Goal: Book appointment/travel/reservation

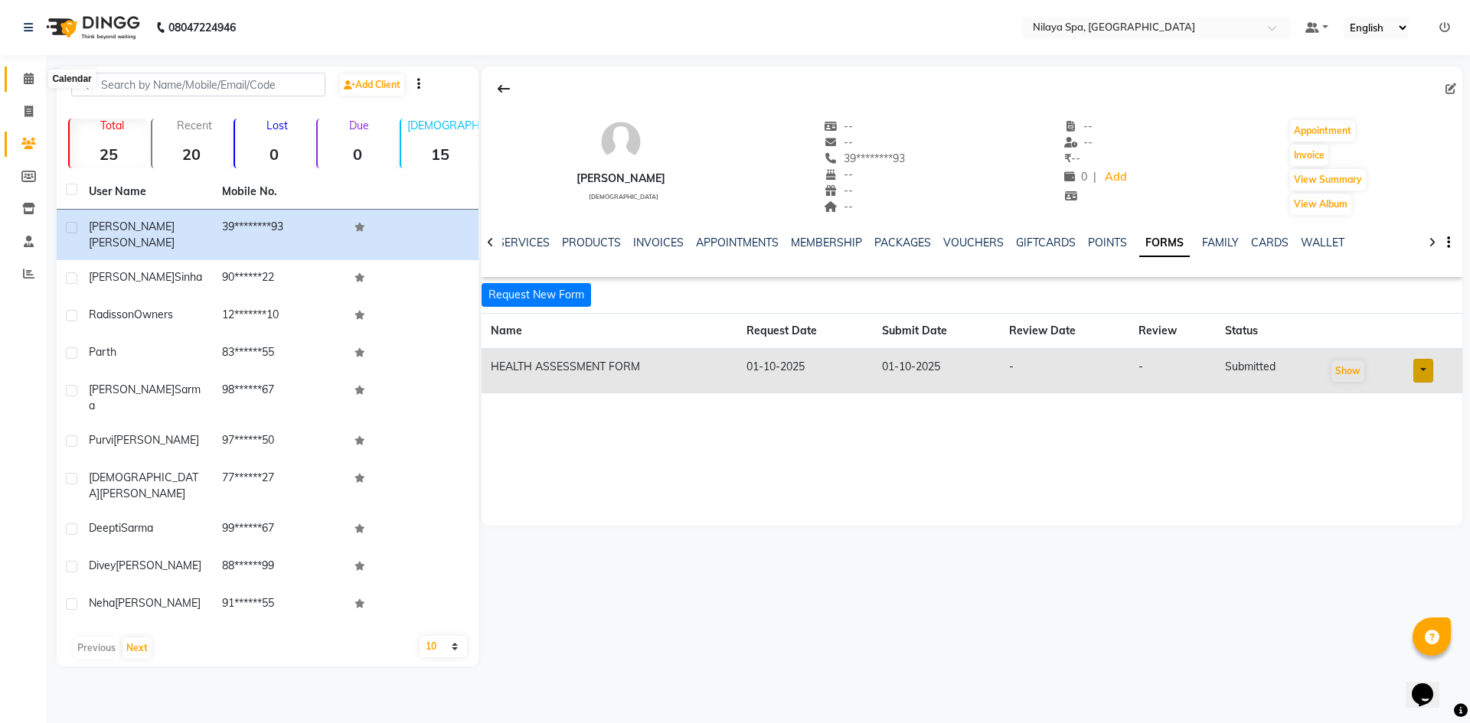
click at [35, 80] on span at bounding box center [28, 79] width 27 height 18
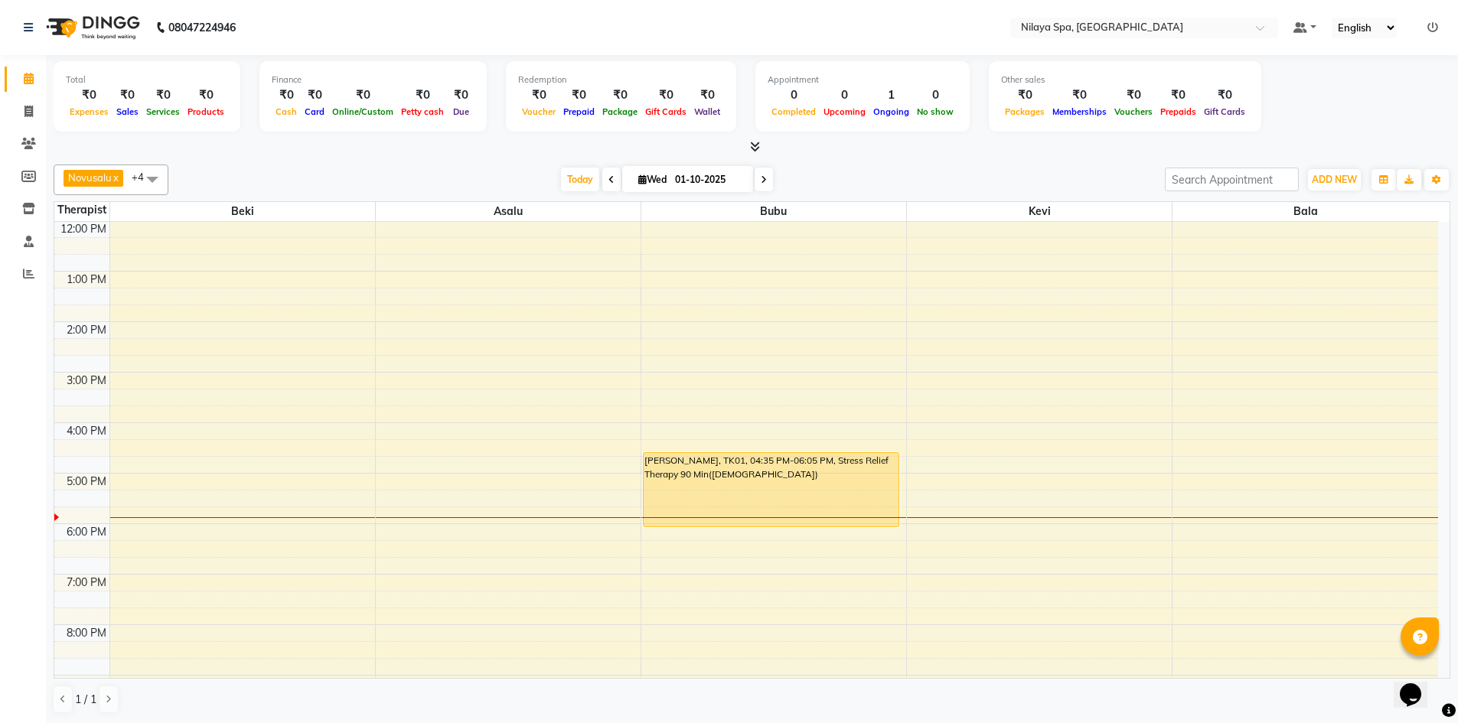
scroll to position [230, 0]
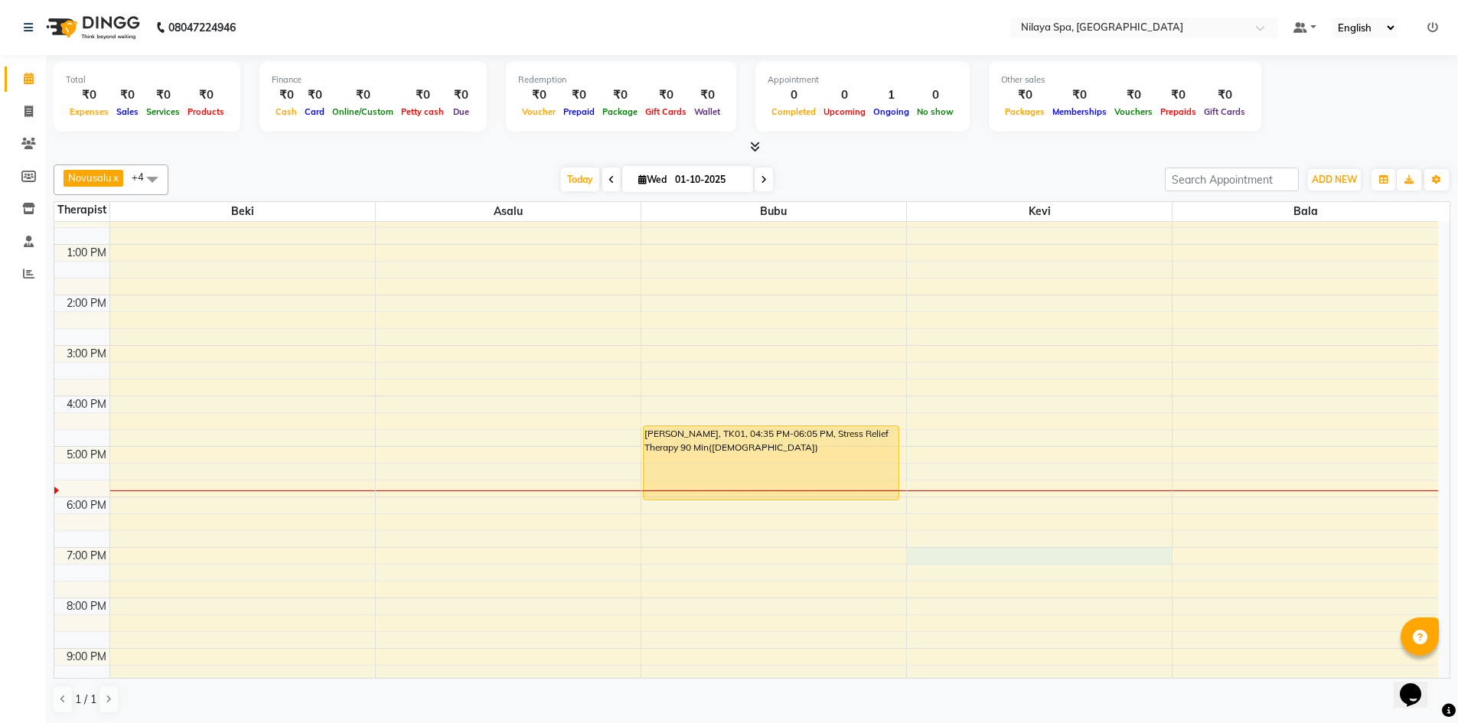
click at [1043, 552] on div "8:00 AM 9:00 AM 10:00 AM 11:00 AM 12:00 PM 1:00 PM 2:00 PM 3:00 PM 4:00 PM 5:00…" at bounding box center [746, 396] width 1384 height 808
select select "92602"
select select "1140"
select select "tentative"
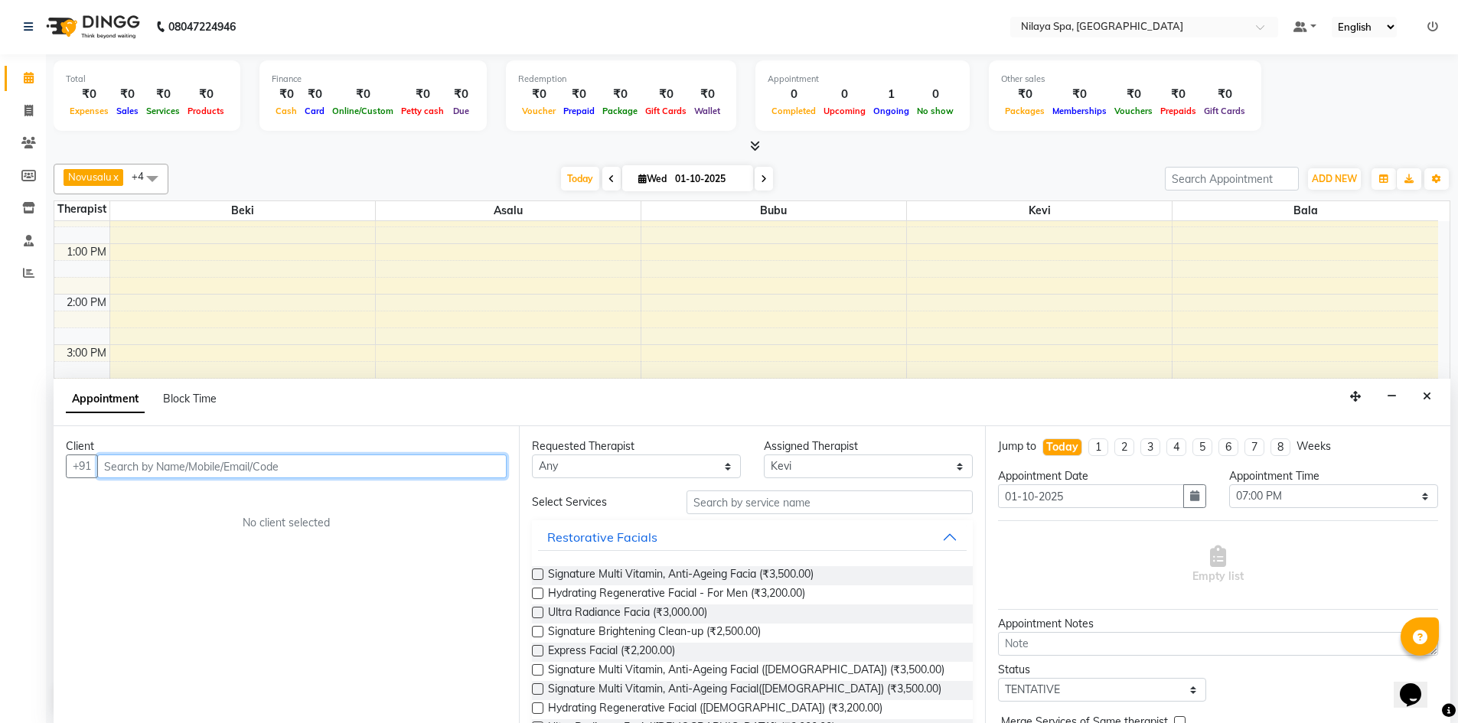
click at [106, 464] on input "text" at bounding box center [302, 467] width 410 height 24
type input "9665663336"
click at [482, 471] on span "Add Client" at bounding box center [474, 466] width 51 height 14
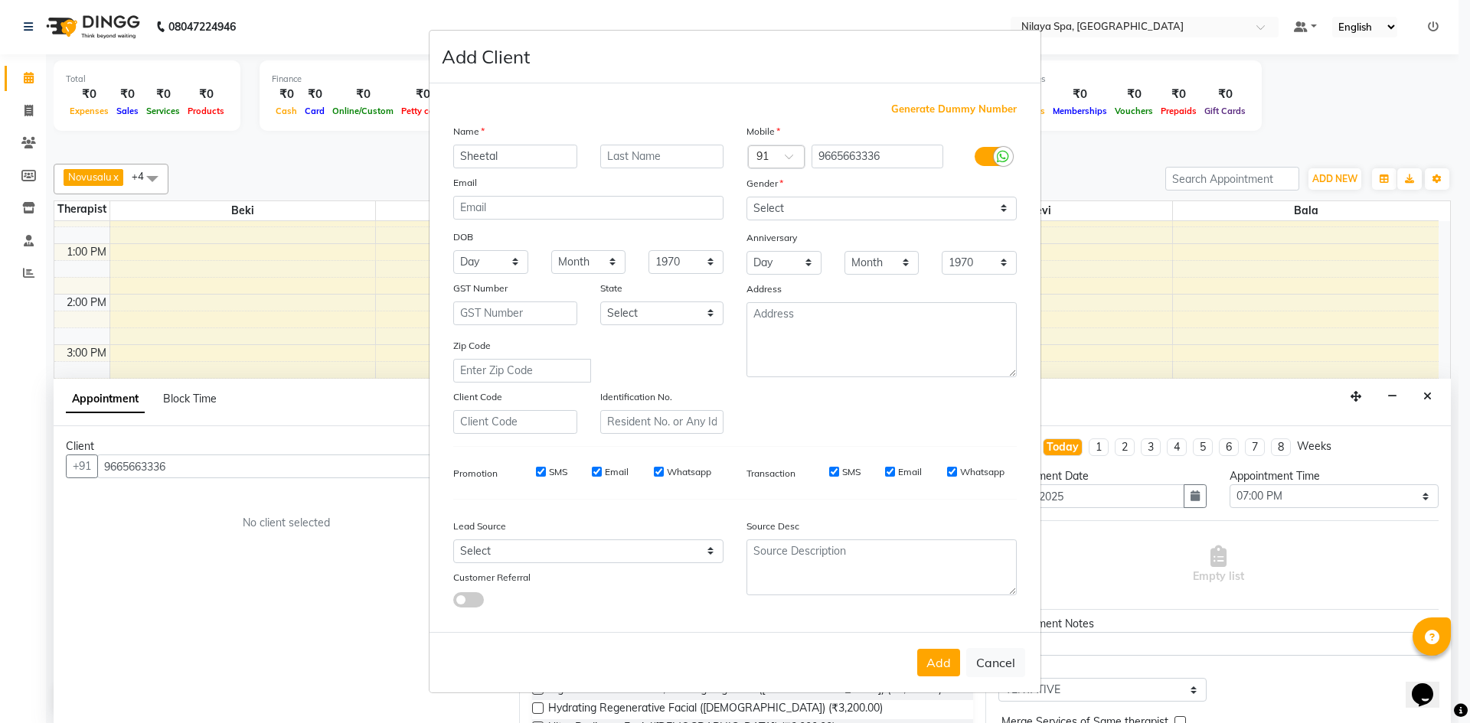
type input "Sheetal"
click at [607, 155] on input "text" at bounding box center [662, 157] width 124 height 24
type input "[PERSON_NAME]"
click at [713, 552] on select "Select Walk-in Referral Internet Friend Word of Mouth Advertisement Facebook Ju…" at bounding box center [588, 552] width 270 height 24
select select "57538"
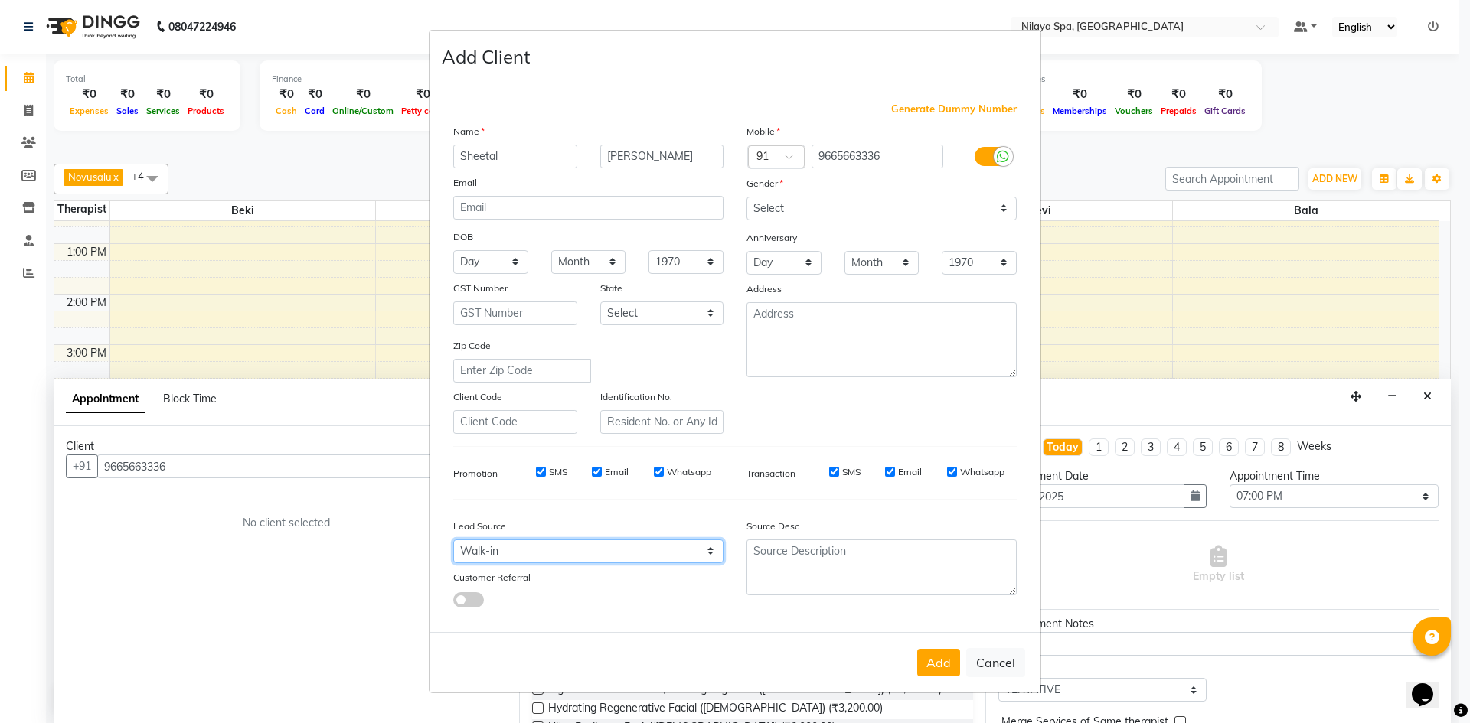
click at [453, 540] on select "Select Walk-in Referral Internet Friend Word of Mouth Advertisement Facebook Ju…" at bounding box center [588, 552] width 270 height 24
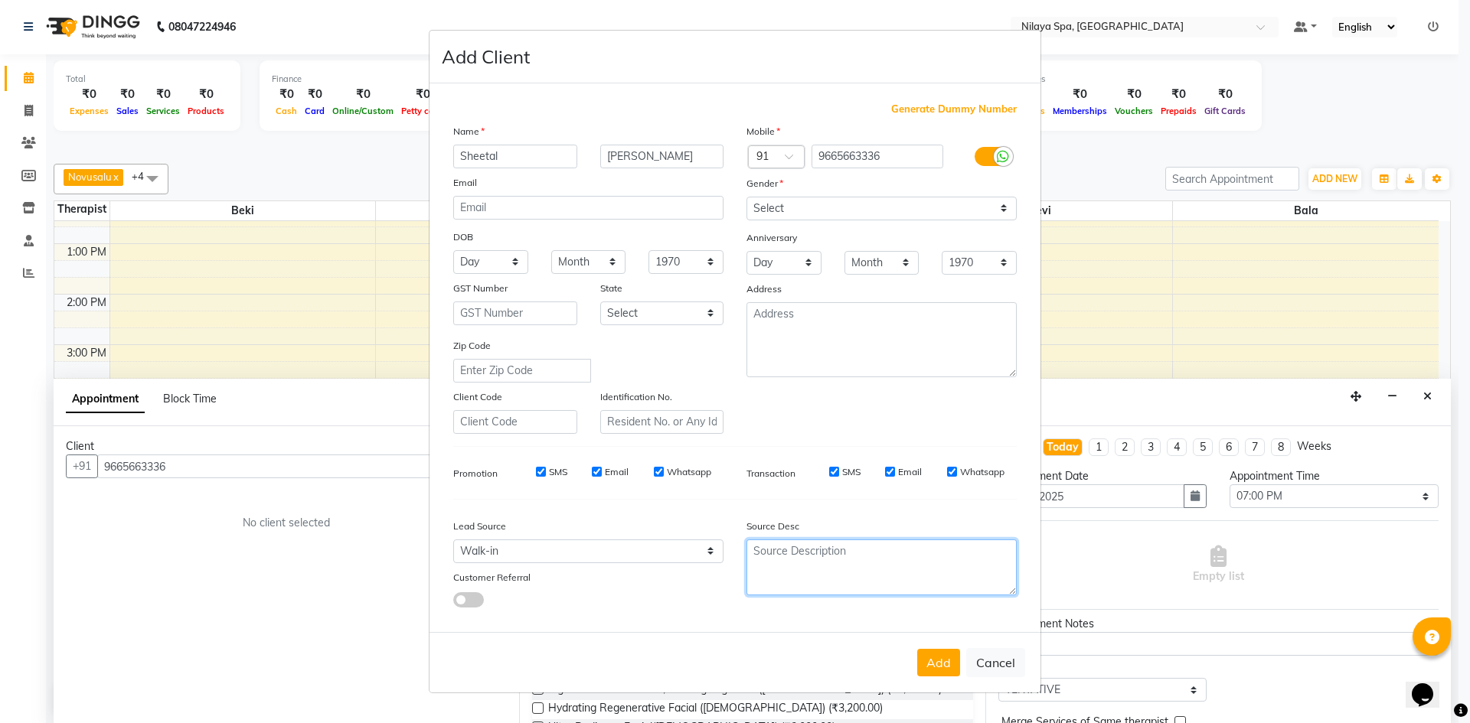
click at [842, 583] on textarea at bounding box center [881, 568] width 270 height 56
click at [520, 260] on select "Day 01 02 03 04 05 06 07 08 09 10 11 12 13 14 15 16 17 18 19 20 21 22 23 24 25 …" at bounding box center [490, 262] width 75 height 24
click at [773, 401] on div "Mobile Country Code × 91 9665663336 Gender Select [DEMOGRAPHIC_DATA] [DEMOGRAPH…" at bounding box center [881, 278] width 293 height 311
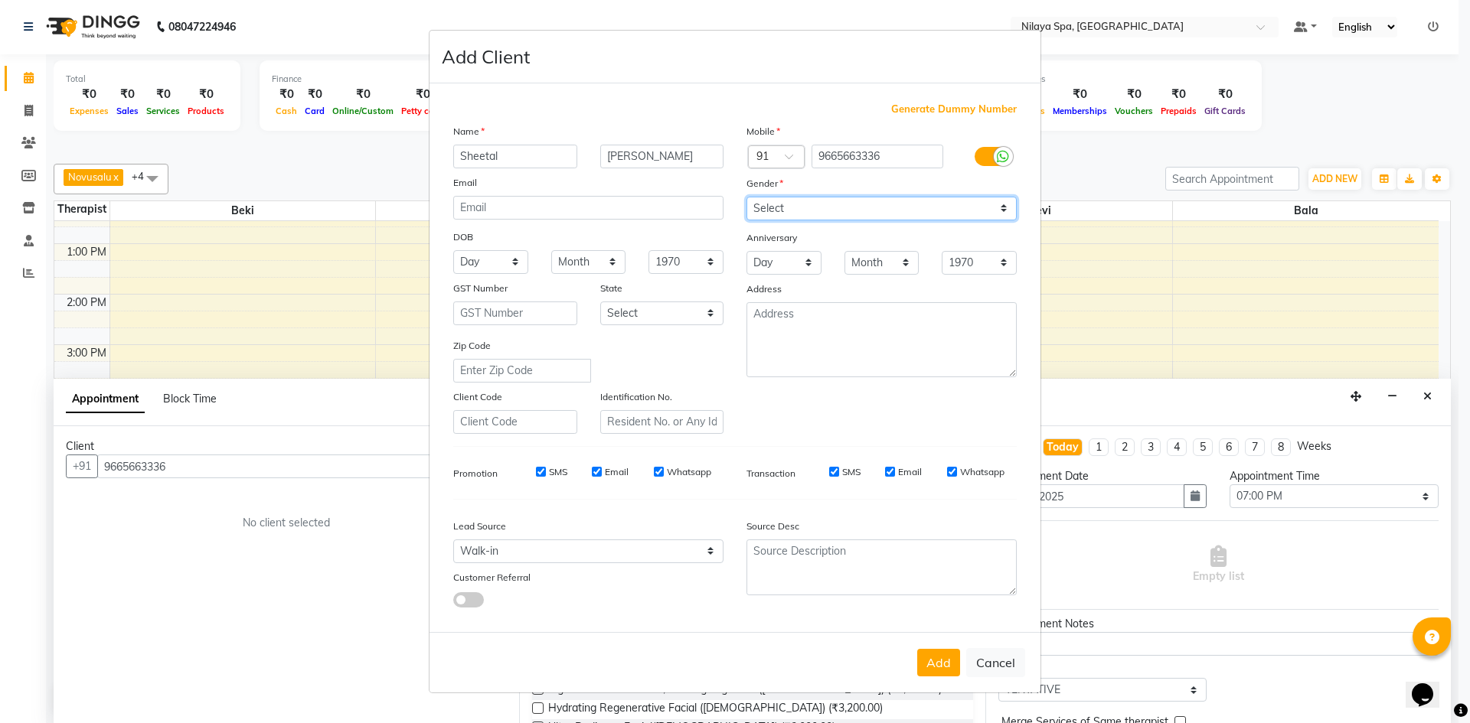
click at [1006, 205] on select "Select [DEMOGRAPHIC_DATA] [DEMOGRAPHIC_DATA] Other Prefer Not To Say" at bounding box center [881, 209] width 270 height 24
select select "[DEMOGRAPHIC_DATA]"
click at [746, 197] on select "Select [DEMOGRAPHIC_DATA] [DEMOGRAPHIC_DATA] Other Prefer Not To Say" at bounding box center [881, 209] width 270 height 24
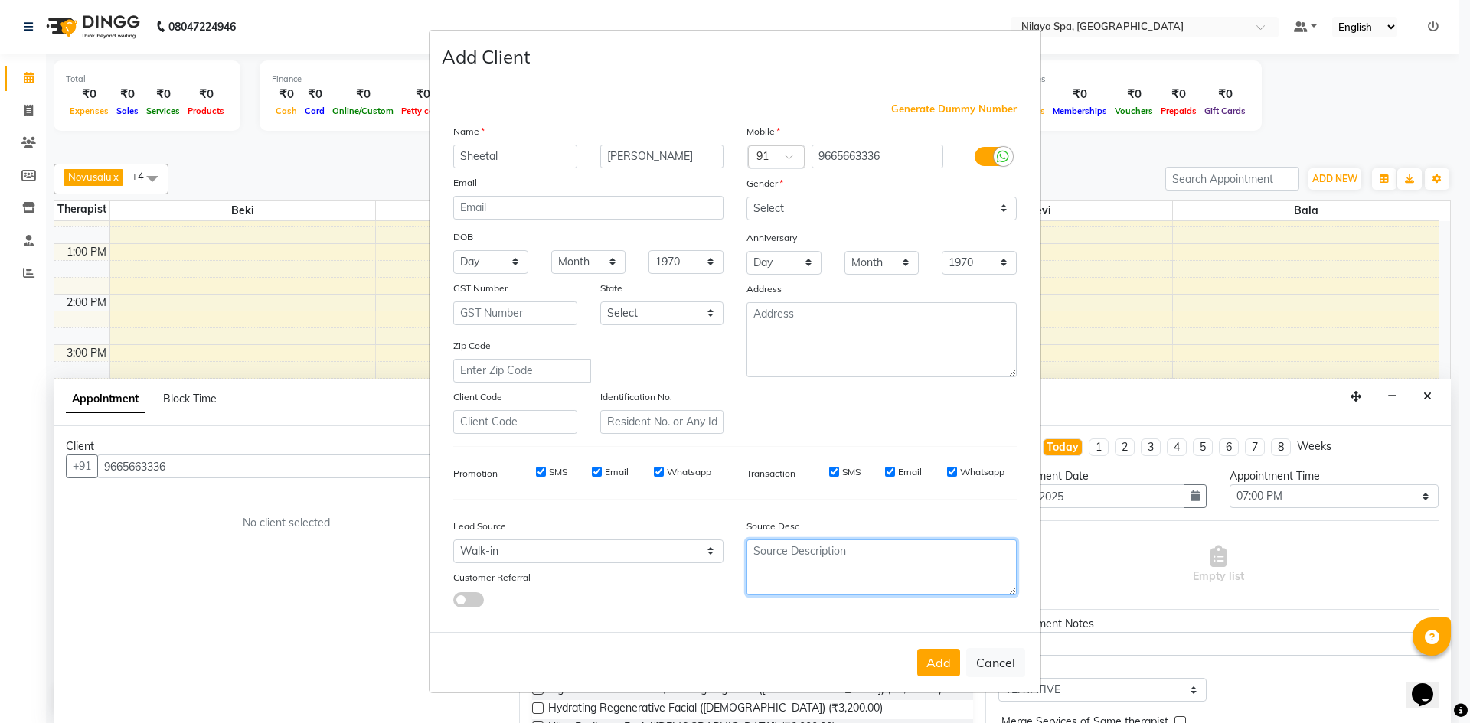
click at [786, 555] on textarea at bounding box center [881, 568] width 270 height 56
type textarea "c"
click at [950, 659] on button "Add" at bounding box center [938, 663] width 43 height 28
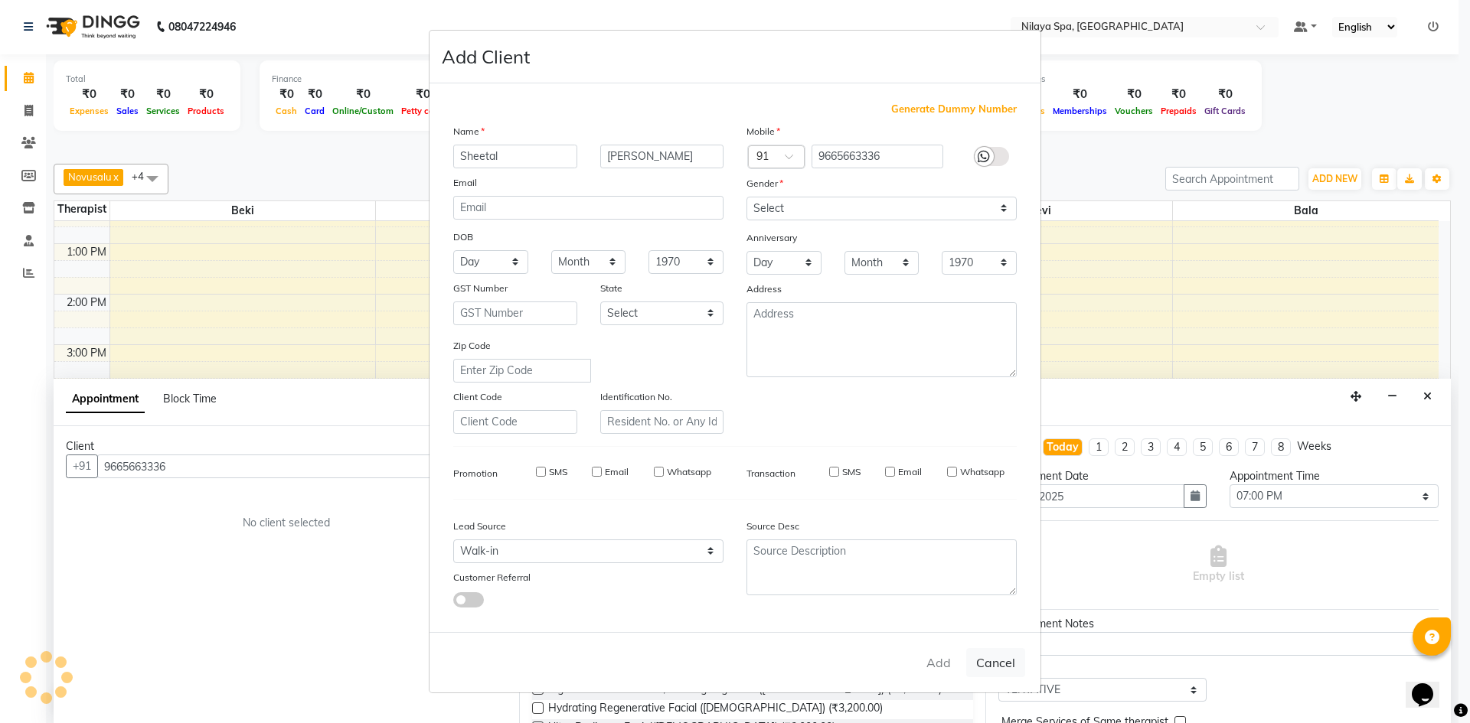
type input "96******36"
select select
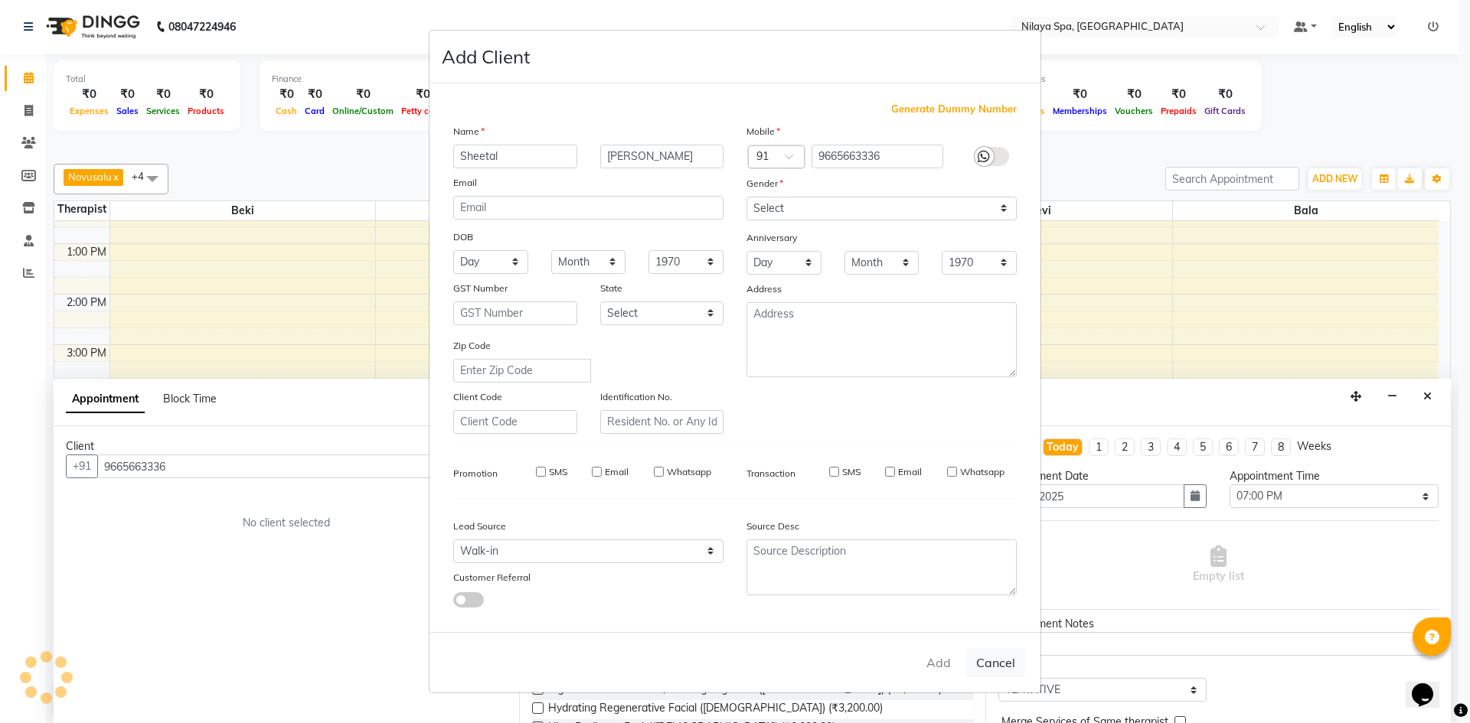
select select
checkbox input "false"
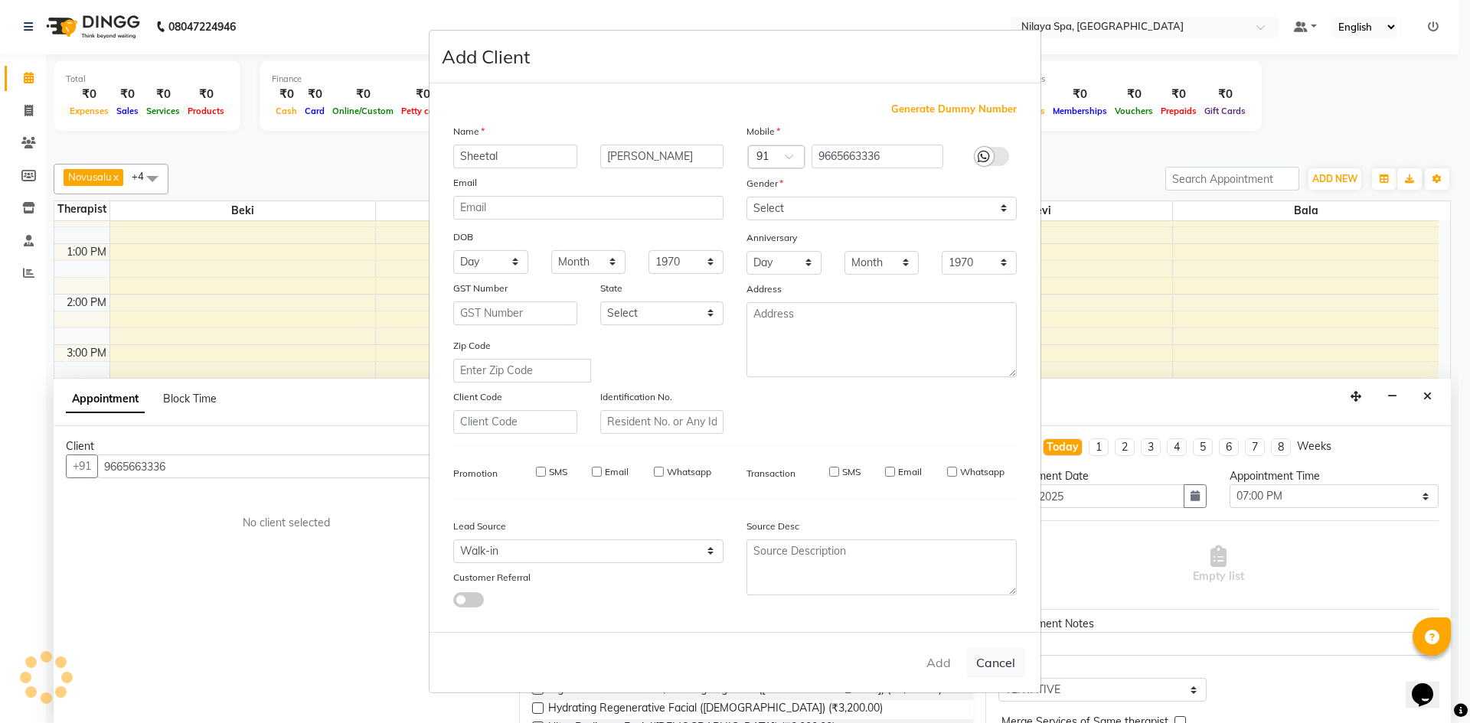
checkbox input "false"
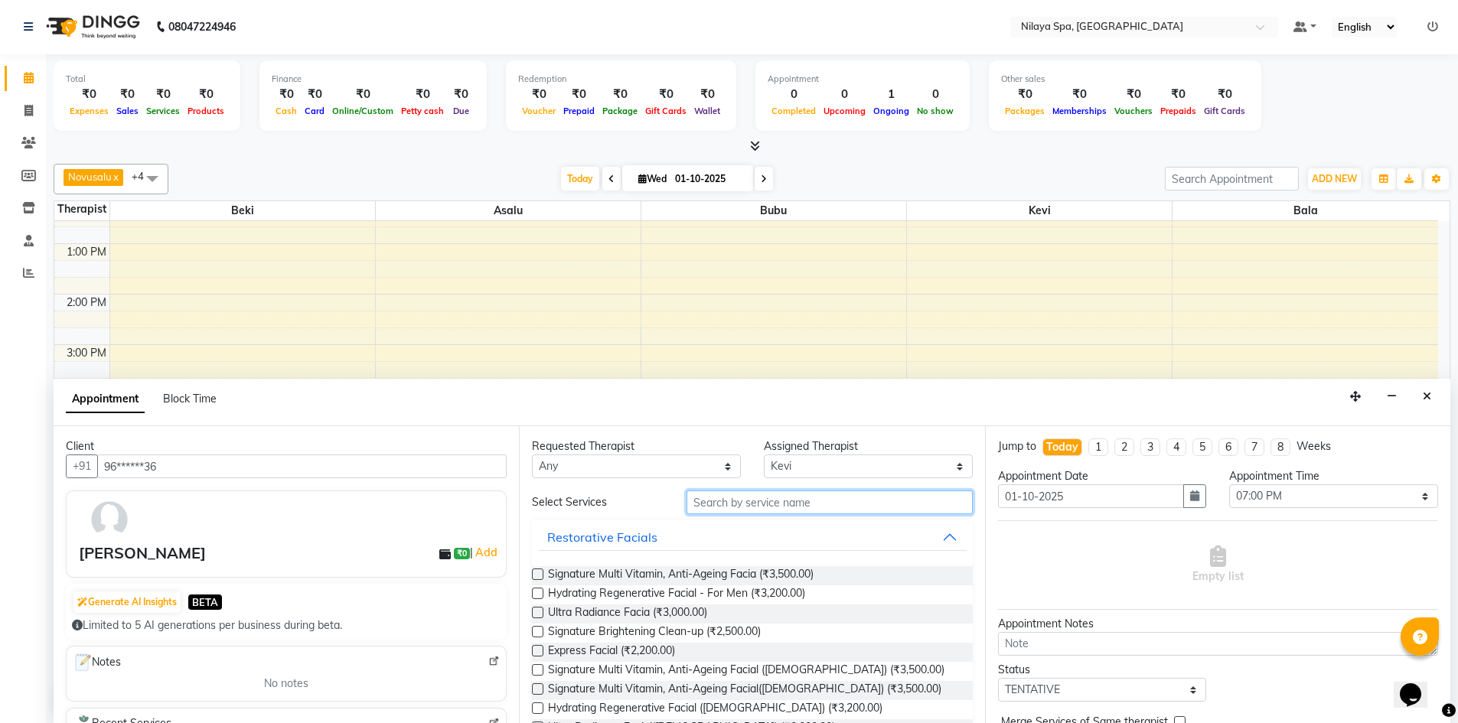
click at [745, 503] on input "text" at bounding box center [830, 503] width 286 height 24
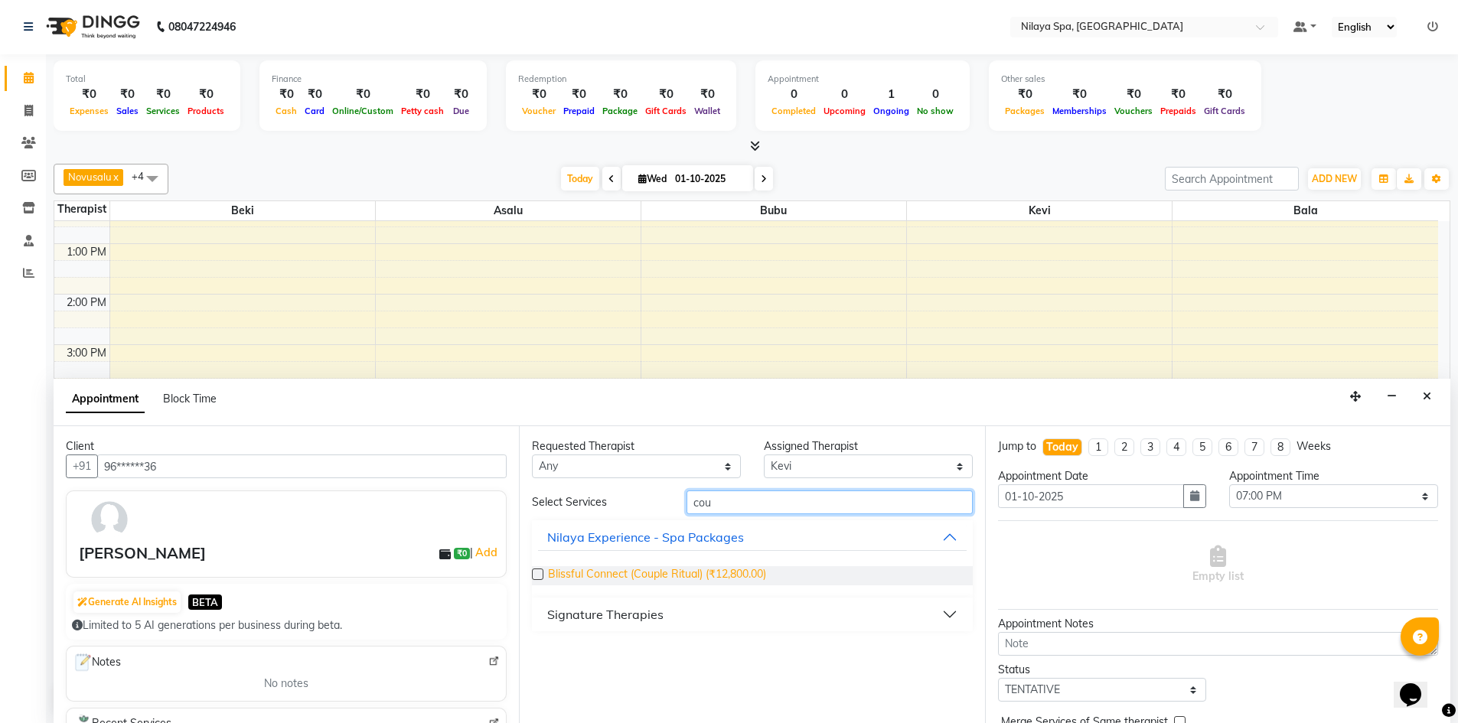
type input "cou"
click at [551, 575] on span "Blissful Connect (Couple Ritual) (₹12,800.00)" at bounding box center [657, 575] width 218 height 19
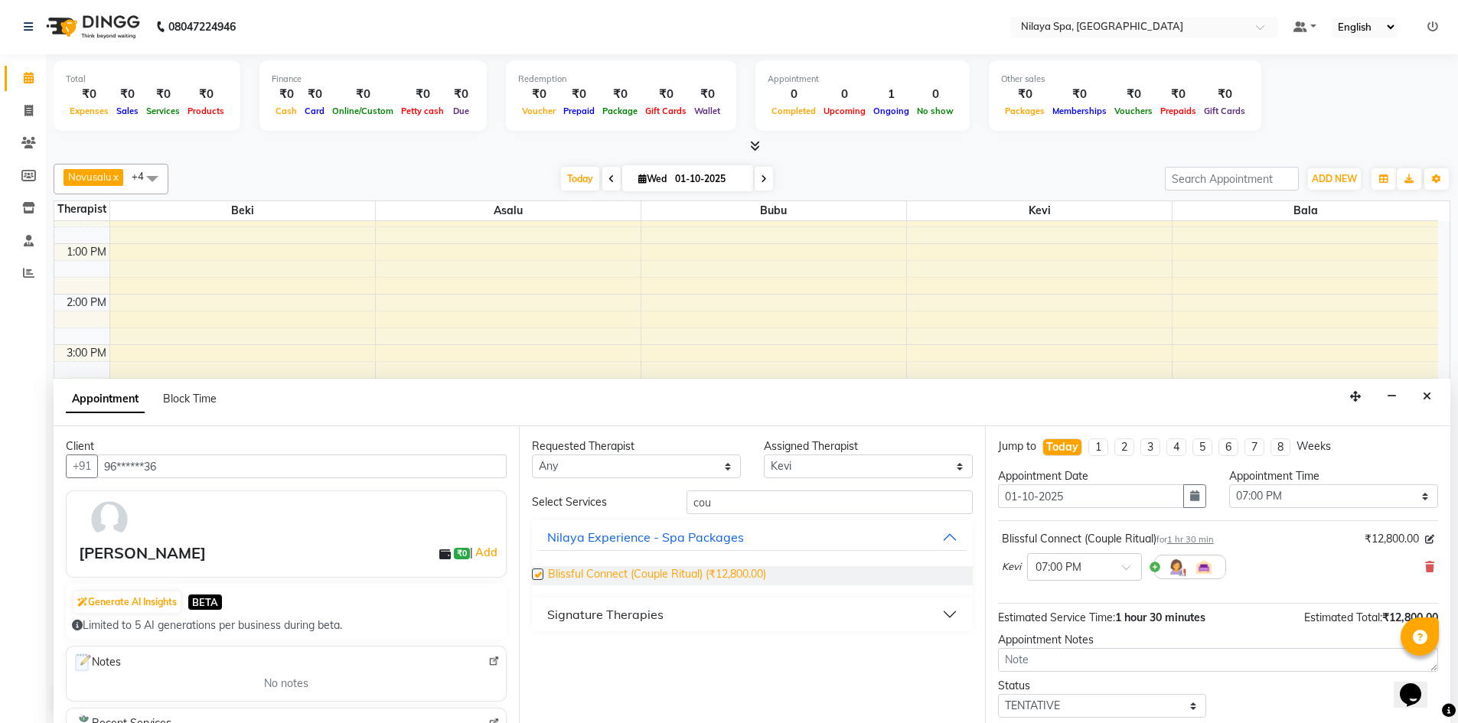
checkbox input "false"
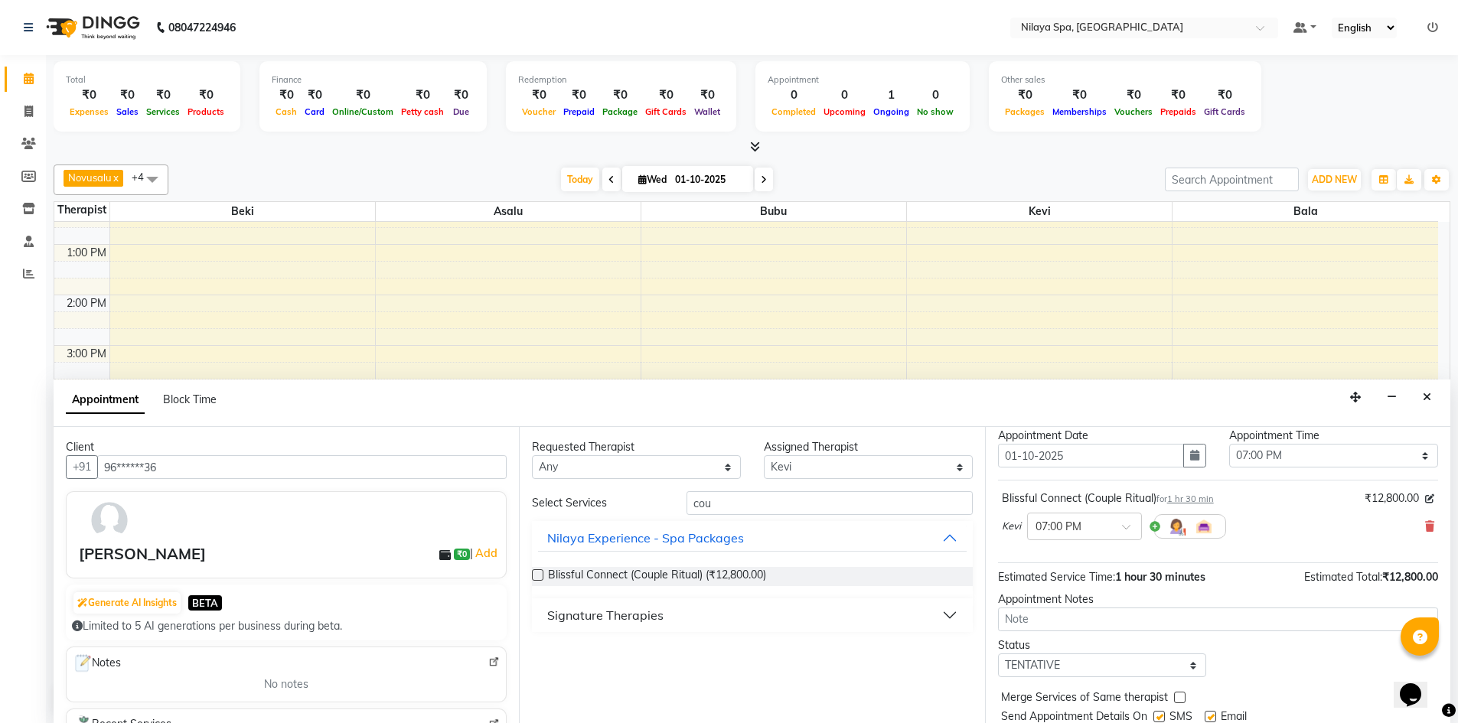
scroll to position [77, 0]
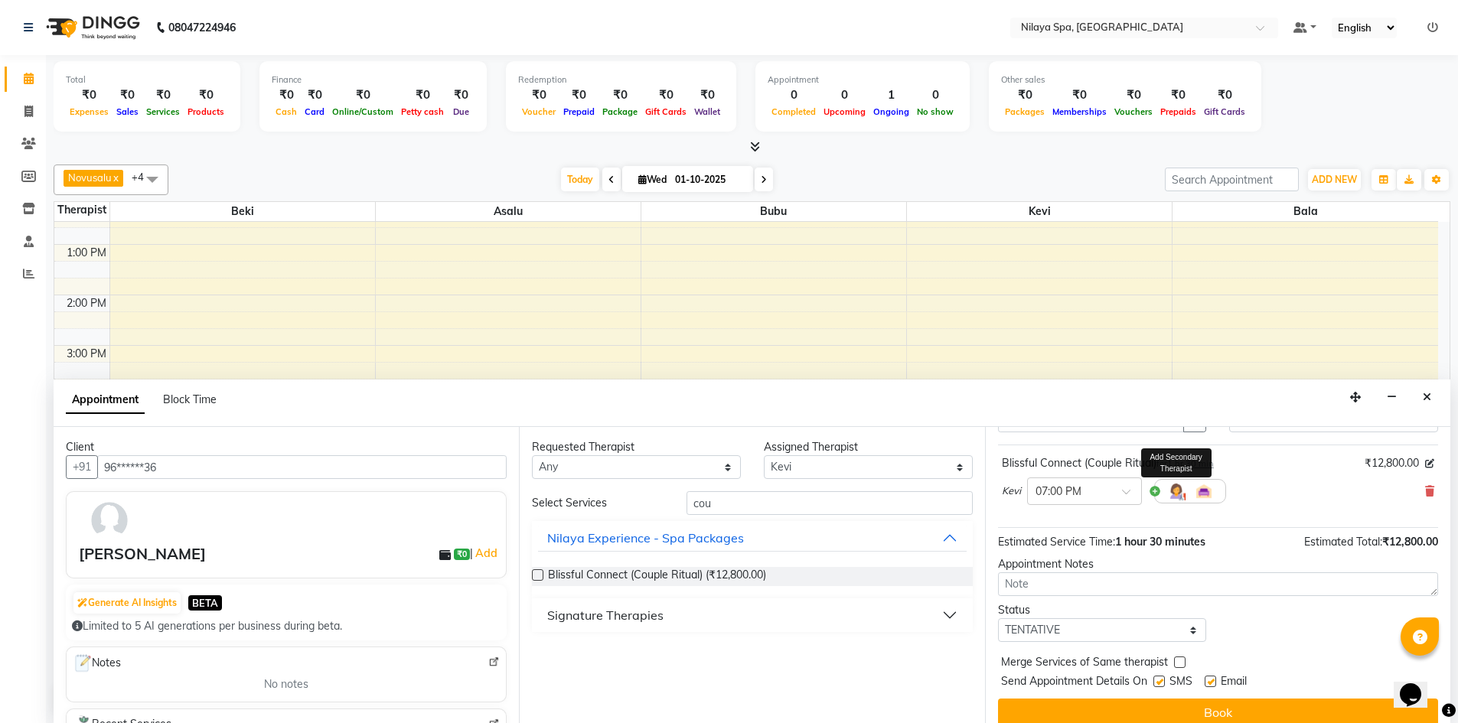
click at [1177, 491] on img at bounding box center [1176, 491] width 18 height 18
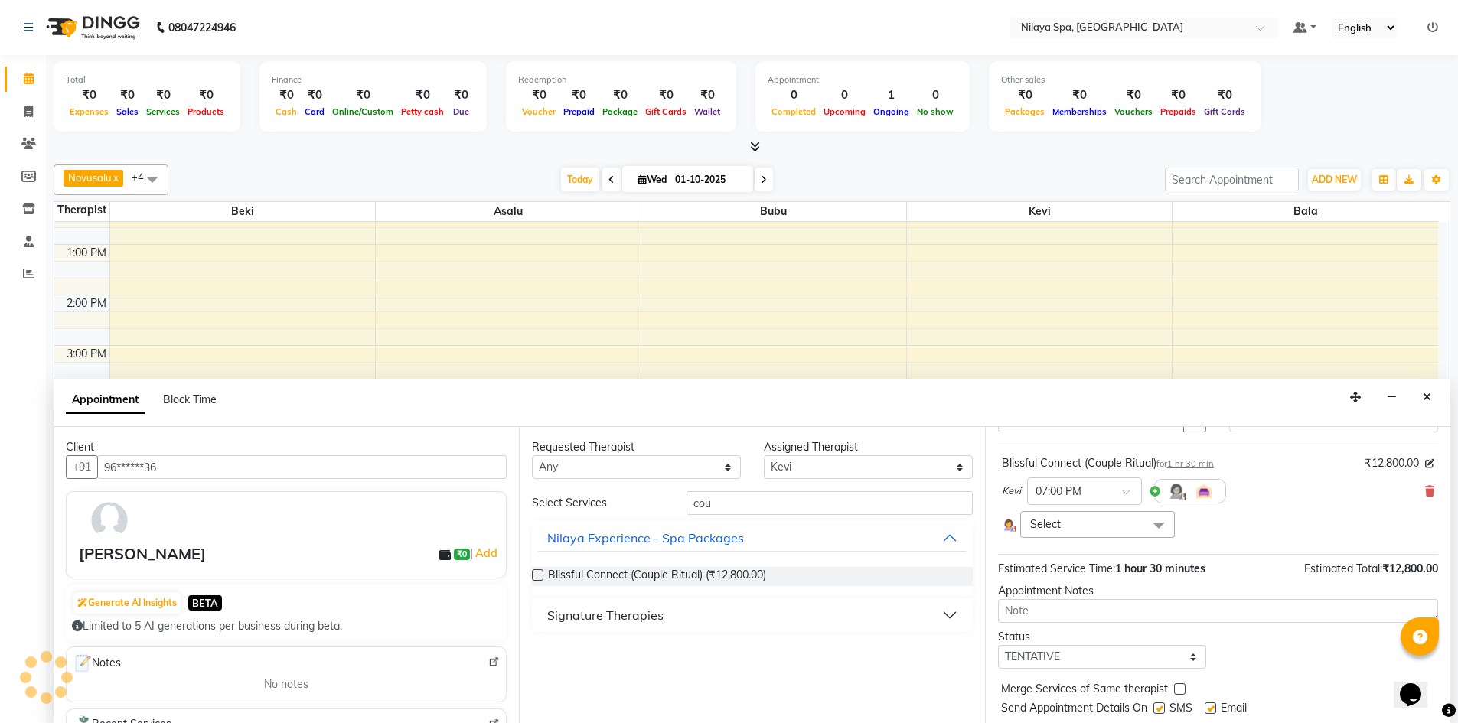
click at [1157, 524] on span at bounding box center [1159, 525] width 31 height 29
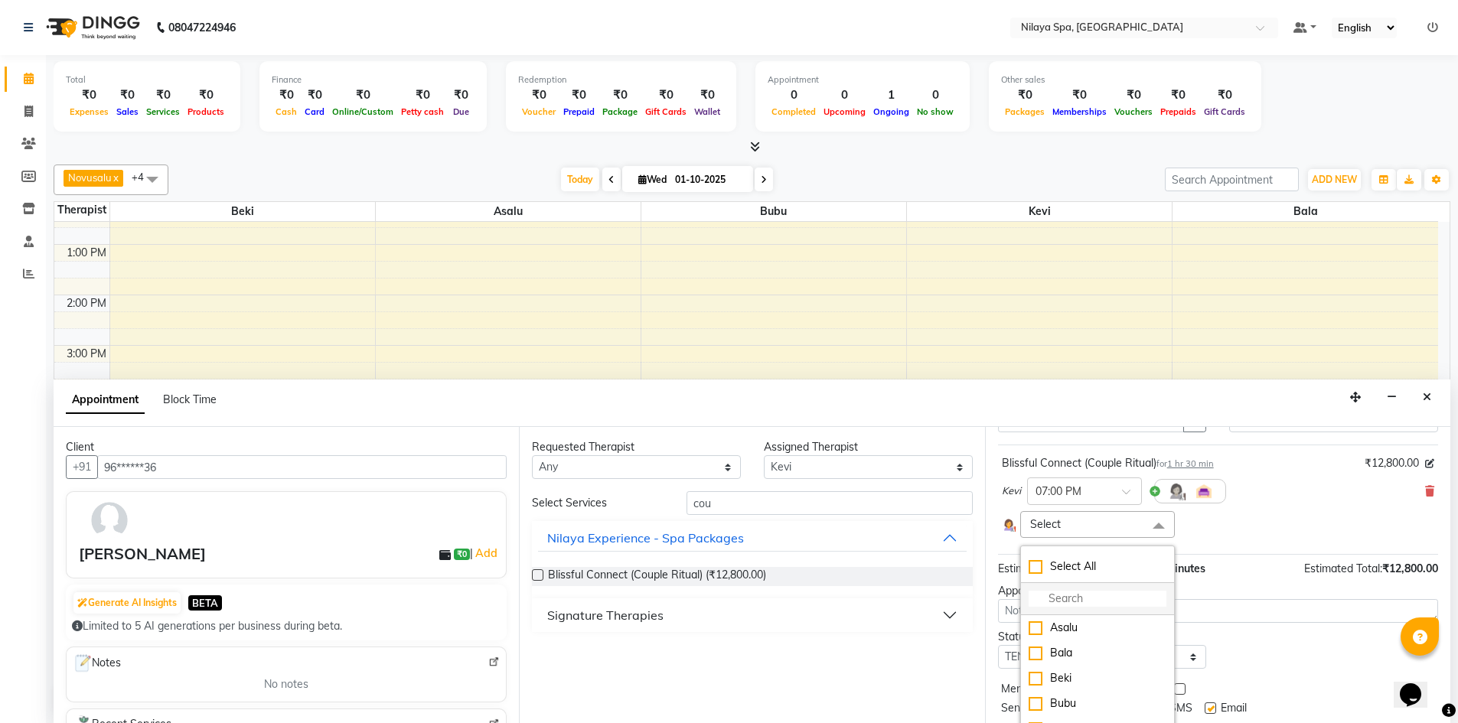
scroll to position [118, 0]
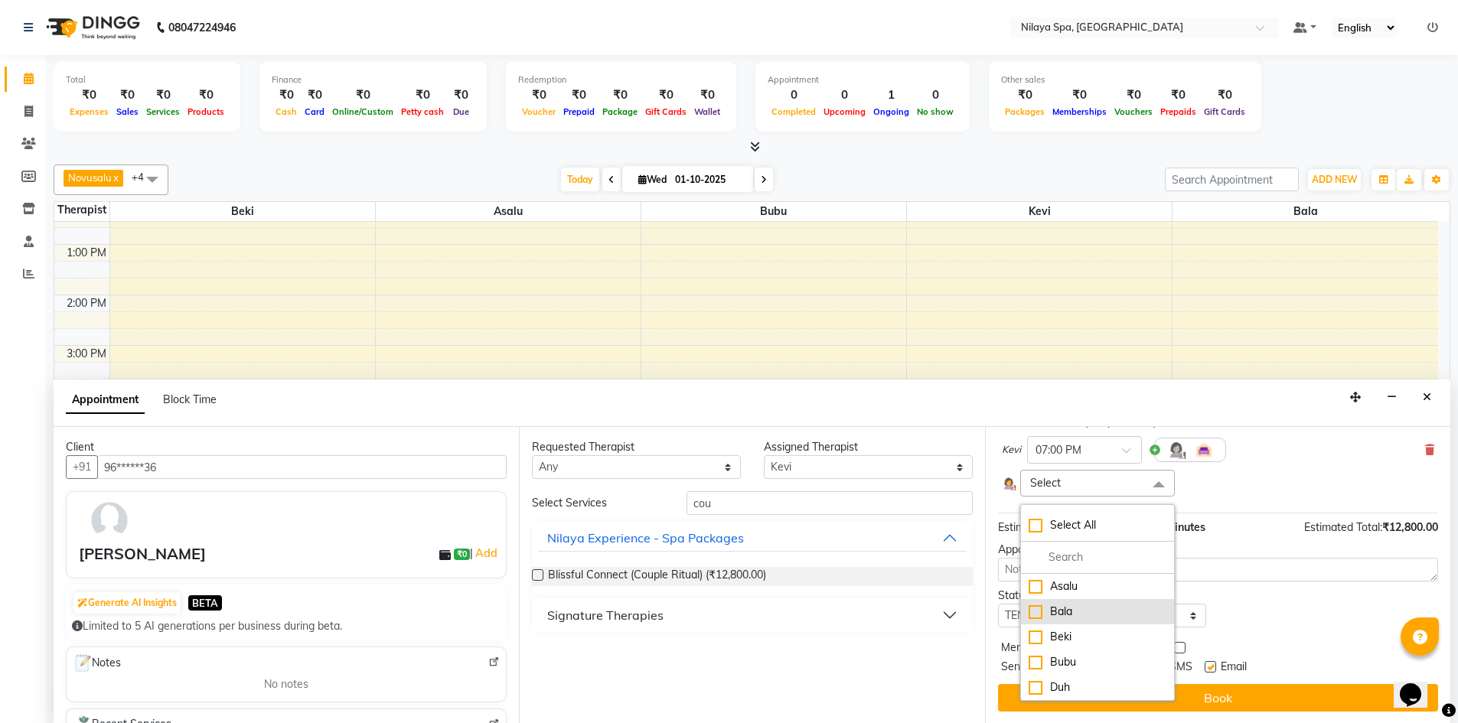
click at [1076, 600] on li "Bala" at bounding box center [1097, 611] width 153 height 25
checkbox input "true"
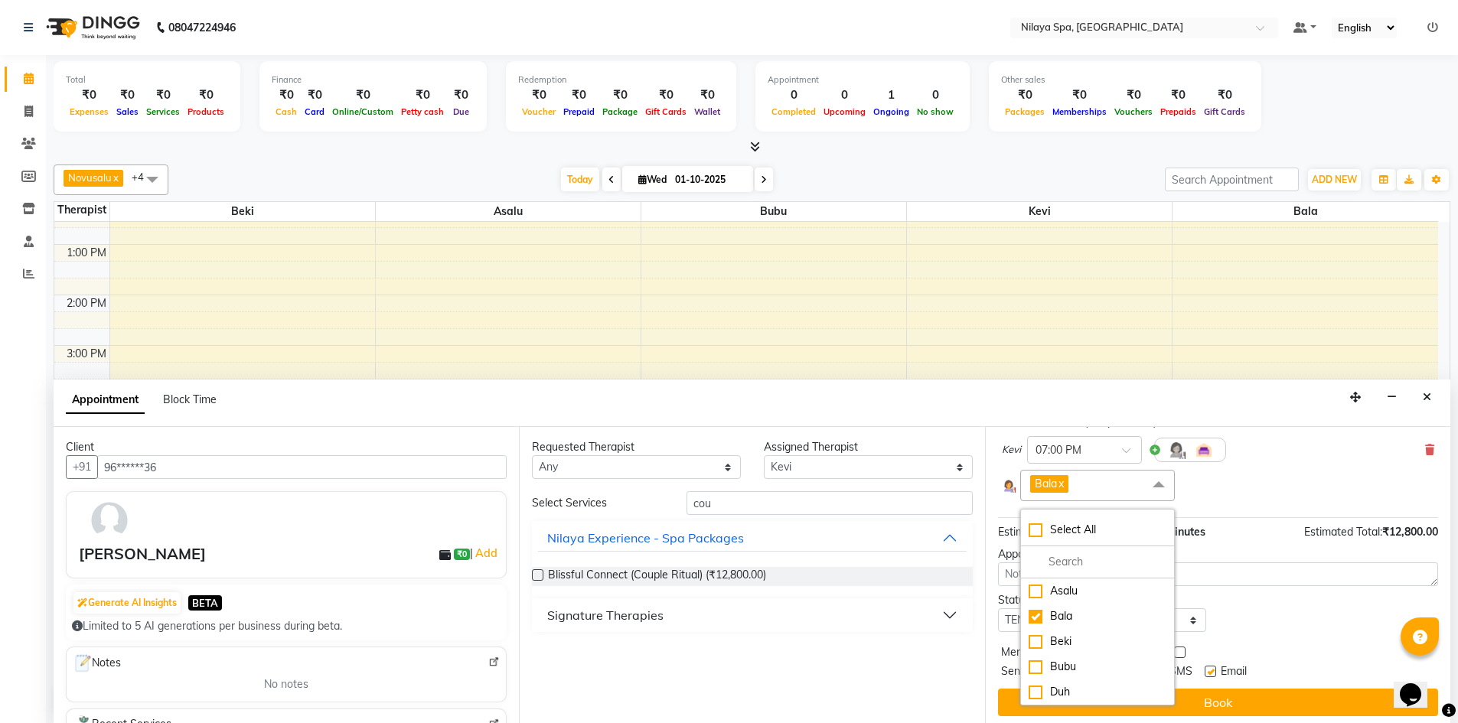
click at [1215, 493] on div "Bala x Select All Asalu [PERSON_NAME] Bubu Duh" at bounding box center [1218, 485] width 433 height 31
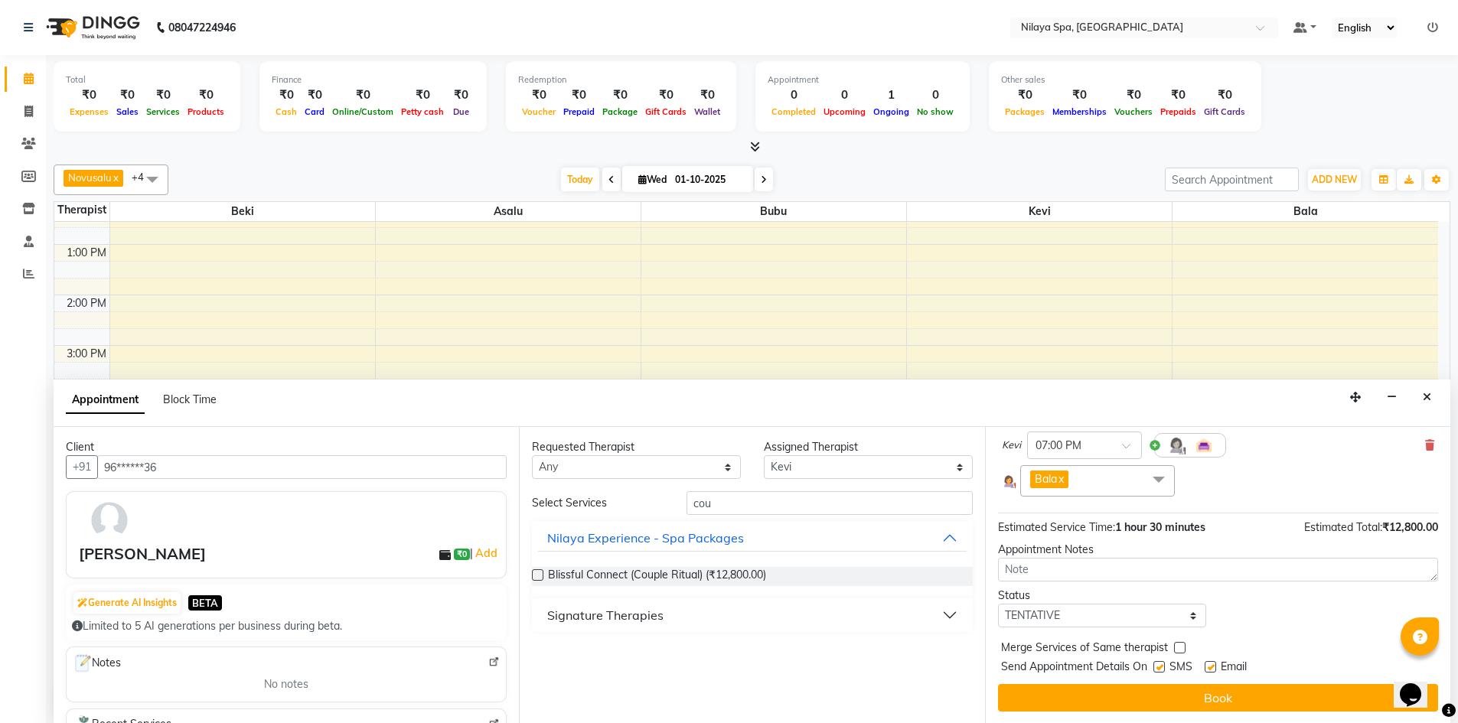
scroll to position [1, 0]
click at [952, 612] on button "Signature Therapies" at bounding box center [752, 615] width 428 height 28
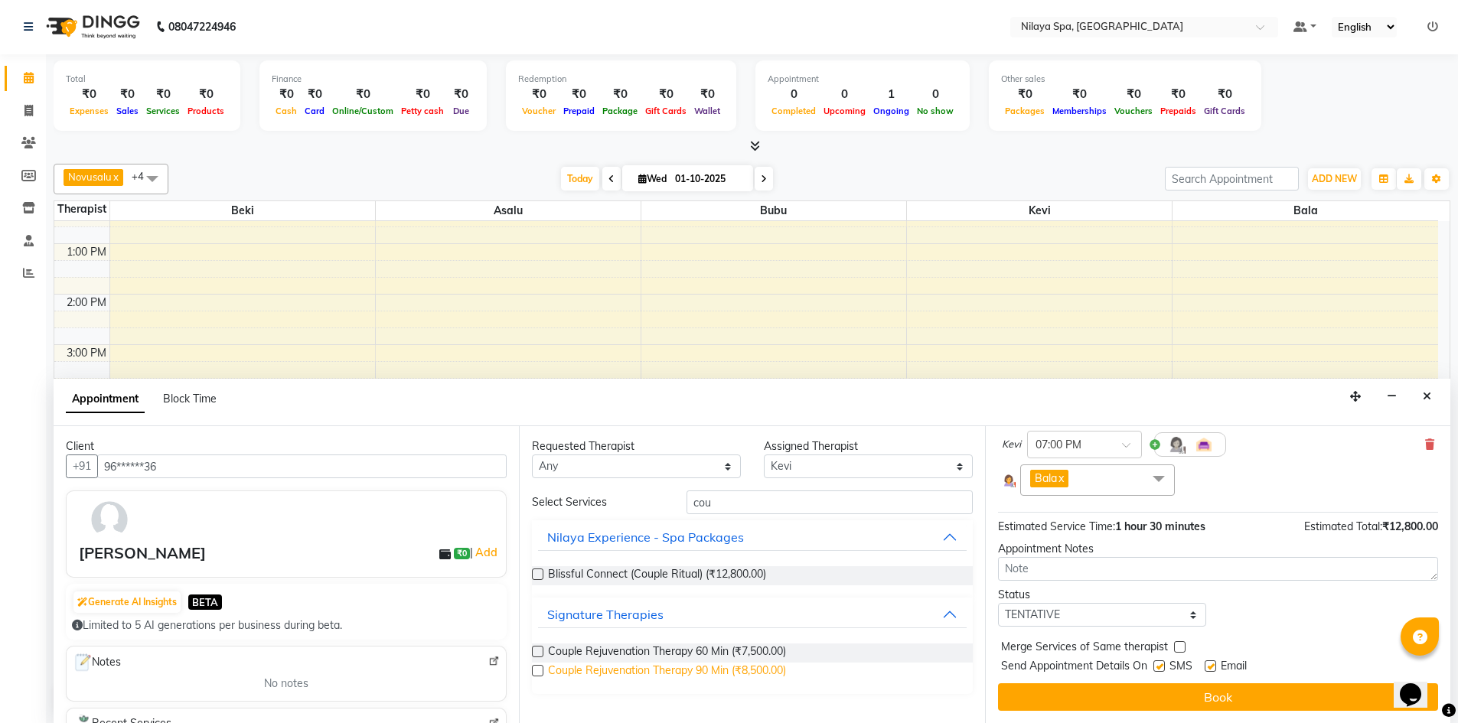
click at [700, 677] on span "Couple Rejuvenation Therapy 90 Min (₹8,500.00)" at bounding box center [667, 672] width 238 height 19
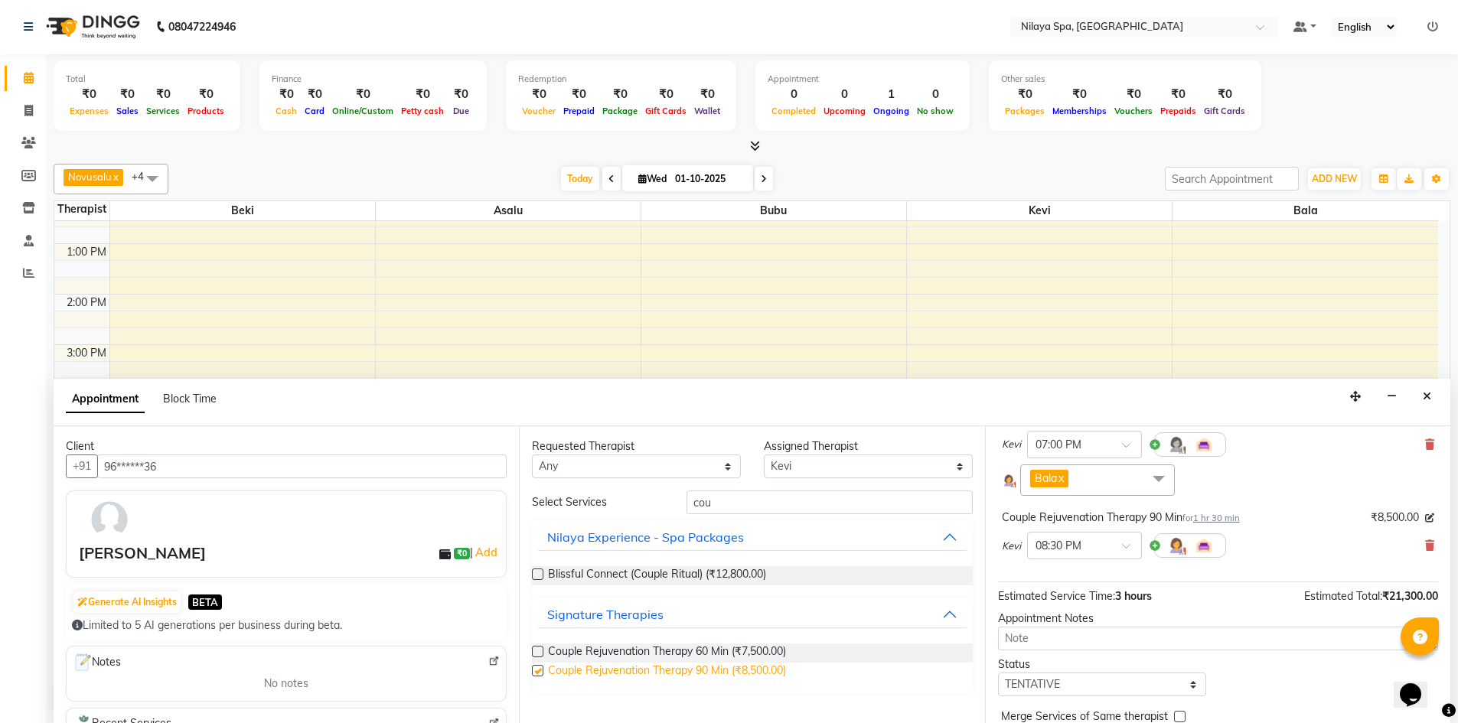
checkbox input "false"
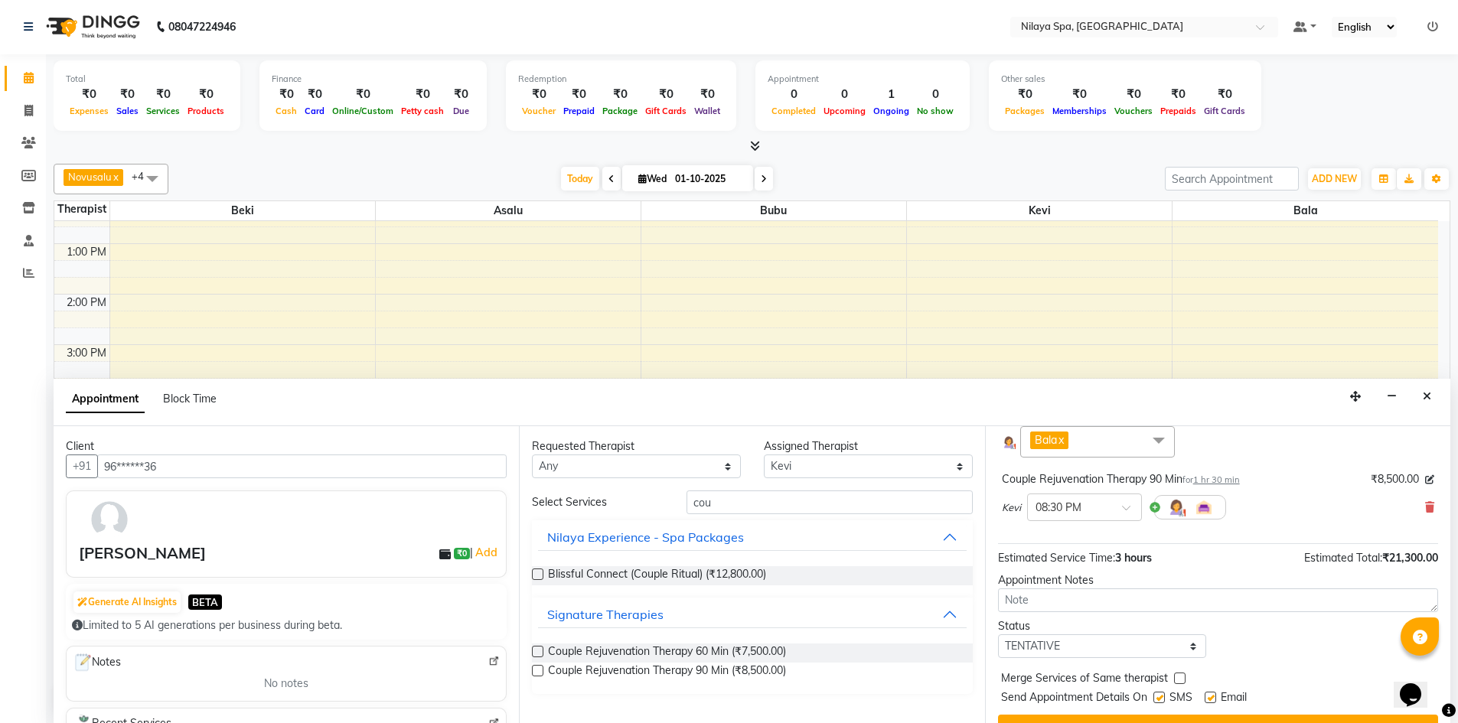
scroll to position [192, 0]
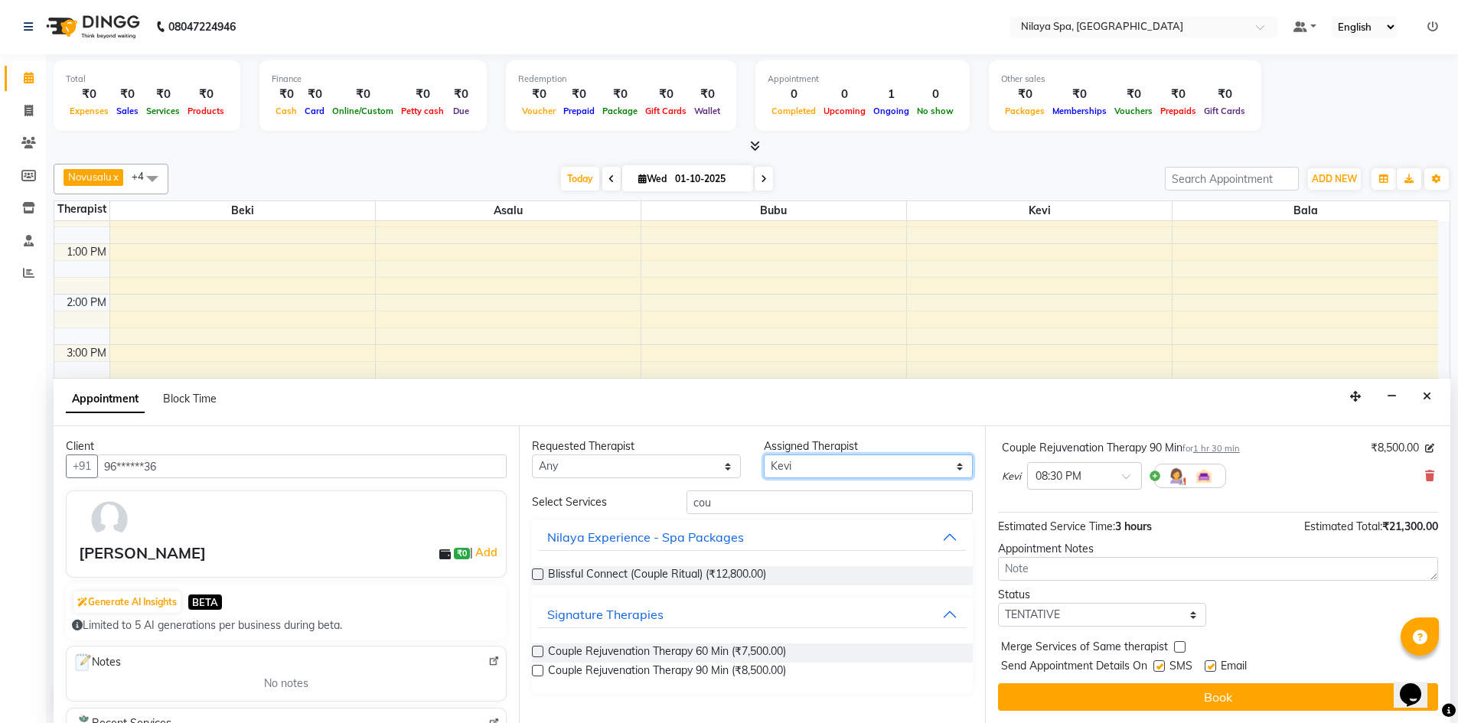
click at [962, 468] on select "Select [PERSON_NAME] Bubu Duh Kevi" at bounding box center [868, 467] width 209 height 24
click at [764, 455] on select "Select [PERSON_NAME] Bubu Duh Kevi" at bounding box center [868, 467] width 209 height 24
drag, startPoint x: 707, startPoint y: 503, endPoint x: 720, endPoint y: 506, distance: 13.4
click at [720, 506] on input "cou" at bounding box center [830, 503] width 286 height 24
click at [720, 504] on input "cou" at bounding box center [830, 503] width 286 height 24
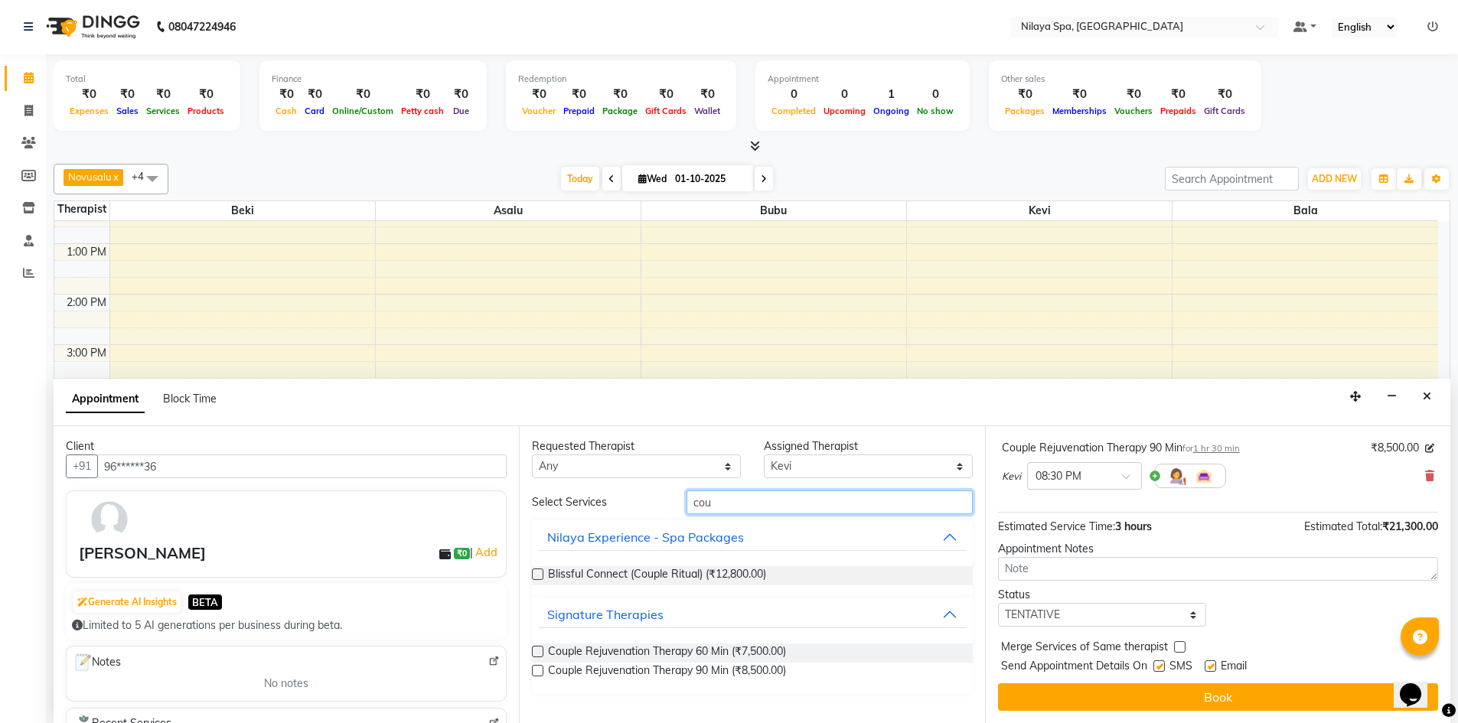
click at [720, 504] on input "cou" at bounding box center [830, 503] width 286 height 24
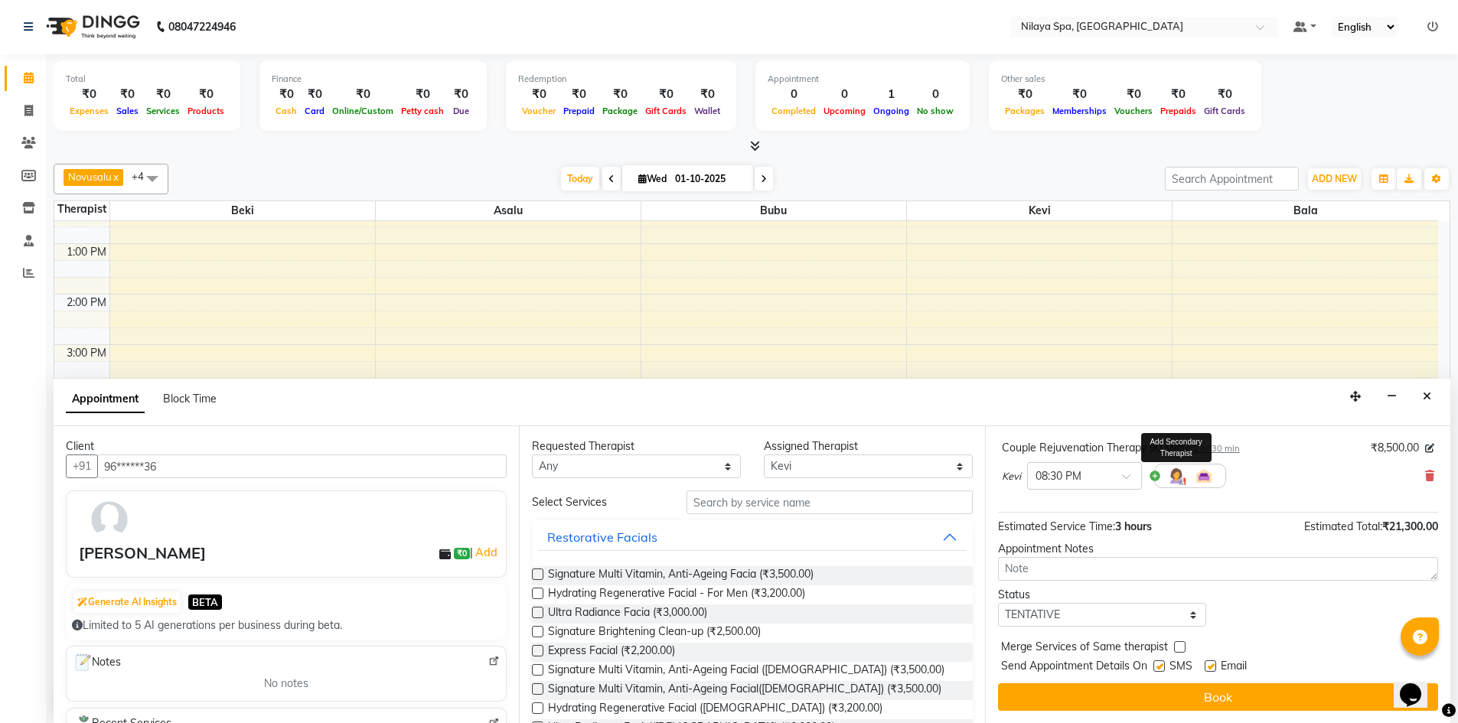
click at [1171, 473] on img at bounding box center [1176, 476] width 18 height 18
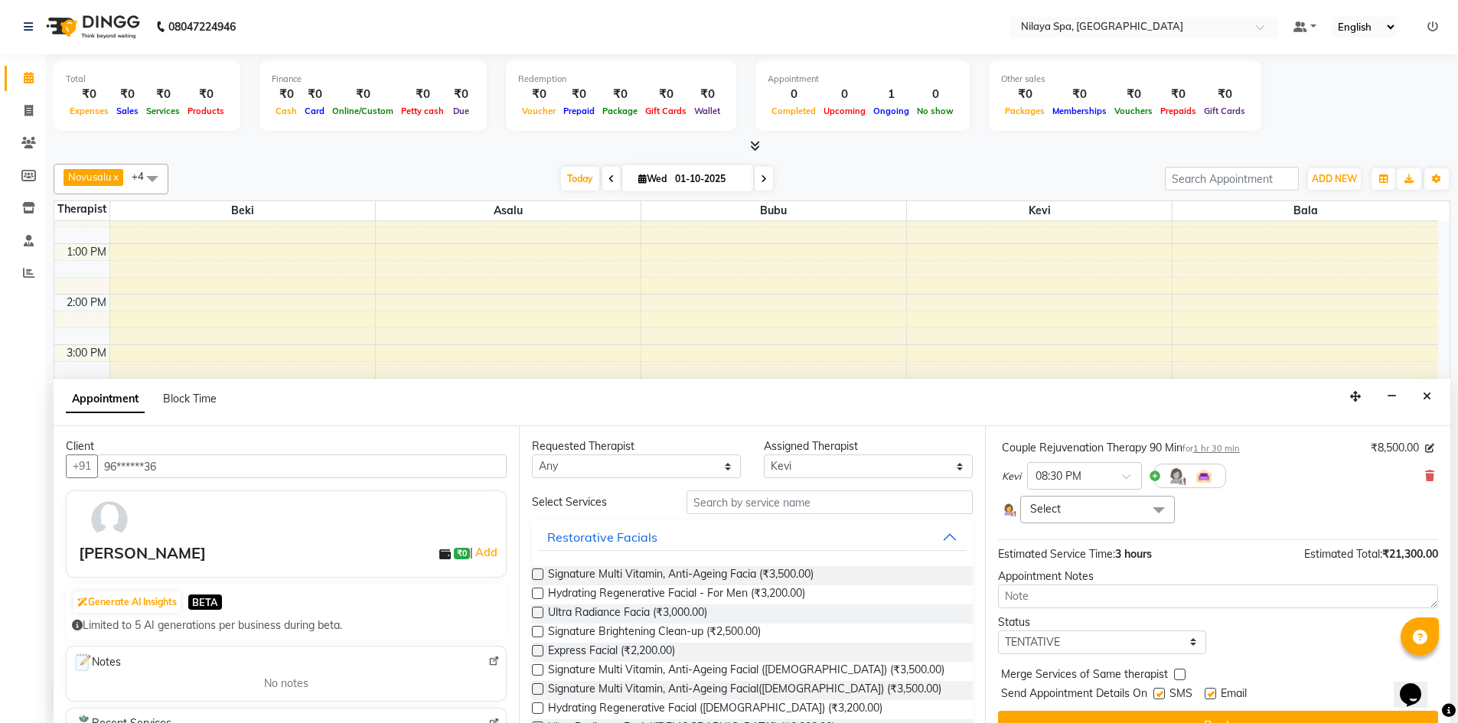
click at [1156, 507] on span at bounding box center [1159, 510] width 31 height 29
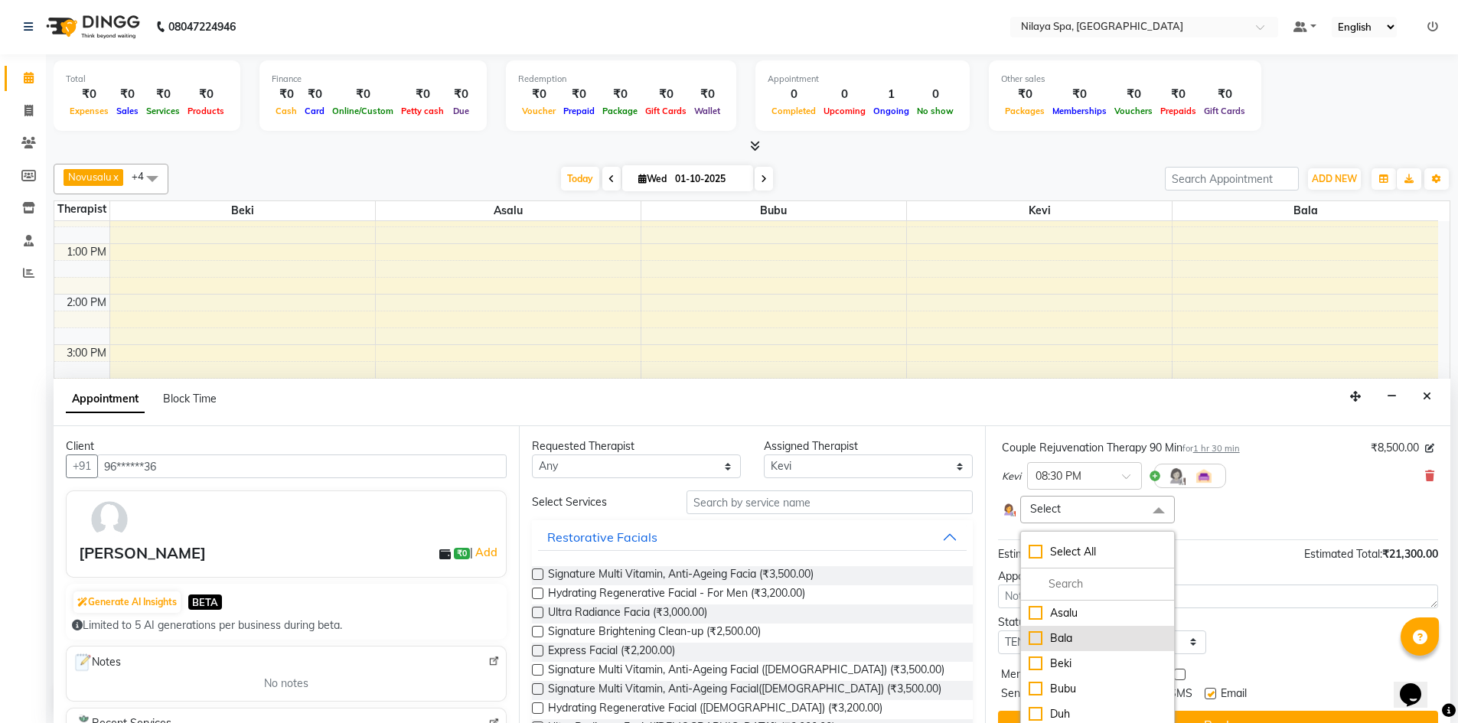
click at [1073, 632] on div "Bala" at bounding box center [1098, 639] width 138 height 16
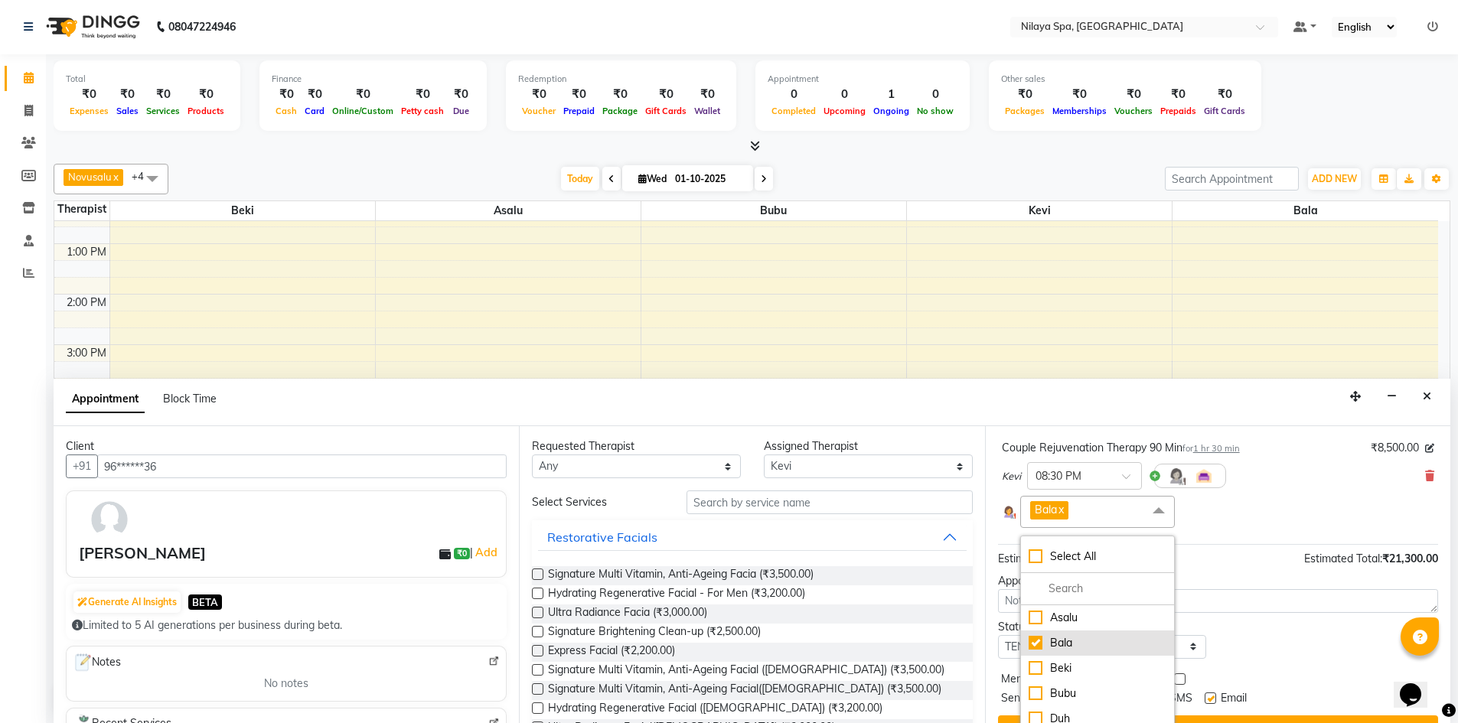
click at [1033, 638] on div "Bala" at bounding box center [1098, 643] width 138 height 16
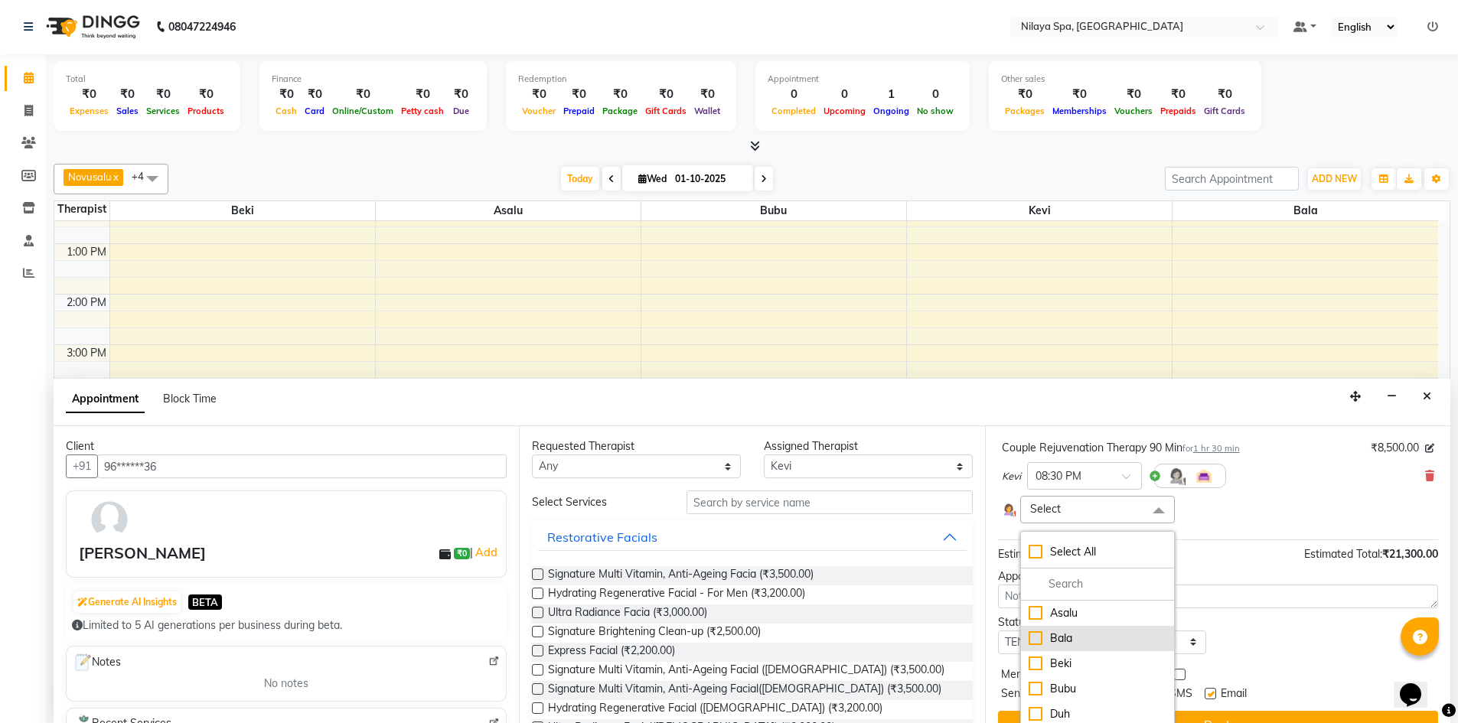
click at [1029, 632] on div "Bala" at bounding box center [1098, 639] width 138 height 16
checkbox input "true"
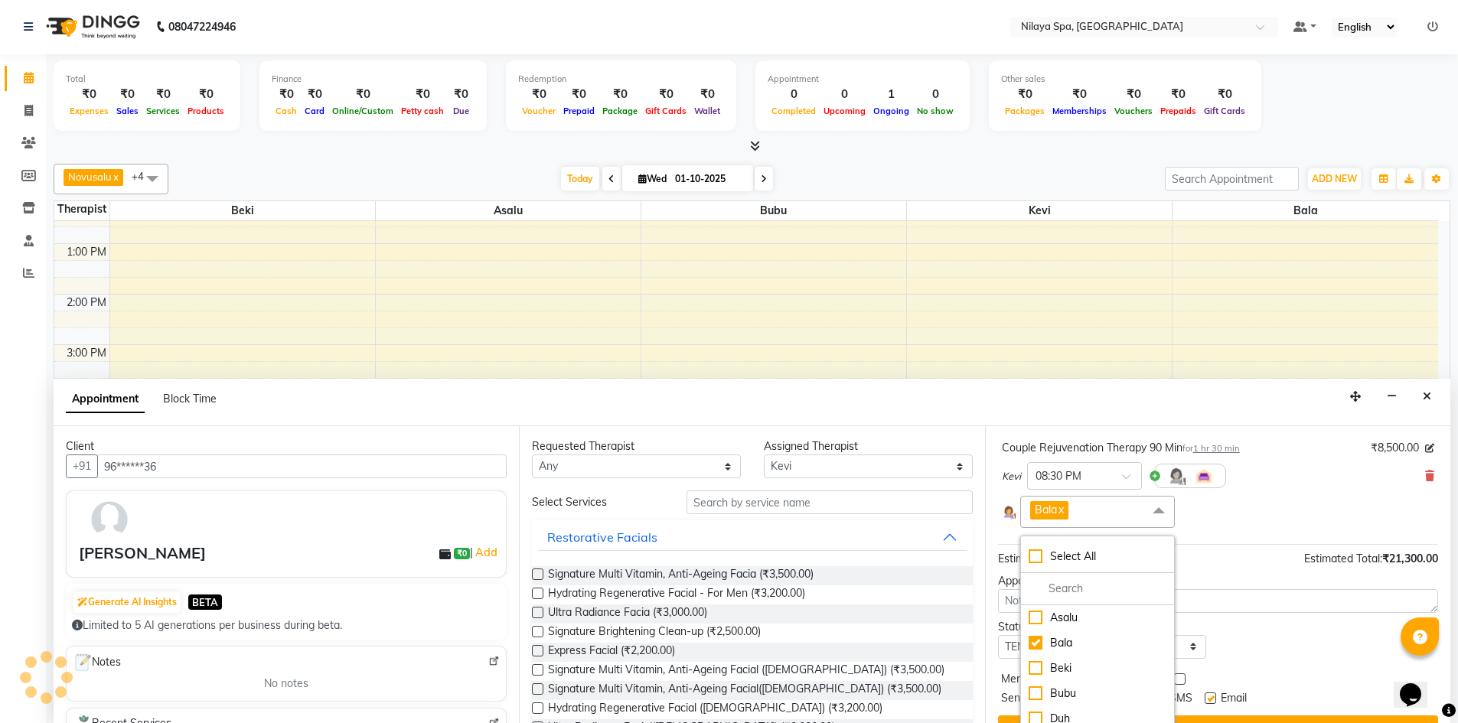
click at [1151, 509] on span at bounding box center [1159, 510] width 31 height 29
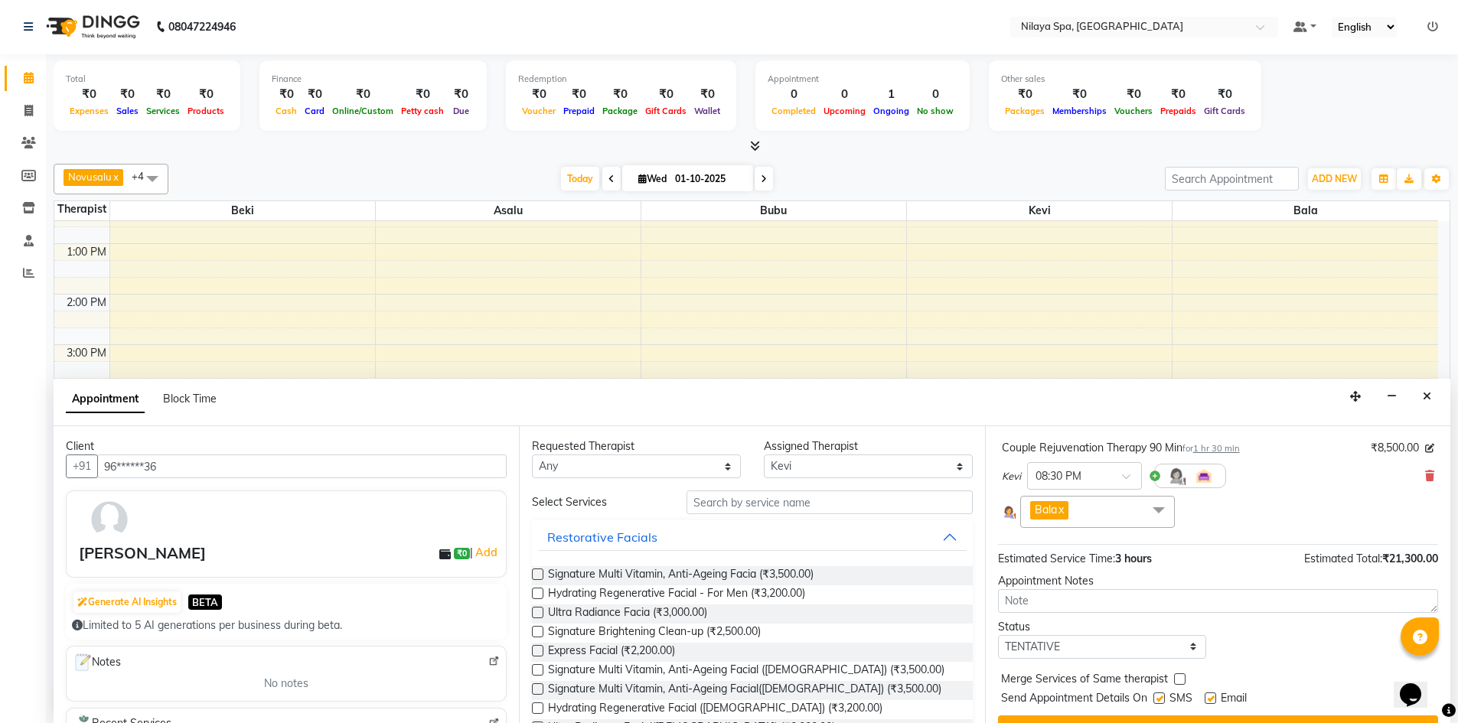
click at [1045, 511] on span "Bala" at bounding box center [1046, 510] width 22 height 14
click at [1180, 523] on div "Bala x Select All Asalu [PERSON_NAME] Bubu Duh" at bounding box center [1218, 511] width 433 height 31
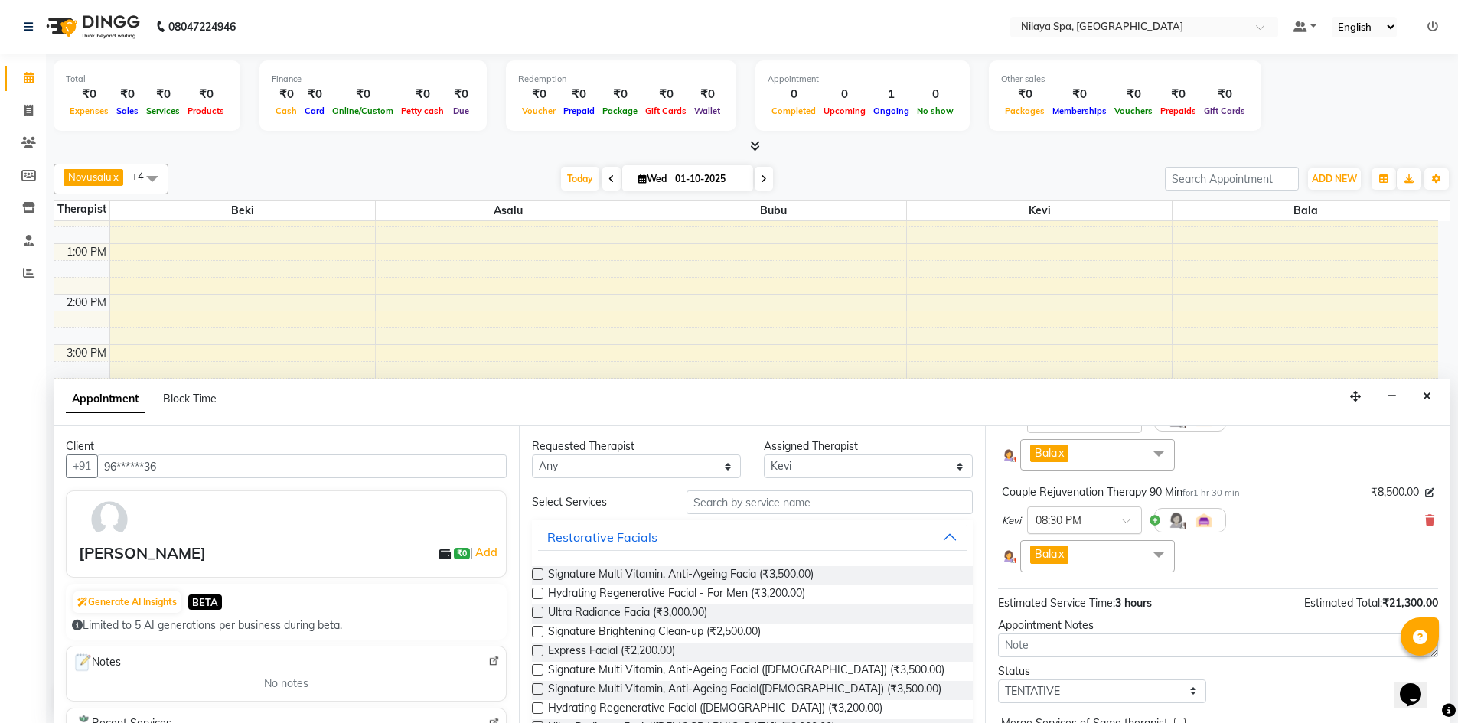
scroll to position [71, 0]
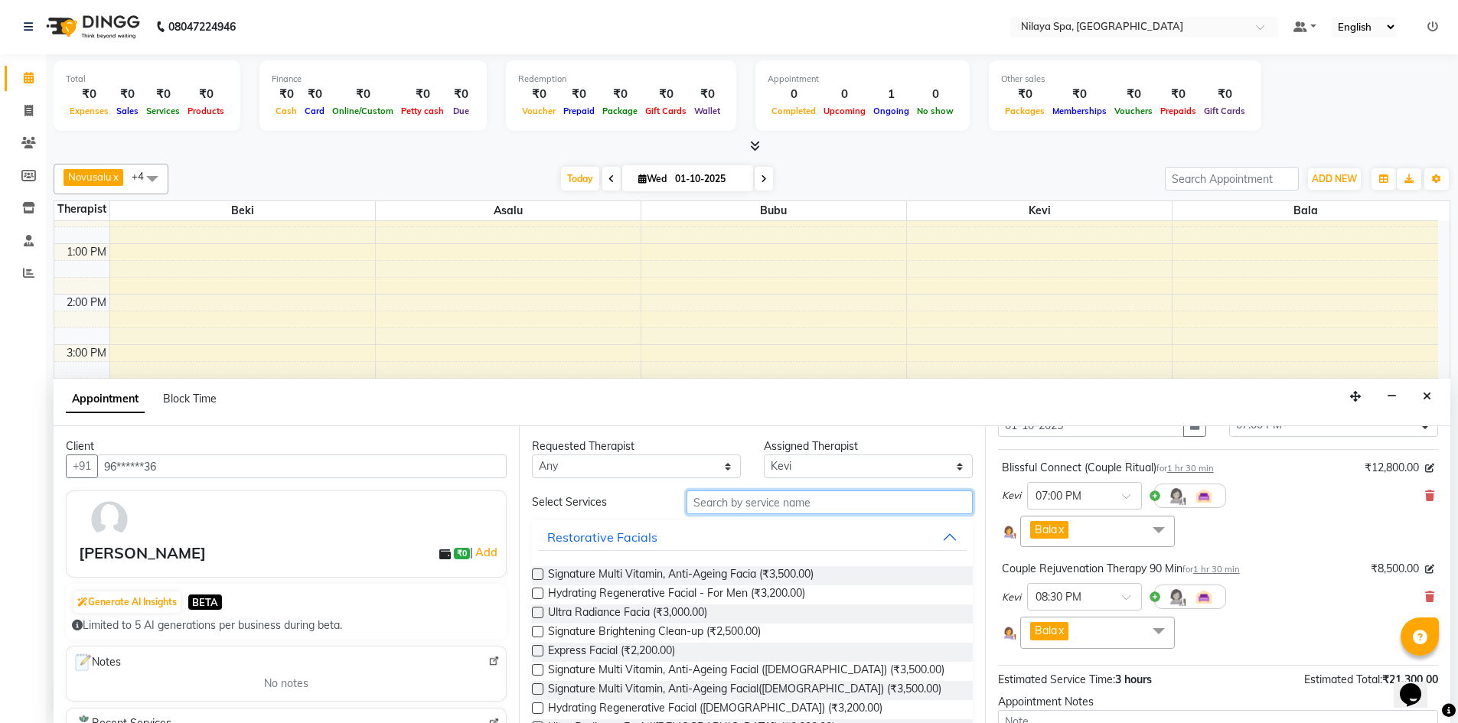
click at [700, 504] on input "text" at bounding box center [830, 503] width 286 height 24
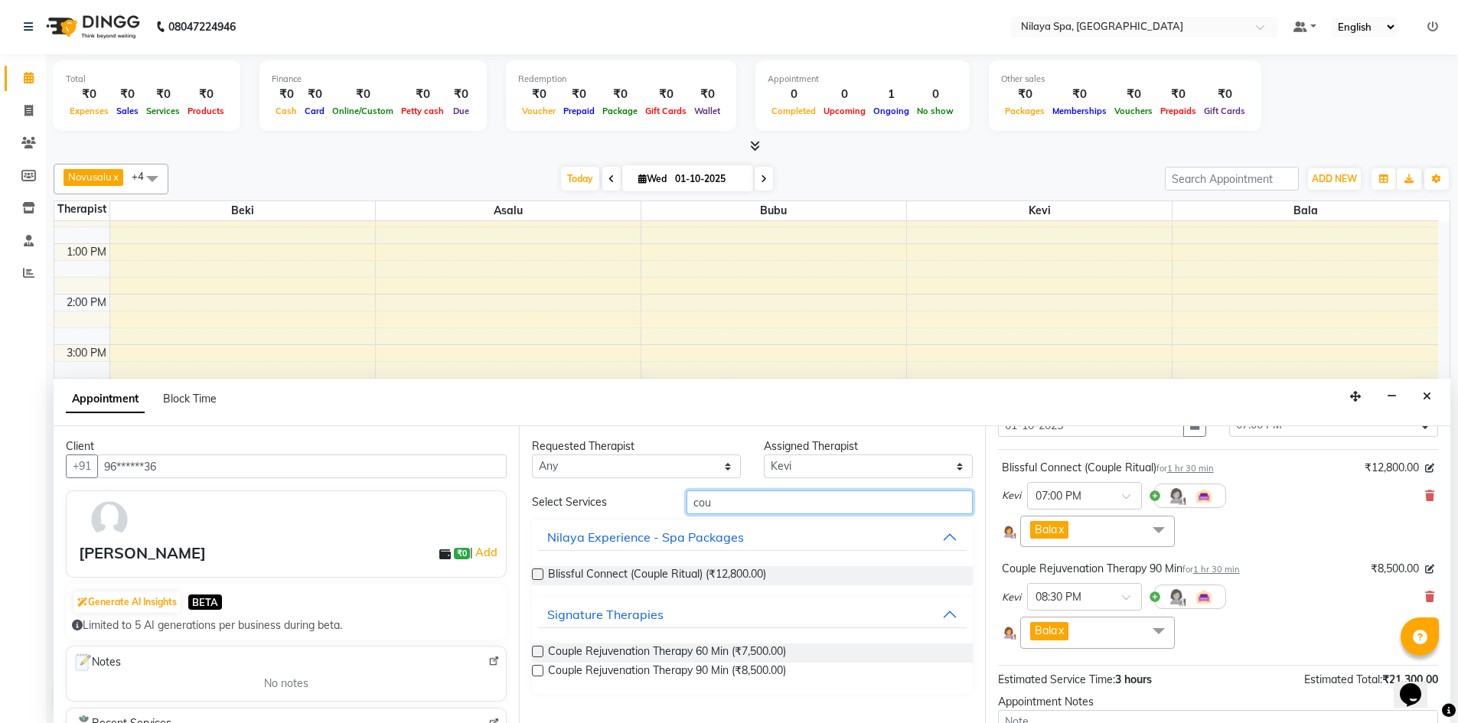
type input "cou"
click at [542, 672] on label at bounding box center [537, 670] width 11 height 11
click at [542, 672] on input "checkbox" at bounding box center [537, 673] width 10 height 10
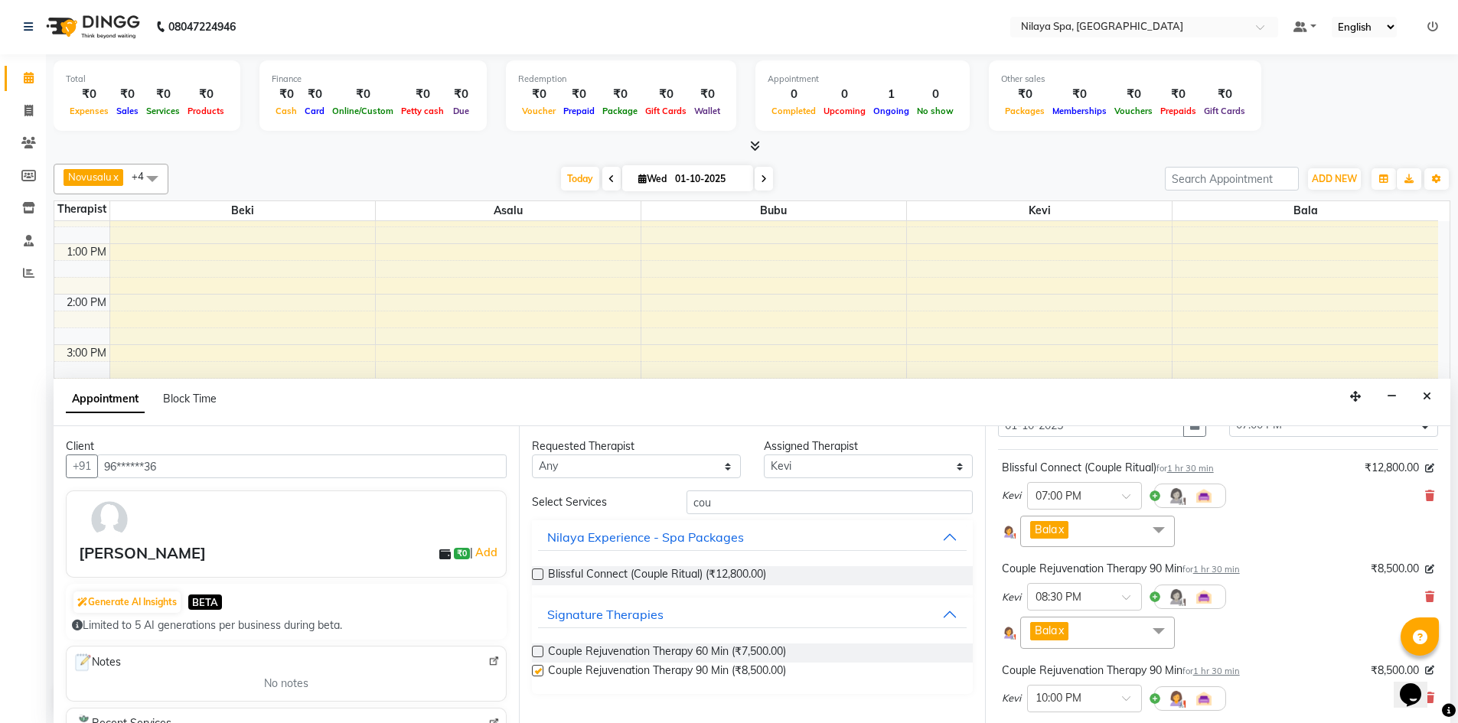
checkbox input "false"
click at [1425, 494] on icon at bounding box center [1429, 496] width 9 height 11
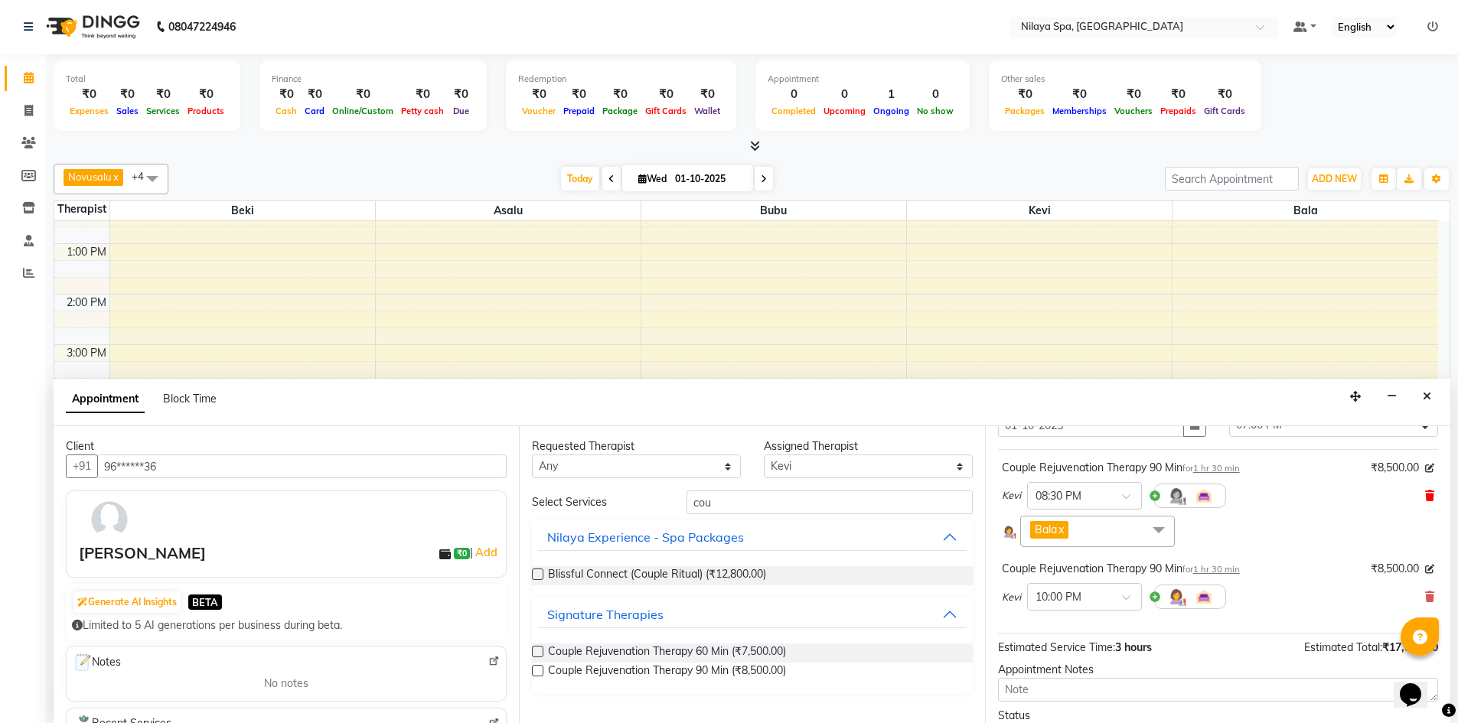
click at [1425, 494] on icon at bounding box center [1429, 496] width 9 height 11
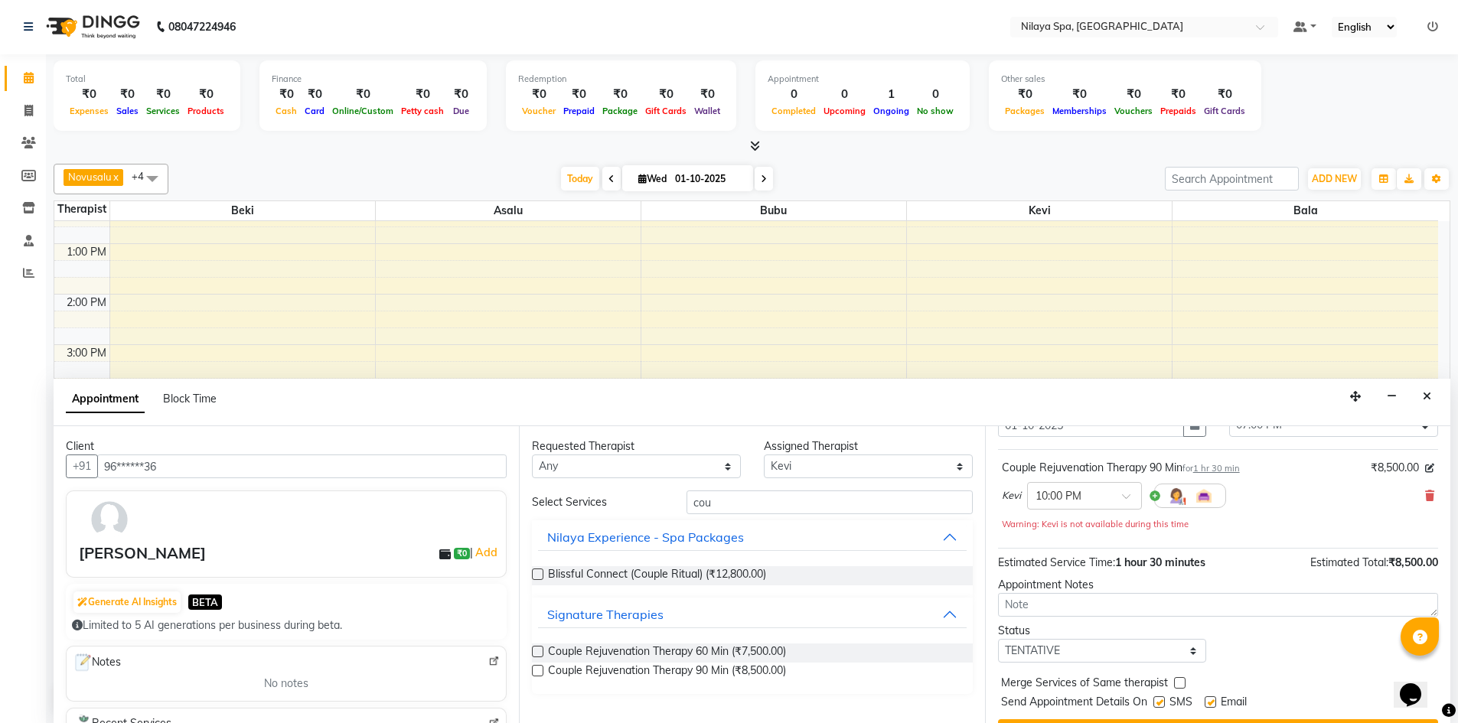
click at [1198, 468] on small "for 1 hr 30 min" at bounding box center [1211, 468] width 57 height 11
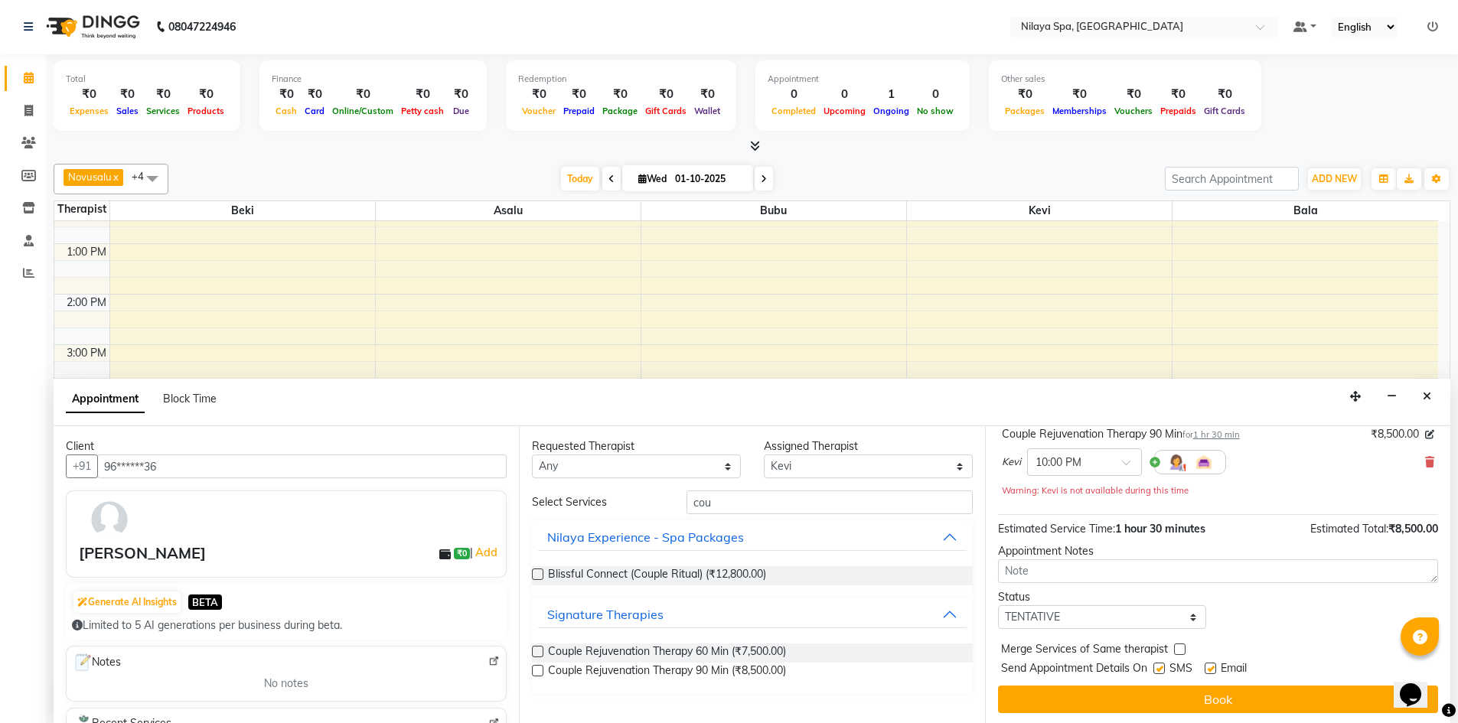
scroll to position [107, 0]
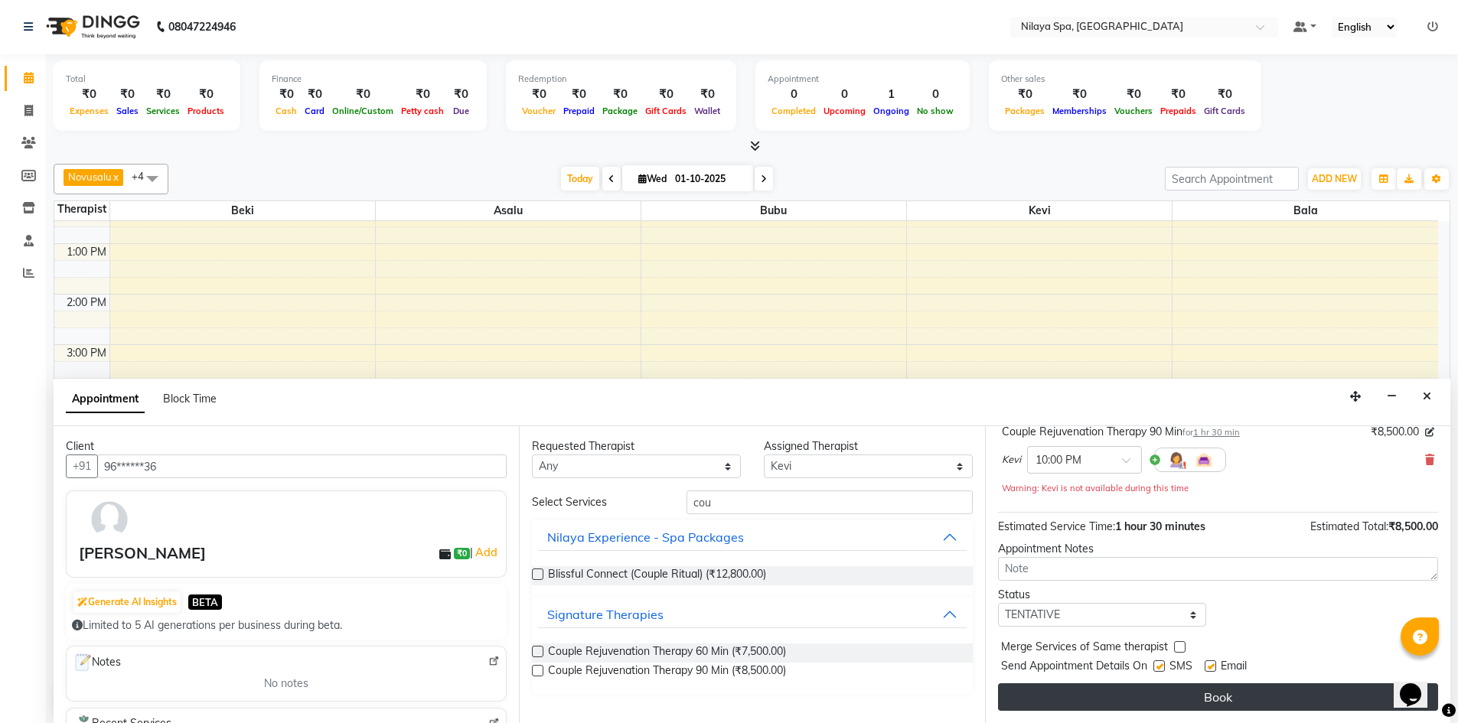
click at [1215, 700] on button "Book" at bounding box center [1218, 698] width 440 height 28
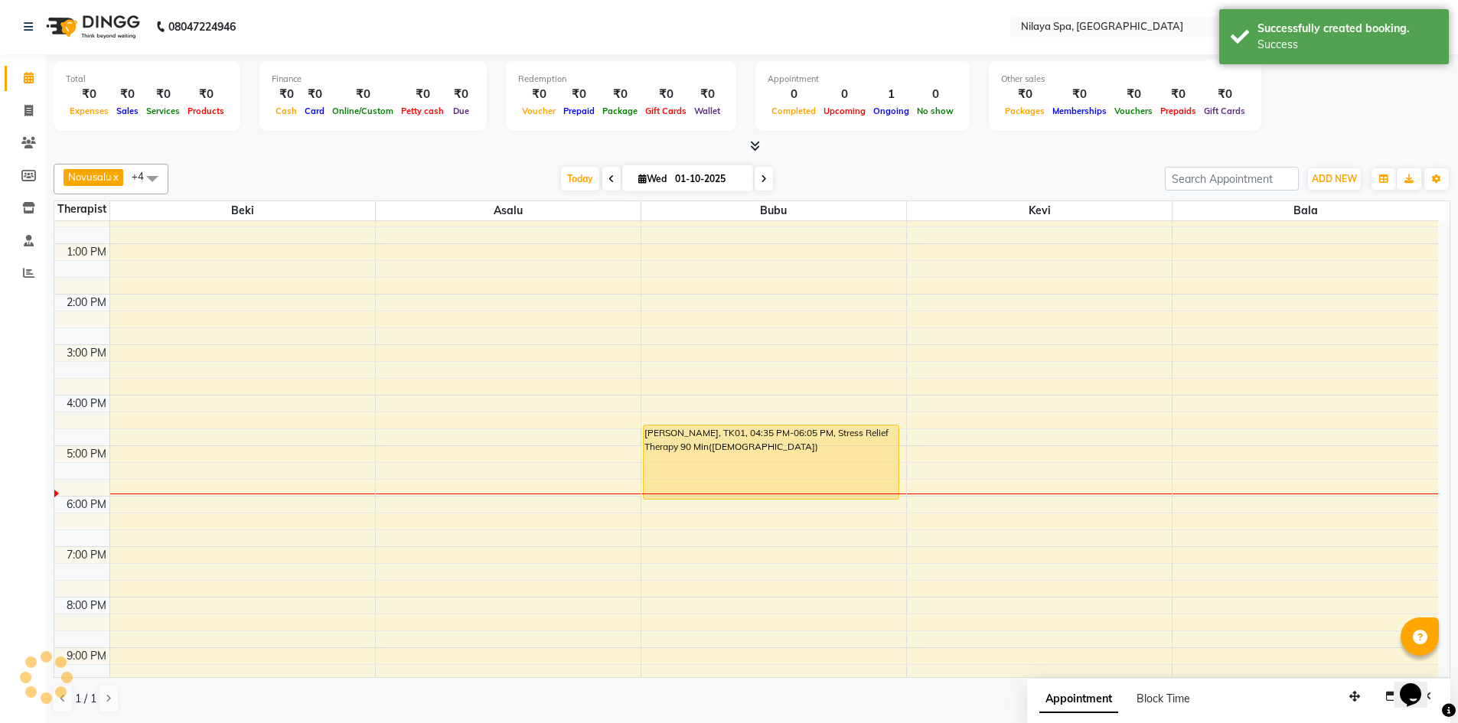
scroll to position [0, 0]
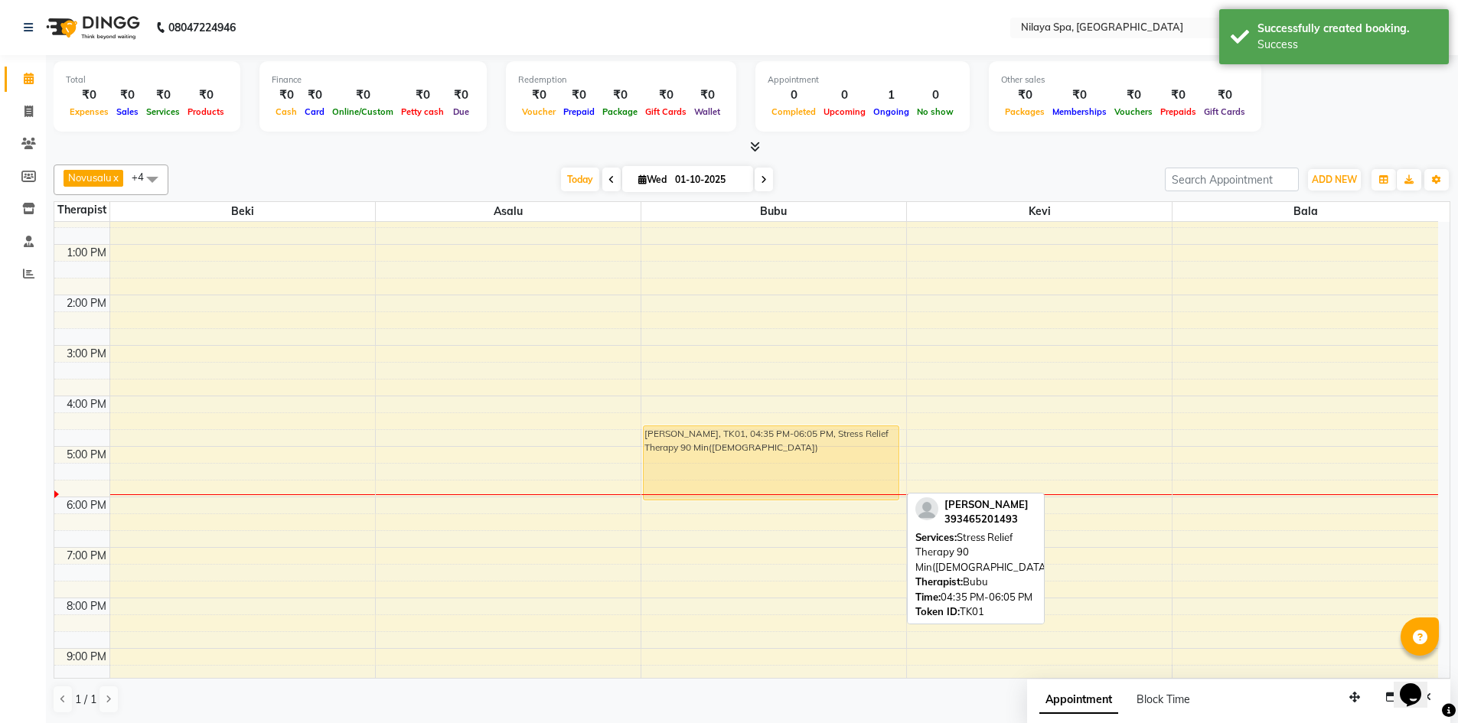
drag, startPoint x: 841, startPoint y: 470, endPoint x: 938, endPoint y: 477, distance: 96.7
click at [938, 477] on div "8:00 AM 9:00 AM 10:00 AM 11:00 AM 12:00 PM 1:00 PM 2:00 PM 3:00 PM 4:00 PM 5:00…" at bounding box center [746, 396] width 1384 height 808
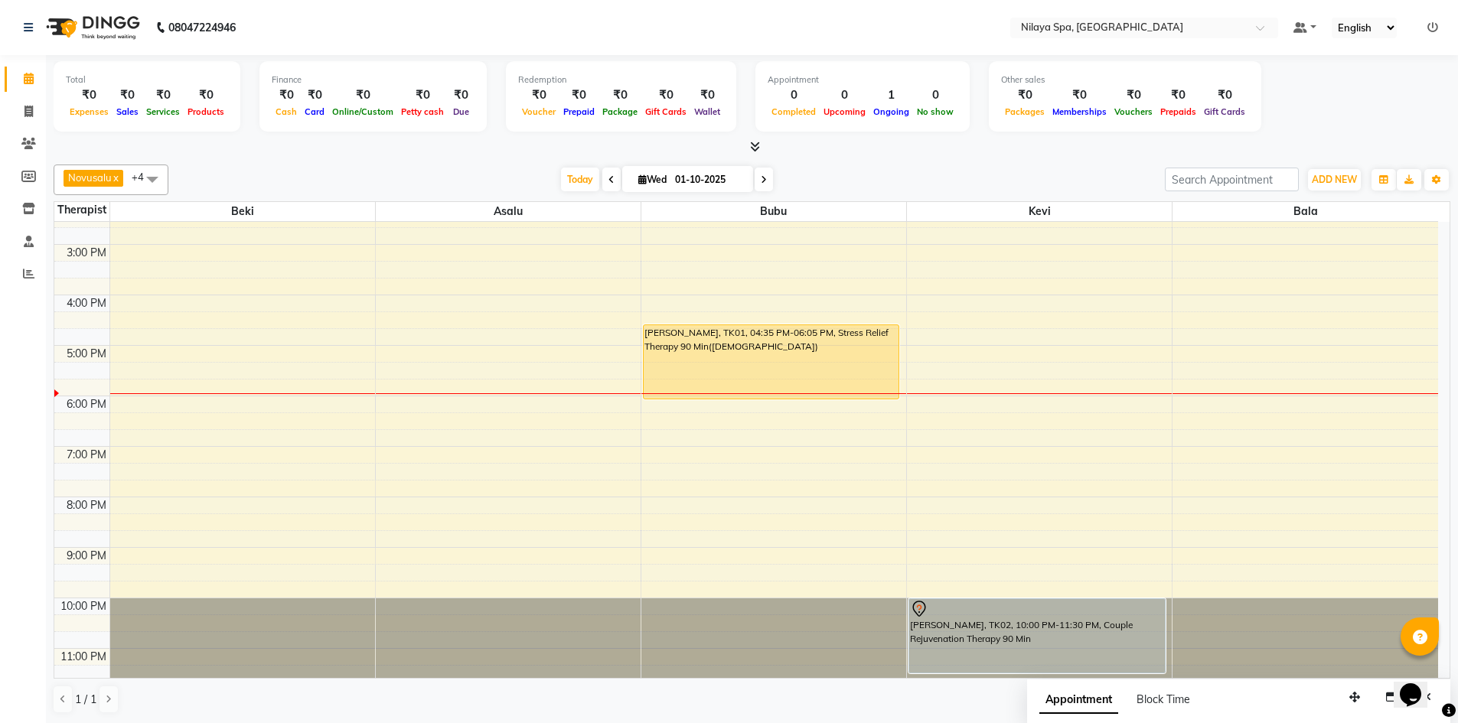
scroll to position [351, 0]
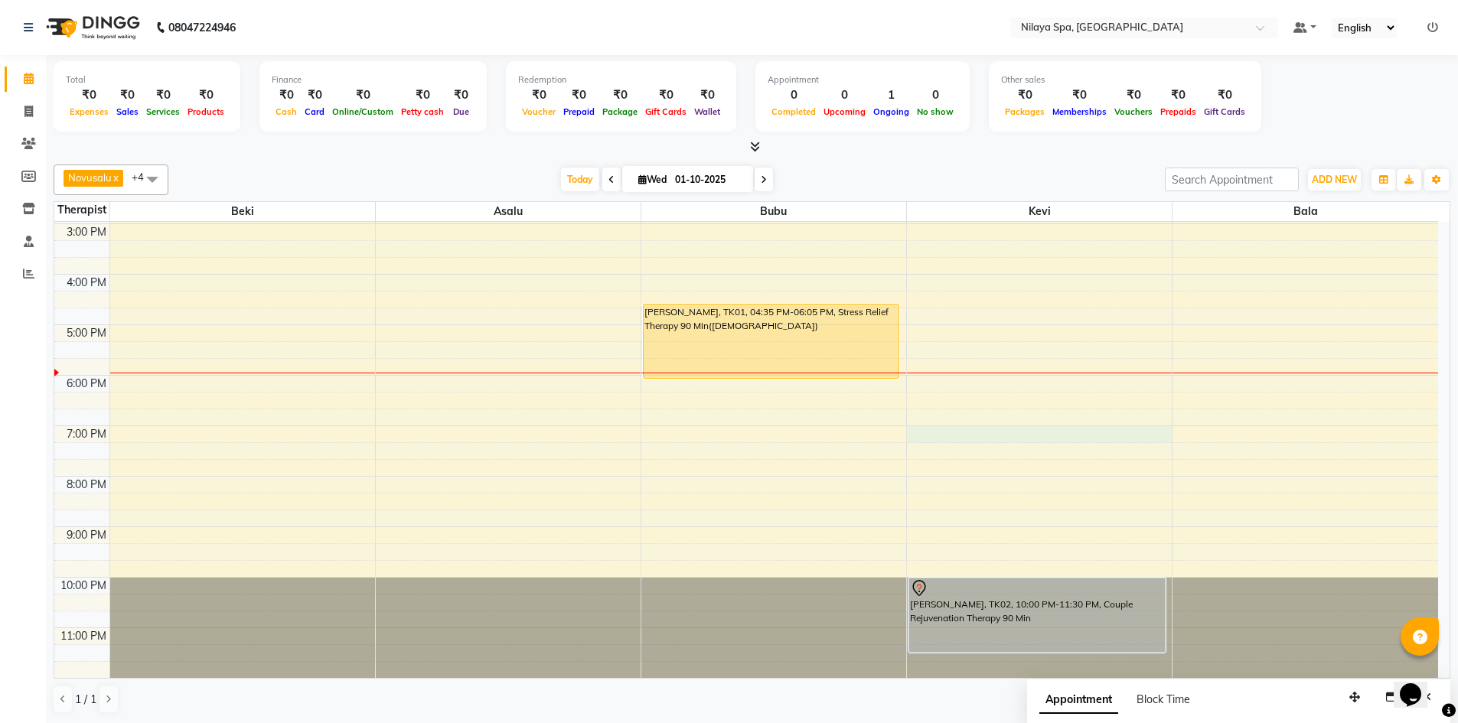
click at [1054, 431] on div "8:00 AM 9:00 AM 10:00 AM 11:00 AM 12:00 PM 1:00 PM 2:00 PM 3:00 PM 4:00 PM 5:00…" at bounding box center [746, 275] width 1384 height 808
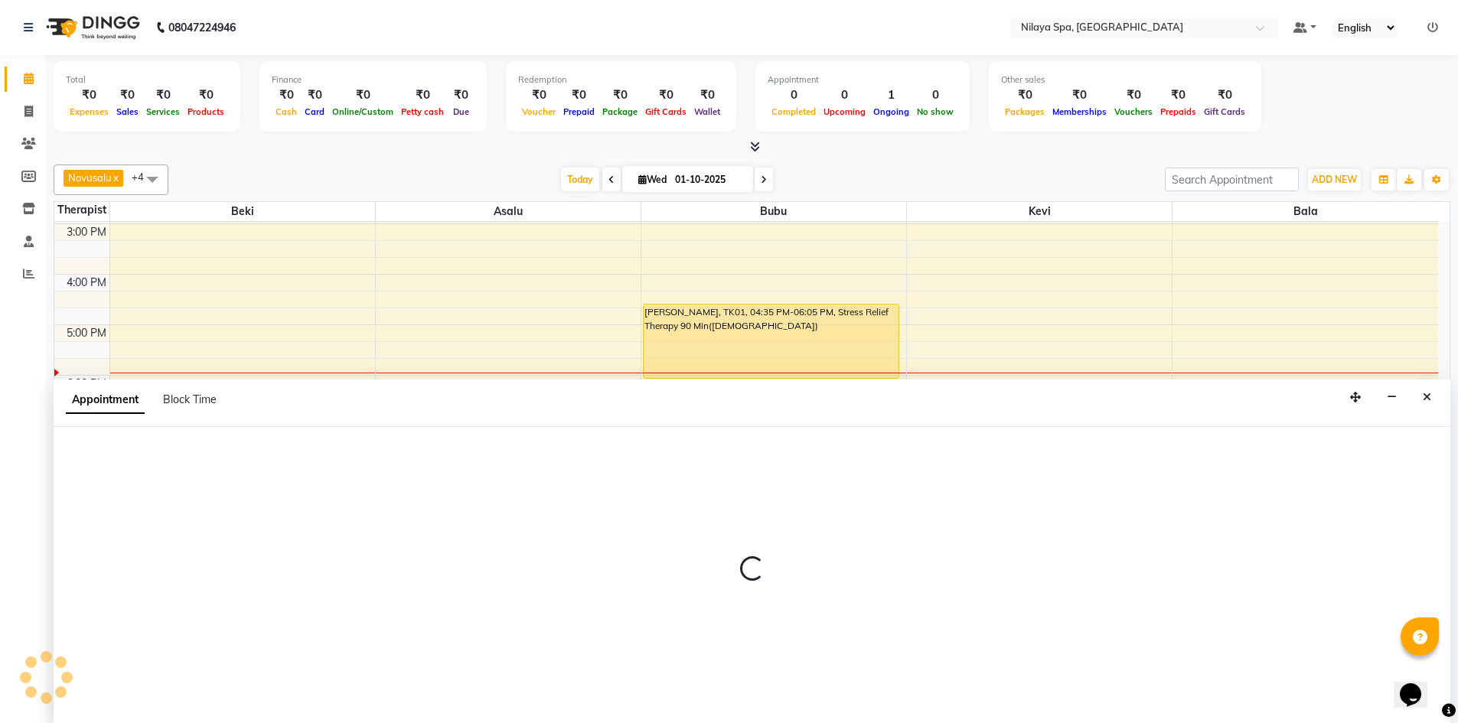
scroll to position [1, 0]
select select "92602"
select select "1140"
select select "tentative"
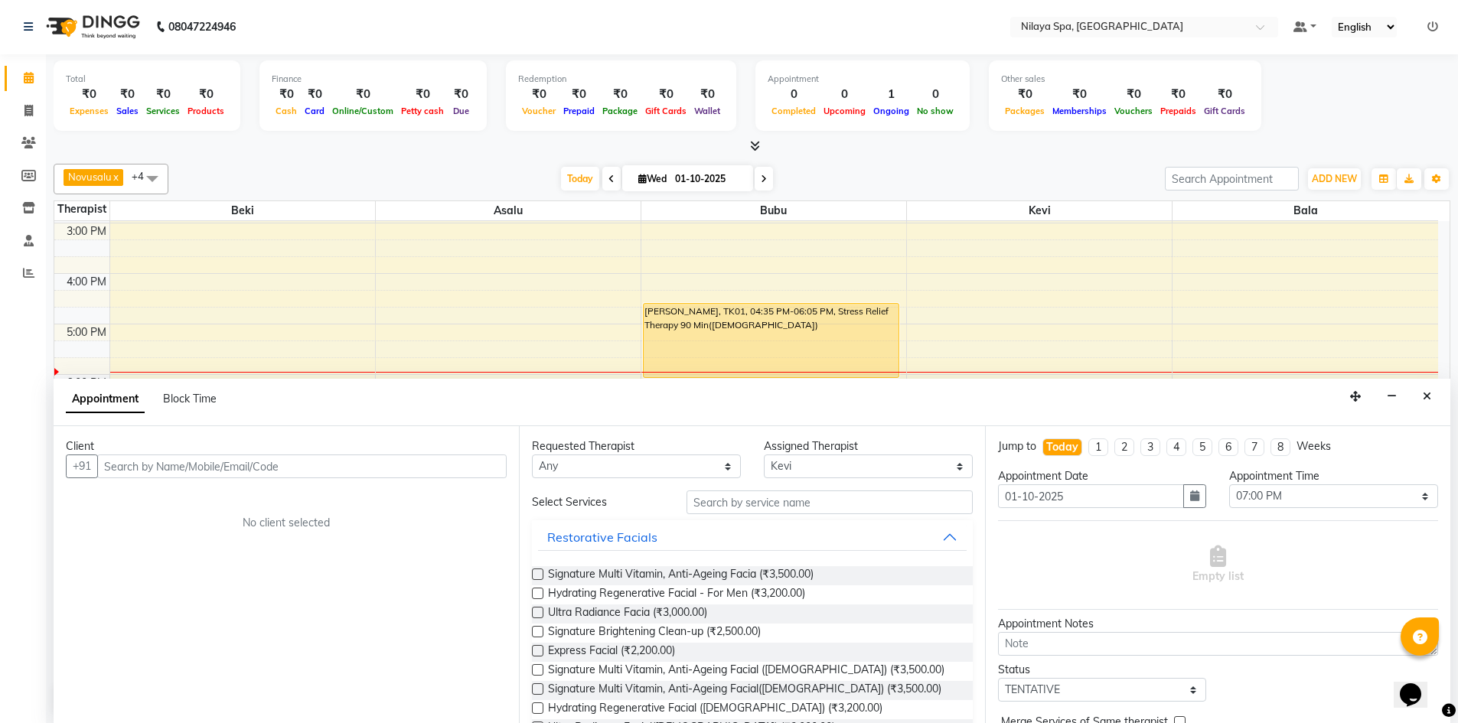
click at [1037, 356] on div "8:00 AM 9:00 AM 10:00 AM 11:00 AM 12:00 PM 1:00 PM 2:00 PM 3:00 PM 4:00 PM 5:00…" at bounding box center [746, 274] width 1384 height 808
click at [995, 319] on div "8:00 AM 9:00 AM 10:00 AM 11:00 AM 12:00 PM 1:00 PM 2:00 PM 3:00 PM 4:00 PM 5:00…" at bounding box center [746, 274] width 1384 height 808
click at [1421, 395] on button "Close" at bounding box center [1427, 397] width 22 height 24
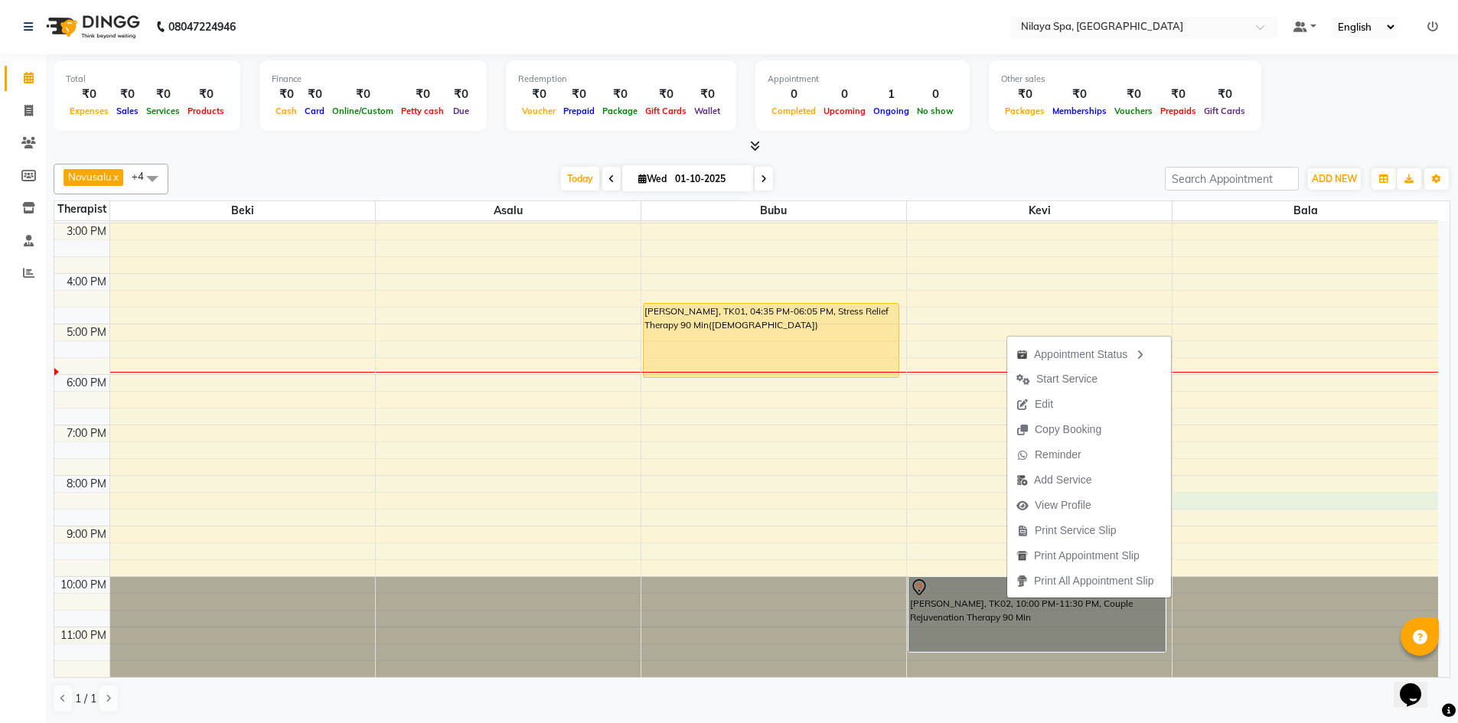
click at [1240, 499] on div "8:00 AM 9:00 AM 10:00 AM 11:00 AM 12:00 PM 1:00 PM 2:00 PM 3:00 PM 4:00 PM 5:00…" at bounding box center [746, 274] width 1384 height 808
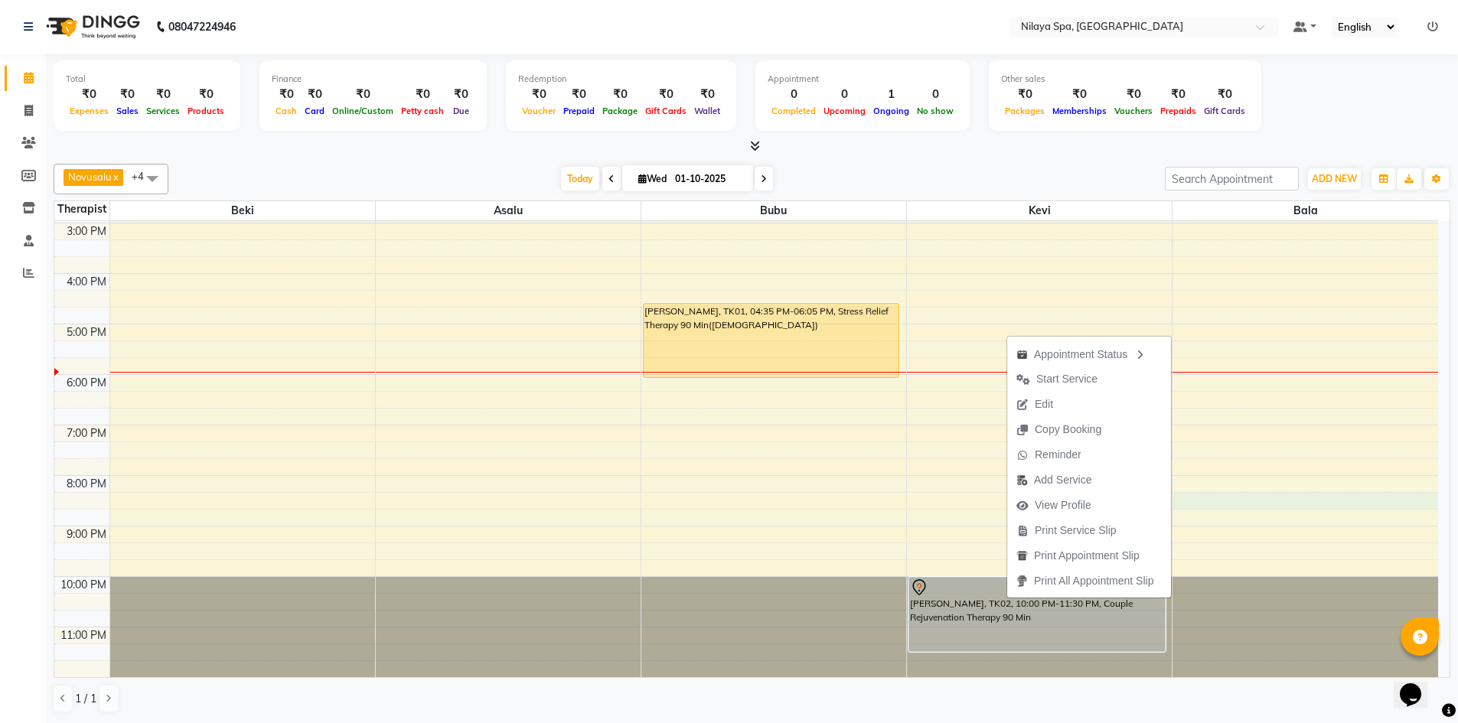
select select "92643"
select select "1215"
select select "tentative"
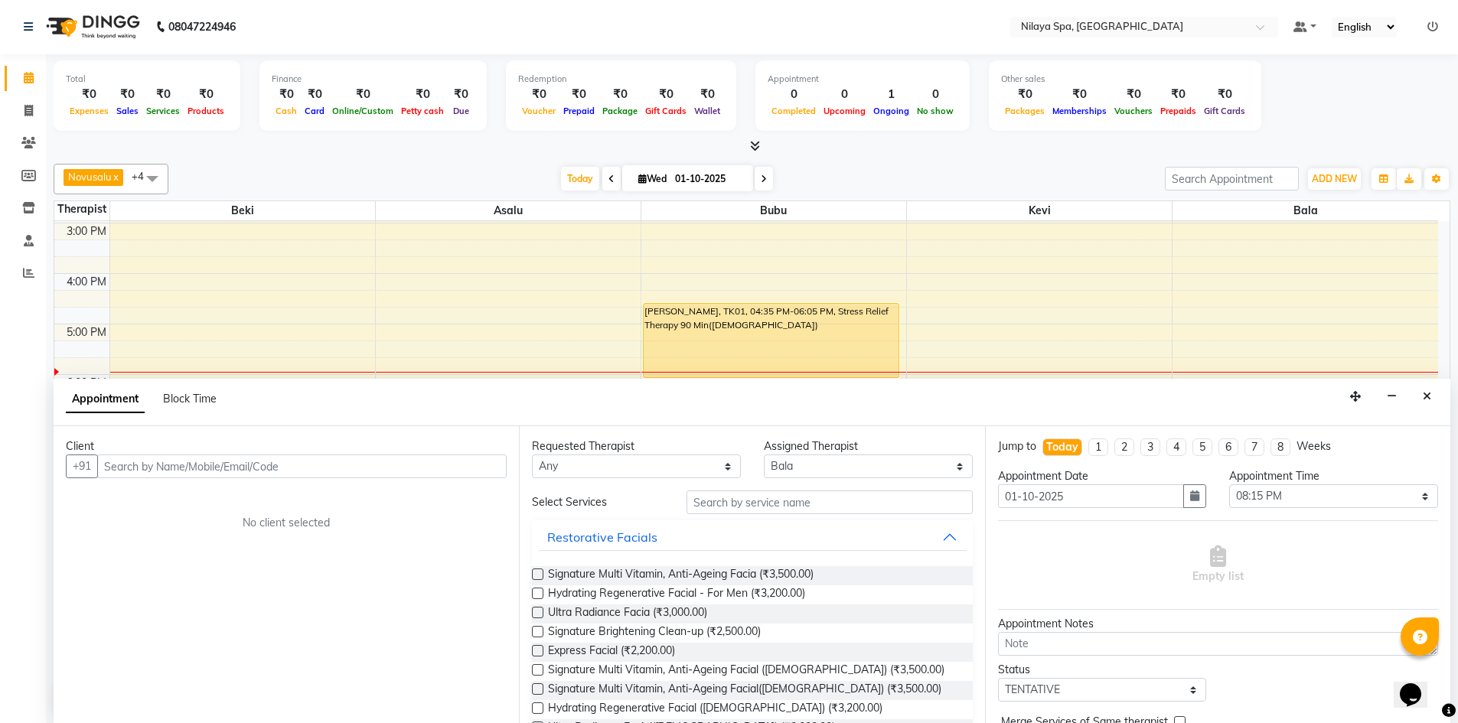
drag, startPoint x: 1425, startPoint y: 395, endPoint x: 1310, endPoint y: 430, distance: 120.8
click at [1425, 395] on icon "Close" at bounding box center [1427, 396] width 8 height 11
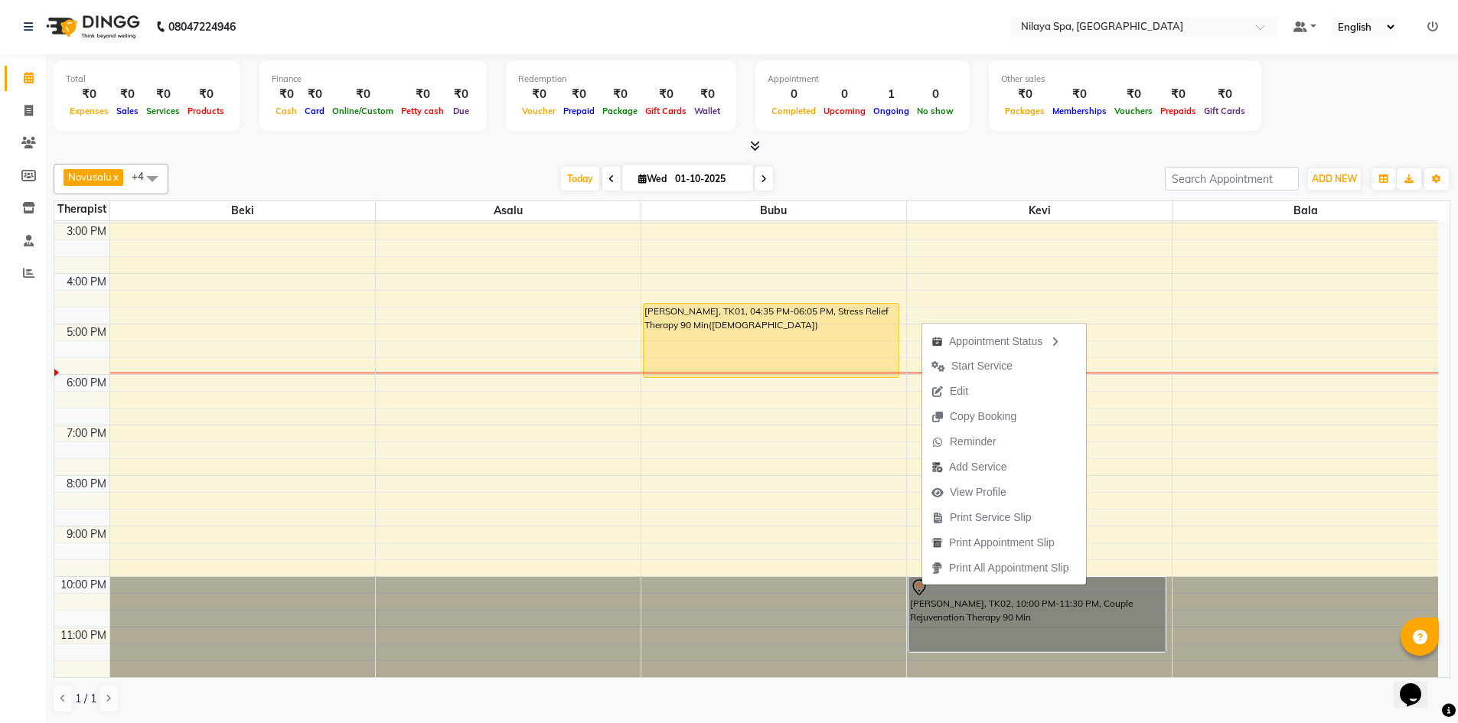
click at [1139, 541] on div "8:00 AM 9:00 AM 10:00 AM 11:00 AM 12:00 PM 1:00 PM 2:00 PM 3:00 PM 4:00 PM 5:00…" at bounding box center [746, 274] width 1384 height 808
select select "92602"
select select "1260"
select select "tentative"
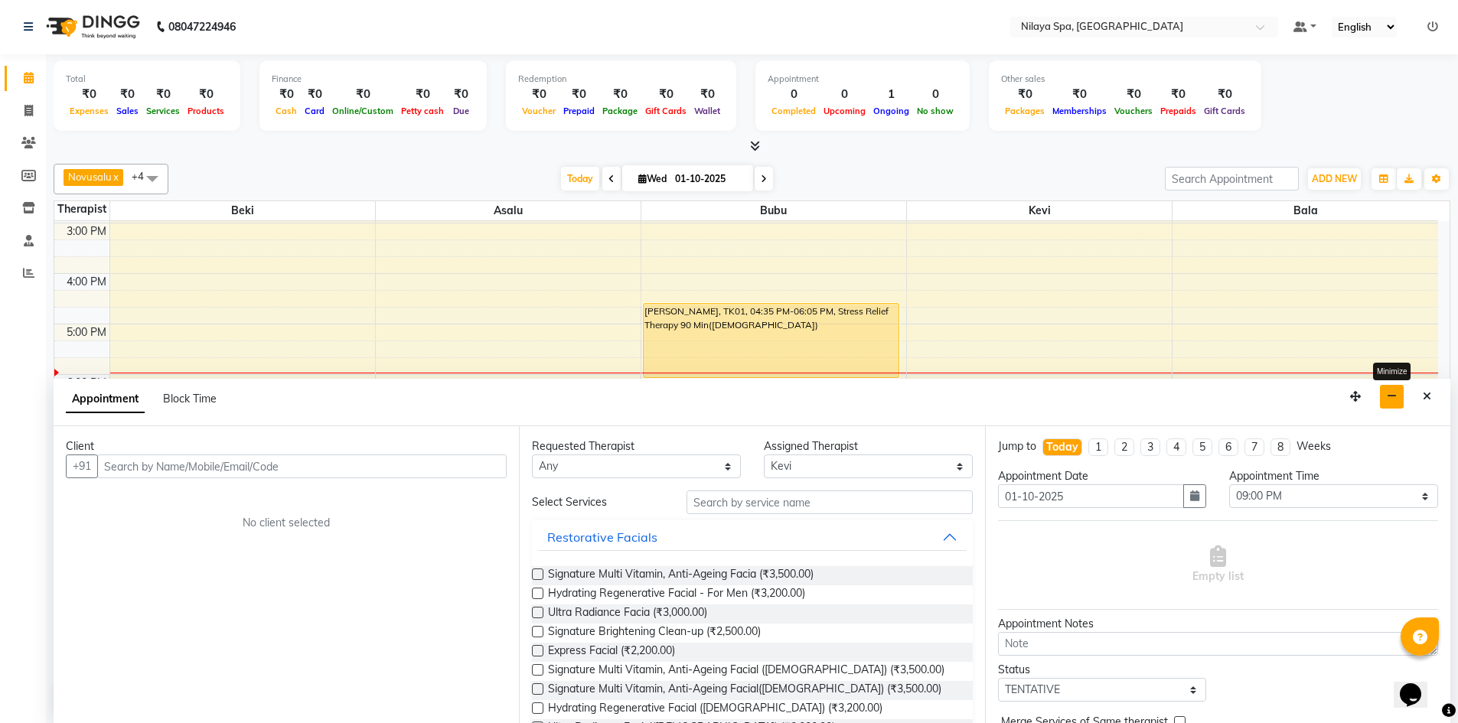
drag, startPoint x: 1394, startPoint y: 394, endPoint x: 1370, endPoint y: 399, distance: 24.2
click at [1384, 398] on button "button" at bounding box center [1392, 397] width 24 height 24
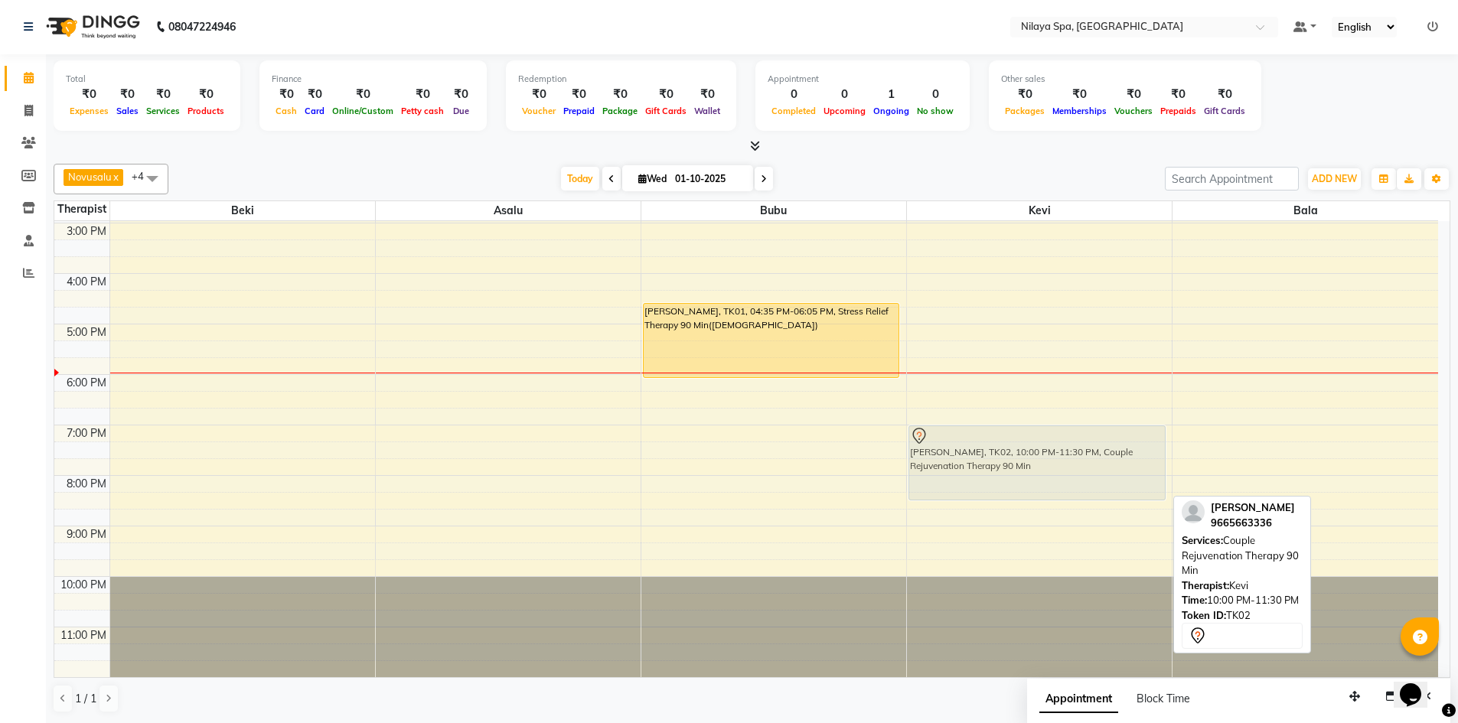
drag, startPoint x: 958, startPoint y: 606, endPoint x: 1029, endPoint y: 455, distance: 167.5
click at [1029, 455] on div "[PERSON_NAME], TK02, 10:00 PM-11:30 PM, Couple Rejuvenation Therapy 90 Min [PER…" at bounding box center [1039, 274] width 265 height 808
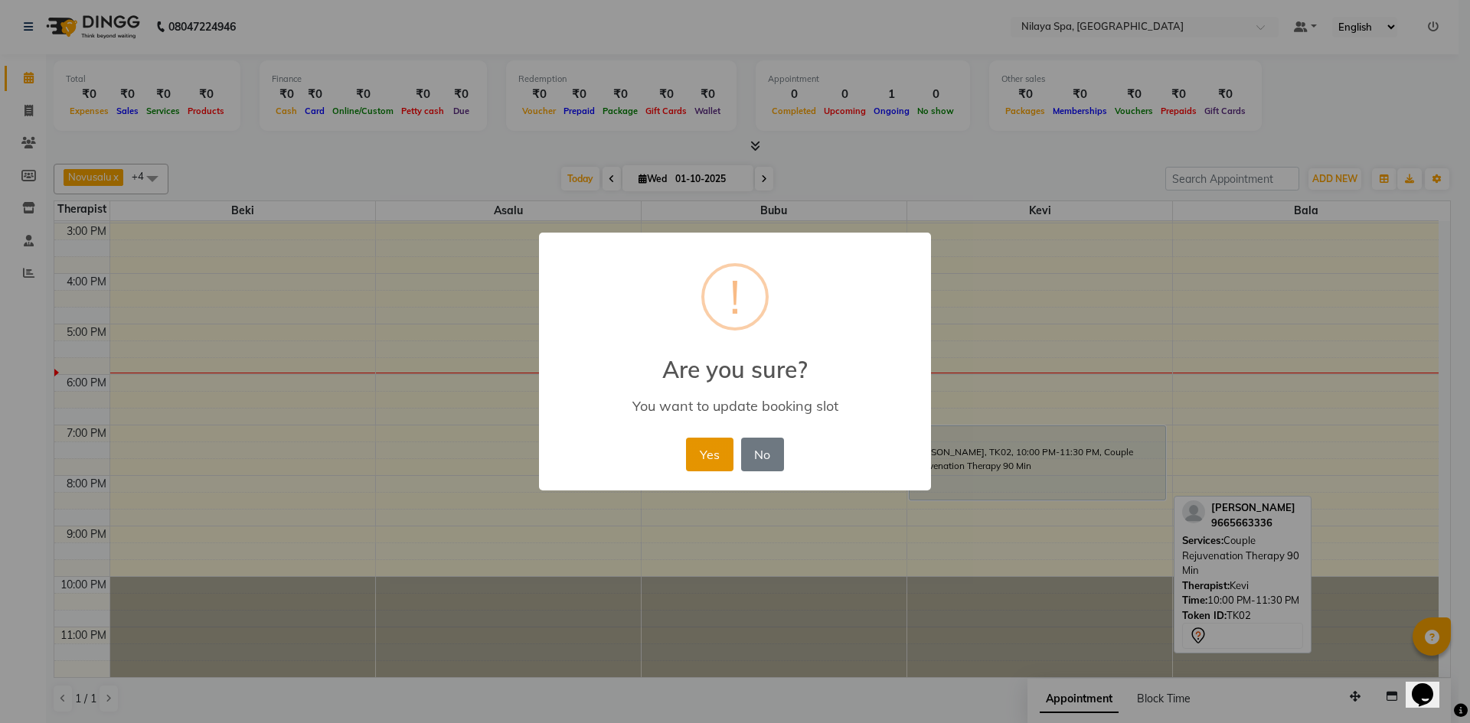
click at [724, 449] on button "Yes" at bounding box center [709, 455] width 47 height 34
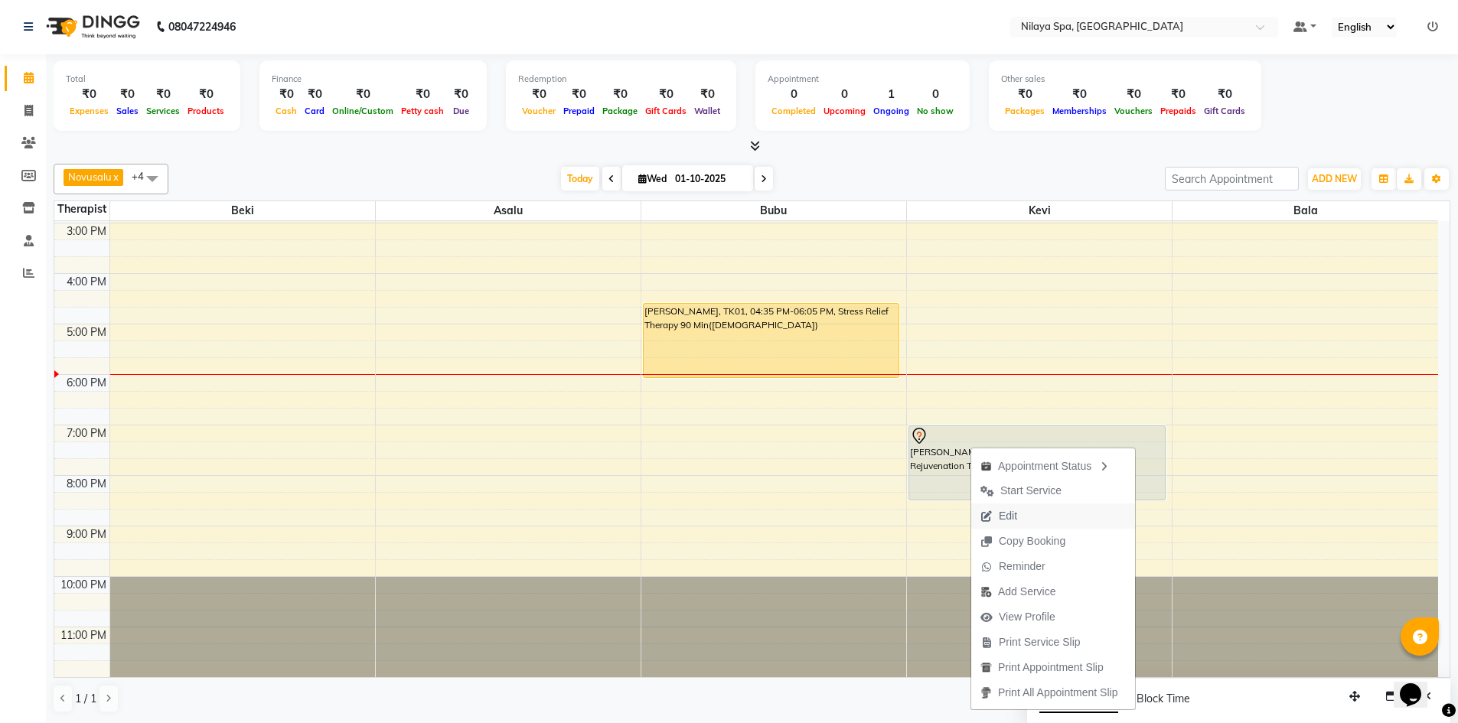
click at [1078, 526] on button "Edit" at bounding box center [1053, 516] width 164 height 25
select select "tentative"
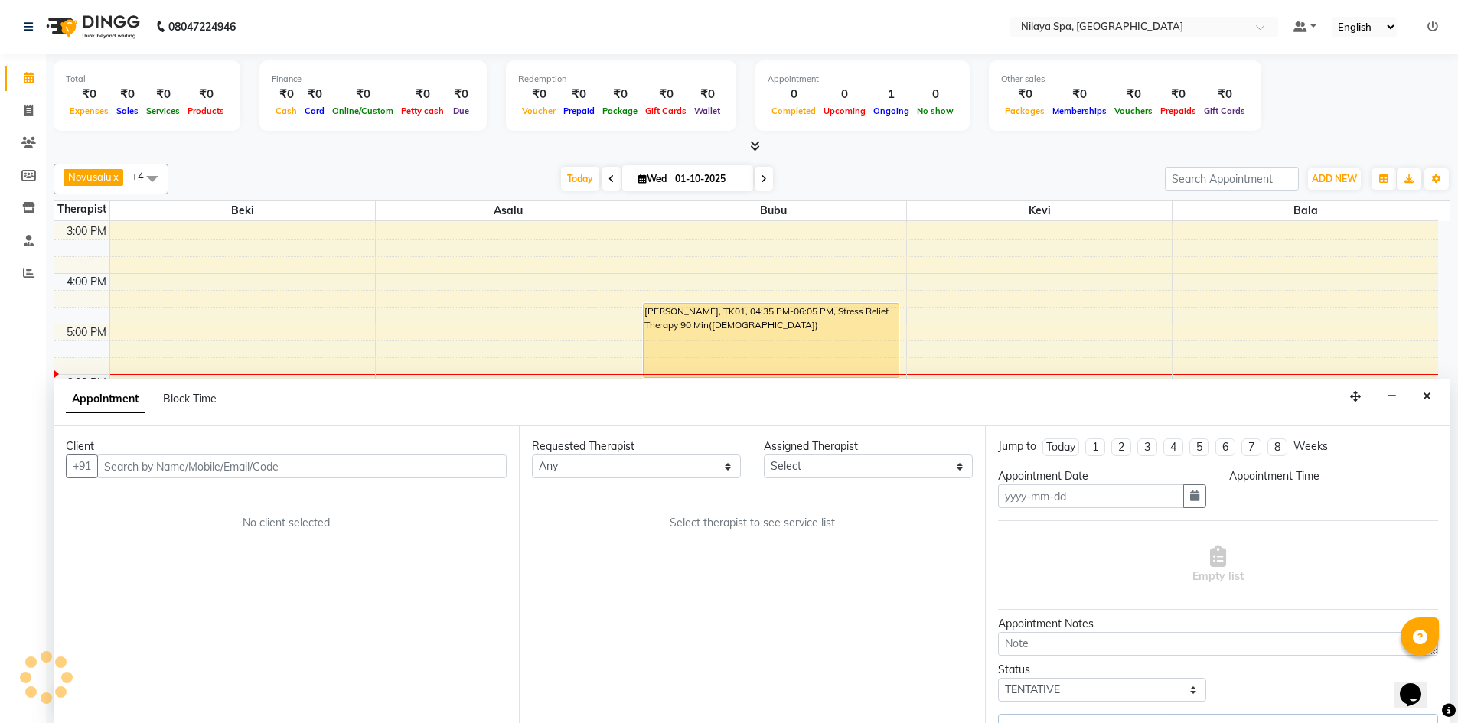
type input "01-10-2025"
select select "92602"
select select "1140"
select select "4564"
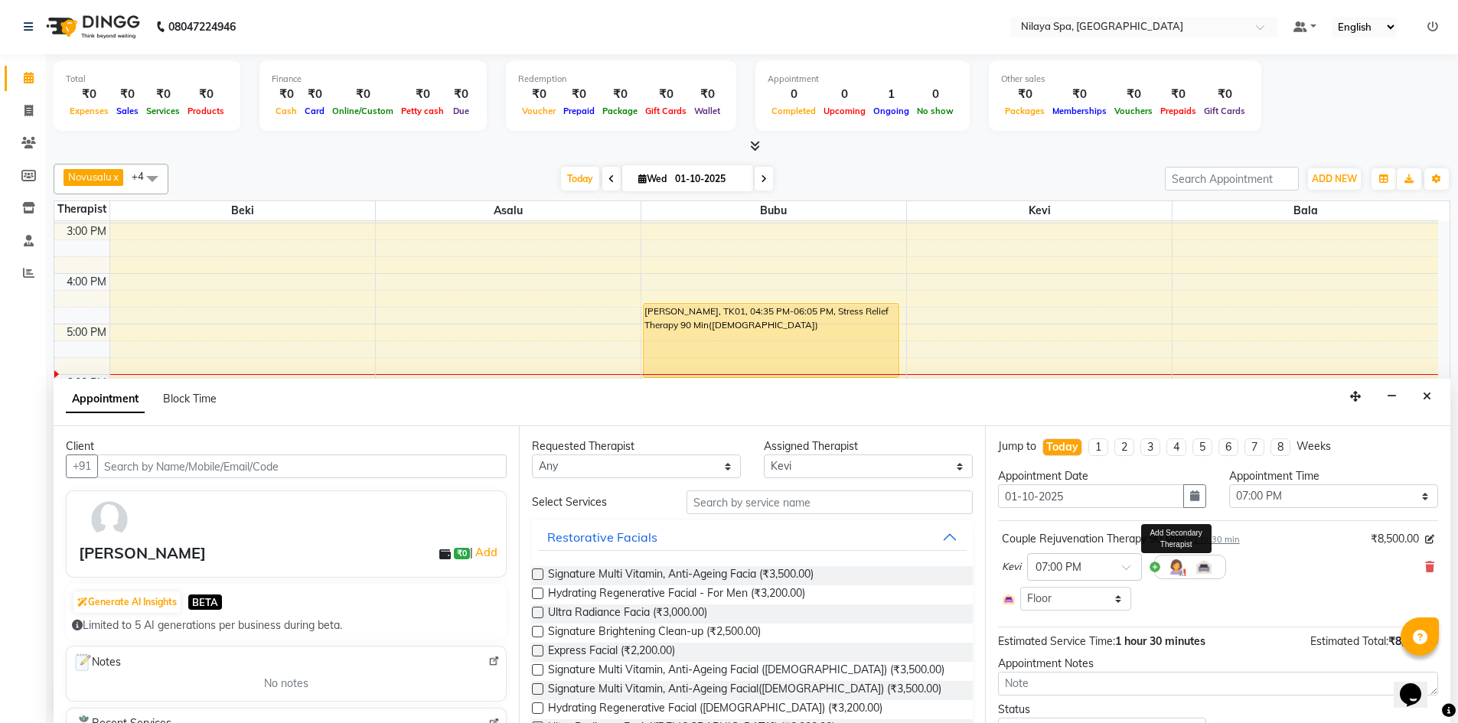
click at [1176, 568] on img at bounding box center [1176, 567] width 18 height 18
click at [1154, 603] on span at bounding box center [1159, 601] width 31 height 29
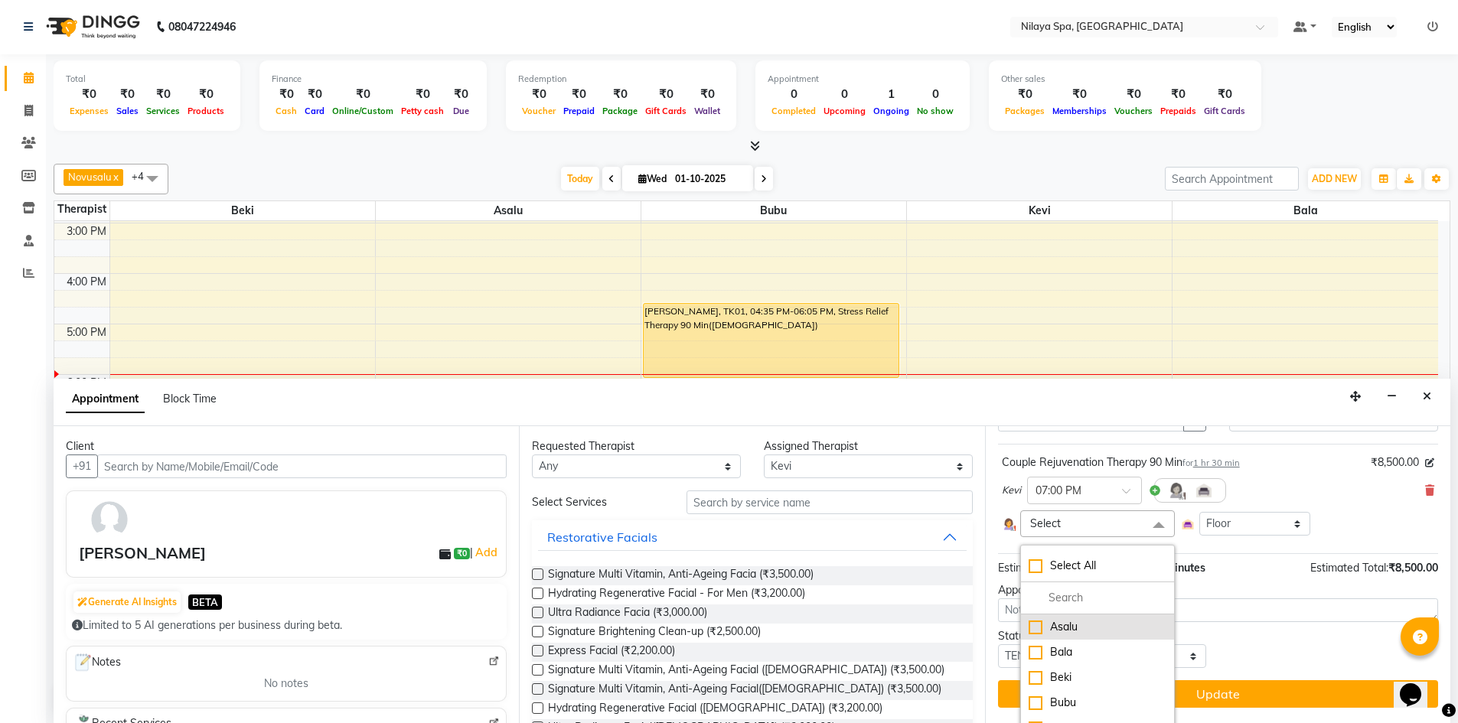
scroll to position [95, 0]
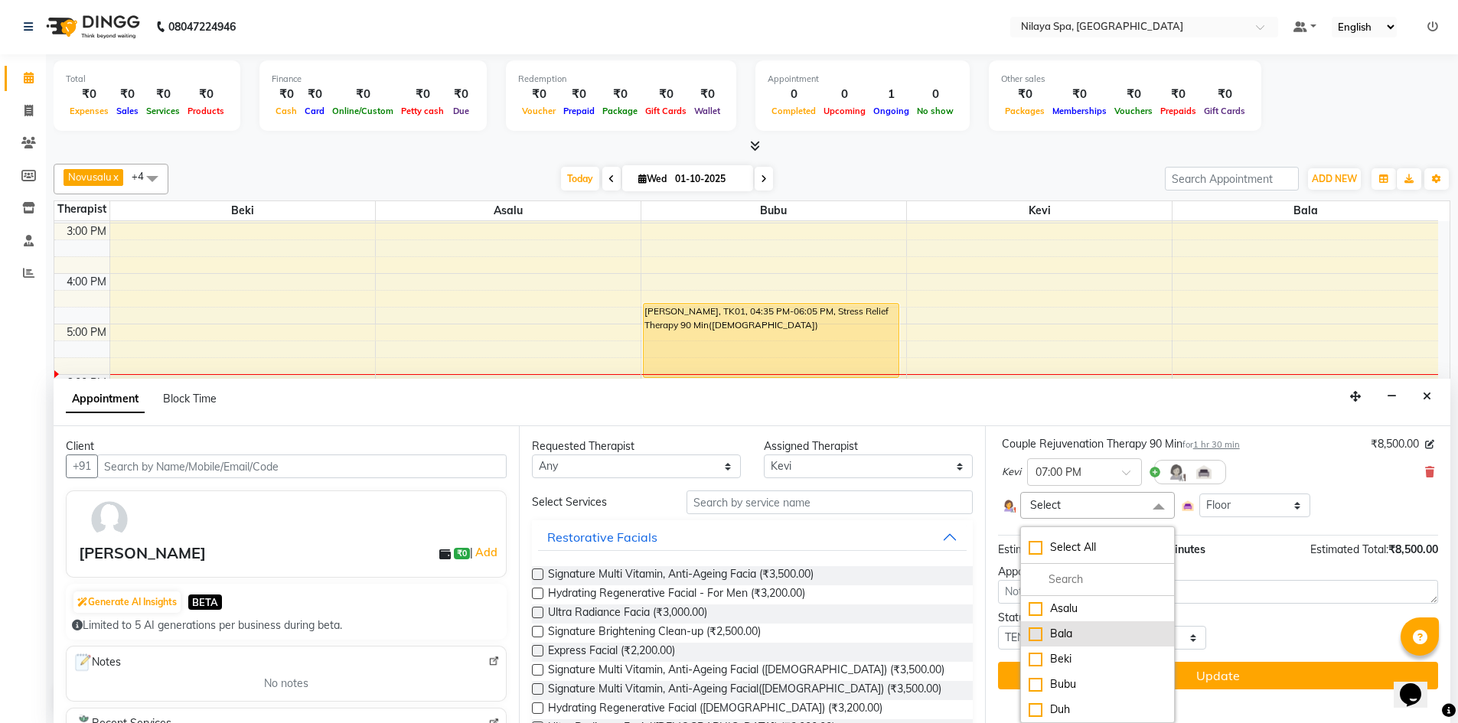
click at [1115, 630] on div "Bala" at bounding box center [1098, 634] width 138 height 16
checkbox input "true"
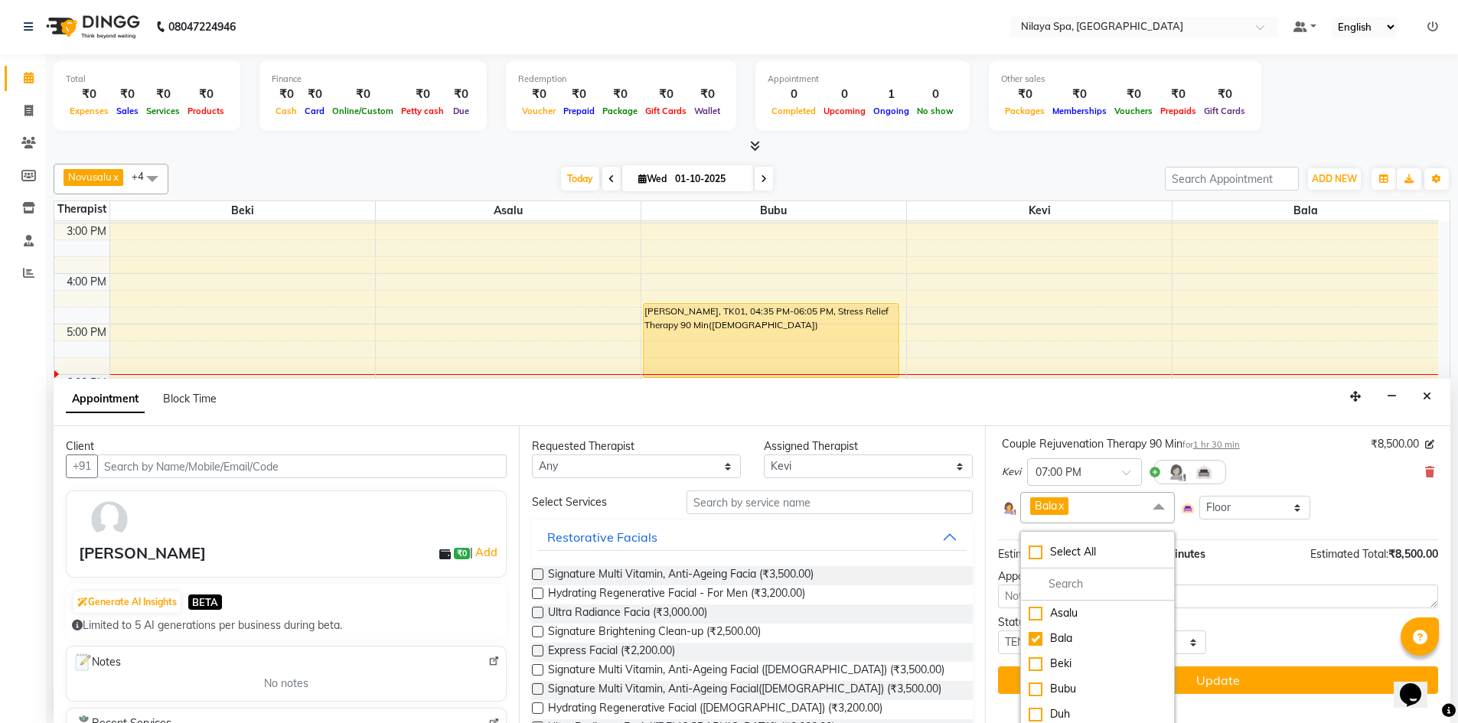
click at [1349, 490] on div "Kevi × 07:00 PM" at bounding box center [1218, 472] width 433 height 40
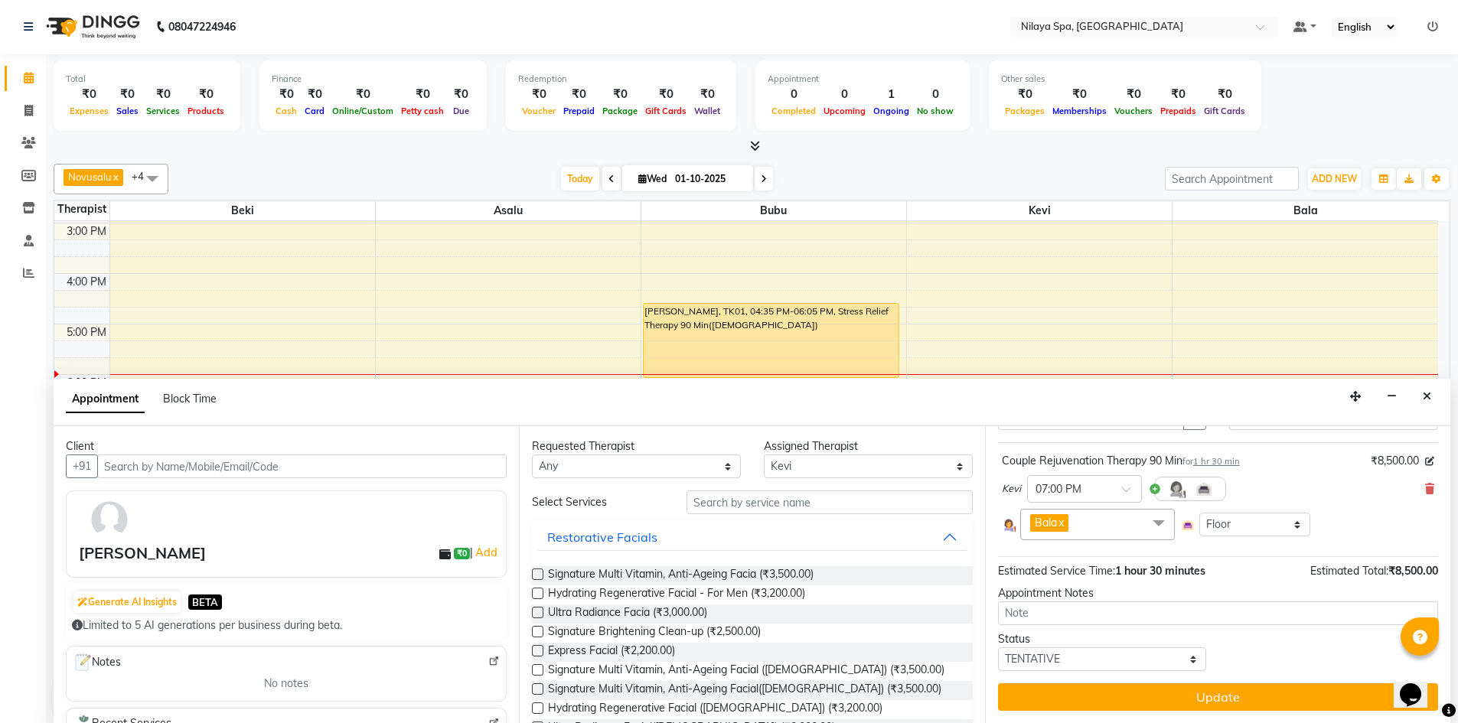
scroll to position [78, 0]
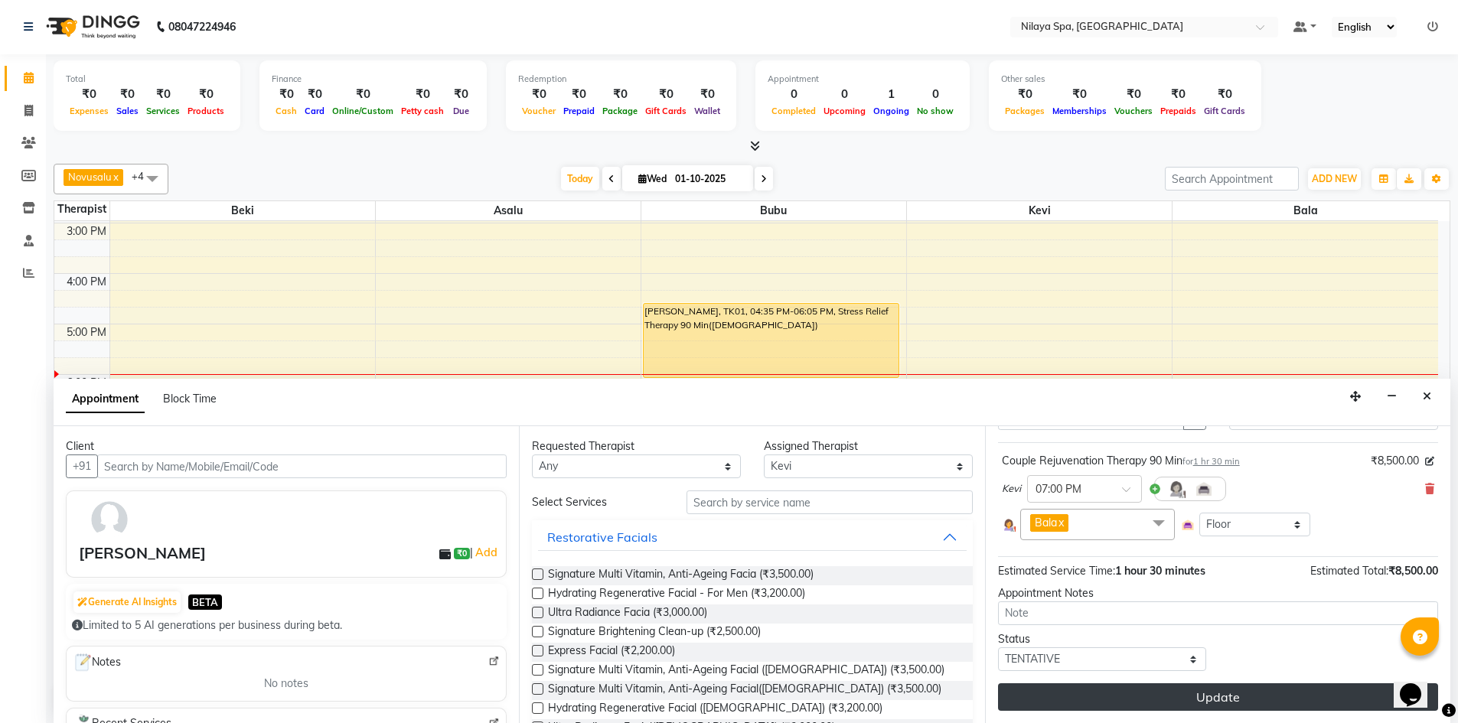
click at [1229, 694] on button "Update" at bounding box center [1218, 698] width 440 height 28
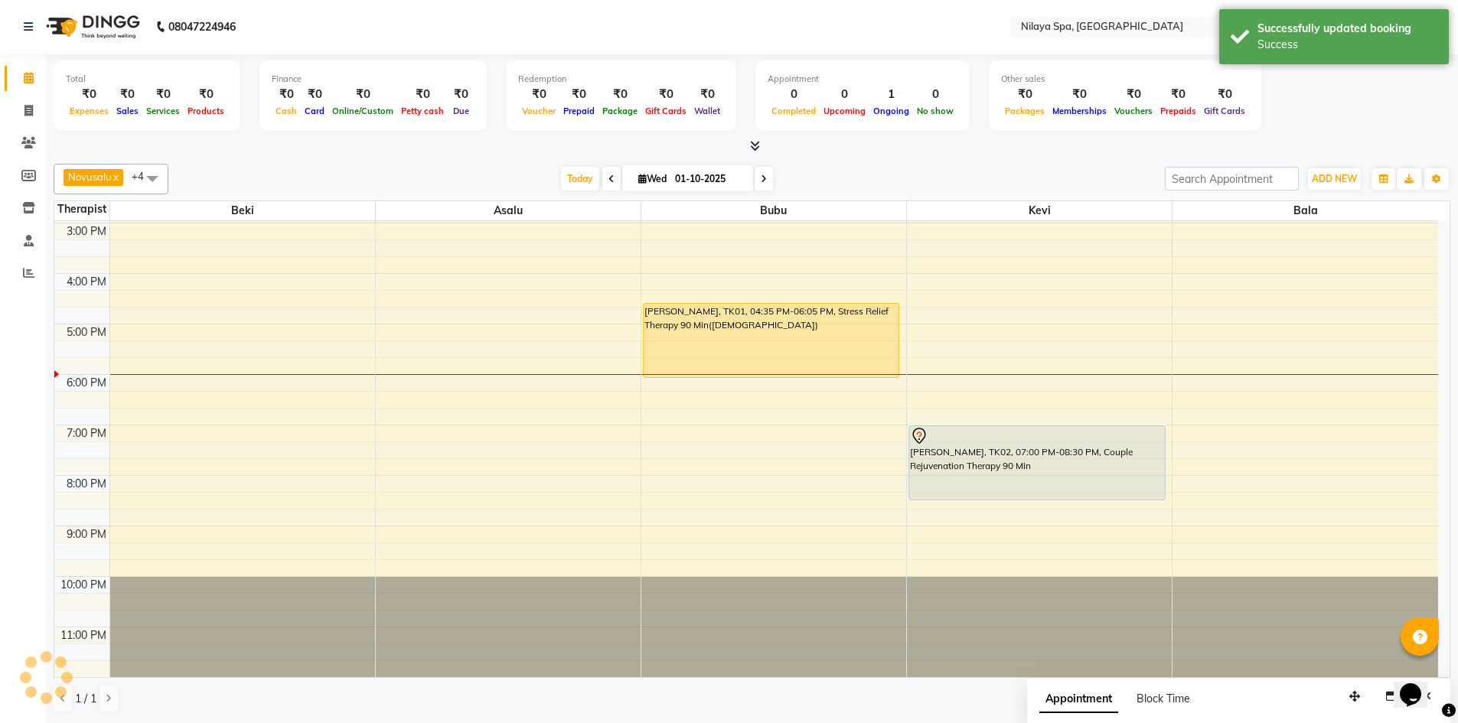
scroll to position [0, 0]
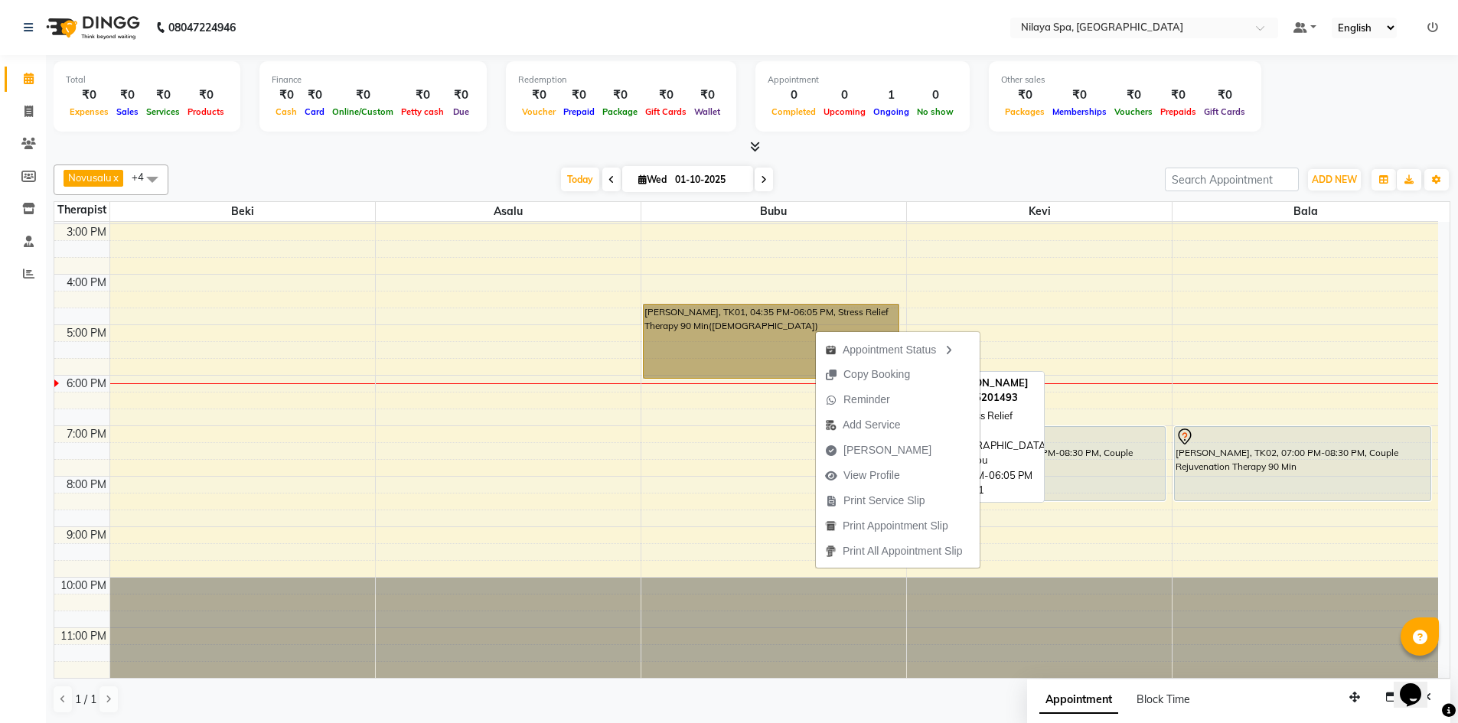
click at [755, 330] on link "[PERSON_NAME], TK01, 04:35 PM-06:05 PM, Stress Relief Therapy 90 Min([DEMOGRAPH…" at bounding box center [771, 341] width 257 height 75
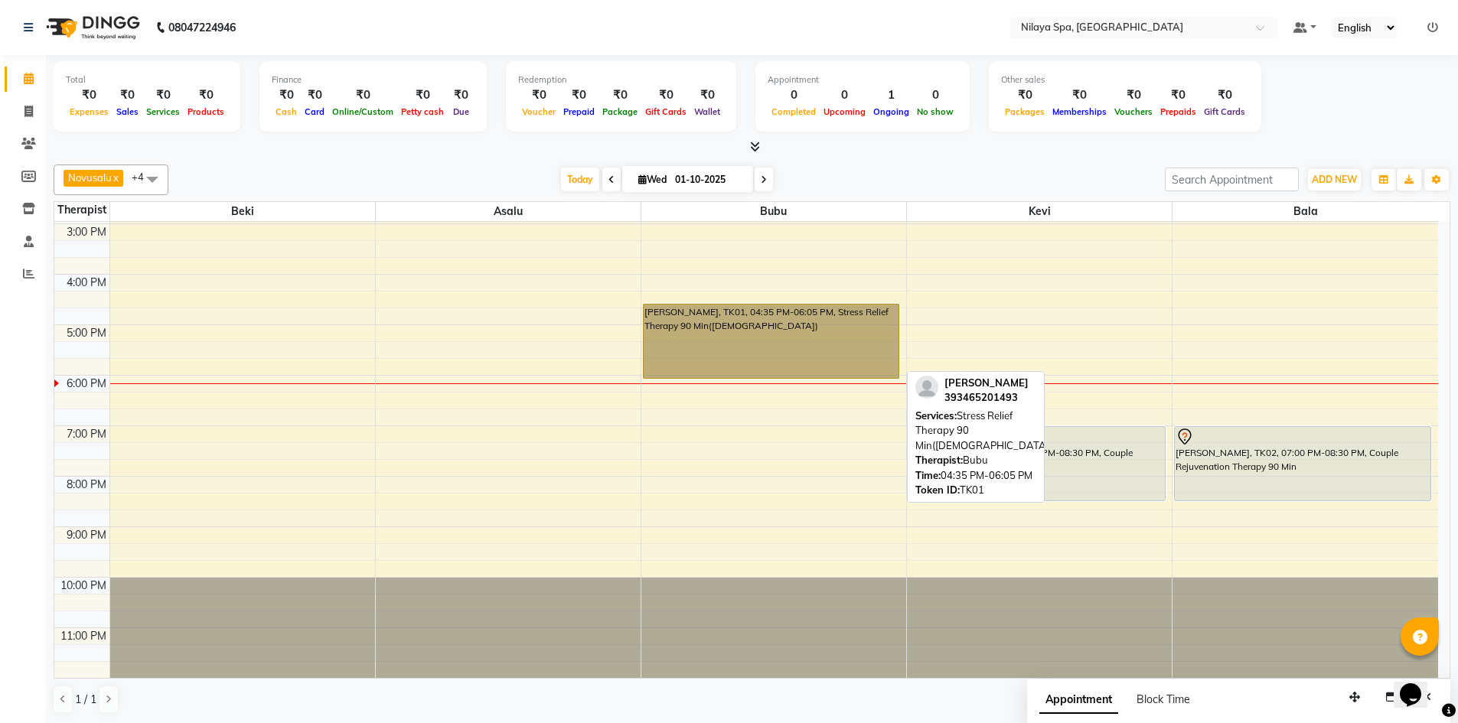
click at [759, 334] on link "[PERSON_NAME], TK01, 04:35 PM-06:05 PM, Stress Relief Therapy 90 Min([DEMOGRAPH…" at bounding box center [771, 341] width 257 height 75
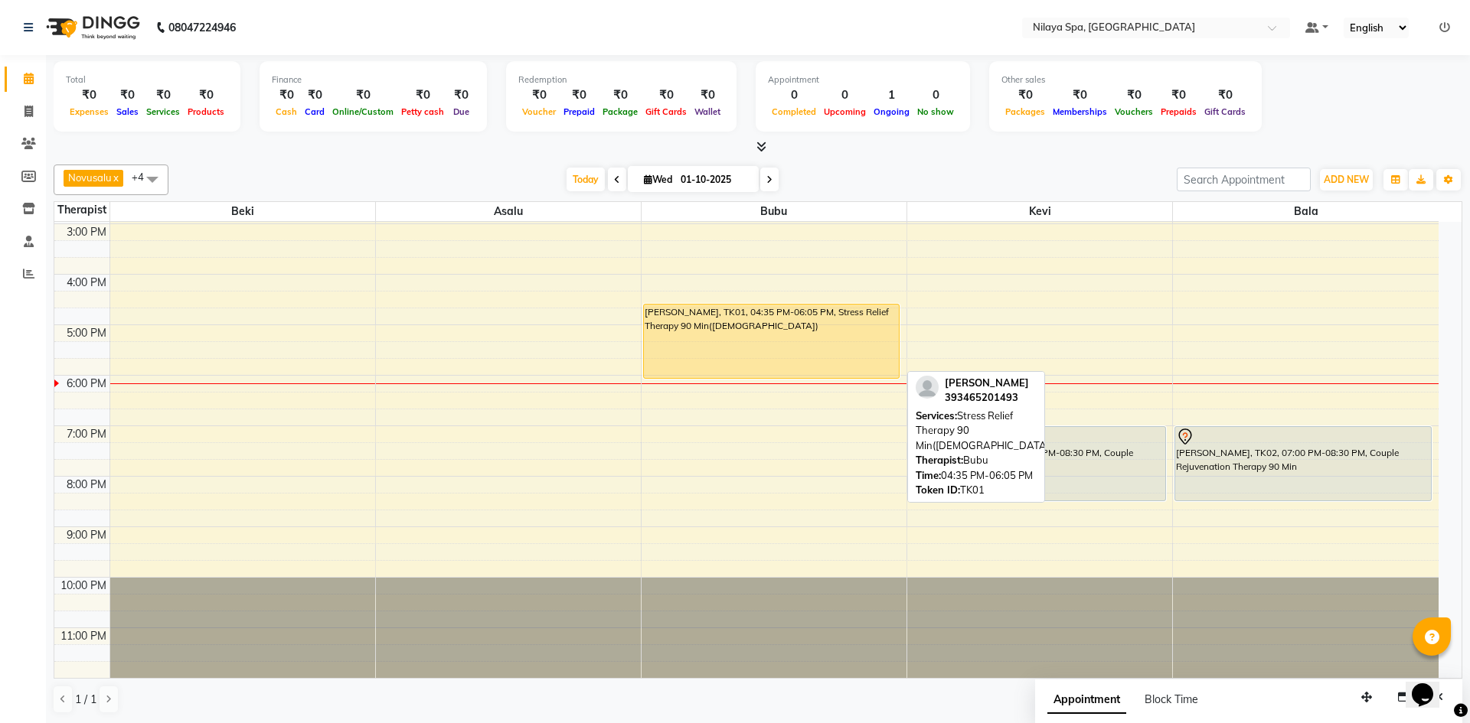
select select "1"
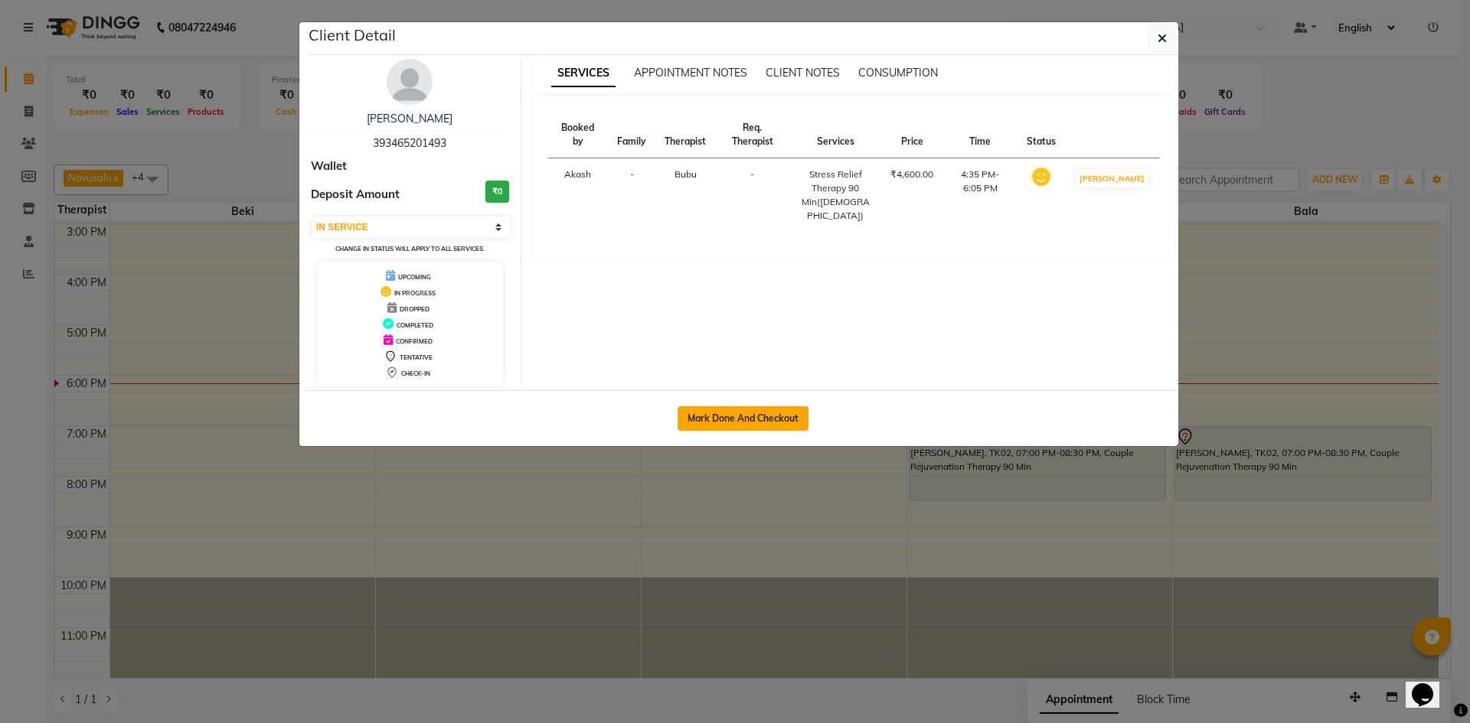
click at [769, 413] on button "Mark Done And Checkout" at bounding box center [742, 418] width 131 height 24
select select "9038"
select select "service"
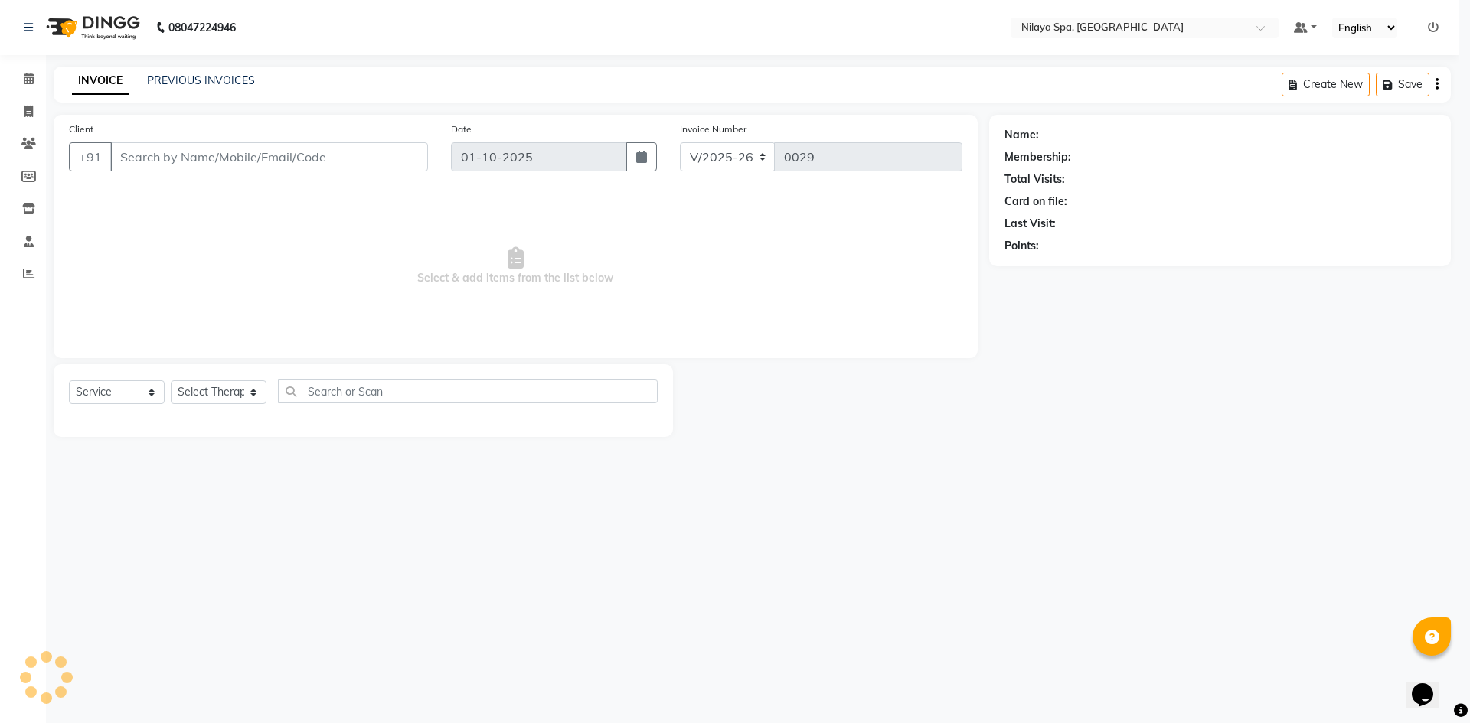
select select "3"
type input "39********93"
select select "92600"
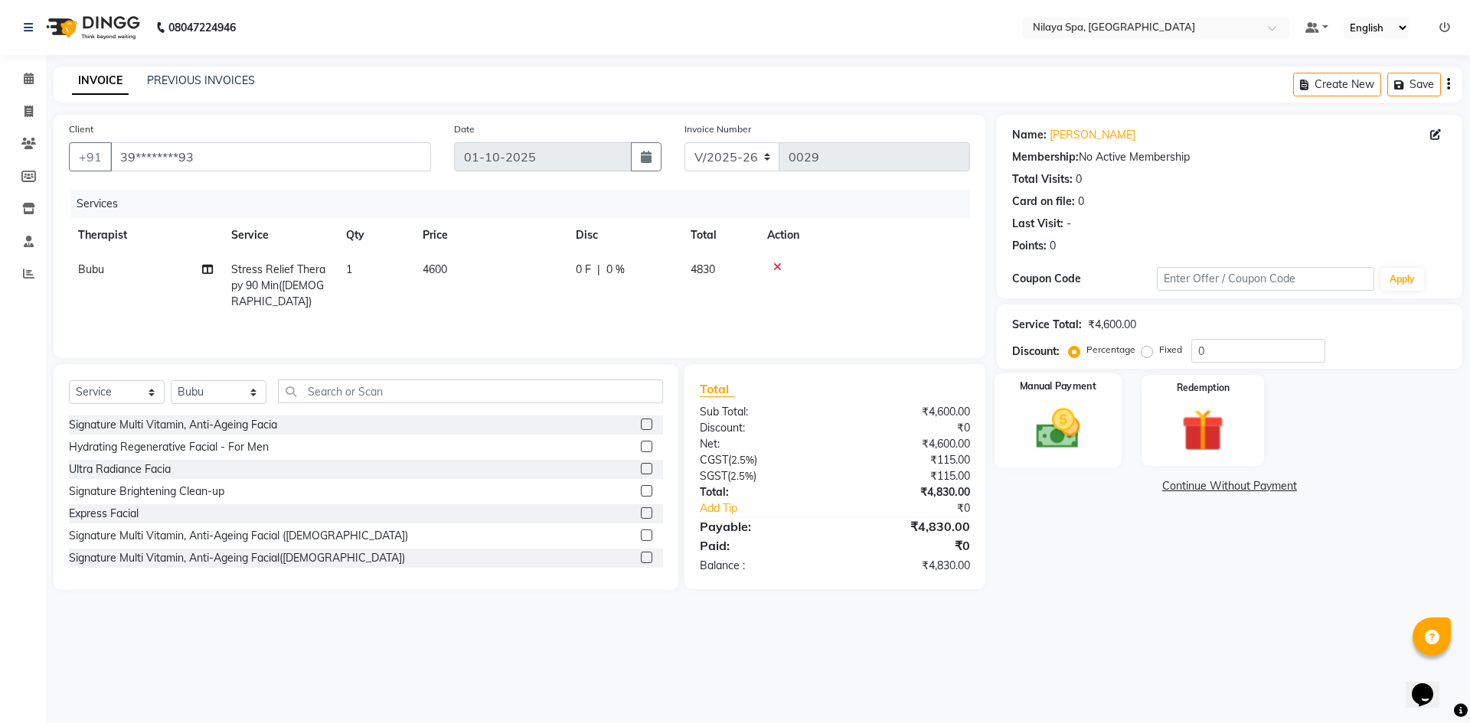
click at [1071, 413] on img at bounding box center [1057, 428] width 71 height 51
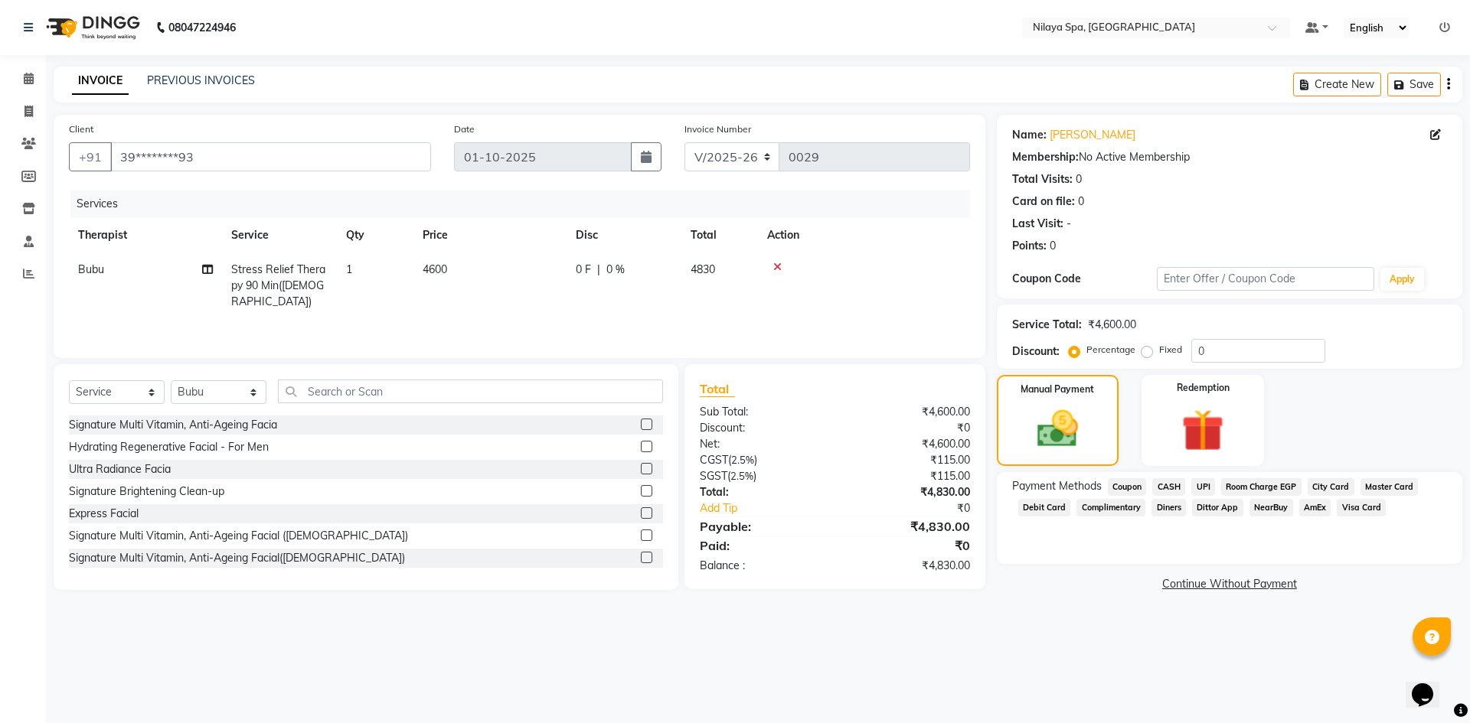
click at [1046, 508] on span "Debit Card" at bounding box center [1044, 508] width 53 height 18
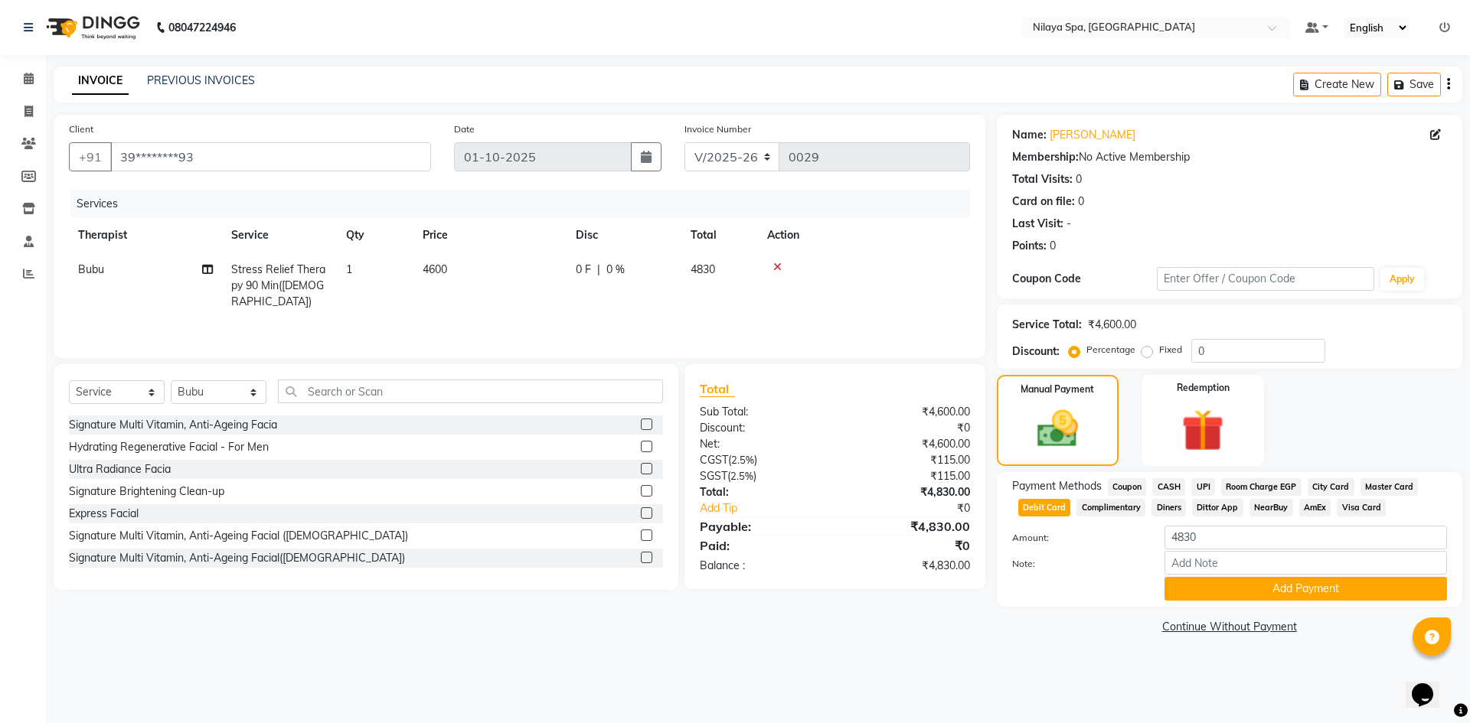
click at [1353, 510] on span "Visa Card" at bounding box center [1361, 508] width 49 height 18
click at [1254, 568] on input "Note:" at bounding box center [1305, 563] width 282 height 24
click at [1115, 650] on main "INVOICE PREVIOUS INVOICES Create New Save Client +91 39********93 Date [DATE] I…" at bounding box center [758, 364] width 1424 height 595
click at [1278, 591] on button "Add Payment" at bounding box center [1305, 589] width 282 height 24
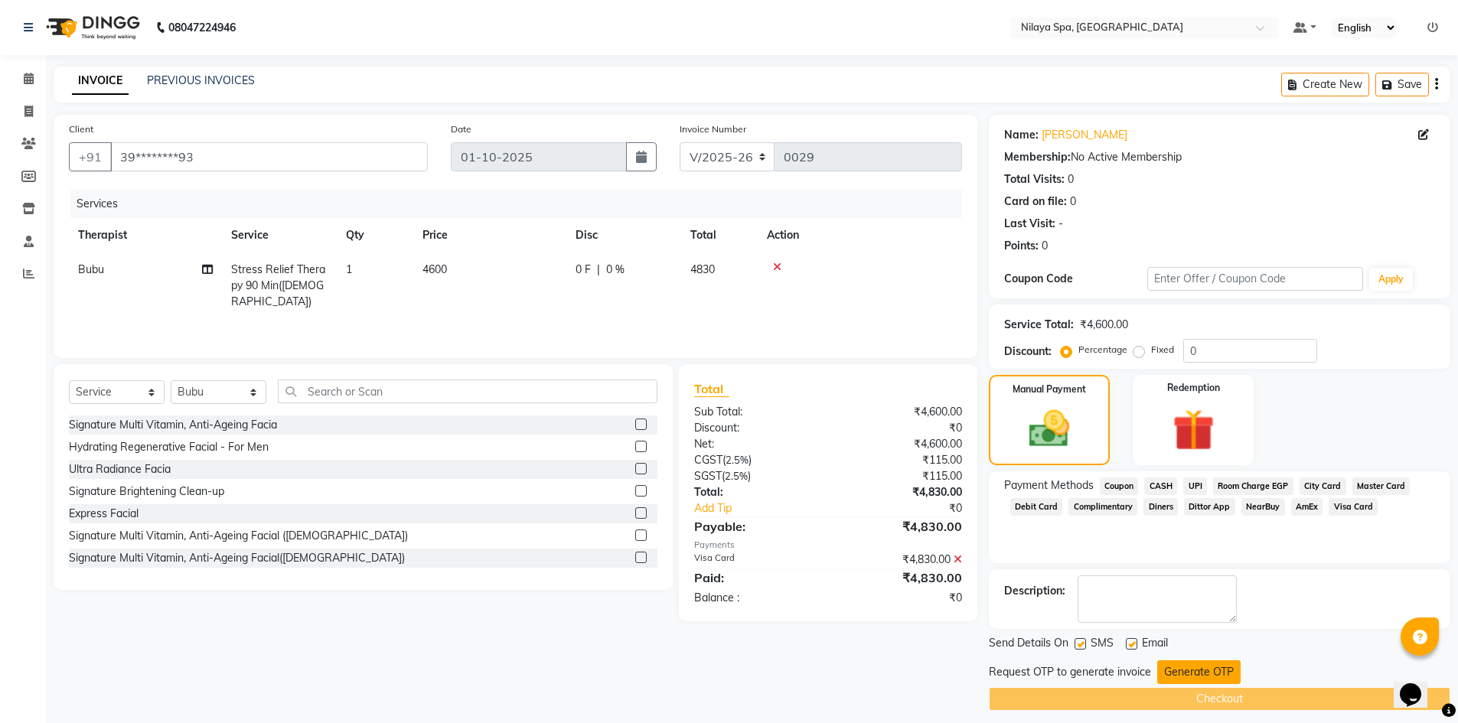
click at [1183, 668] on button "Generate OTP" at bounding box center [1198, 673] width 83 height 24
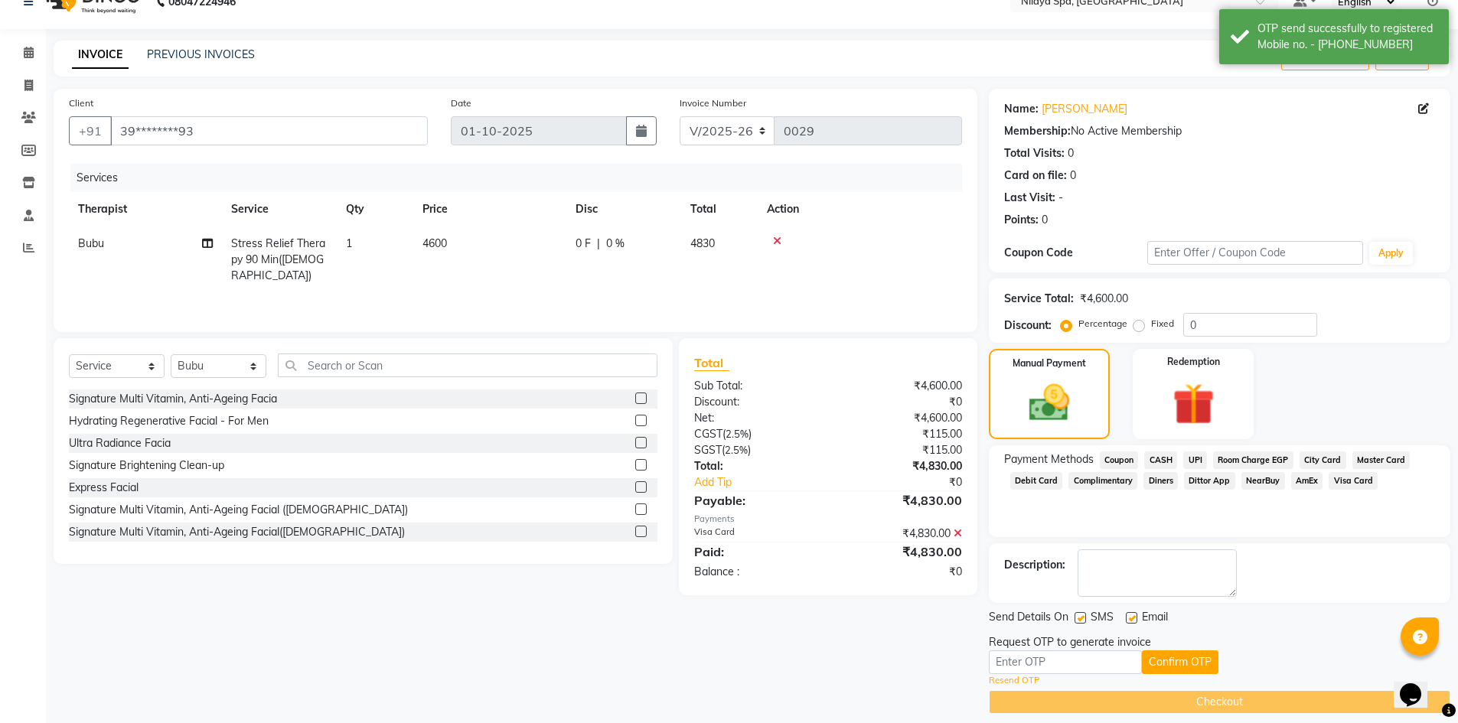
scroll to position [40, 0]
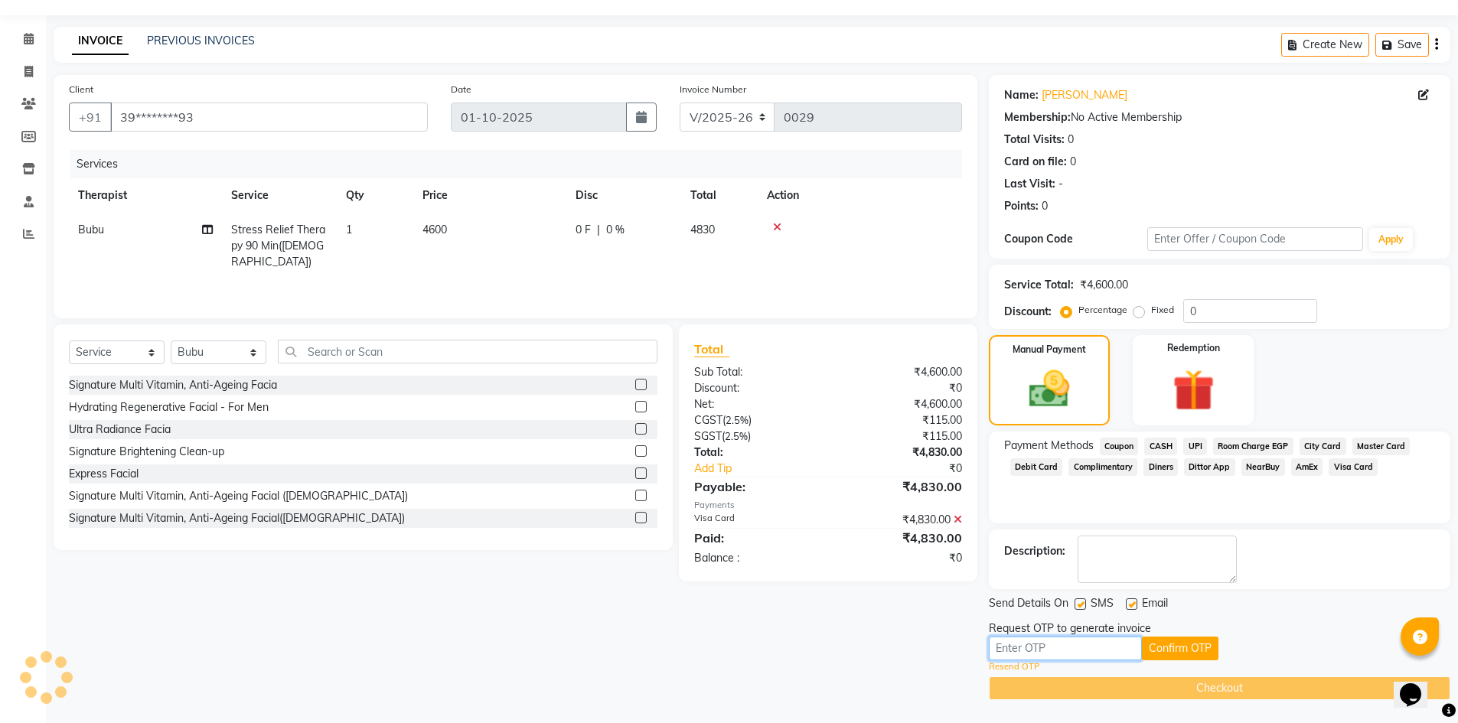
click at [1094, 648] on input "text" at bounding box center [1065, 649] width 153 height 24
click at [1063, 649] on input "text" at bounding box center [1065, 649] width 153 height 24
click at [1173, 654] on button "Confirm OTP" at bounding box center [1180, 649] width 77 height 24
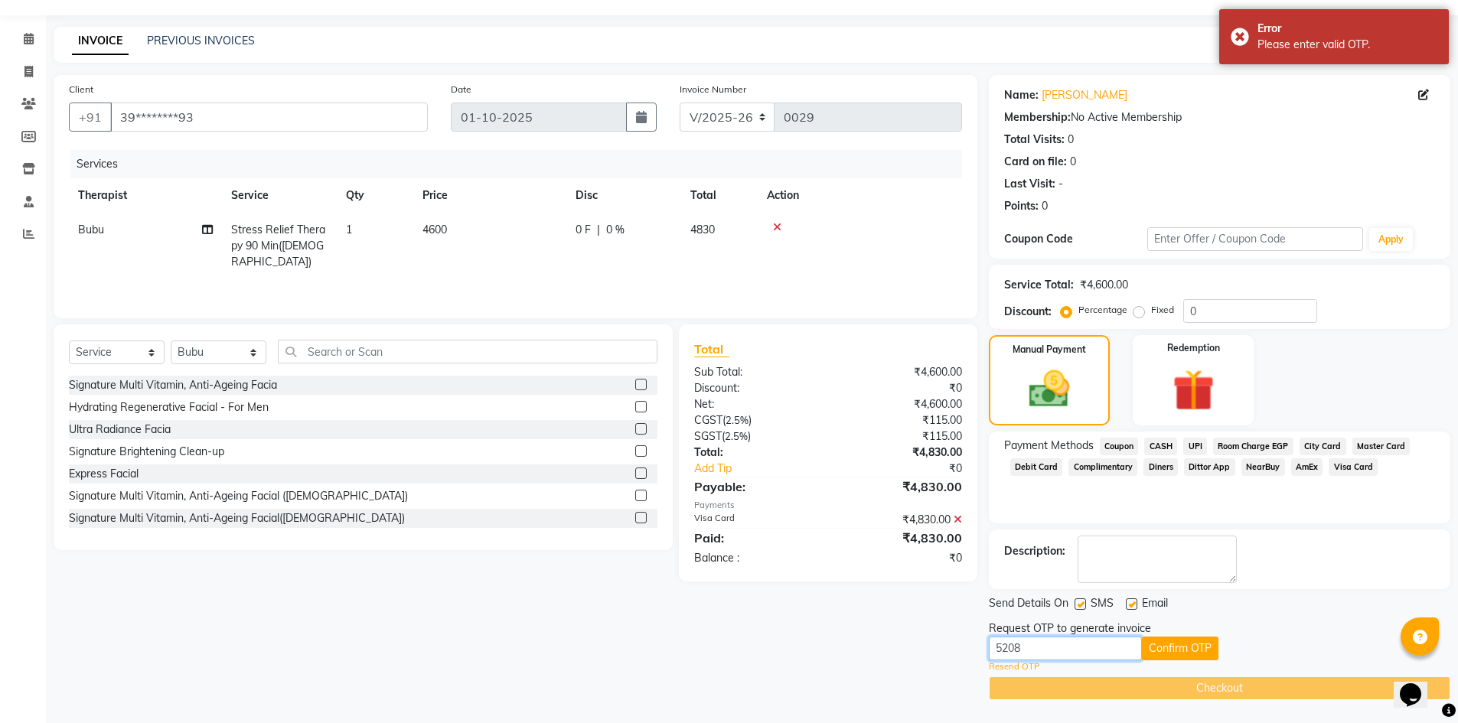
click at [1037, 650] on input "5208" at bounding box center [1065, 649] width 153 height 24
type input "5"
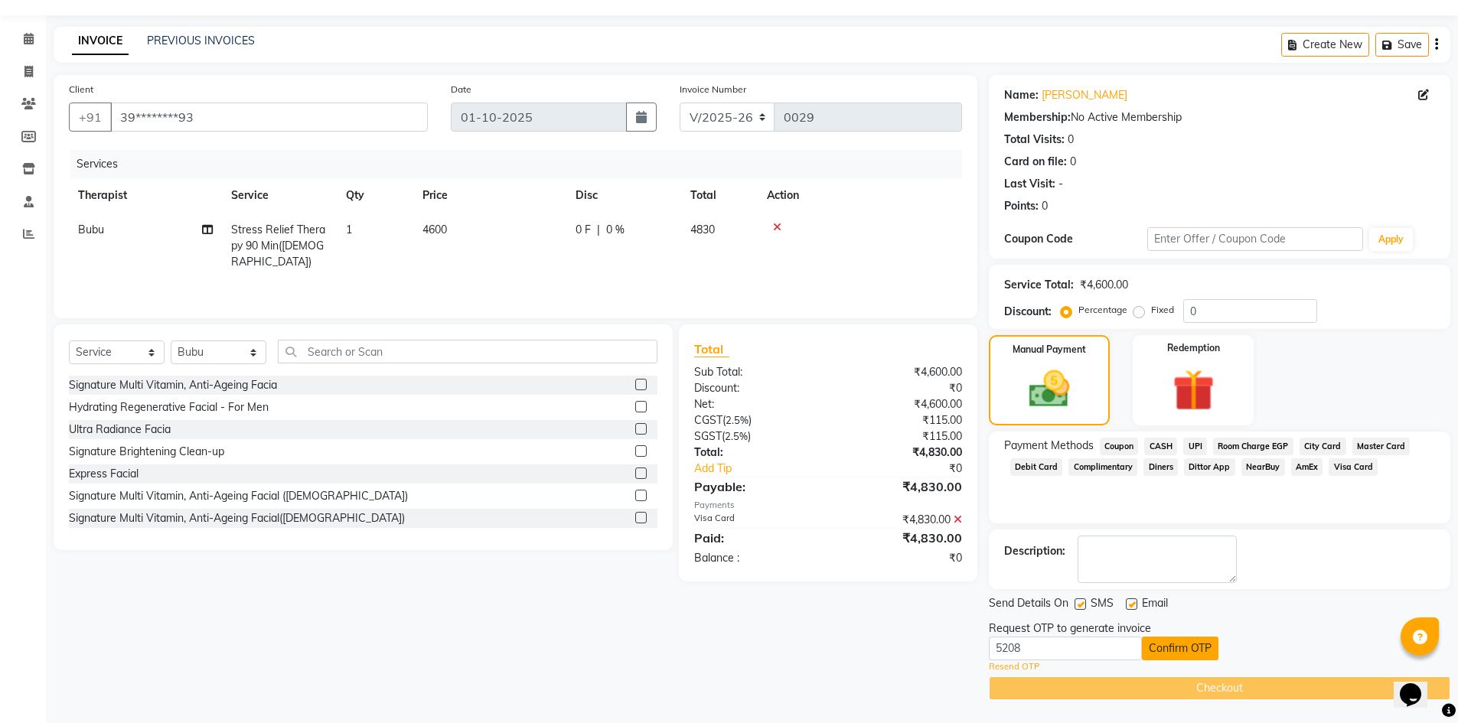
click at [1170, 641] on button "Confirm OTP" at bounding box center [1180, 649] width 77 height 24
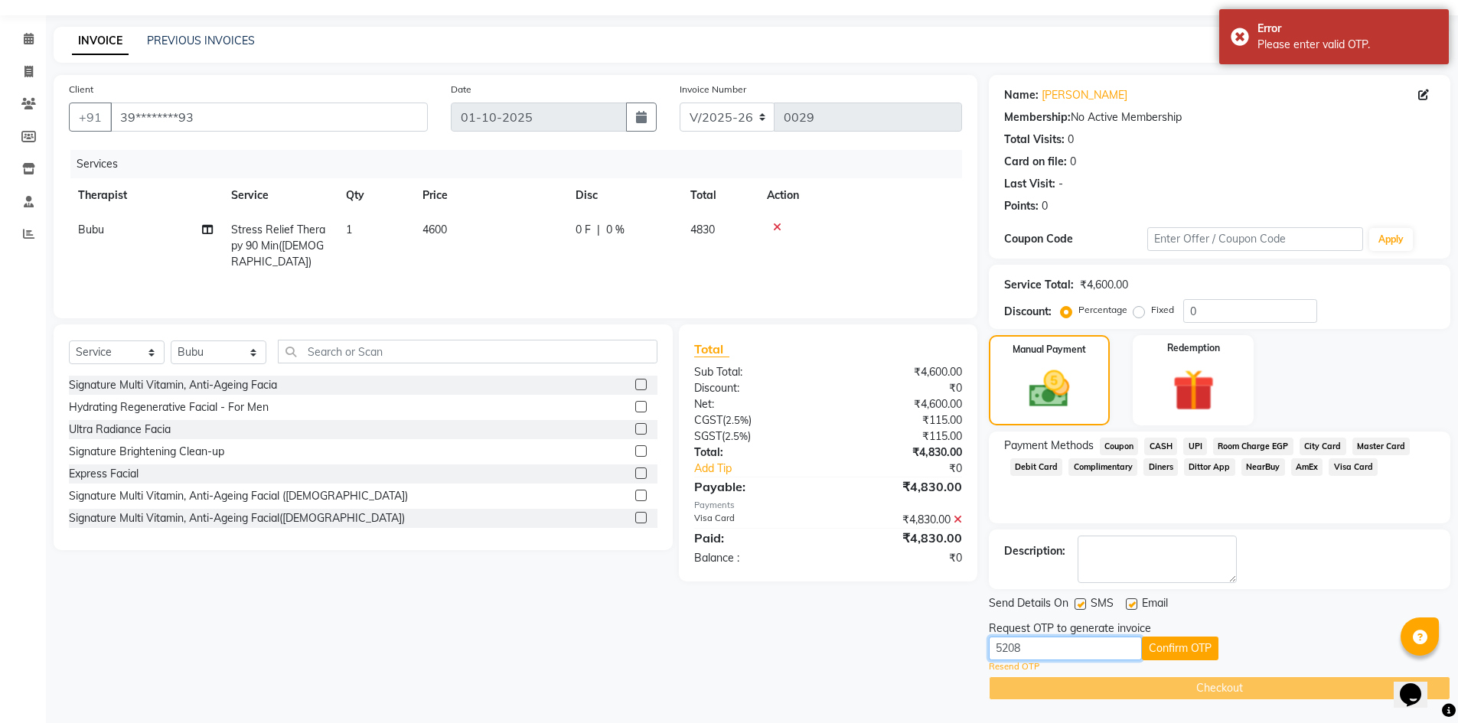
click at [1027, 648] on input "5208" at bounding box center [1065, 649] width 153 height 24
type input "5"
click at [1175, 655] on button "Confirm OTP" at bounding box center [1180, 649] width 77 height 24
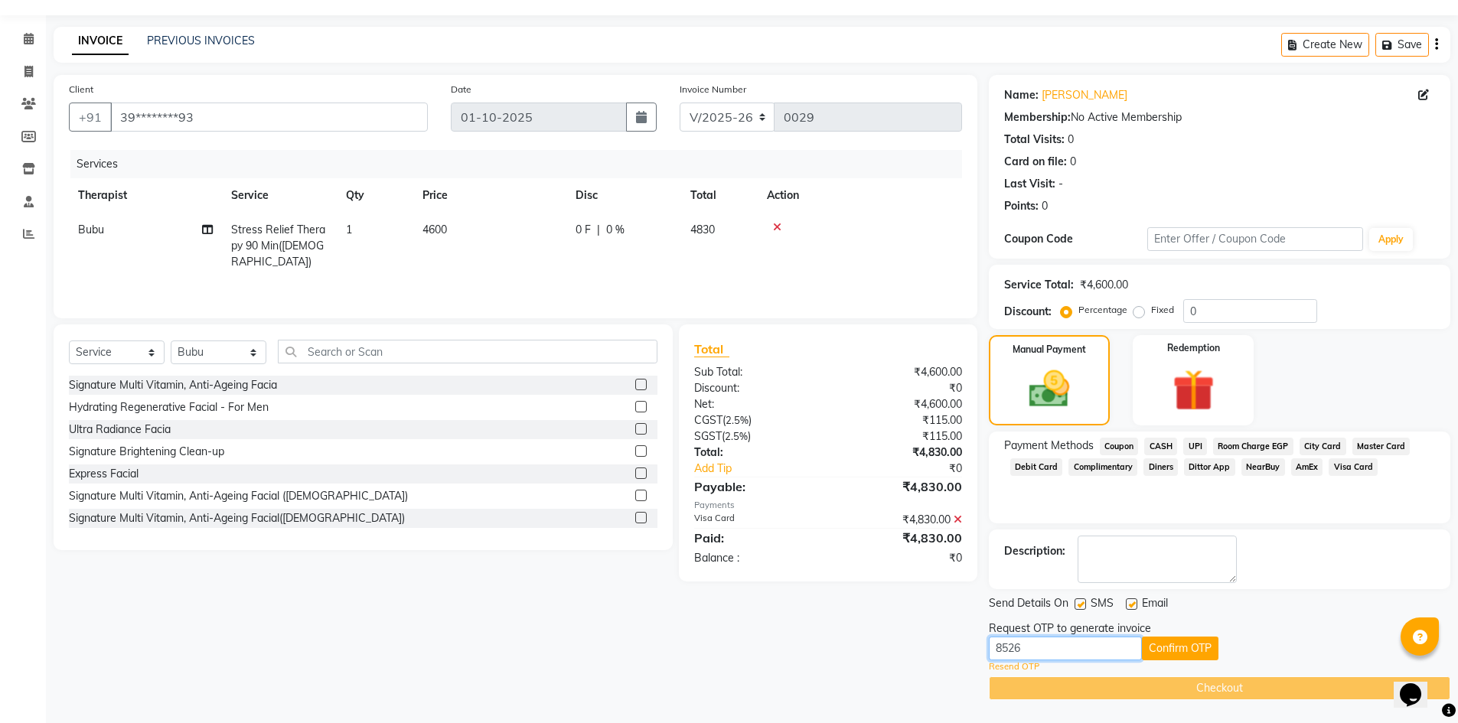
drag, startPoint x: 1038, startPoint y: 652, endPoint x: 925, endPoint y: 682, distance: 117.2
click at [925, 682] on div "Client +91 39********93 Date [DATE] Invoice Number V/2025 V/[PHONE_NUMBER] Serv…" at bounding box center [752, 387] width 1420 height 625
click at [1260, 651] on div "8526 Confirm OTP" at bounding box center [1220, 649] width 462 height 24
click at [1167, 648] on button "Confirm OTP" at bounding box center [1180, 649] width 77 height 24
drag, startPoint x: 1030, startPoint y: 645, endPoint x: 870, endPoint y: 651, distance: 159.3
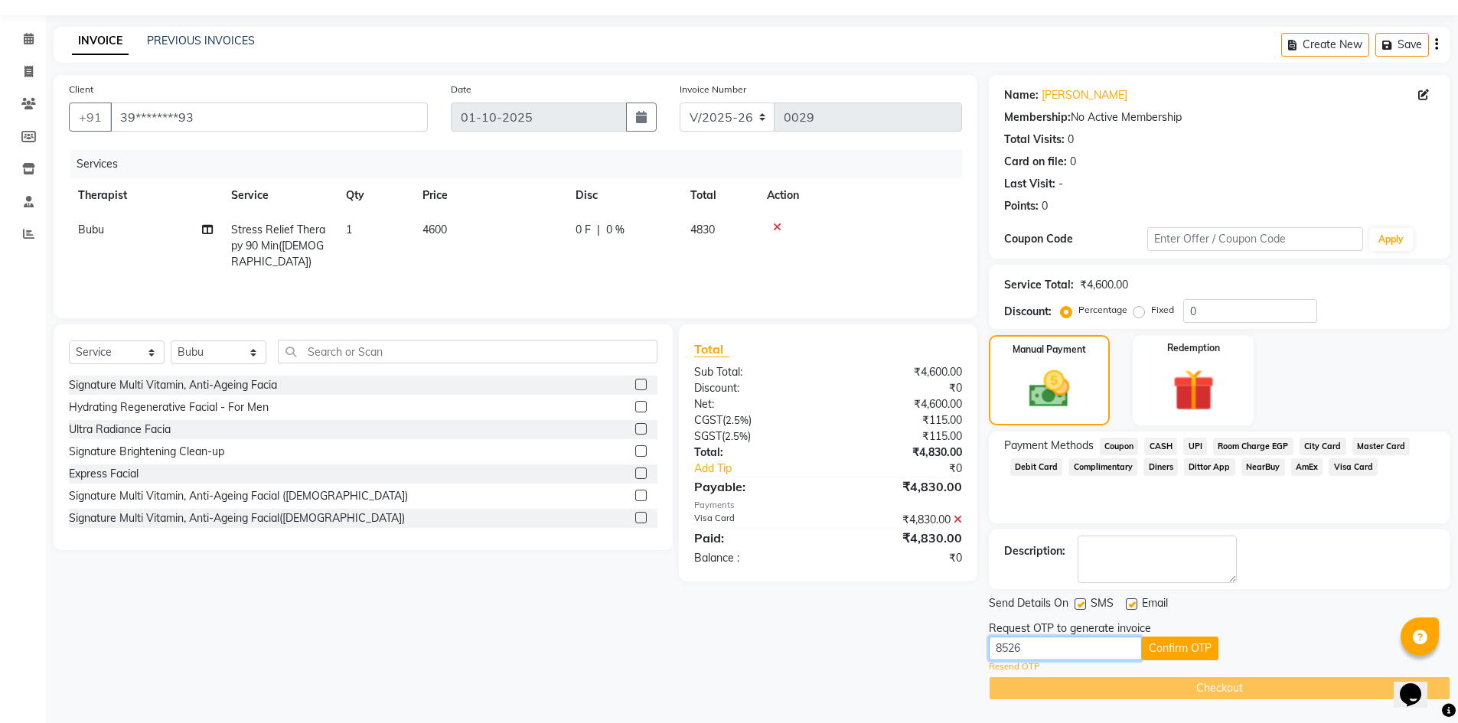
click at [870, 651] on div "Client +91 39********93 Date [DATE] Invoice Number V/2025 V/[PHONE_NUMBER] Serv…" at bounding box center [752, 387] width 1420 height 625
type input "5724"
click at [1206, 648] on button "Confirm OTP" at bounding box center [1180, 649] width 77 height 24
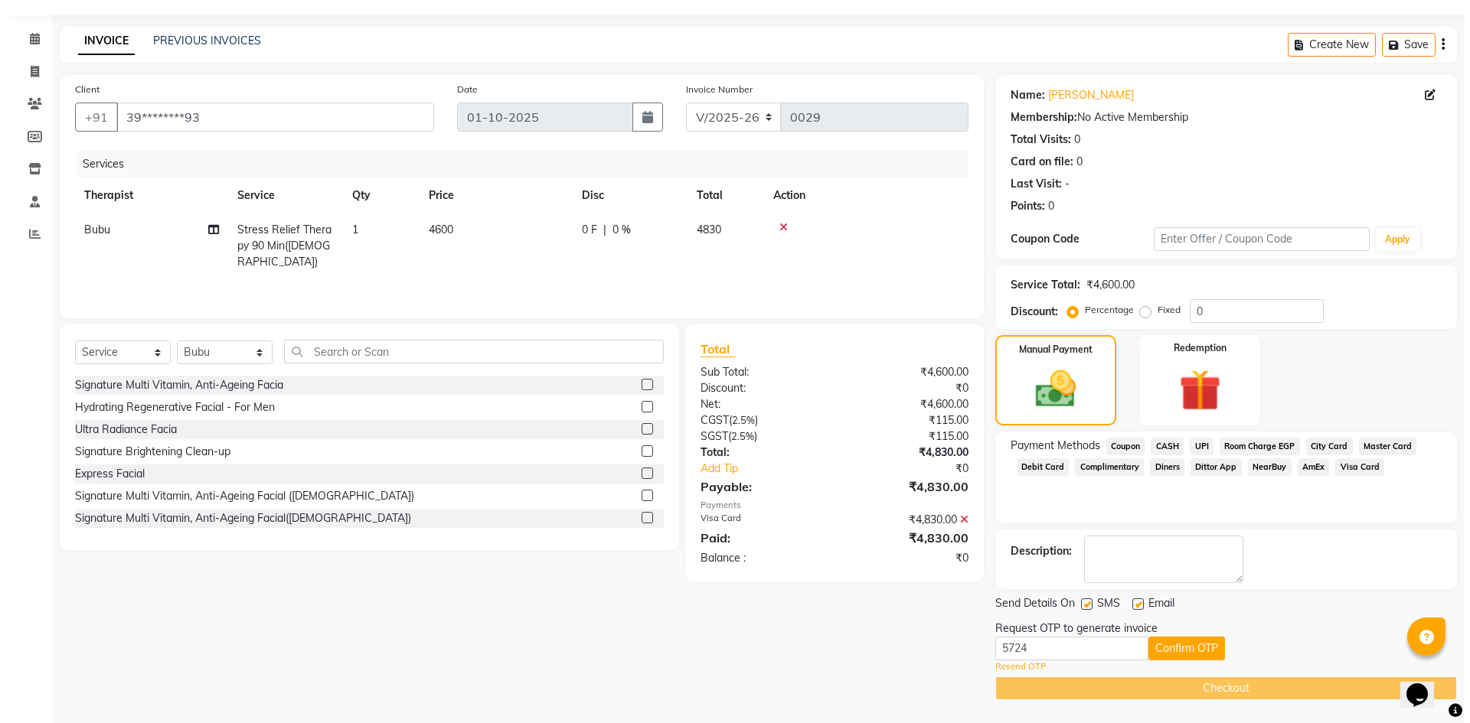
scroll to position [0, 0]
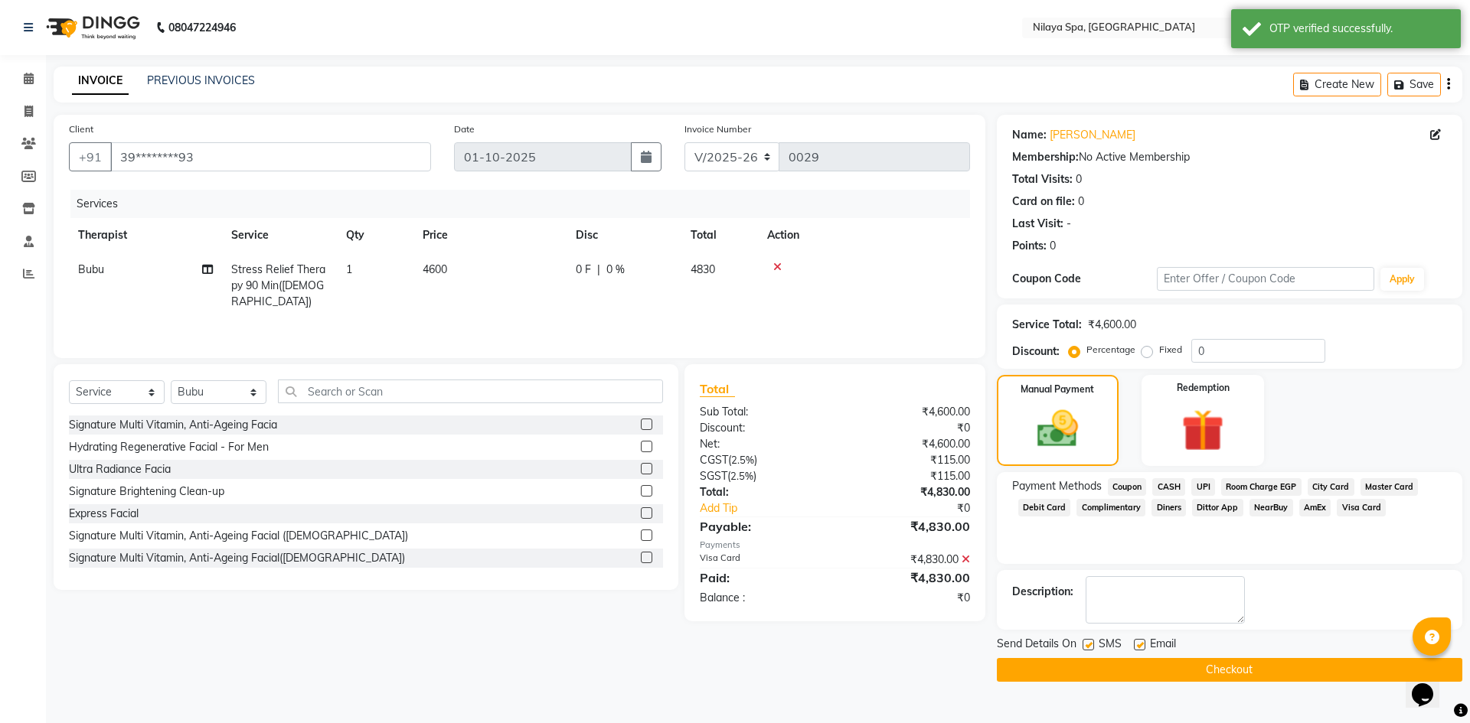
click at [1219, 671] on button "Checkout" at bounding box center [1229, 670] width 465 height 24
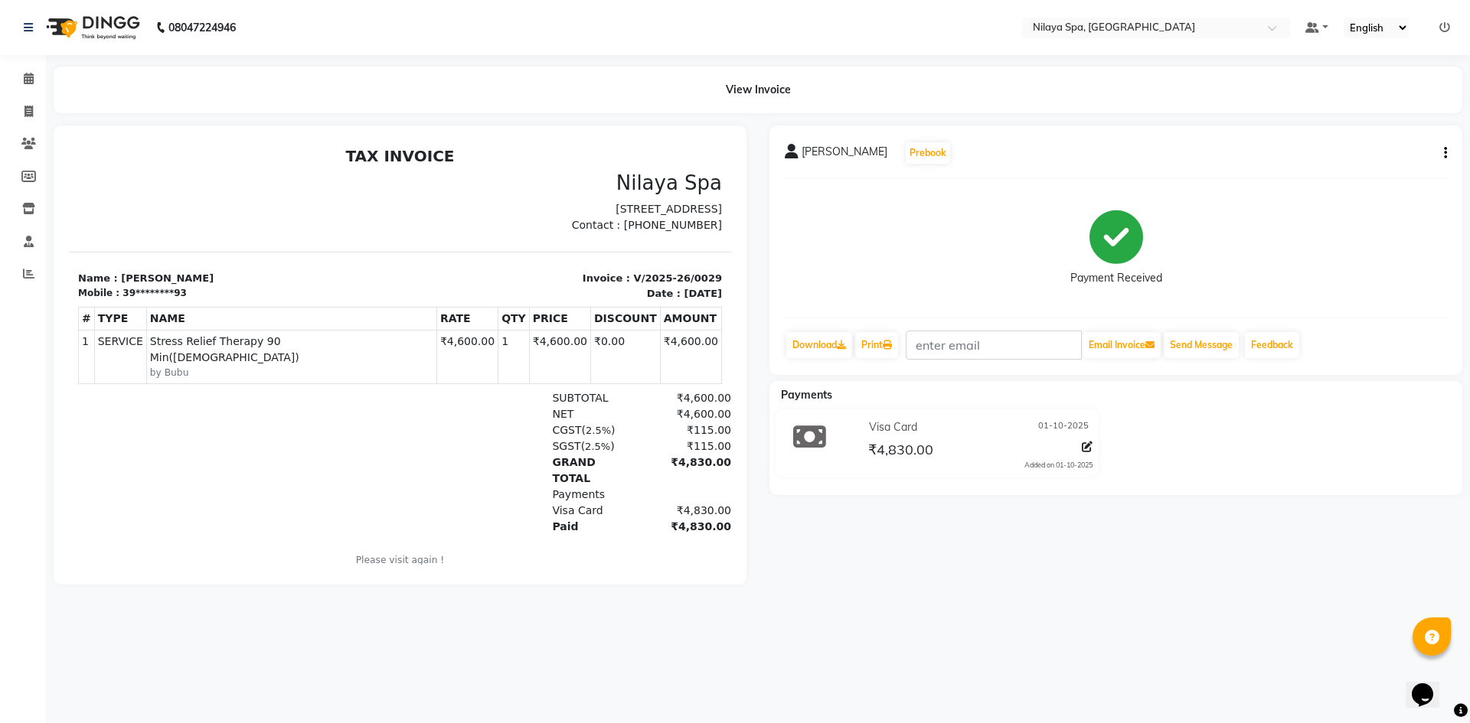
select select "9038"
select select "service"
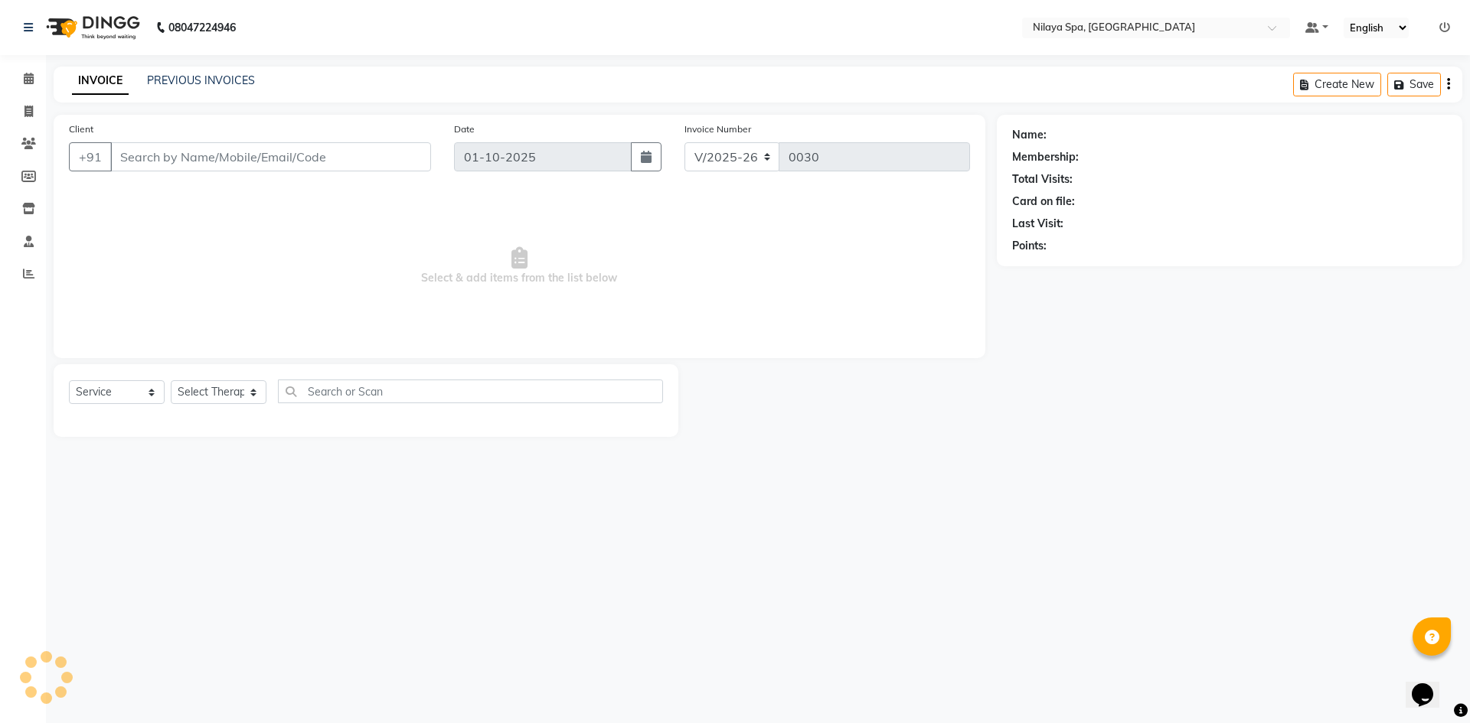
type input "39********93"
select select "92600"
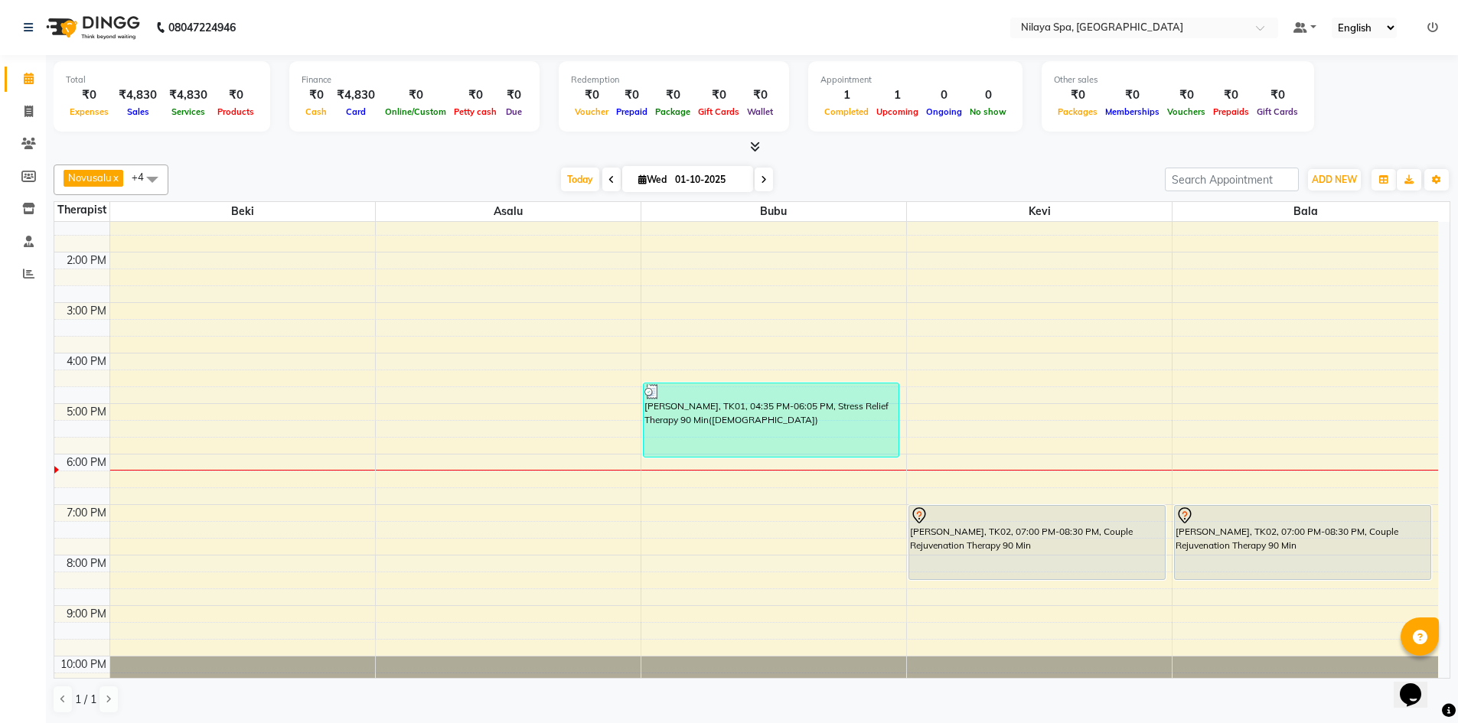
scroll to position [306, 0]
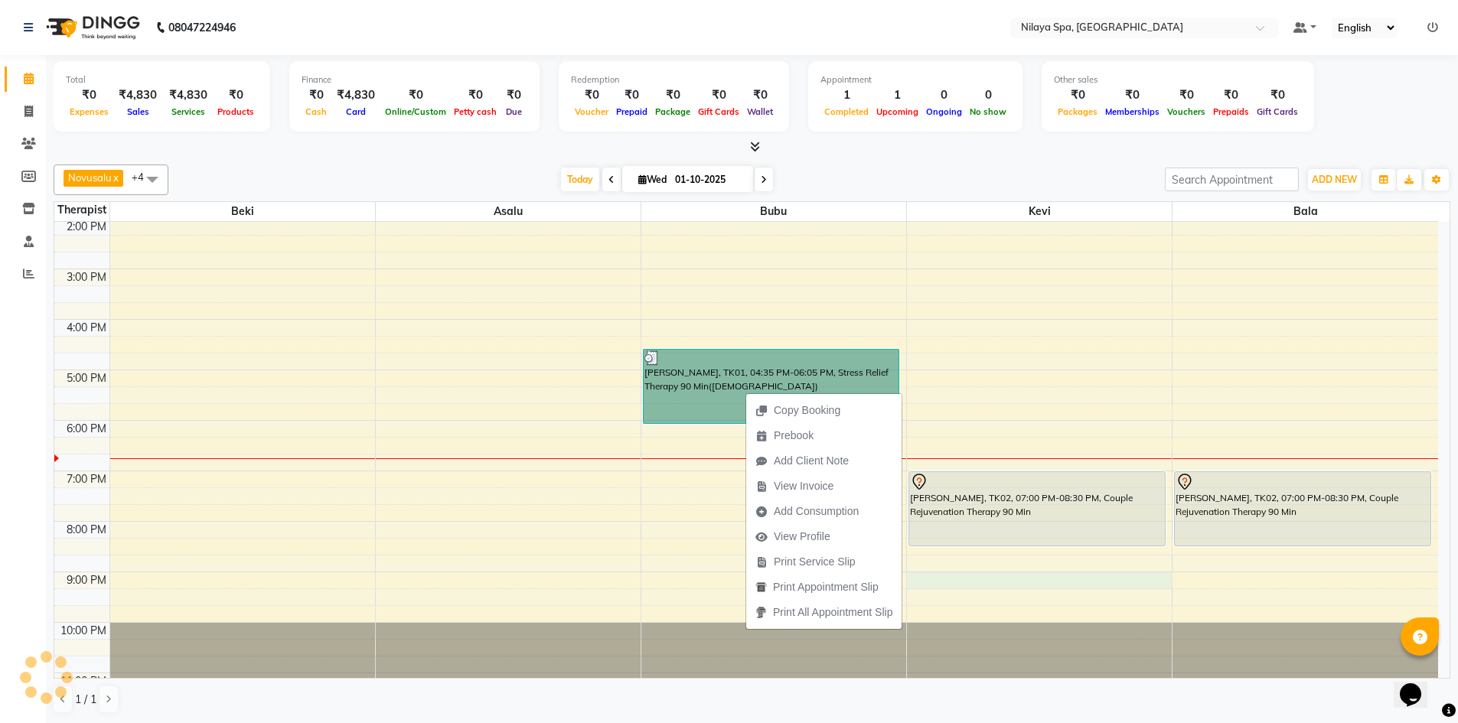
click at [1056, 574] on div "8:00 AM 9:00 AM 10:00 AM 11:00 AM 12:00 PM 1:00 PM 2:00 PM 3:00 PM 4:00 PM 5:00…" at bounding box center [746, 320] width 1384 height 808
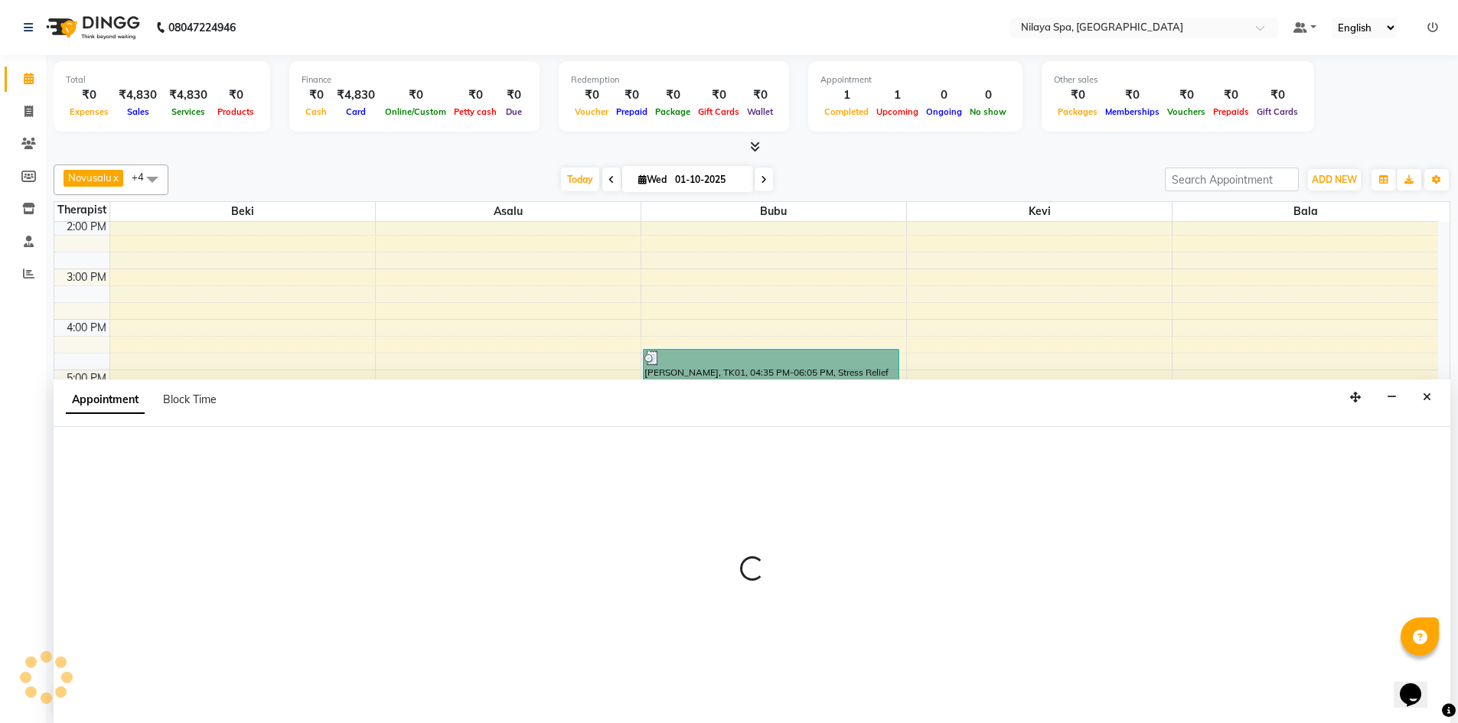
scroll to position [1, 0]
click at [1424, 397] on icon "Close" at bounding box center [1427, 396] width 8 height 11
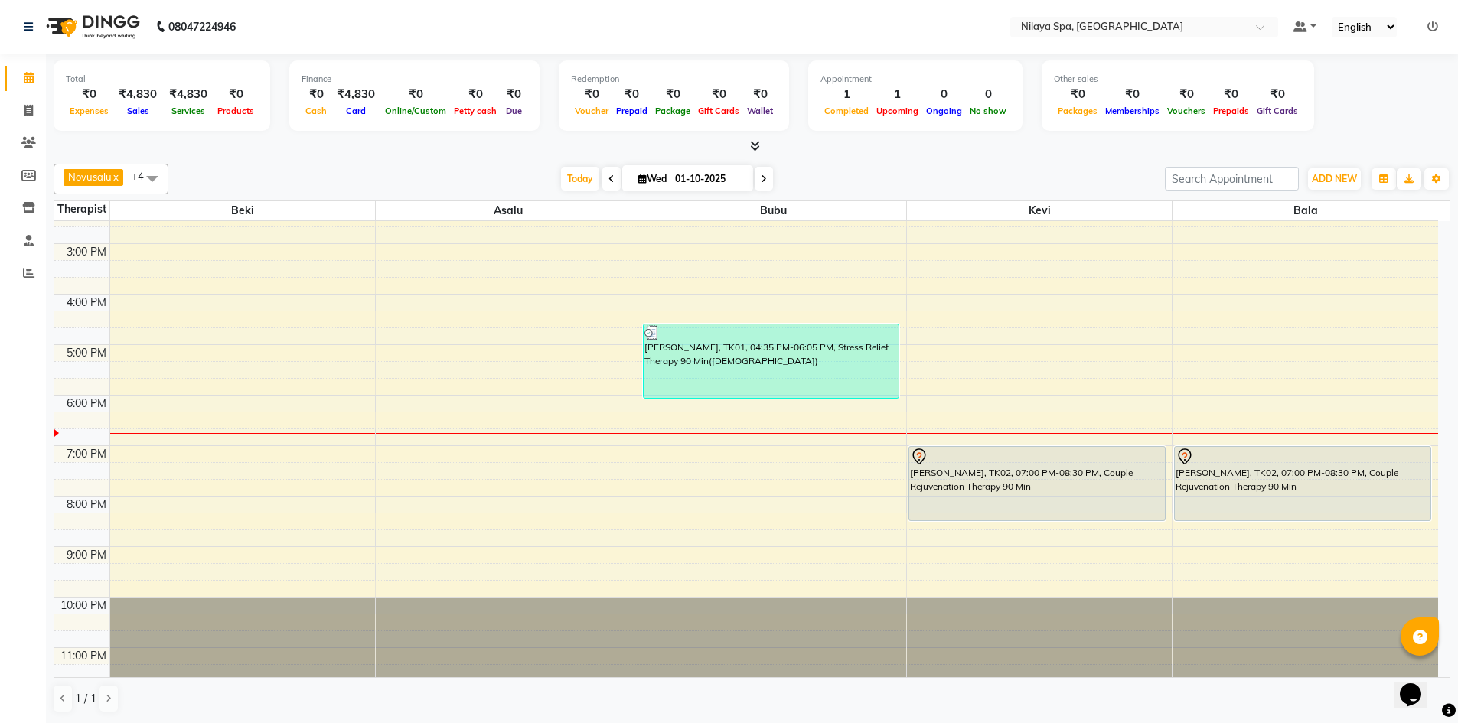
scroll to position [351, 0]
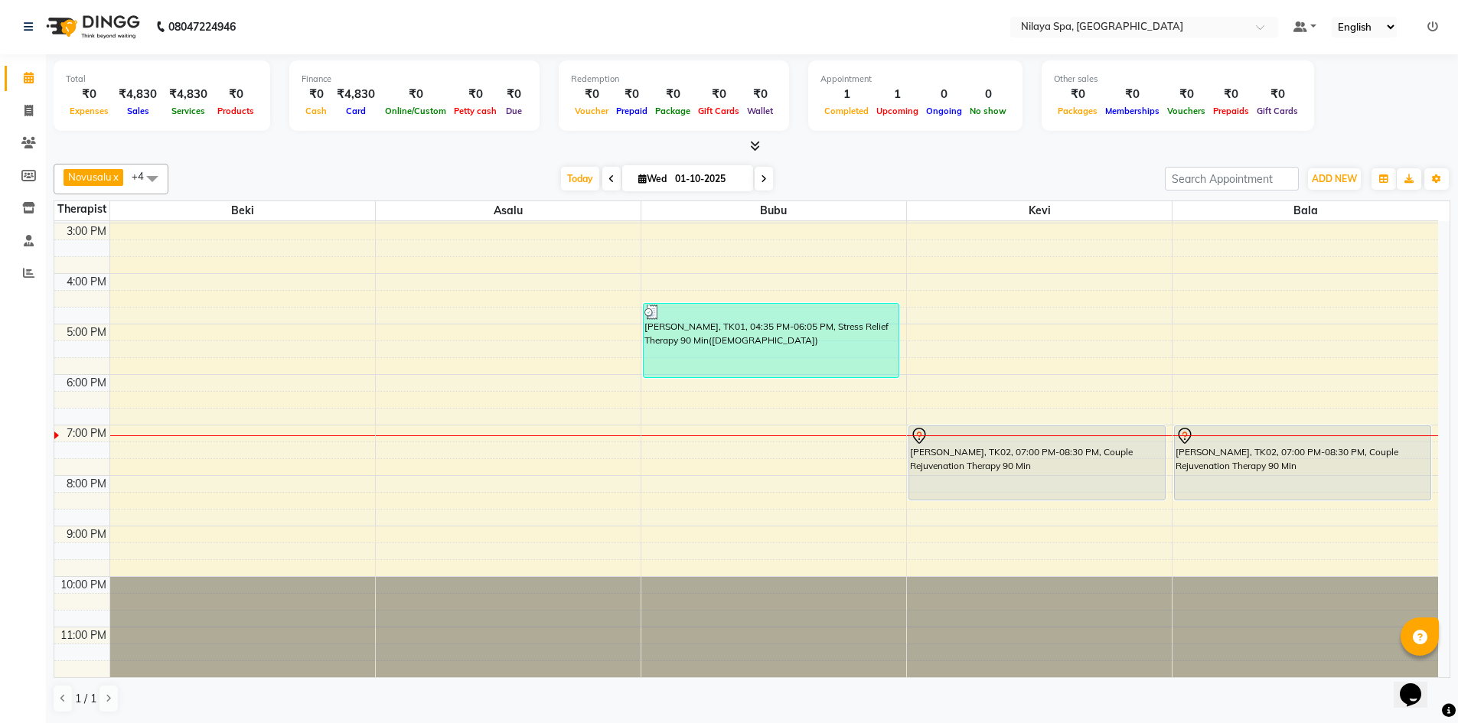
click at [706, 452] on div "8:00 AM 9:00 AM 10:00 AM 11:00 AM 12:00 PM 1:00 PM 2:00 PM 3:00 PM 4:00 PM 5:00…" at bounding box center [746, 274] width 1384 height 808
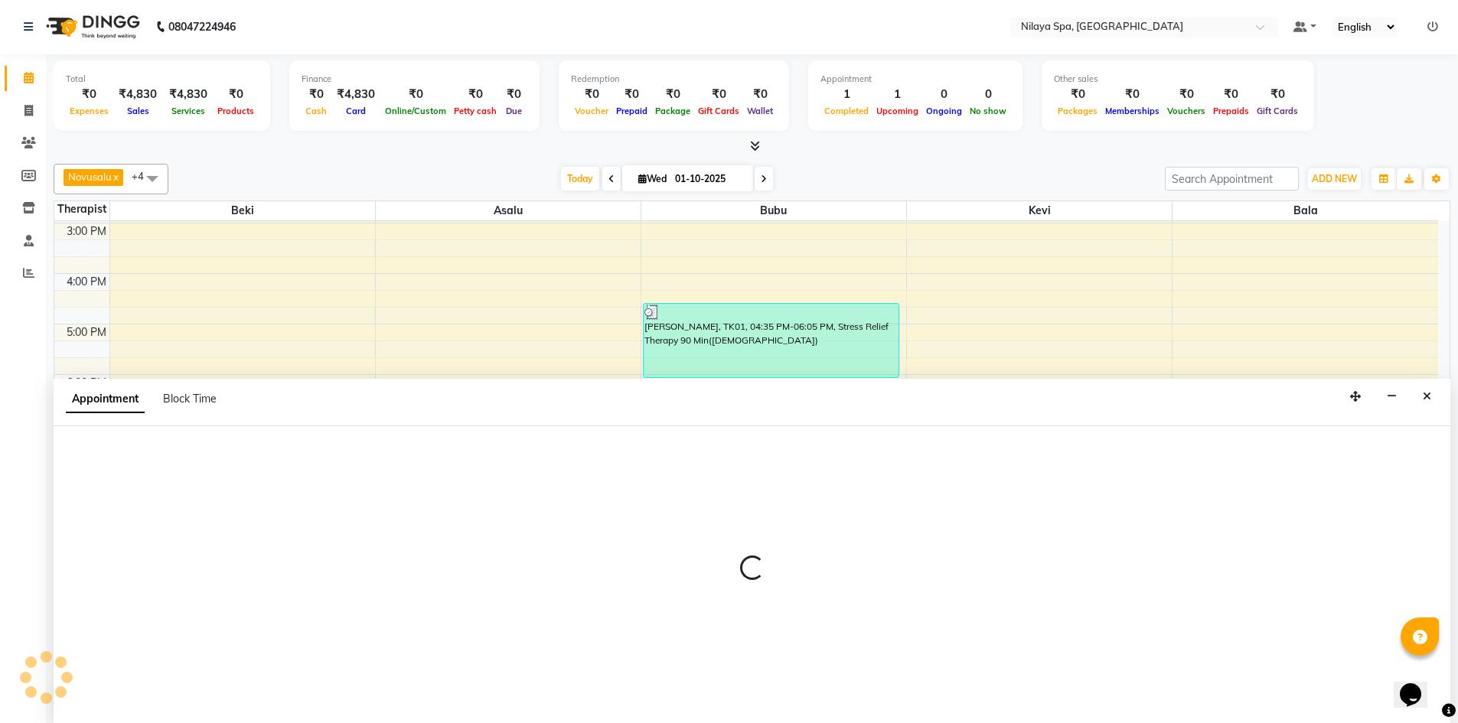
select select "92600"
select select "1155"
select select "tentative"
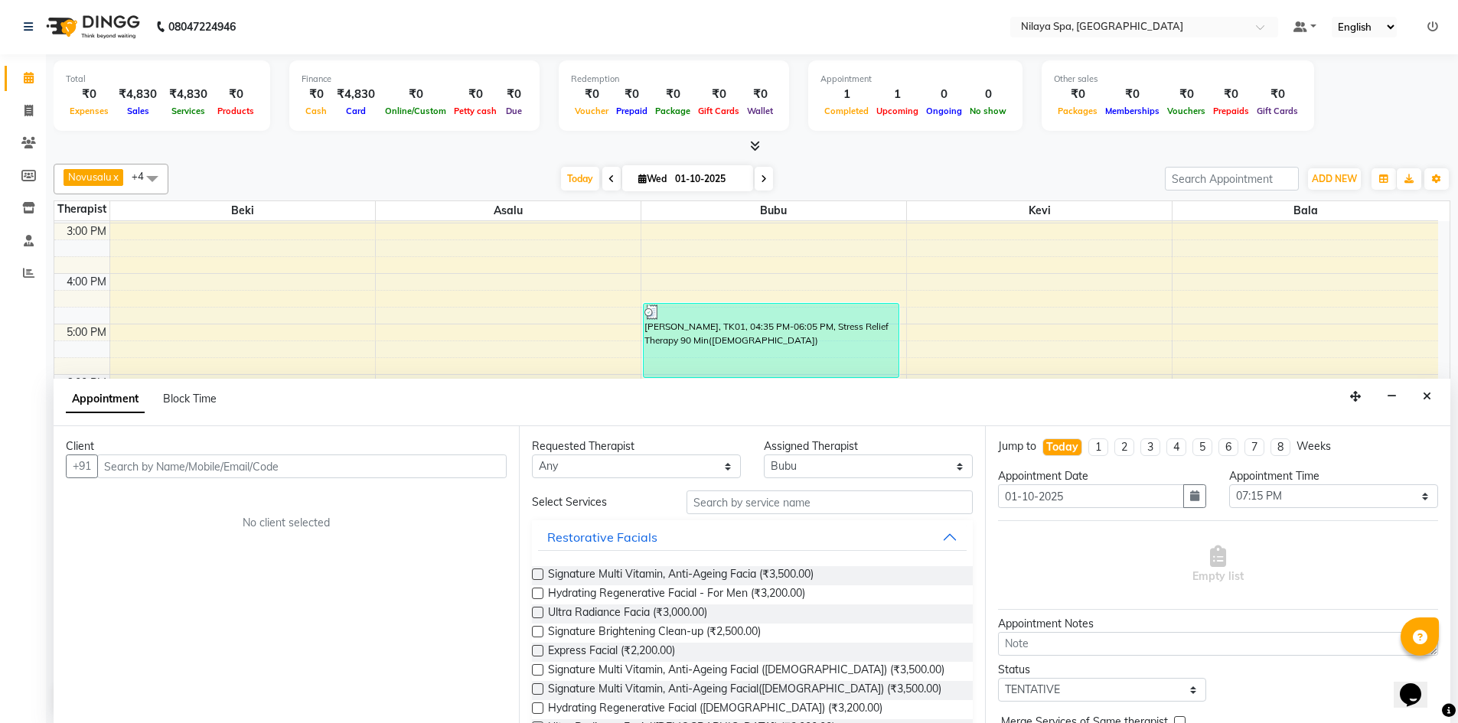
click at [132, 469] on input "text" at bounding box center [302, 467] width 410 height 24
type input "[PERSON_NAME]"
click at [473, 462] on span "Add Client" at bounding box center [474, 466] width 51 height 14
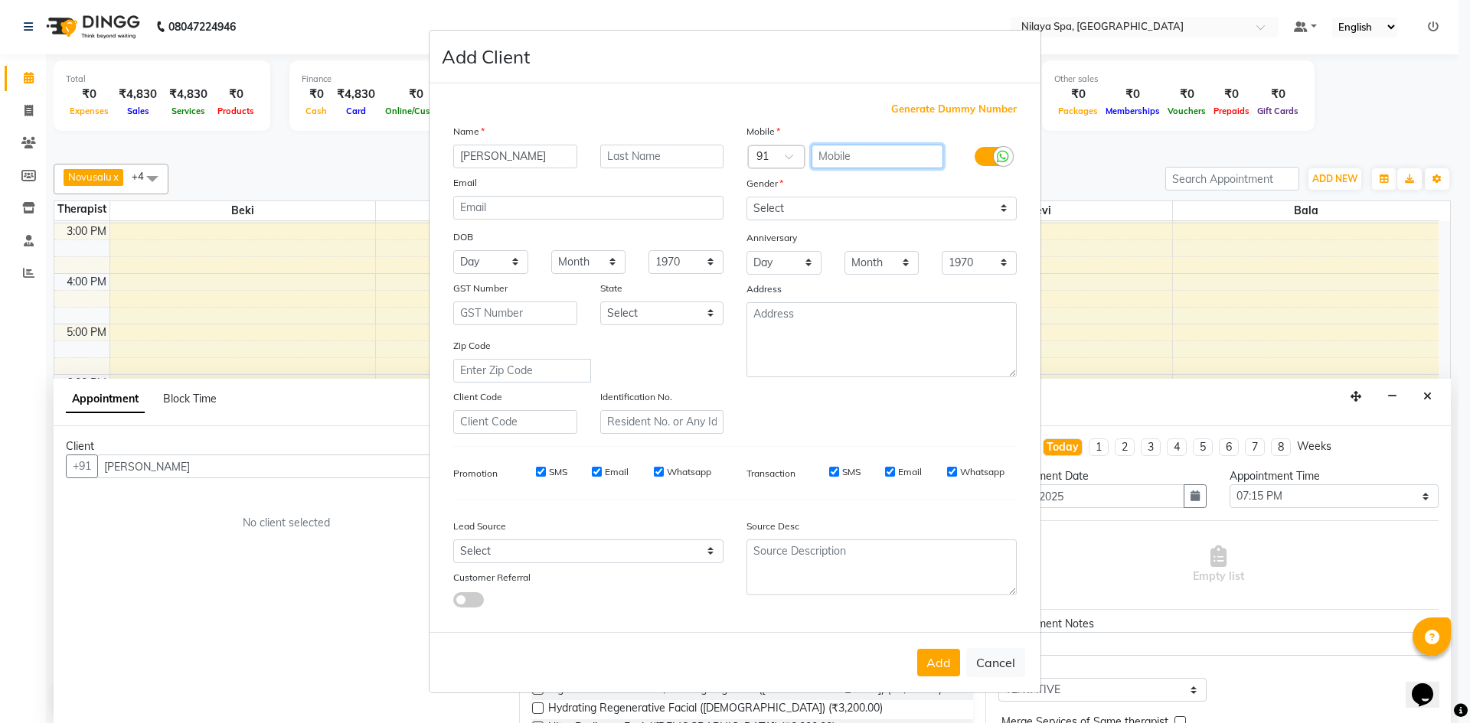
click at [840, 155] on input "text" at bounding box center [877, 157] width 132 height 24
type input "9830317914"
click at [1002, 210] on select "Select [DEMOGRAPHIC_DATA] [DEMOGRAPHIC_DATA] Other Prefer Not To Say" at bounding box center [881, 209] width 270 height 24
select select "[DEMOGRAPHIC_DATA]"
click at [746, 197] on select "Select [DEMOGRAPHIC_DATA] [DEMOGRAPHIC_DATA] Other Prefer Not To Say" at bounding box center [881, 209] width 270 height 24
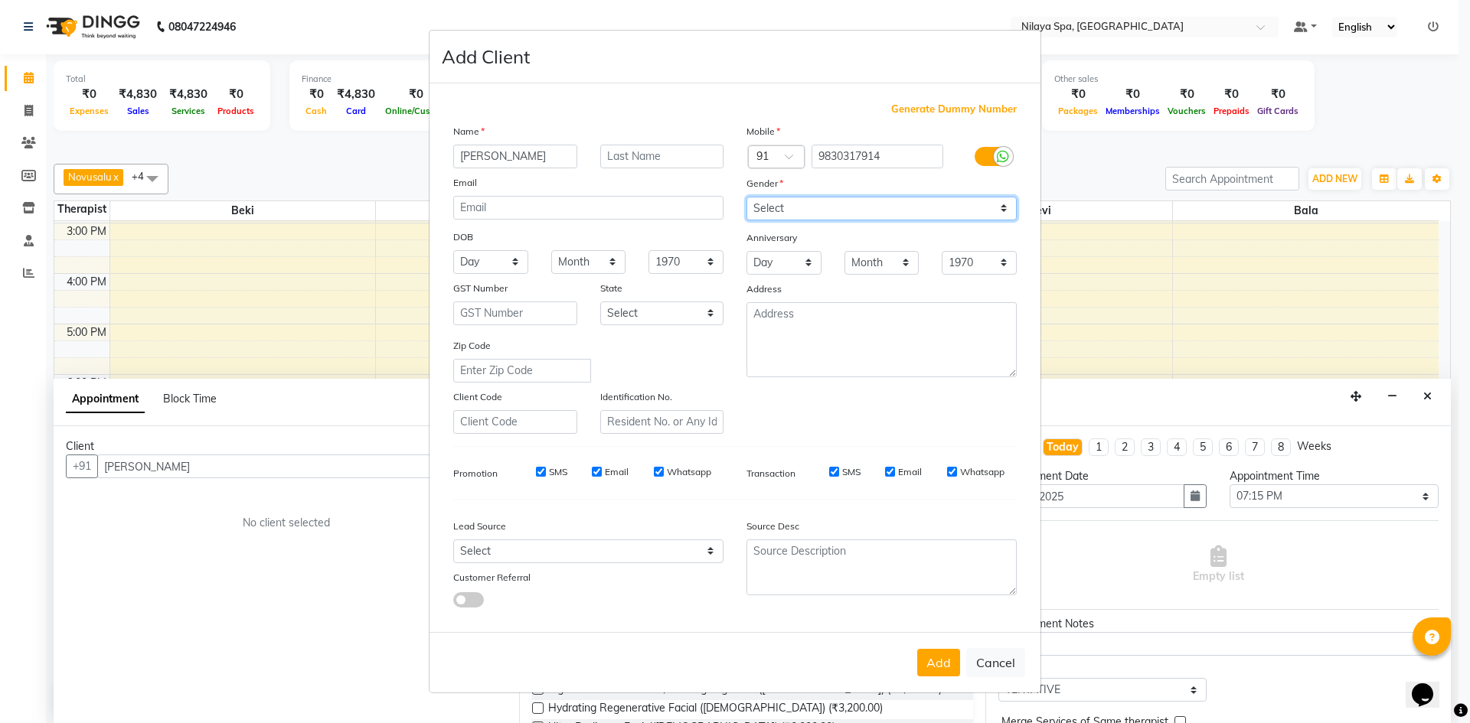
click at [1005, 210] on select "Select [DEMOGRAPHIC_DATA] [DEMOGRAPHIC_DATA] Other Prefer Not To Say" at bounding box center [881, 209] width 270 height 24
click at [746, 197] on select "Select [DEMOGRAPHIC_DATA] [DEMOGRAPHIC_DATA] Other Prefer Not To Say" at bounding box center [881, 209] width 270 height 24
click at [940, 668] on button "Add" at bounding box center [938, 663] width 43 height 28
type input "98******14"
select select
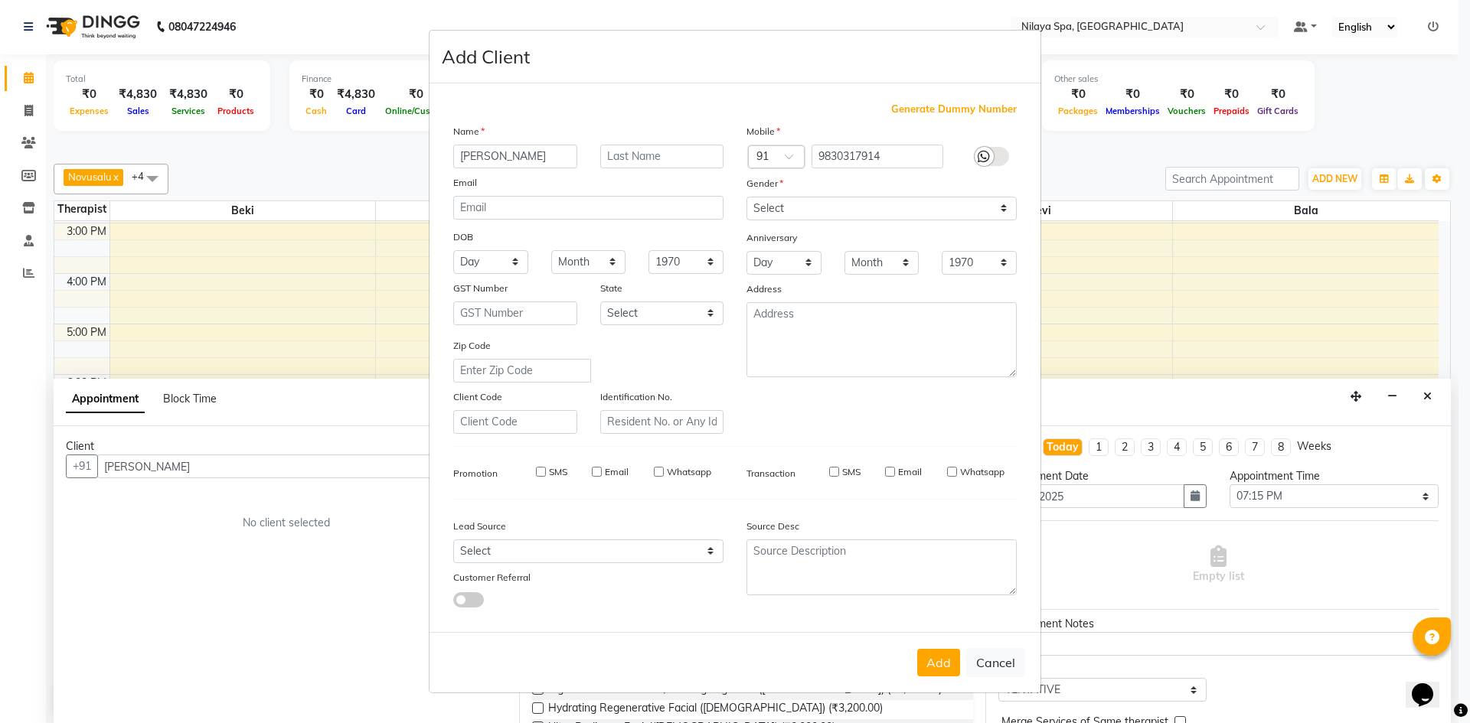
select select
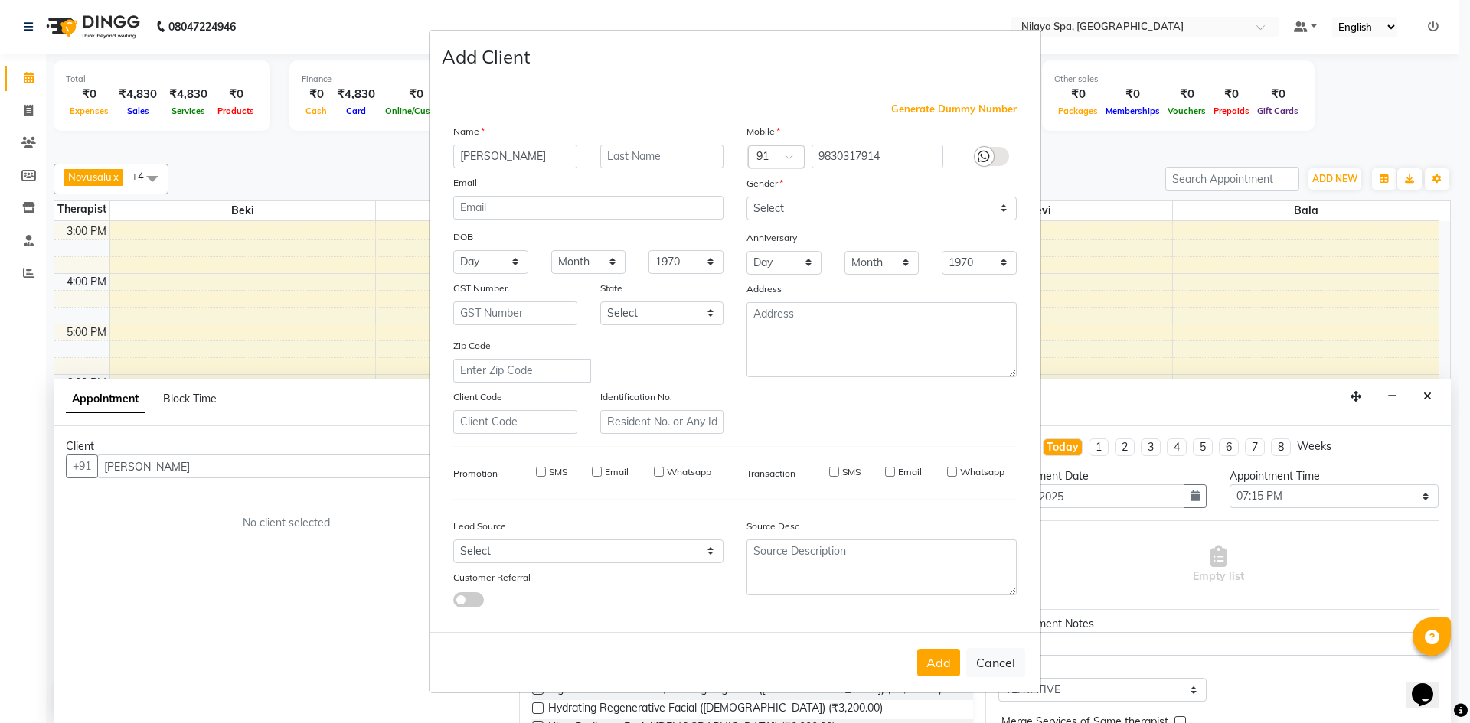
select select
checkbox input "false"
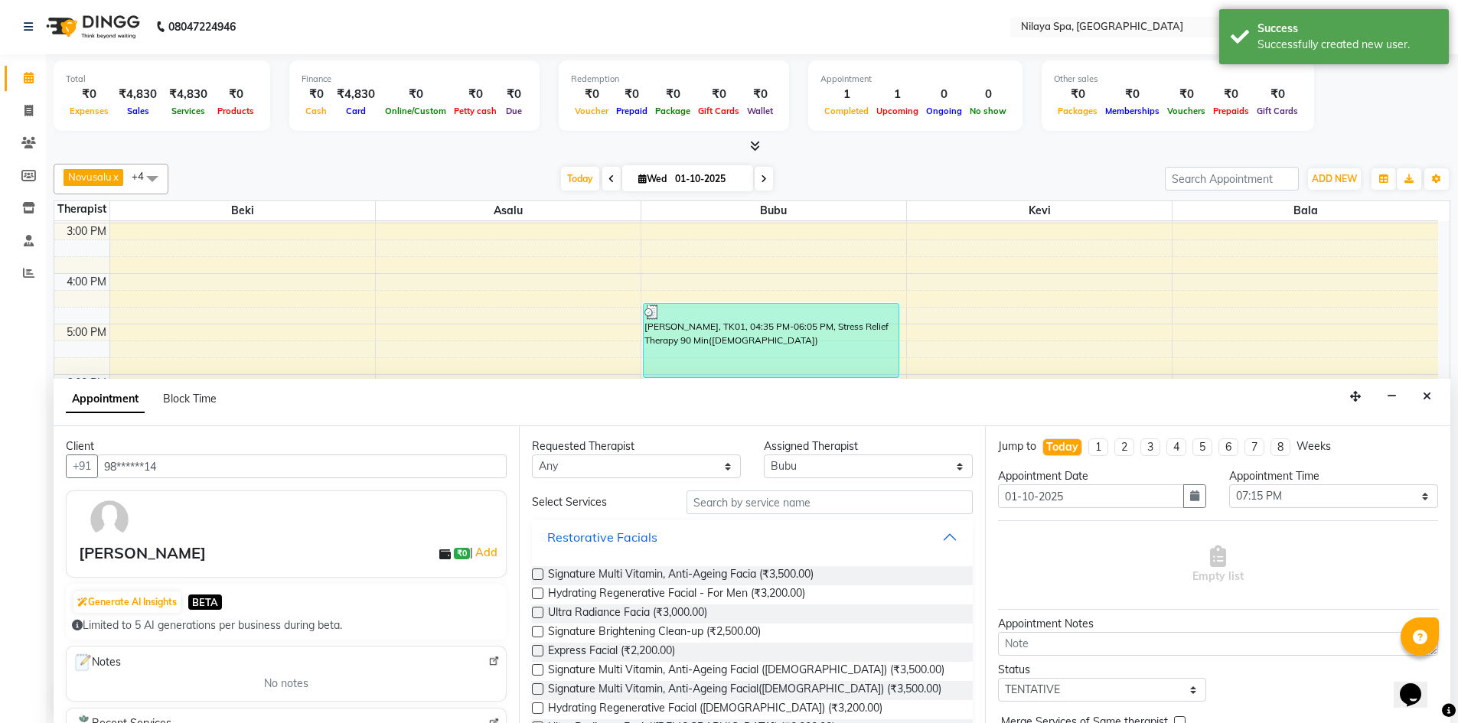
click at [935, 539] on button "Restorative Facials" at bounding box center [752, 538] width 428 height 28
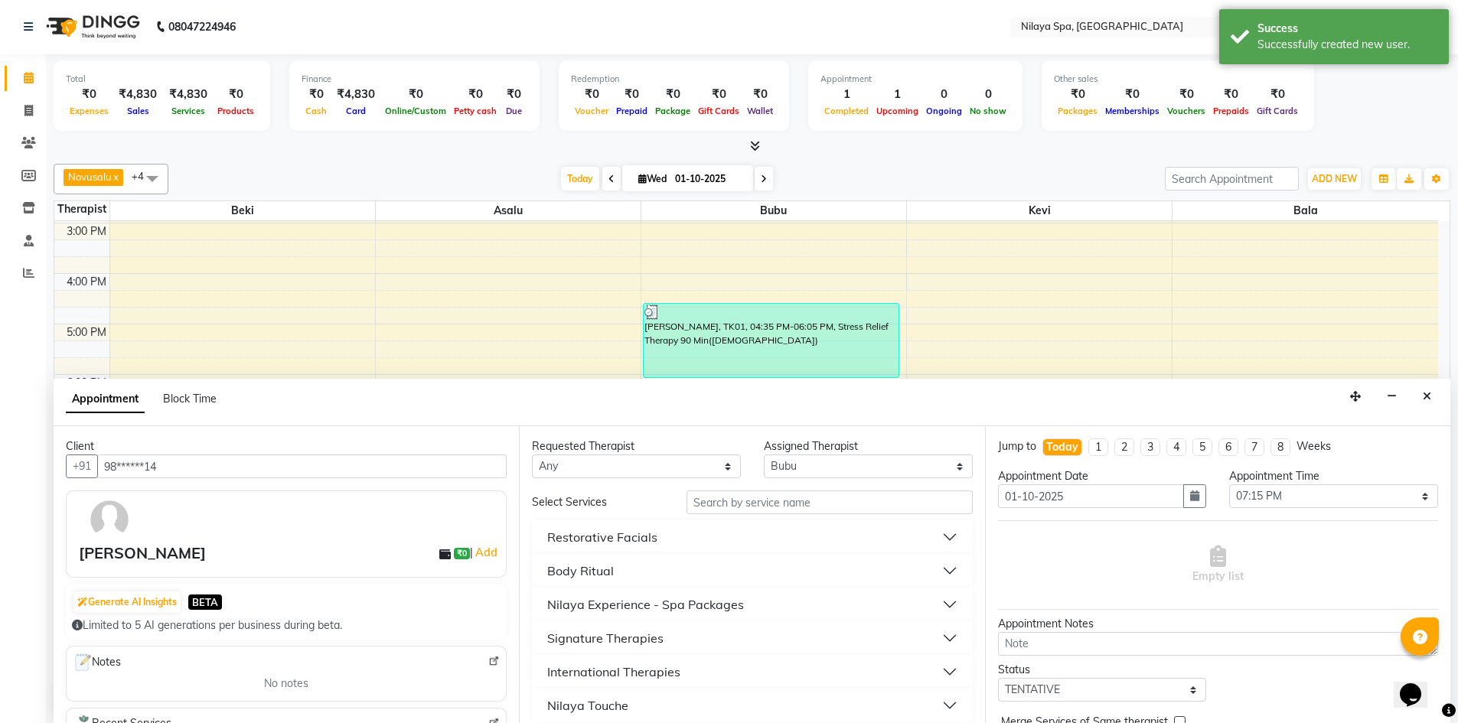
click at [602, 707] on div "Nilaya Touche" at bounding box center [587, 706] width 81 height 18
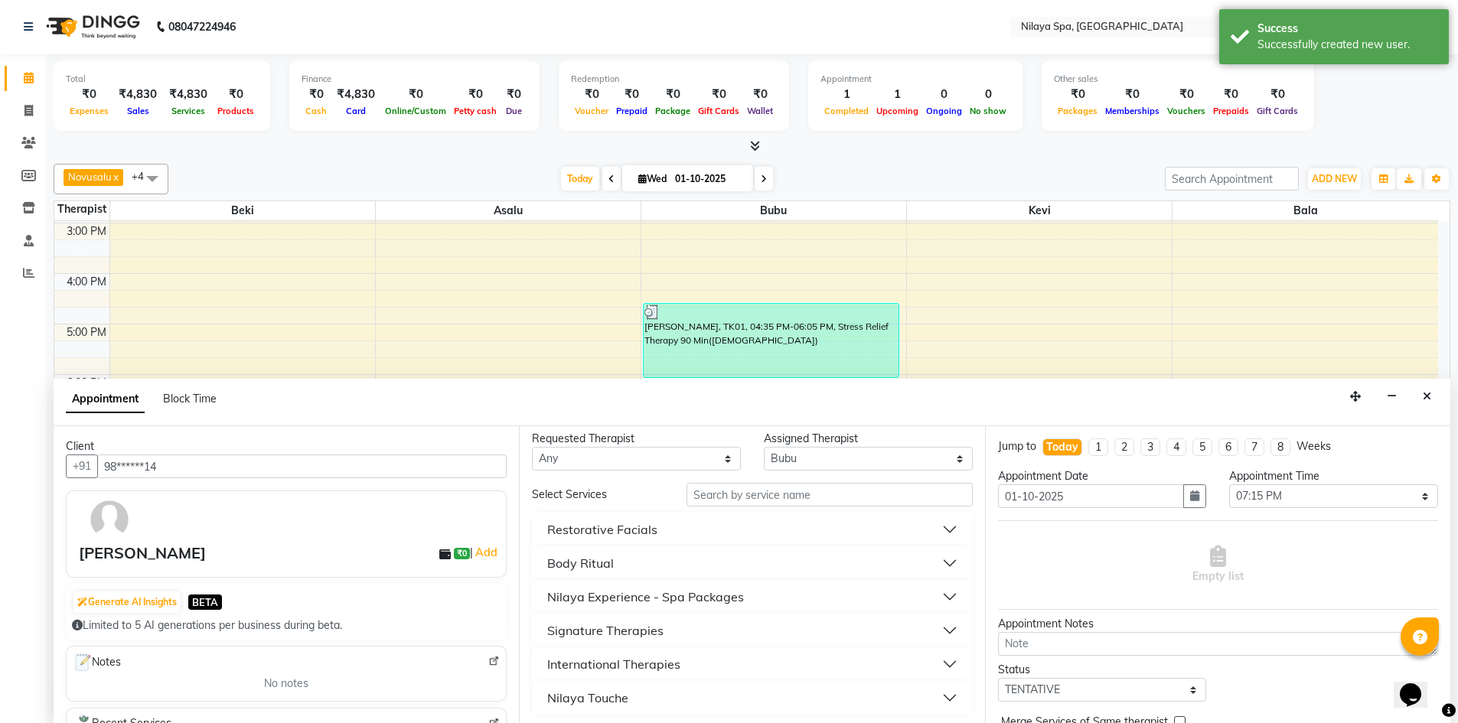
scroll to position [11, 0]
click at [608, 697] on div "Nilaya Touche" at bounding box center [587, 694] width 81 height 18
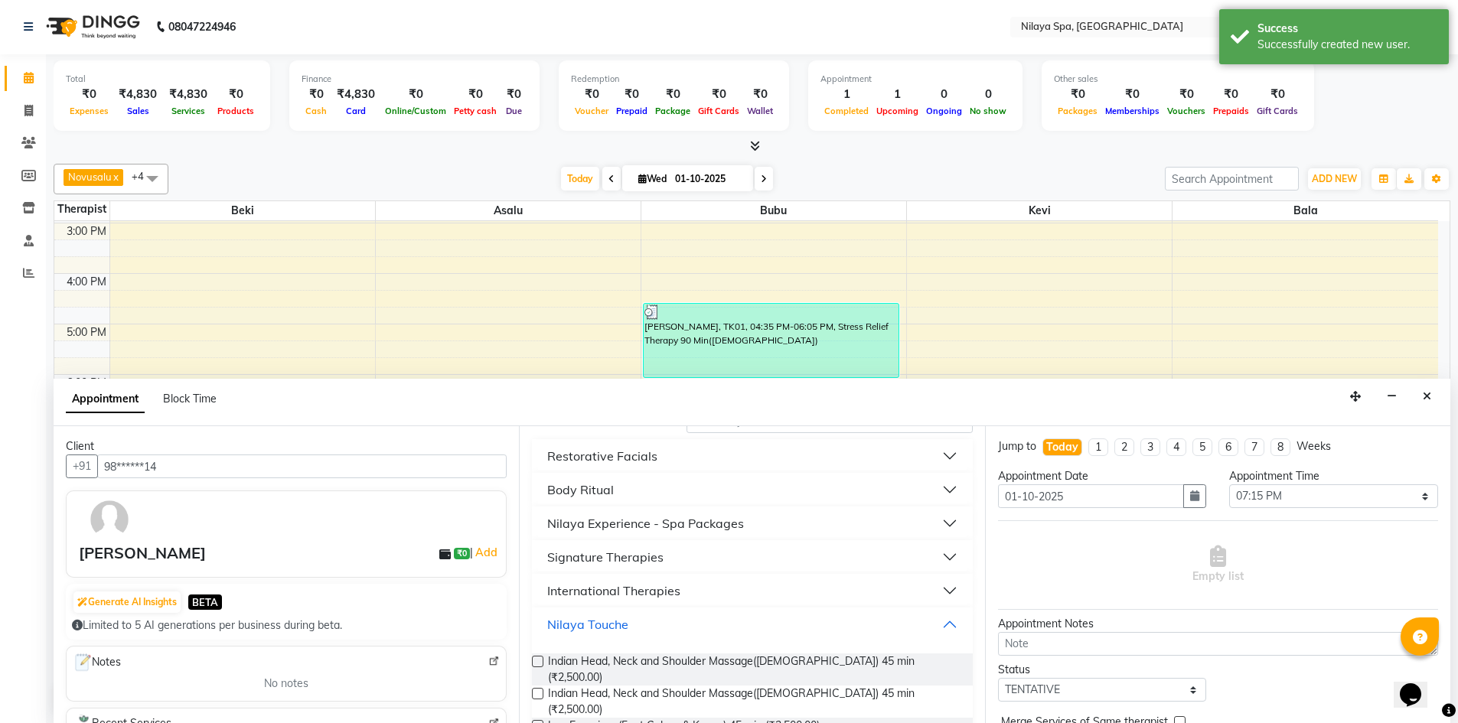
scroll to position [165, 0]
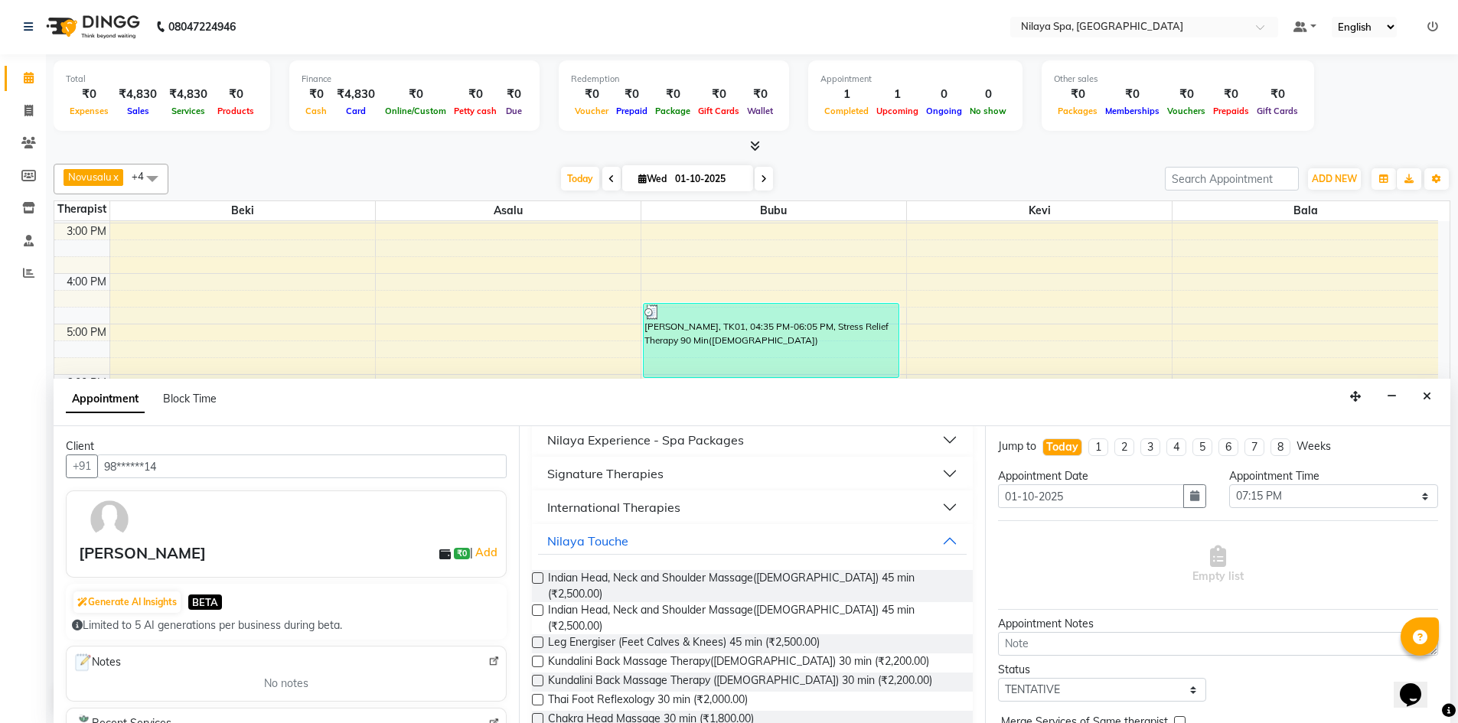
click at [540, 637] on label at bounding box center [537, 642] width 11 height 11
click at [540, 639] on input "checkbox" at bounding box center [537, 644] width 10 height 10
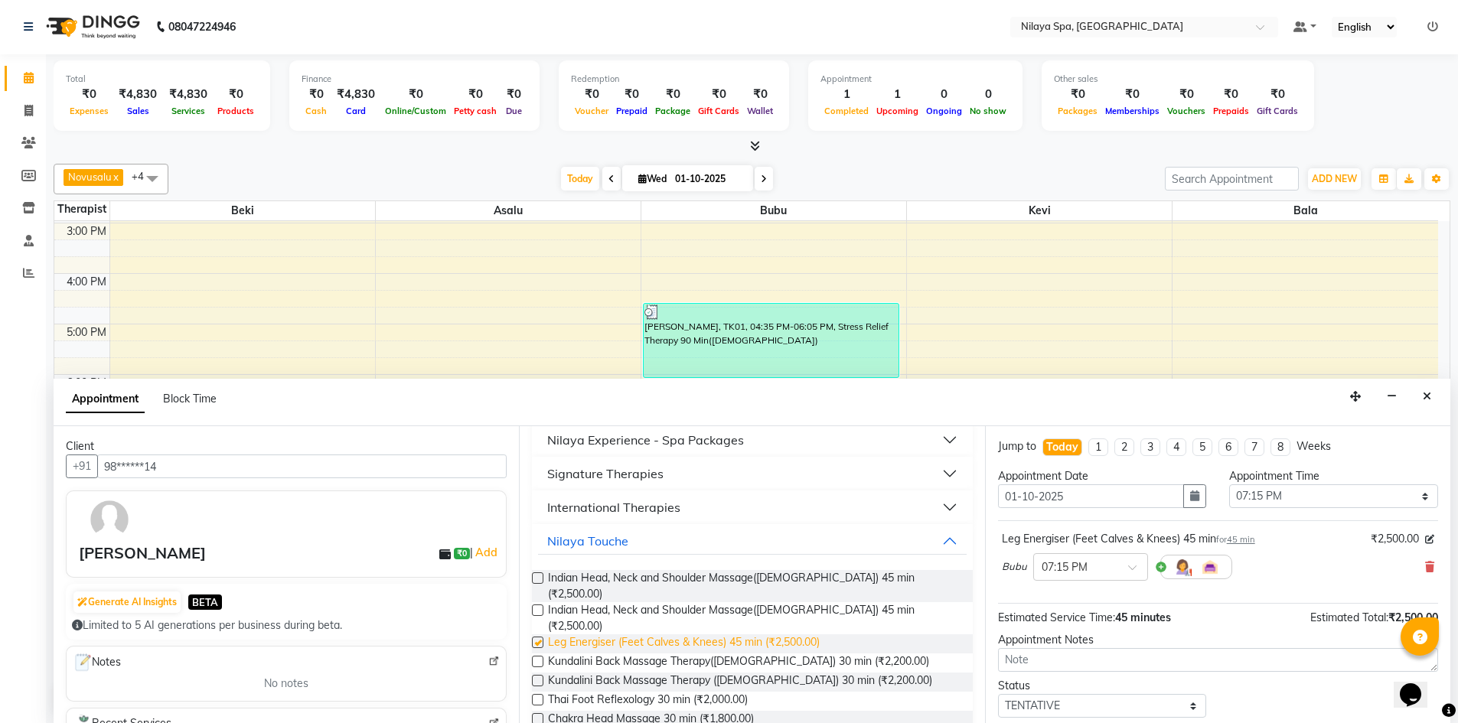
checkbox input "false"
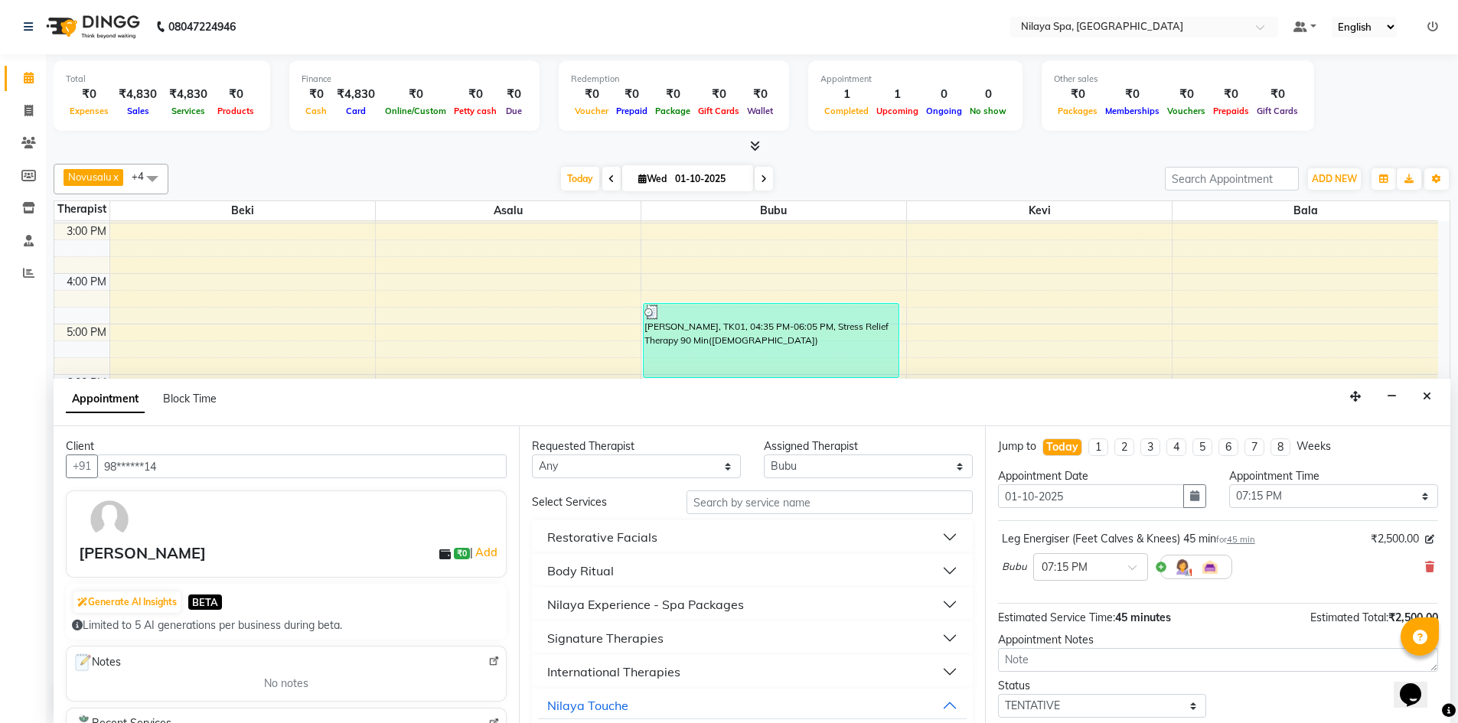
scroll to position [77, 0]
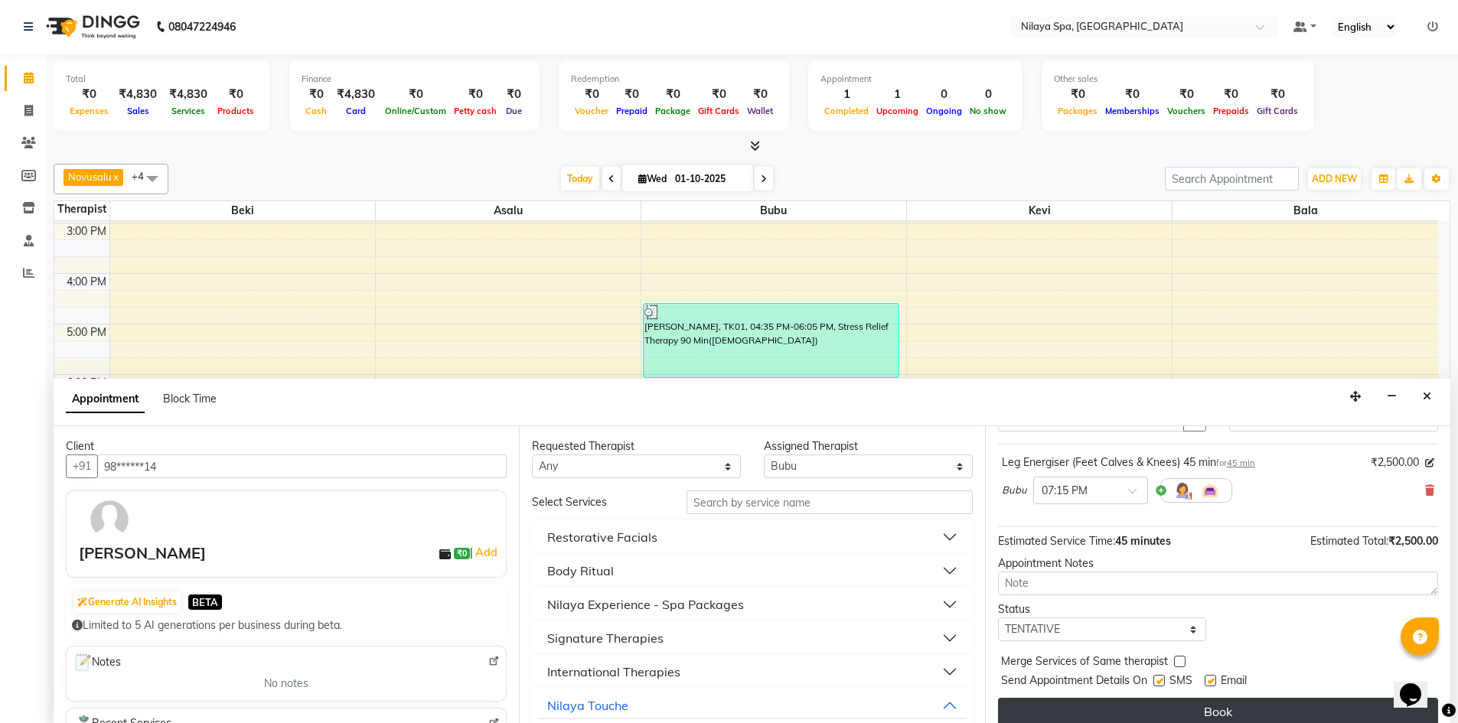
click at [1091, 708] on button "Book" at bounding box center [1218, 712] width 440 height 28
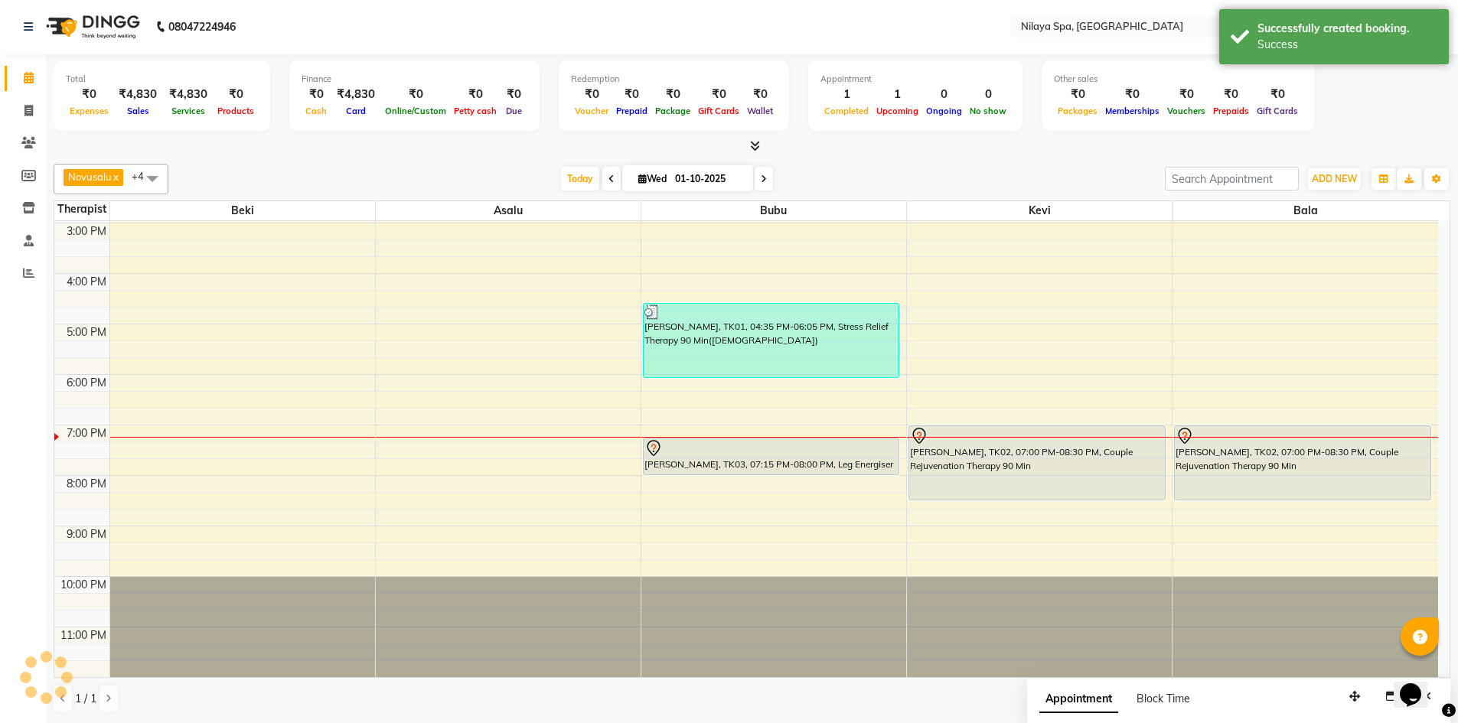
scroll to position [0, 0]
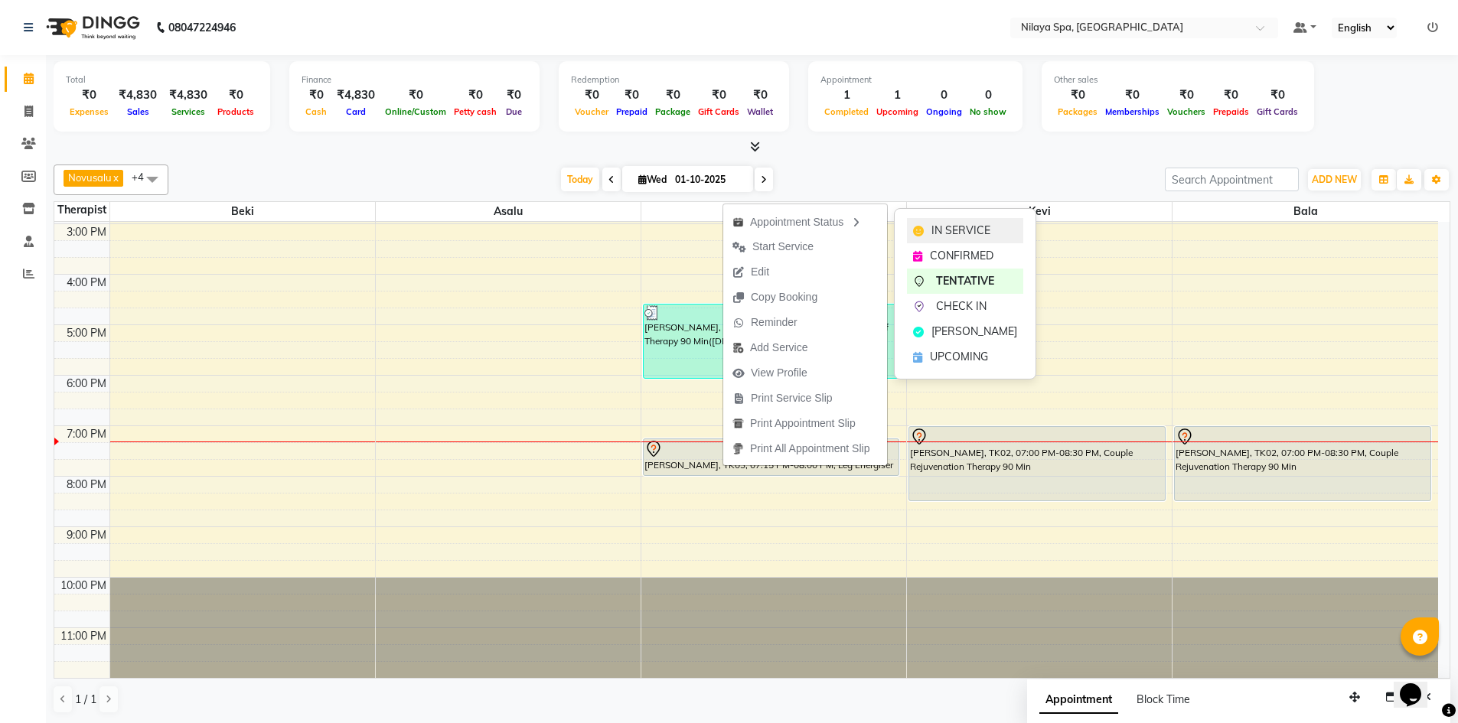
click at [916, 227] on icon at bounding box center [918, 231] width 11 height 11
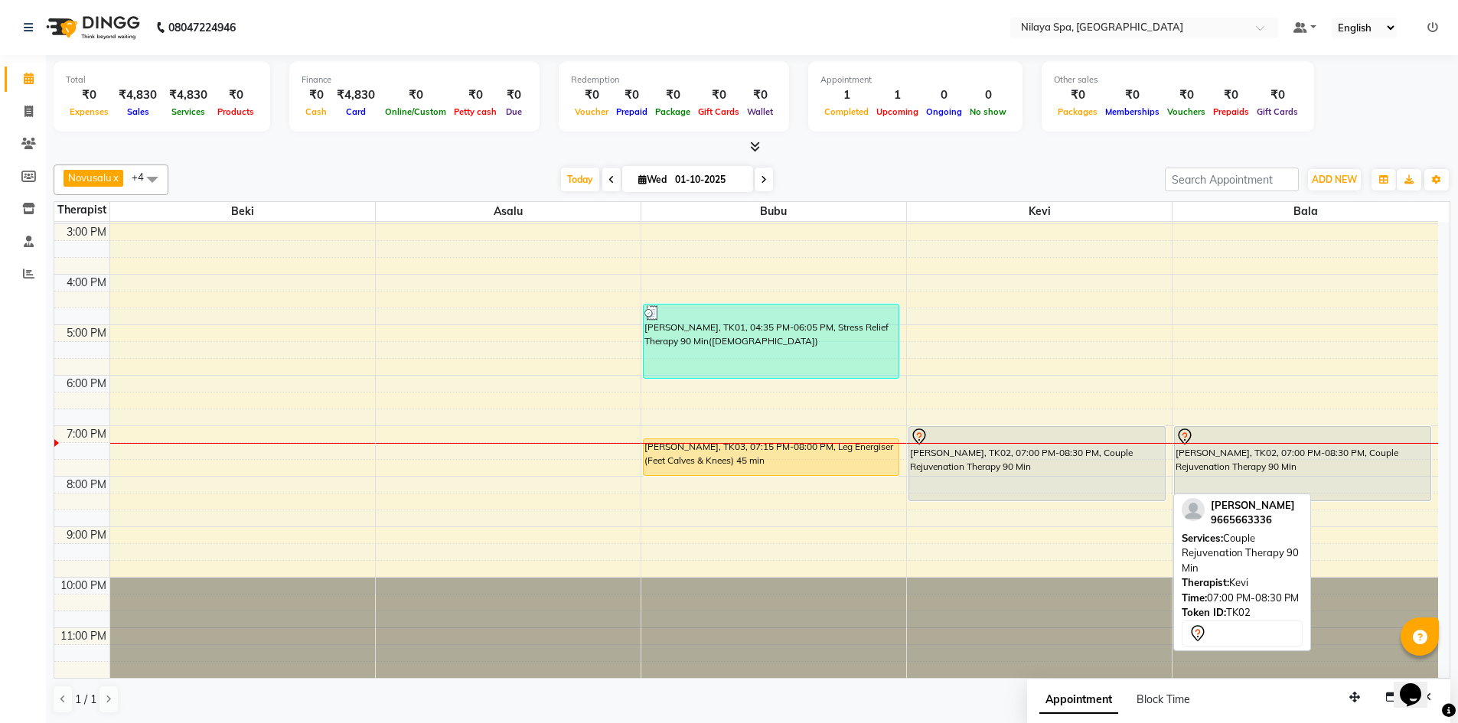
click at [1108, 472] on div "[PERSON_NAME], TK02, 07:00 PM-08:30 PM, Couple Rejuvenation Therapy 90 Min" at bounding box center [1037, 463] width 256 height 73
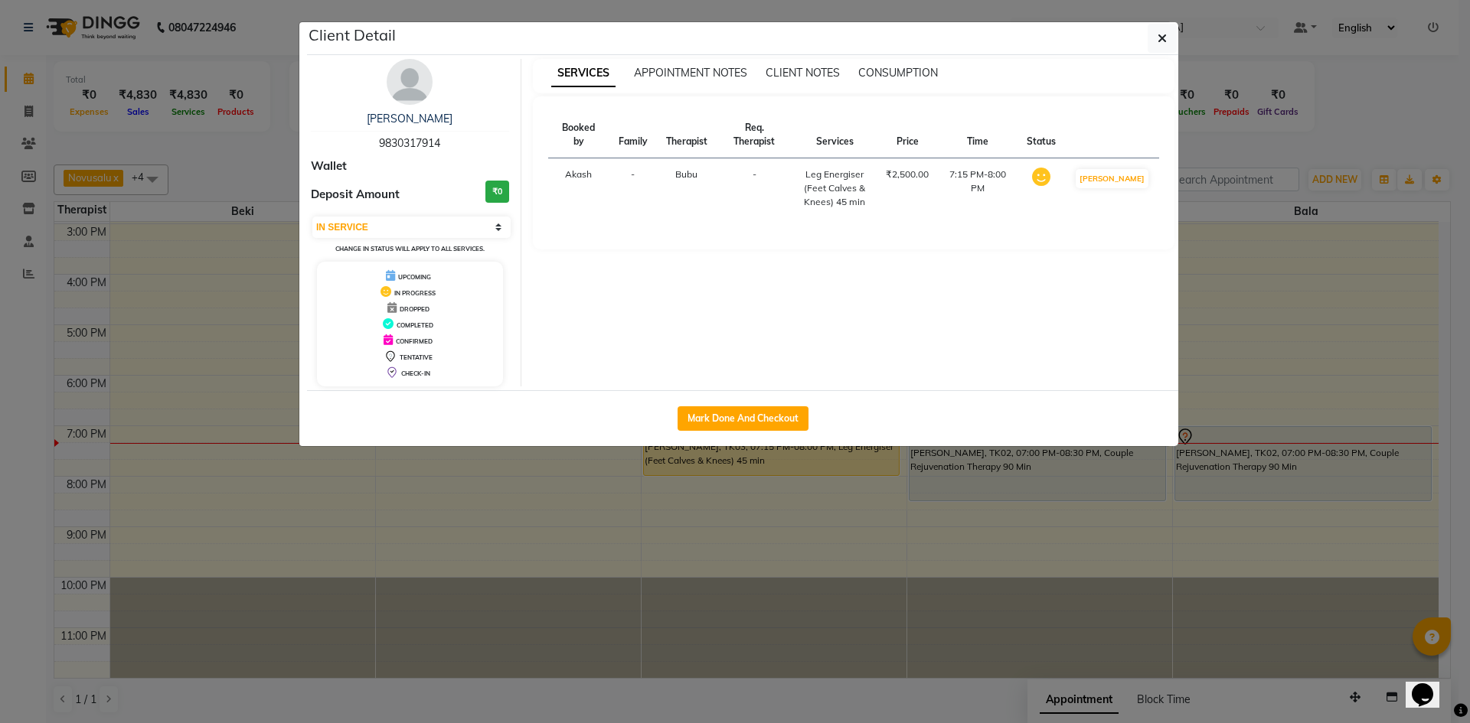
select select "7"
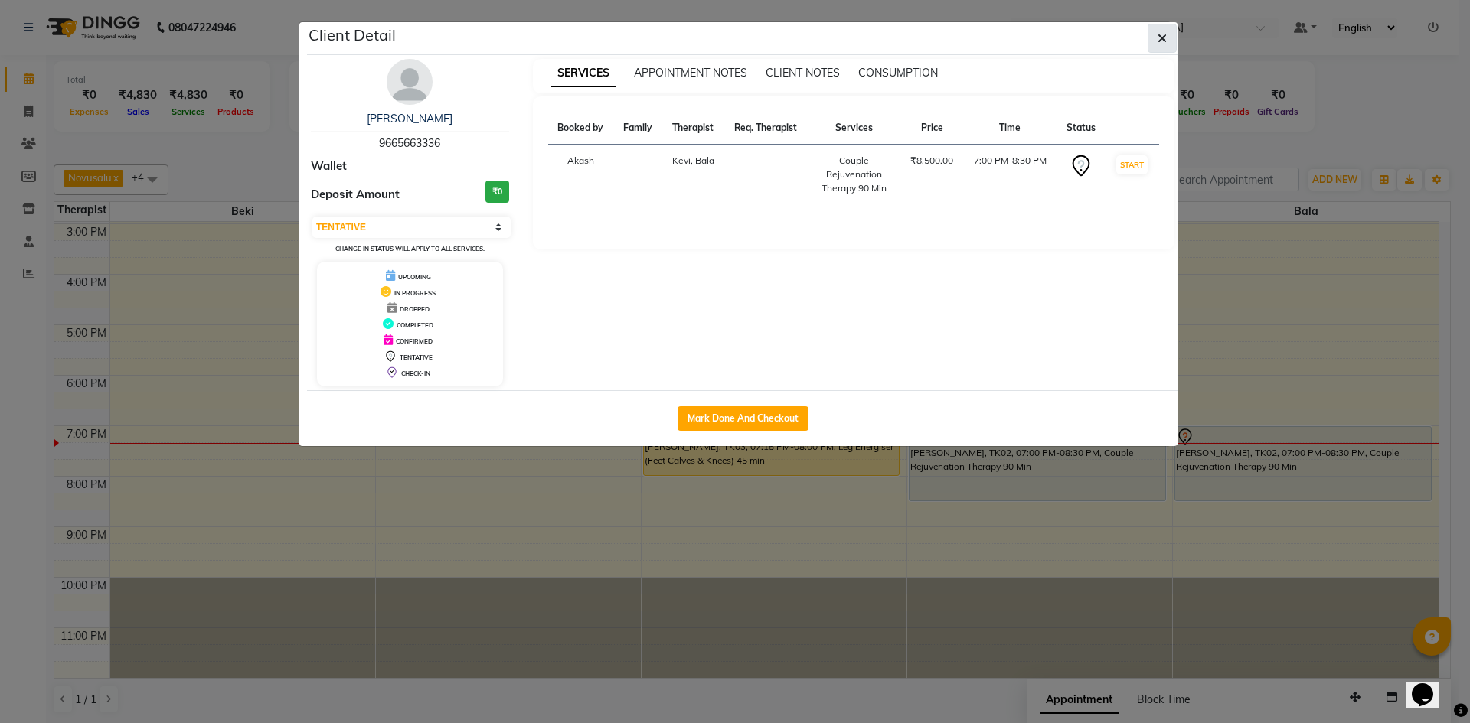
click at [1157, 38] on icon "button" at bounding box center [1161, 38] width 9 height 12
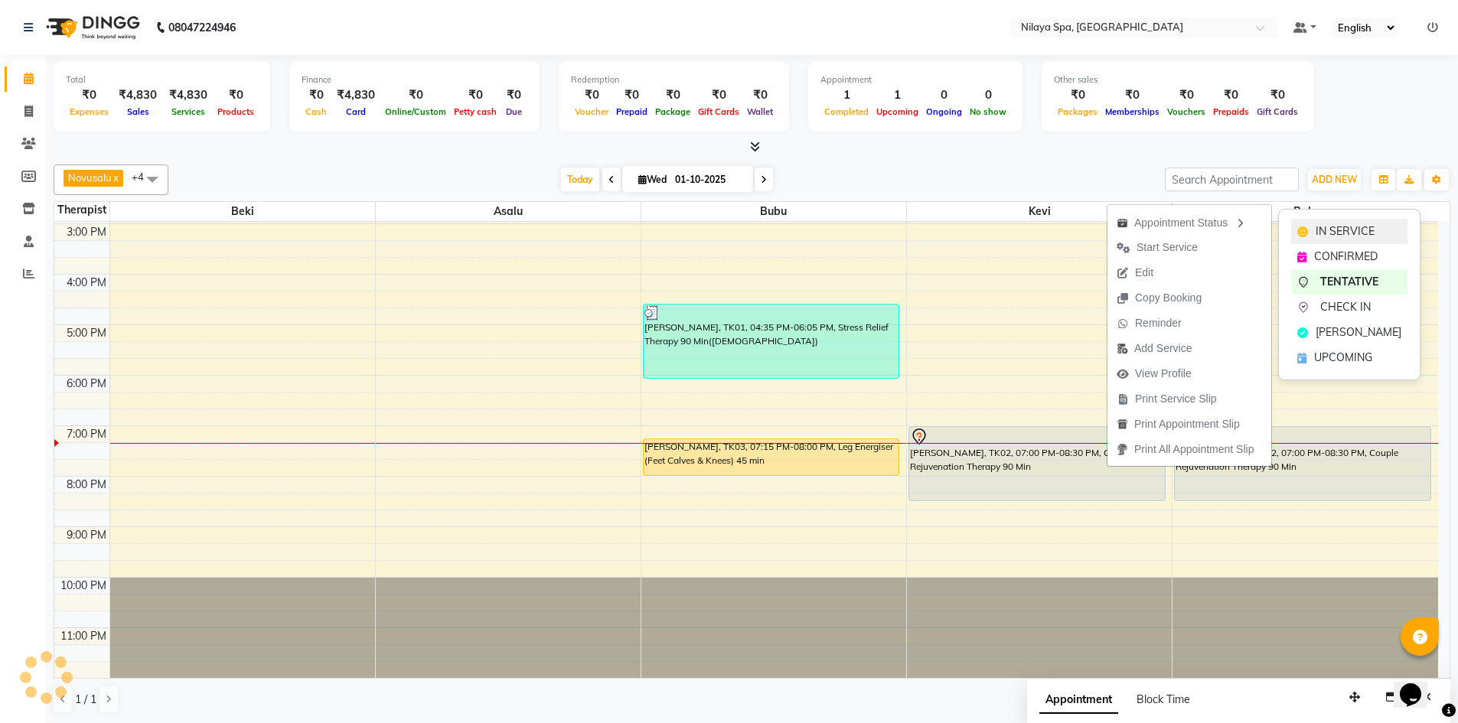
click at [1324, 233] on span "IN SERVICE" at bounding box center [1345, 232] width 59 height 16
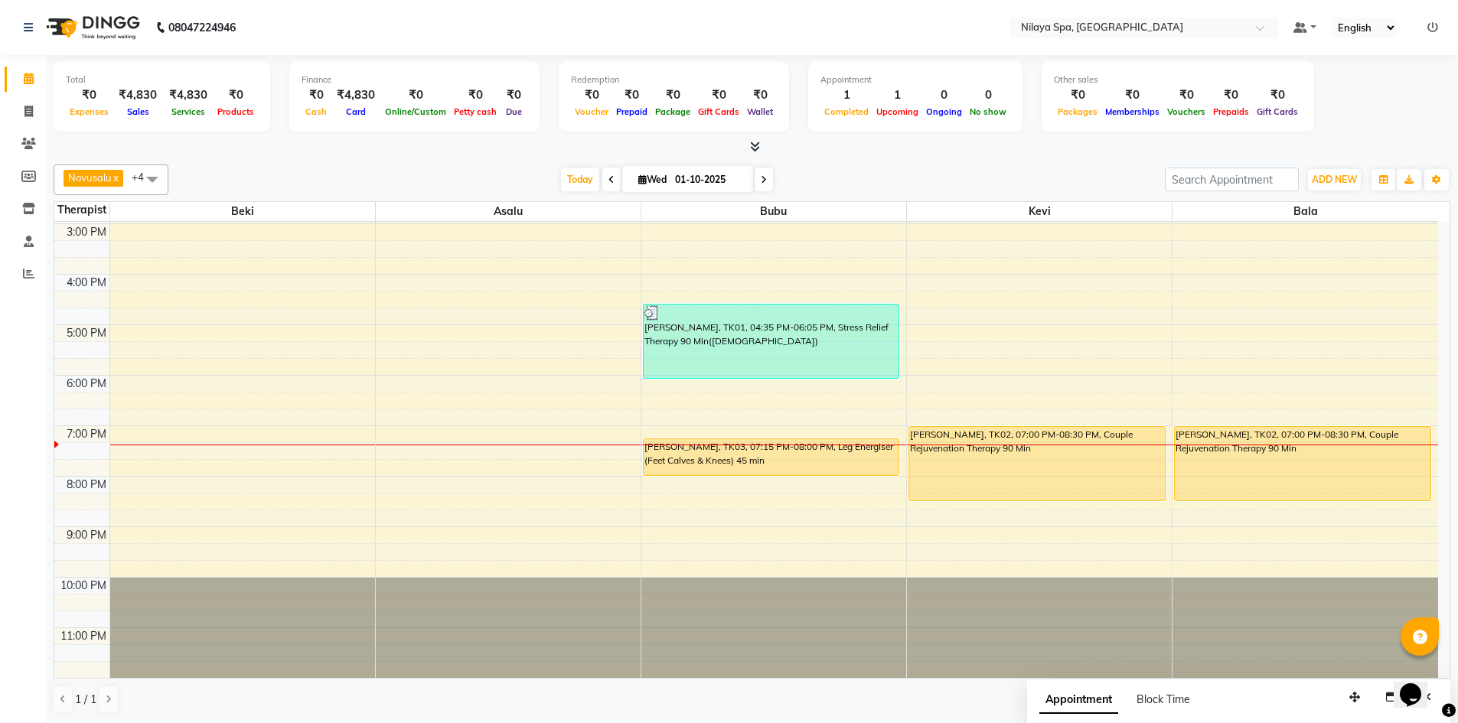
click at [161, 507] on div "8:00 AM 9:00 AM 10:00 AM 11:00 AM 12:00 PM 1:00 PM 2:00 PM 3:00 PM 4:00 PM 5:00…" at bounding box center [746, 275] width 1384 height 808
select select "92591"
select select "tentative"
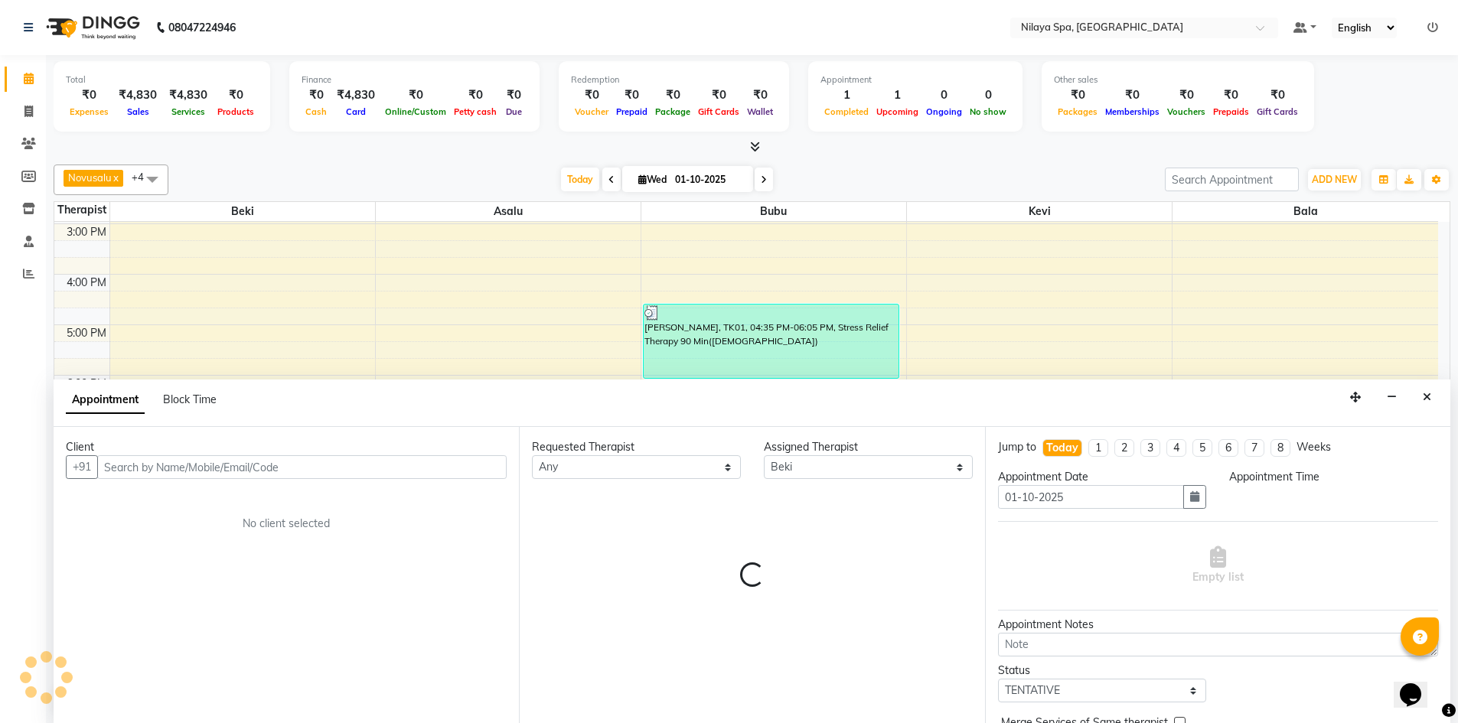
scroll to position [1, 0]
select select "1215"
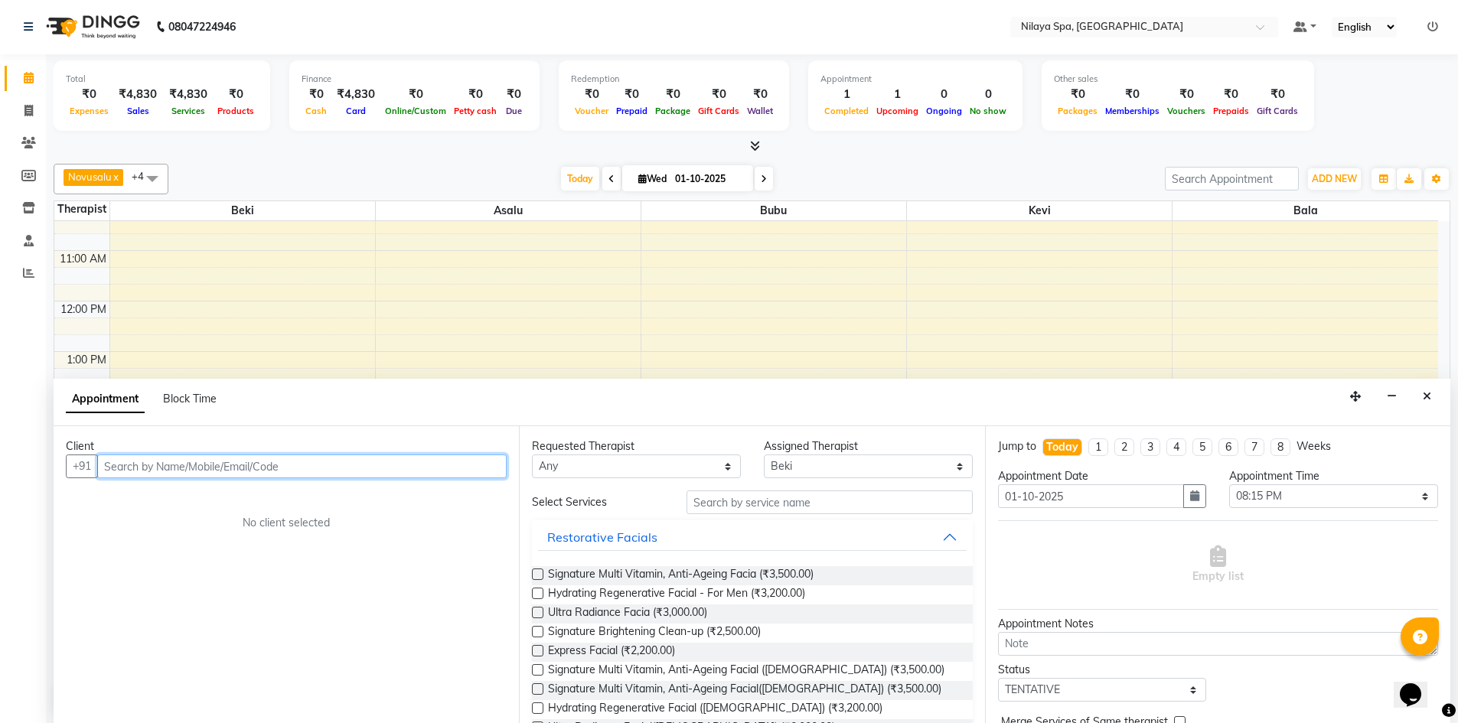
scroll to position [351, 0]
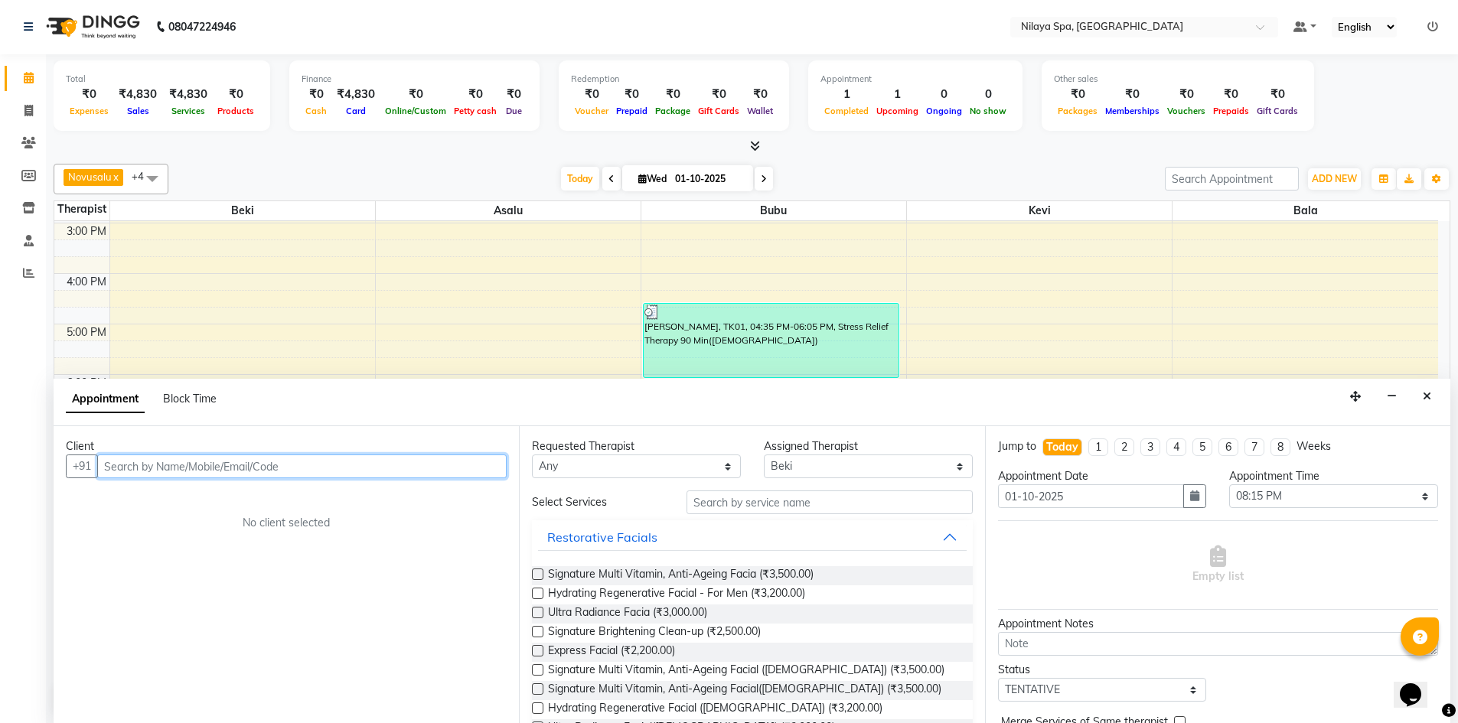
click at [1119, 308] on div "8:00 AM 9:00 AM 10:00 AM 11:00 AM 12:00 PM 1:00 PM 2:00 PM 3:00 PM 4:00 PM 5:00…" at bounding box center [746, 274] width 1384 height 808
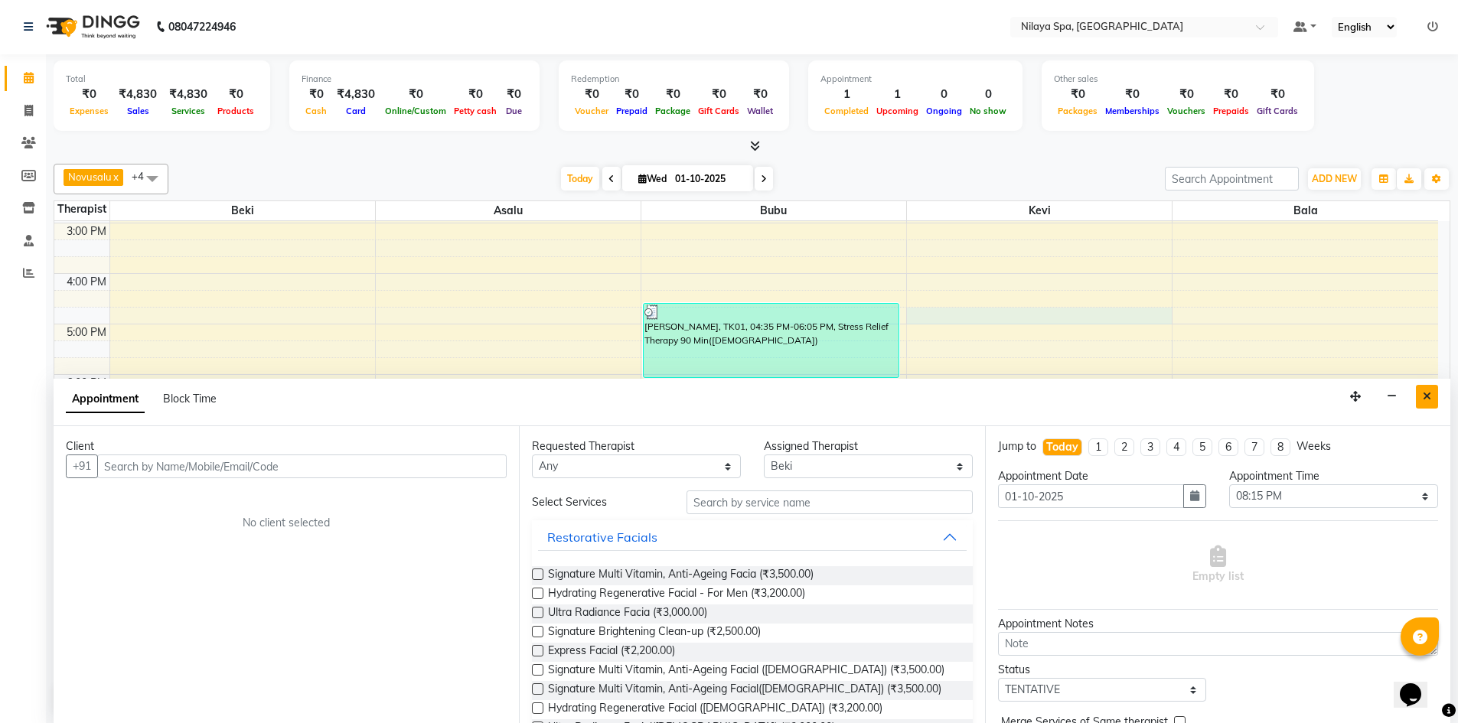
click at [1424, 400] on icon "Close" at bounding box center [1427, 396] width 8 height 11
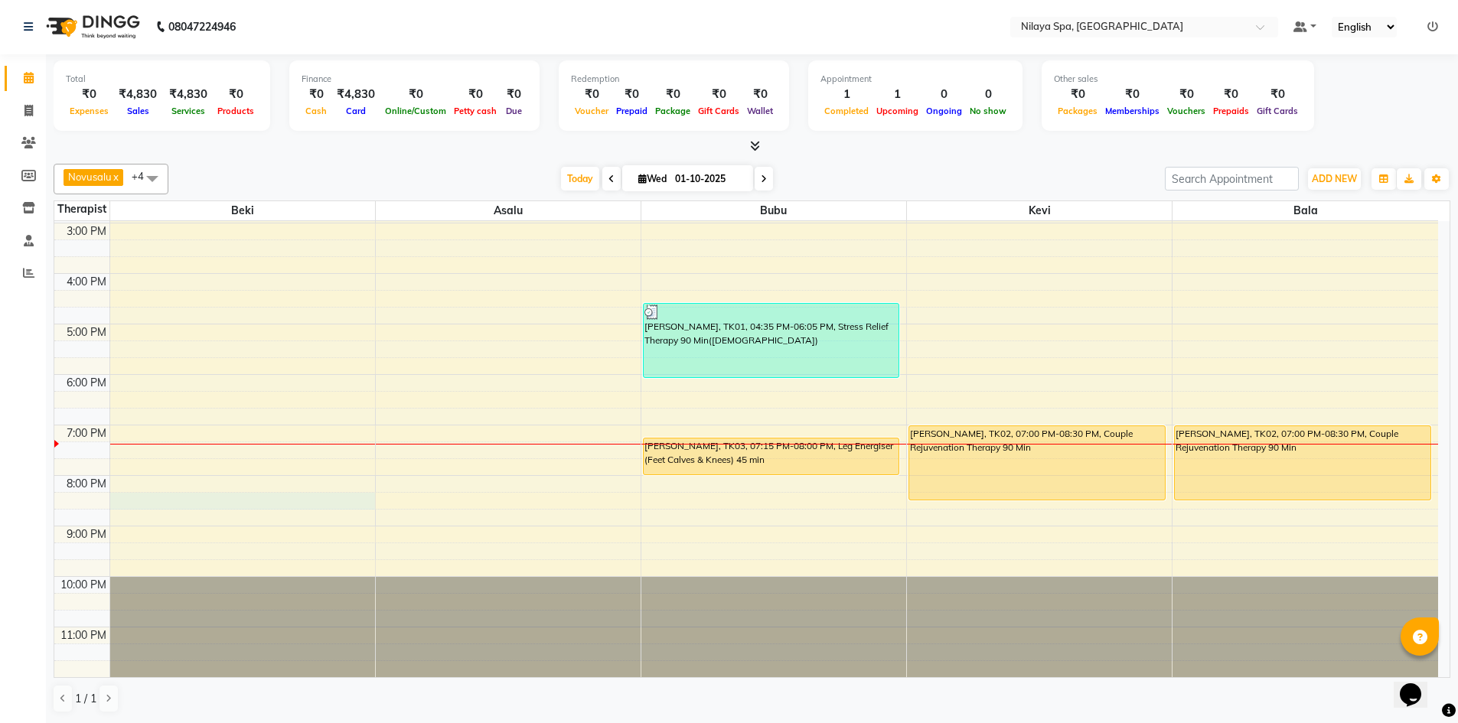
click at [133, 505] on div "8:00 AM 9:00 AM 10:00 AM 11:00 AM 12:00 PM 1:00 PM 2:00 PM 3:00 PM 4:00 PM 5:00…" at bounding box center [746, 274] width 1384 height 808
select select "92591"
select select "1215"
select select "tentative"
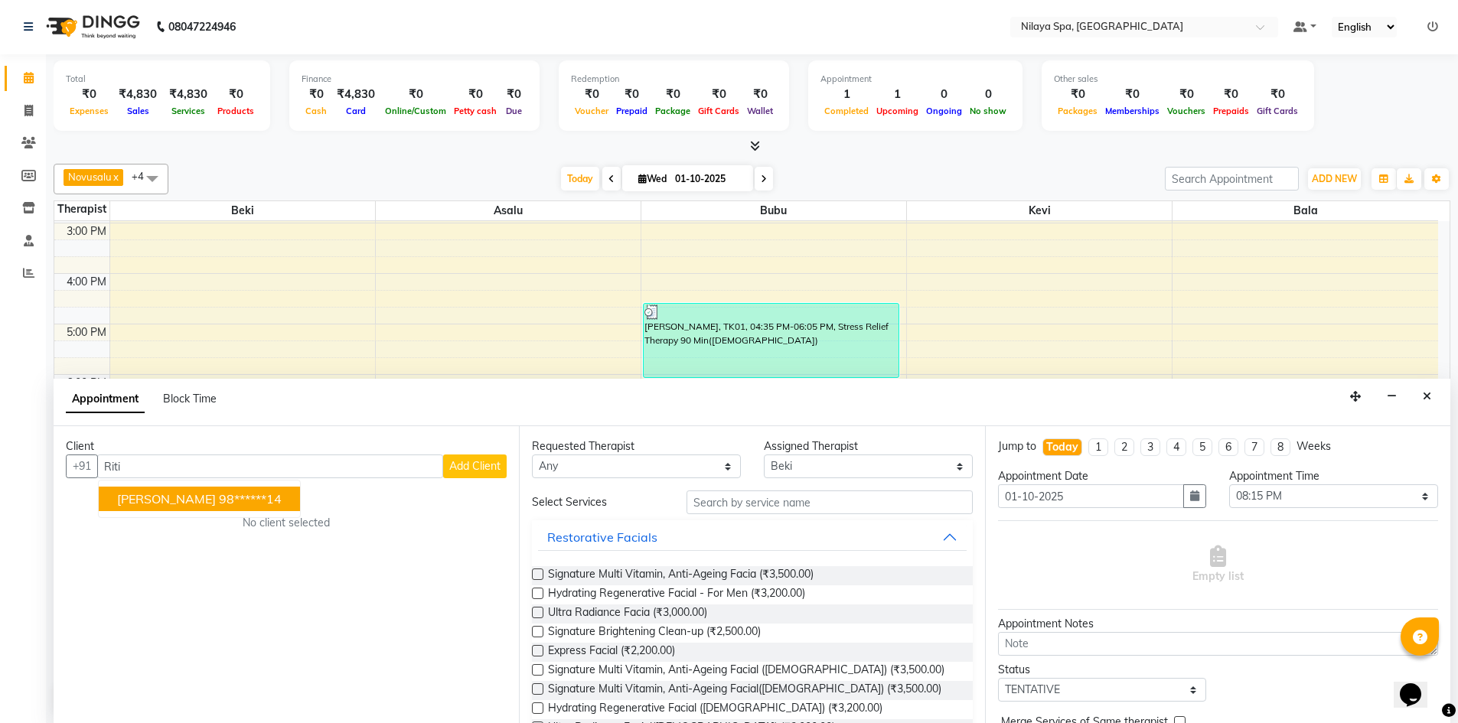
type input "Riti"
click at [462, 472] on span "Add Client" at bounding box center [474, 466] width 51 height 14
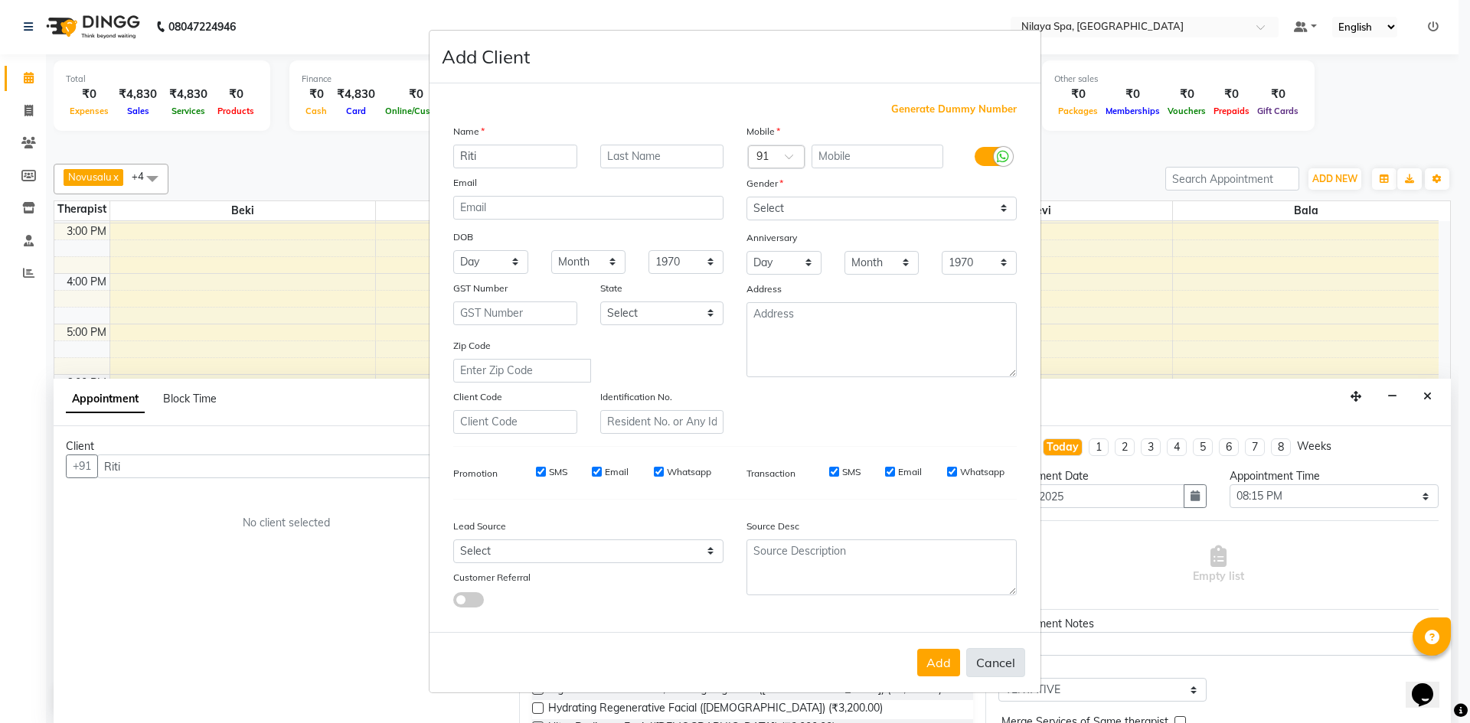
click at [997, 664] on button "Cancel" at bounding box center [995, 662] width 59 height 29
select select
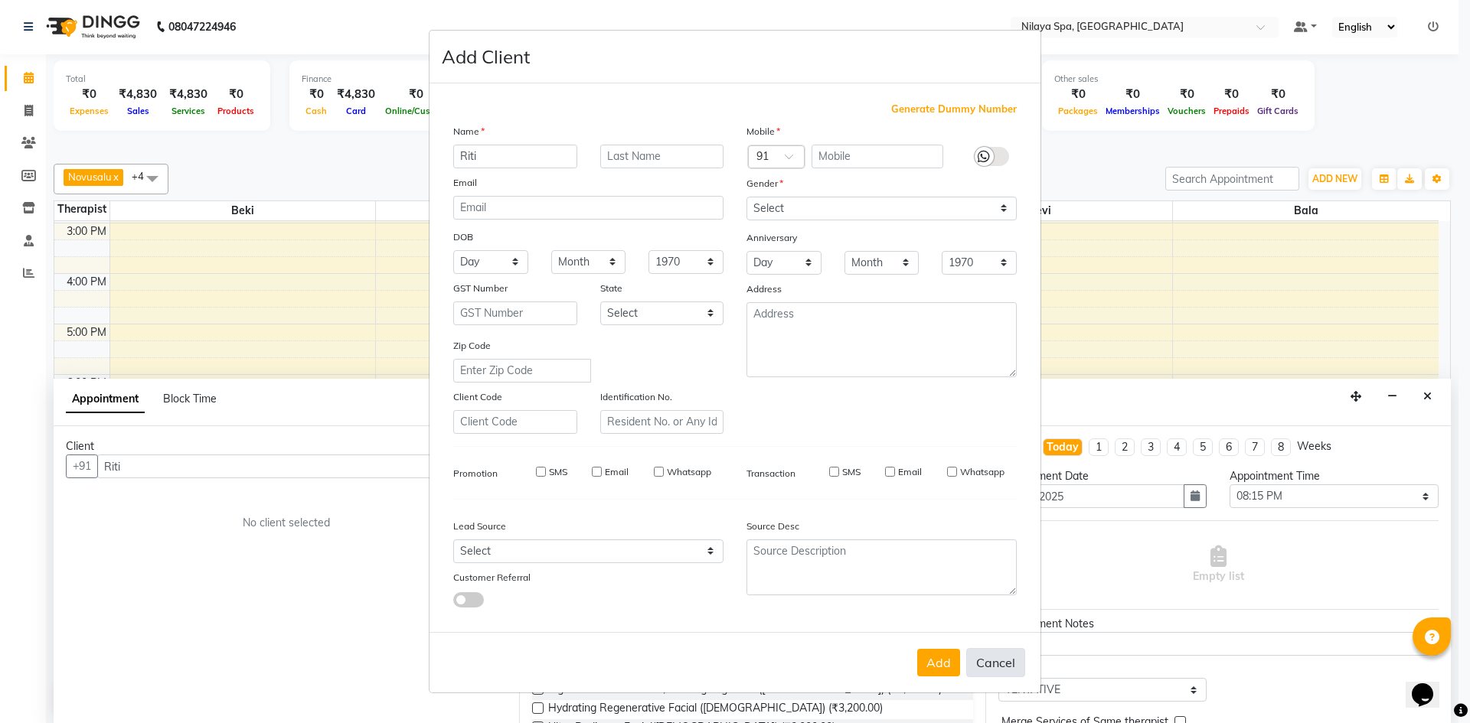
select select
checkbox input "false"
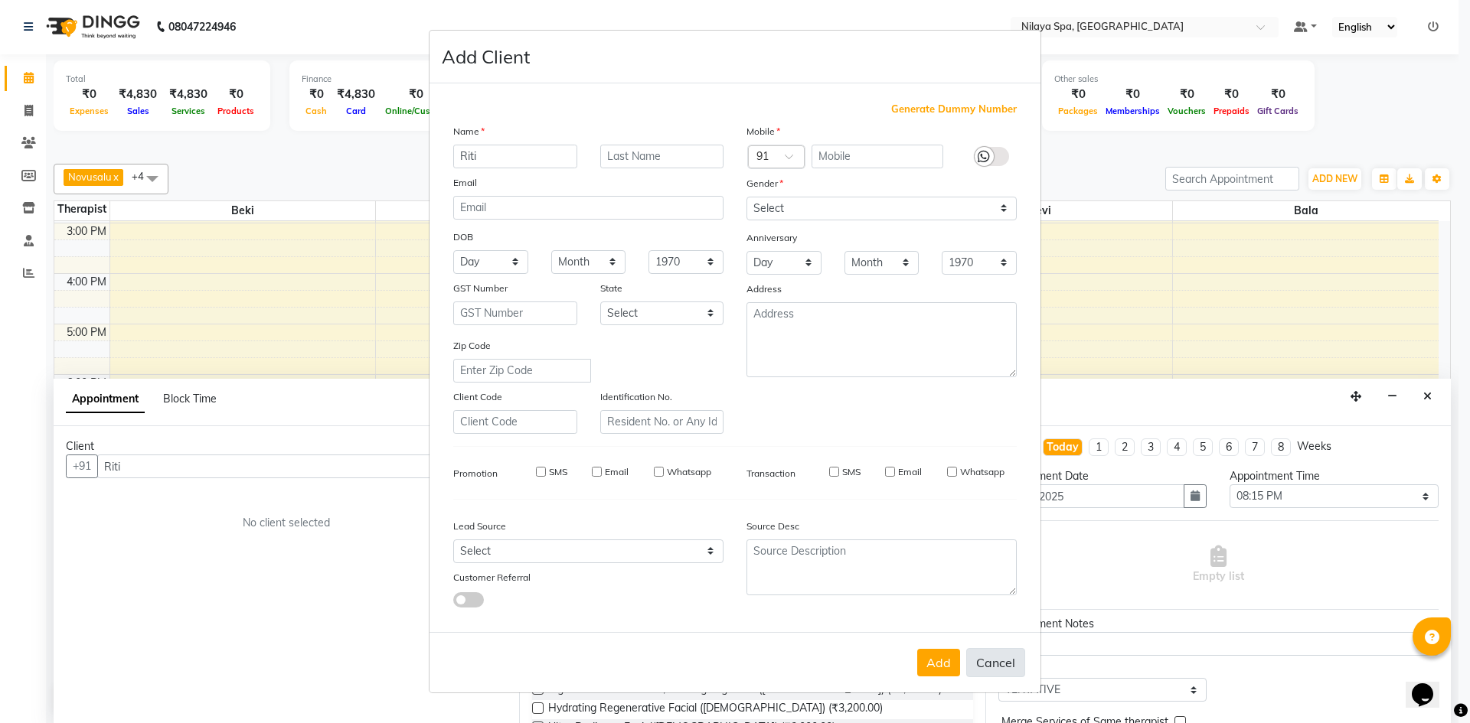
checkbox input "false"
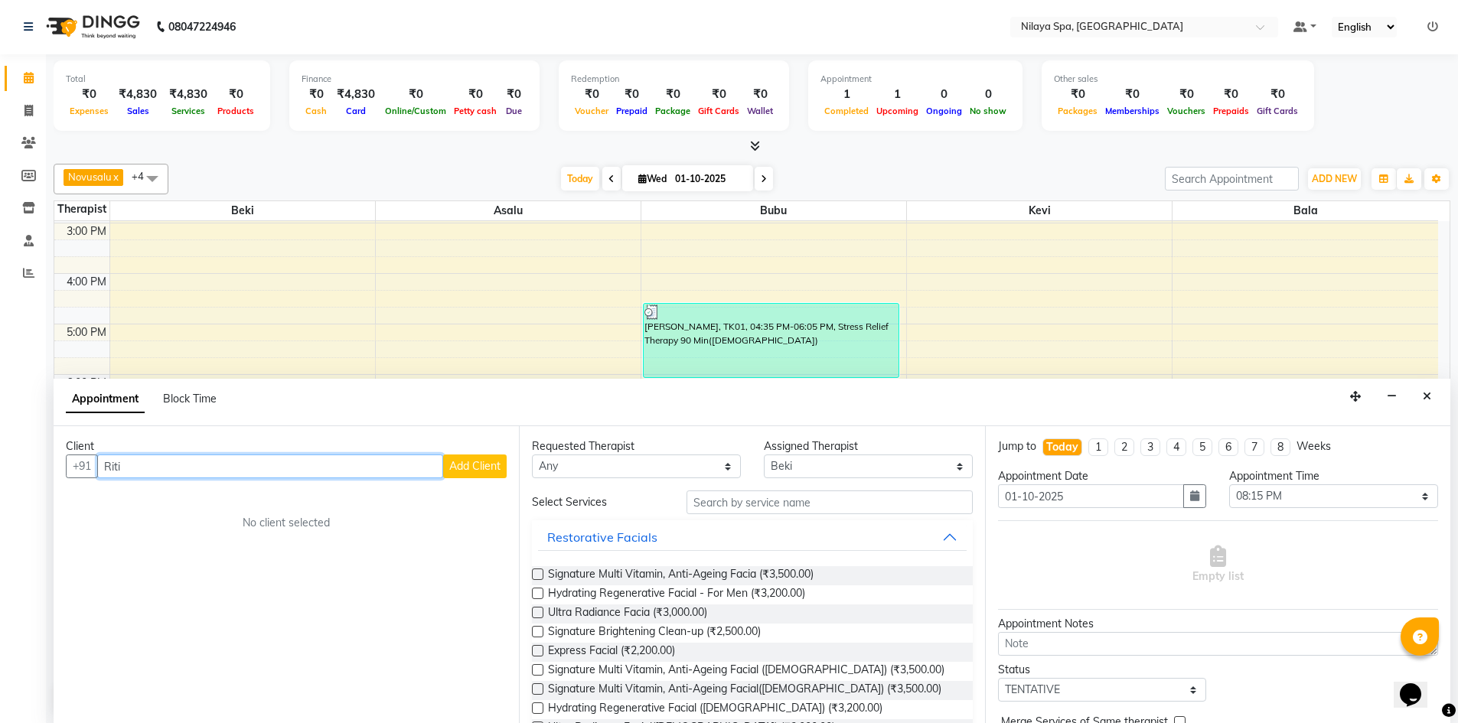
click at [136, 465] on input "Riti" at bounding box center [270, 467] width 346 height 24
click at [219, 504] on ngb-highlight "98******14" at bounding box center [250, 498] width 63 height 15
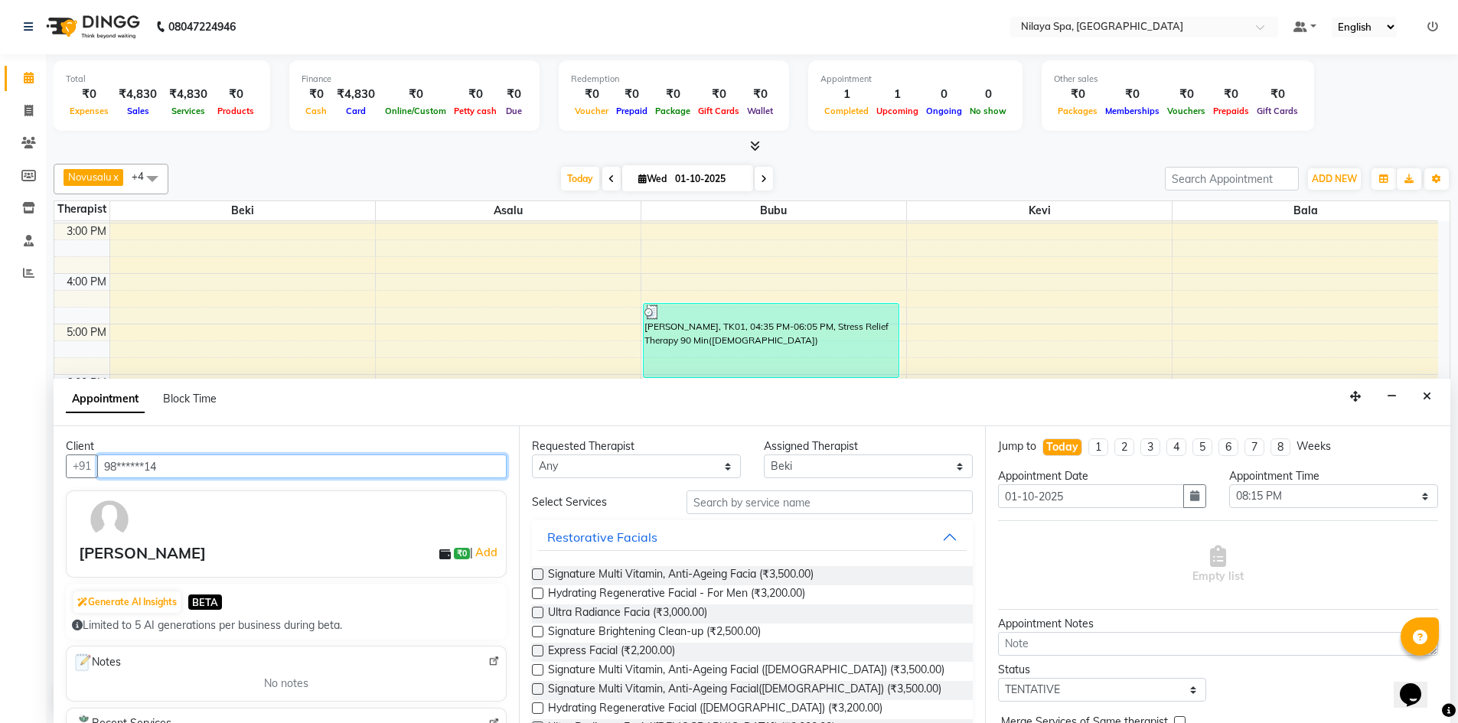
type input "98******14"
click at [943, 540] on button "Restorative Facials" at bounding box center [752, 538] width 428 height 28
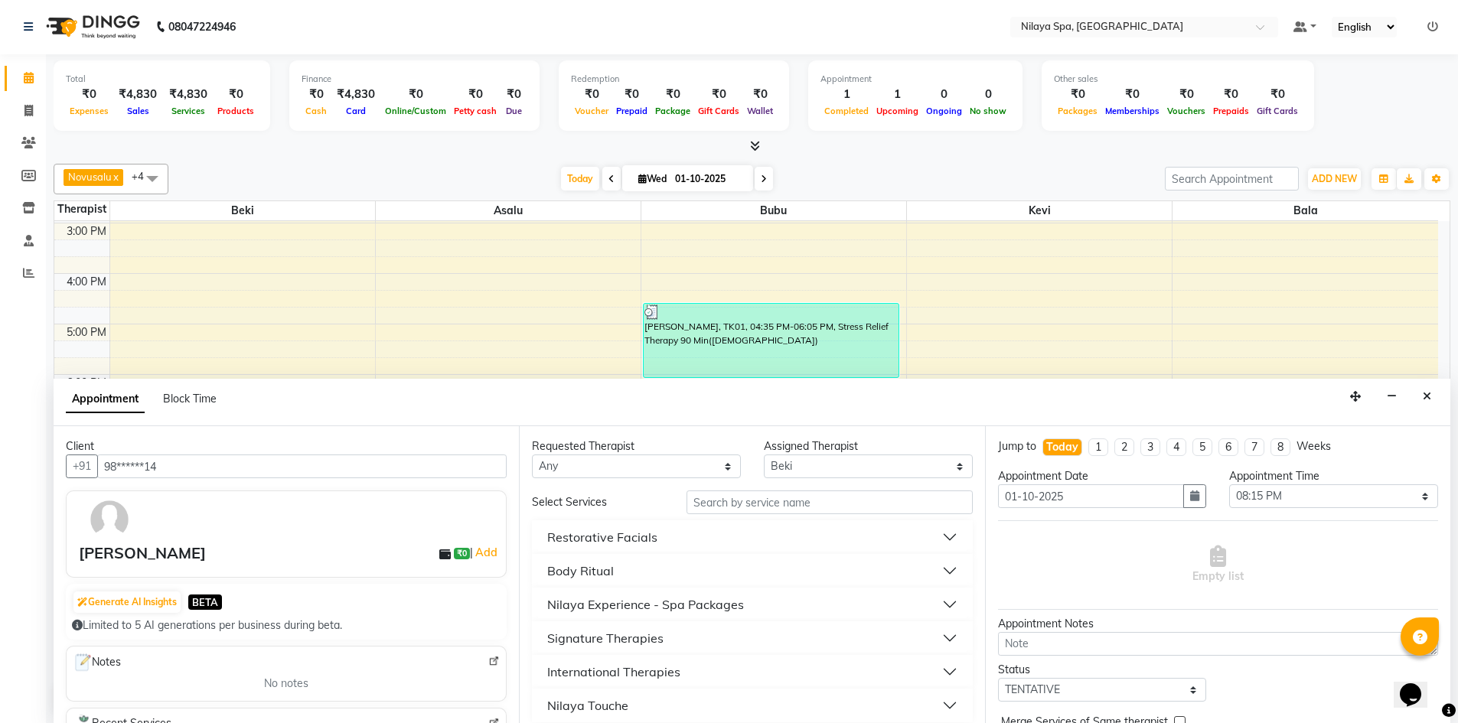
click at [591, 674] on div "International Therapies" at bounding box center [613, 672] width 133 height 18
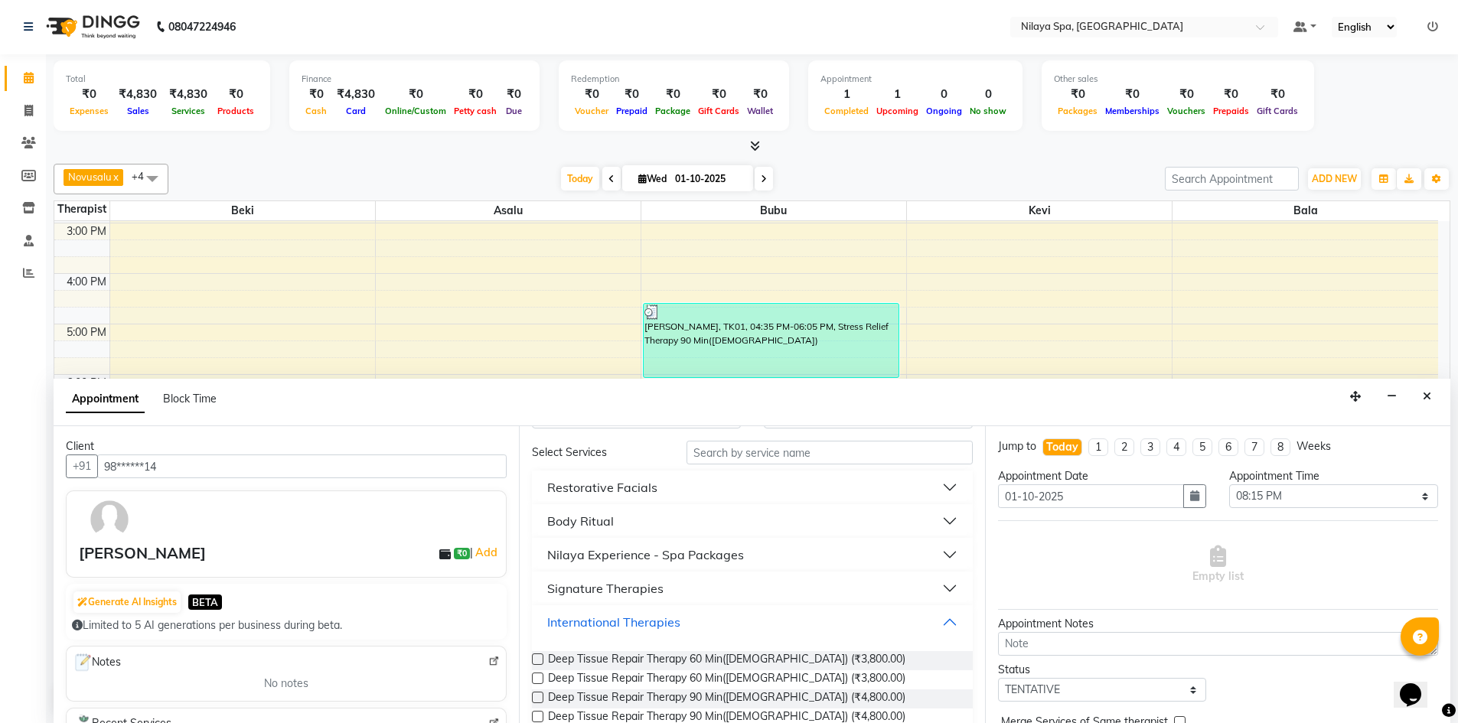
scroll to position [77, 0]
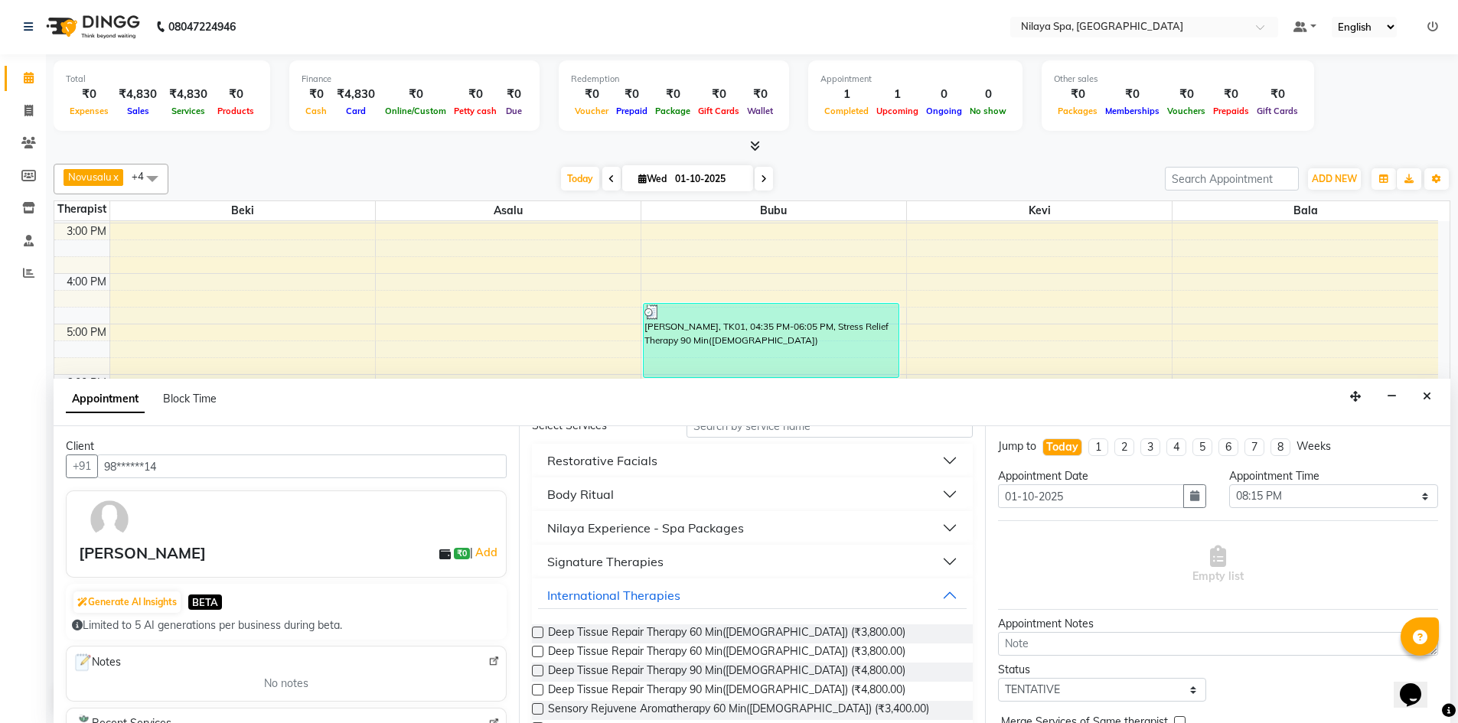
click at [538, 653] on label at bounding box center [537, 651] width 11 height 11
click at [538, 653] on input "checkbox" at bounding box center [537, 653] width 10 height 10
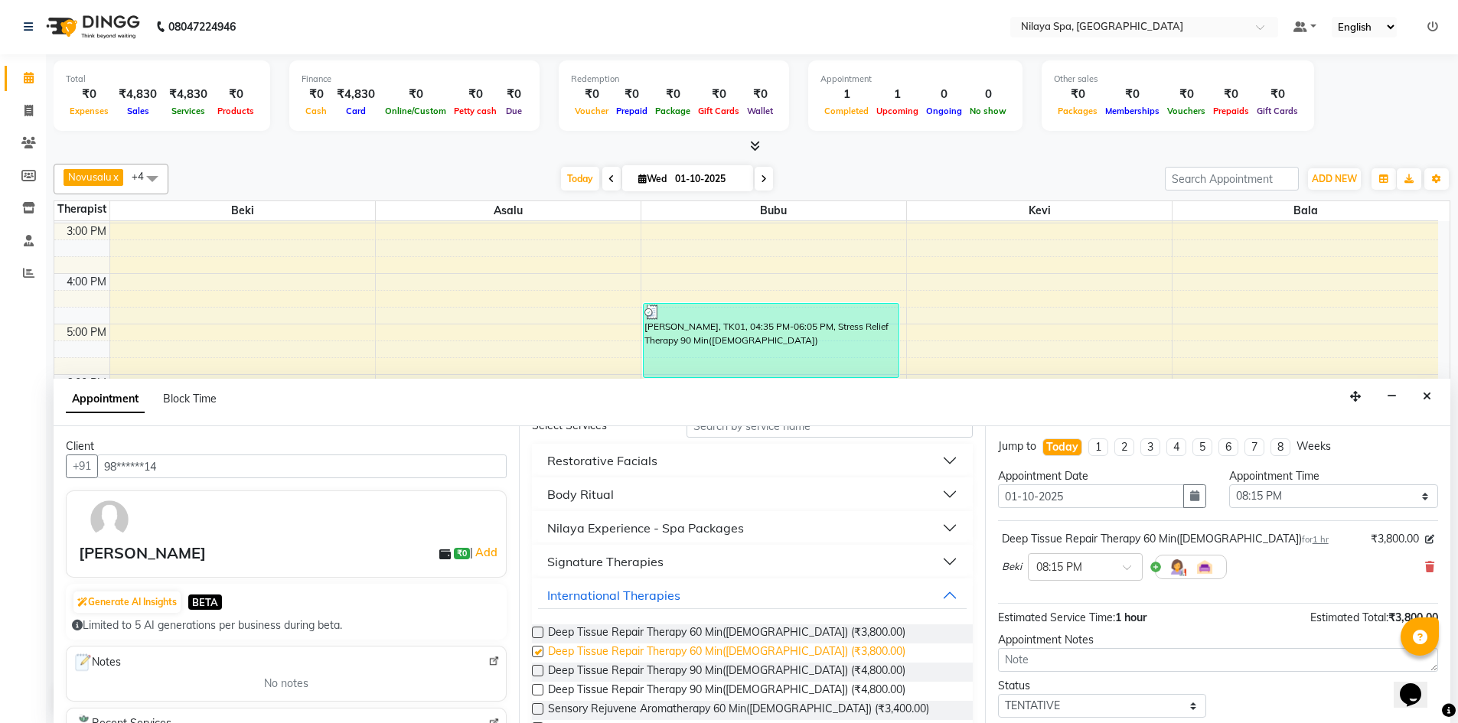
checkbox input "false"
click at [1125, 571] on span at bounding box center [1132, 572] width 19 height 16
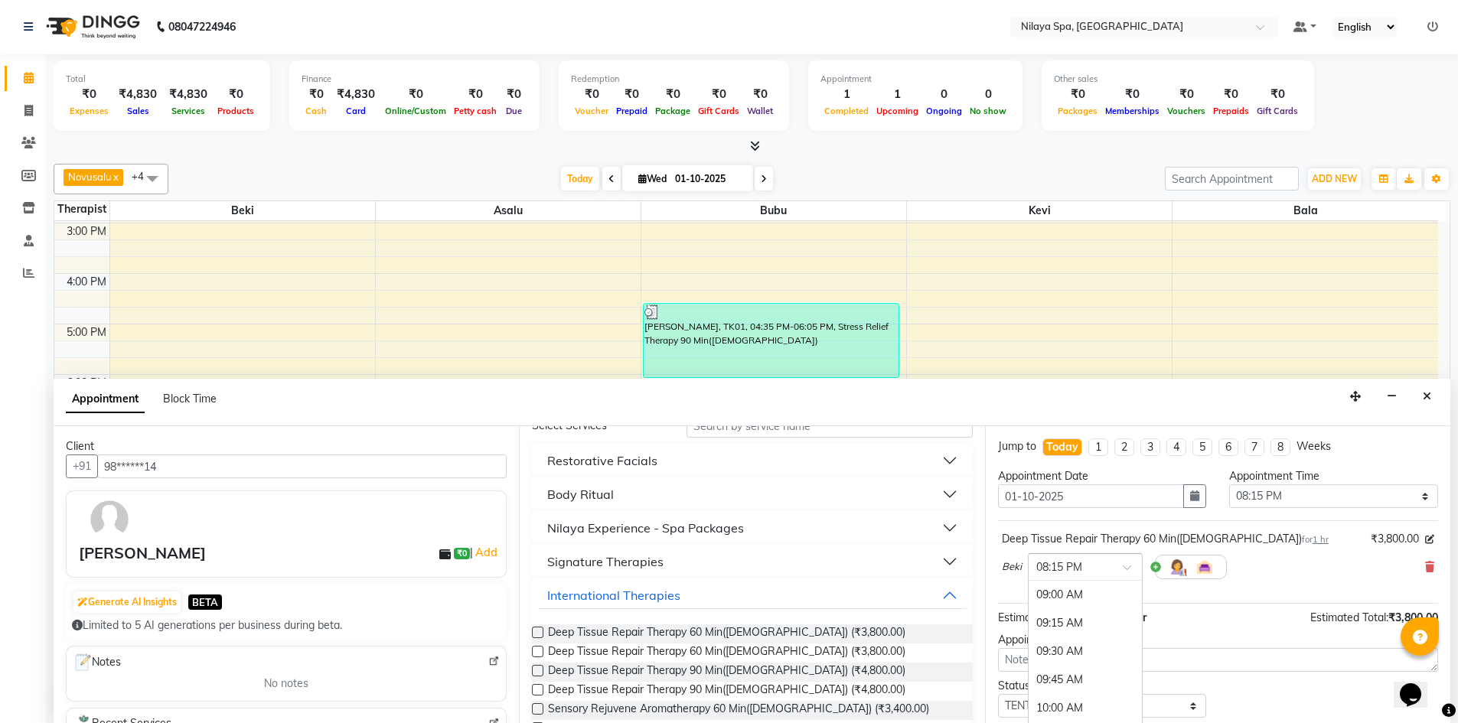
scroll to position [1275, 0]
click at [1063, 619] on div "08:30 PM" at bounding box center [1085, 623] width 113 height 28
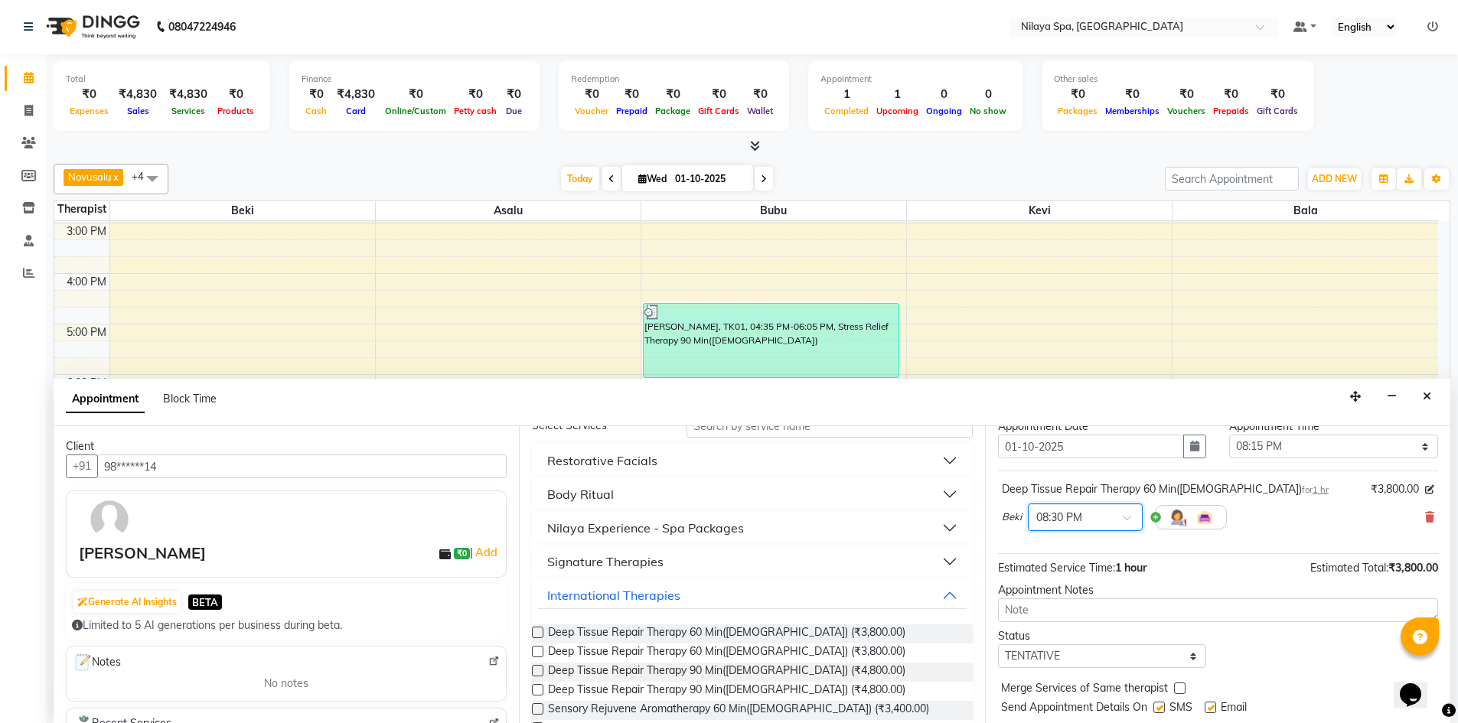
scroll to position [77, 0]
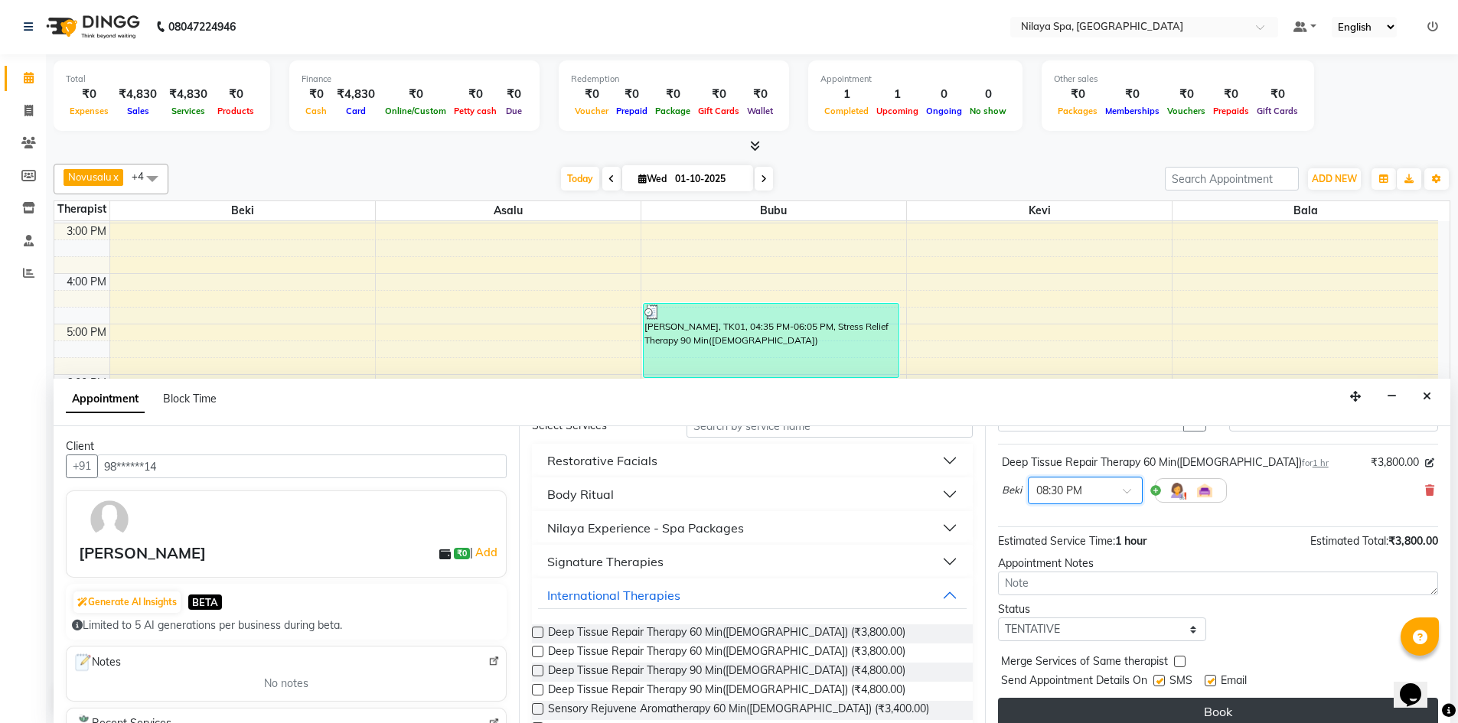
click at [1178, 713] on button "Book" at bounding box center [1218, 712] width 440 height 28
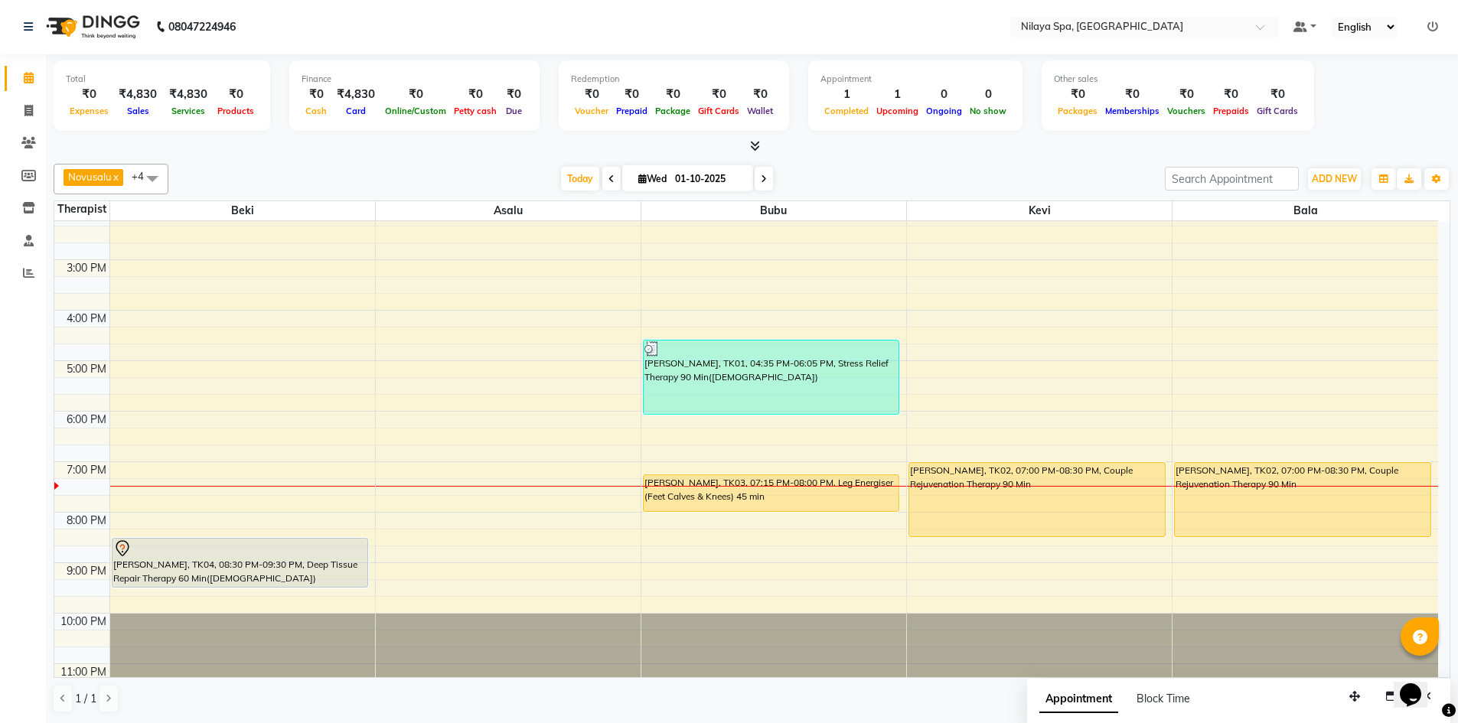
scroll to position [351, 0]
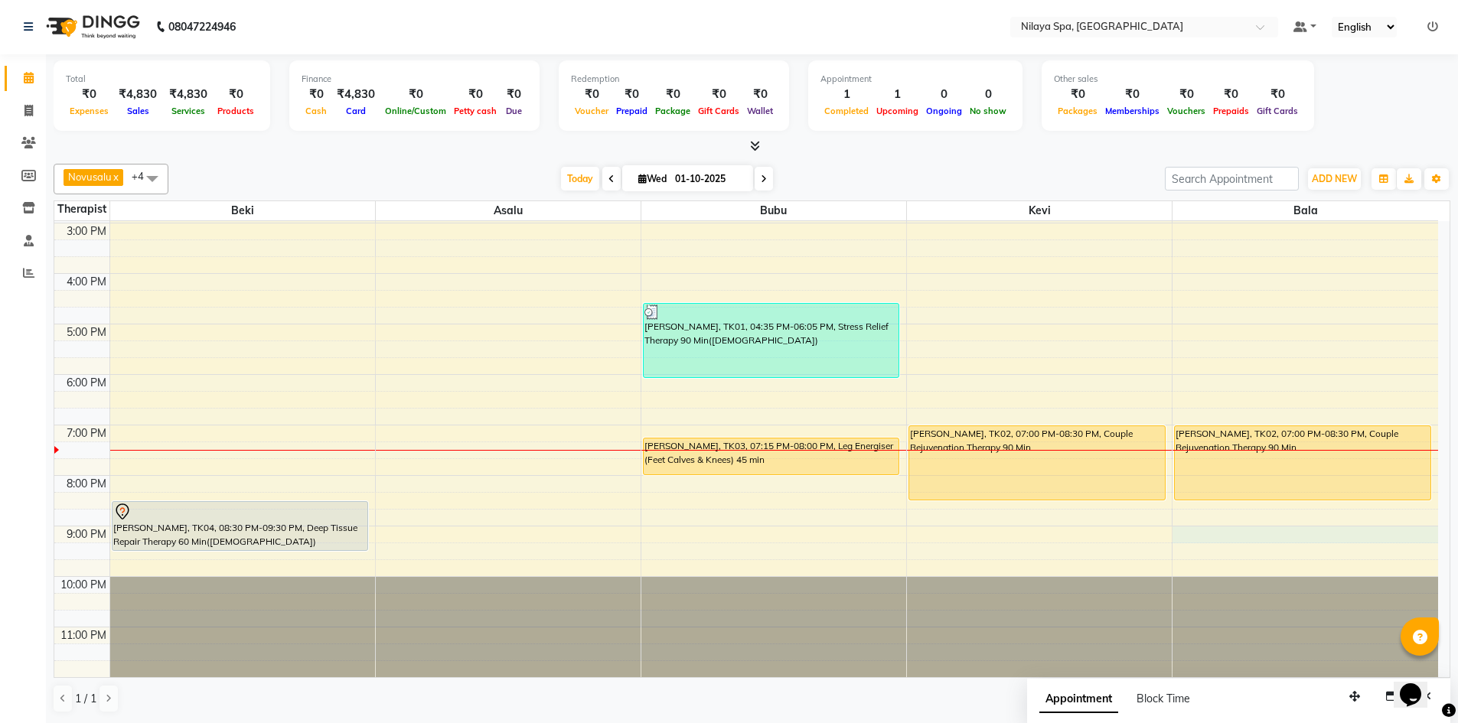
click at [1200, 535] on div "8:00 AM 9:00 AM 10:00 AM 11:00 AM 12:00 PM 1:00 PM 2:00 PM 3:00 PM 4:00 PM 5:00…" at bounding box center [746, 274] width 1384 height 808
select select "92643"
select select "tentative"
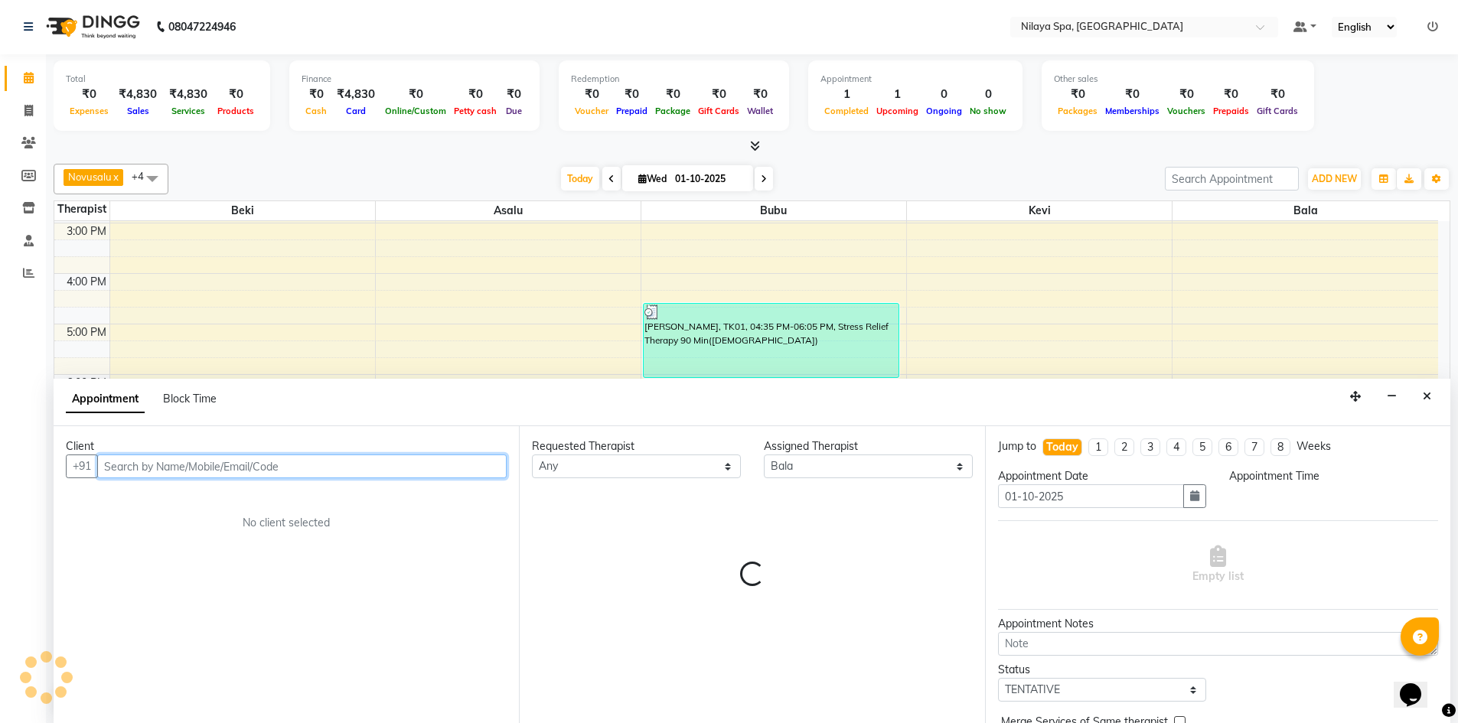
select select "1260"
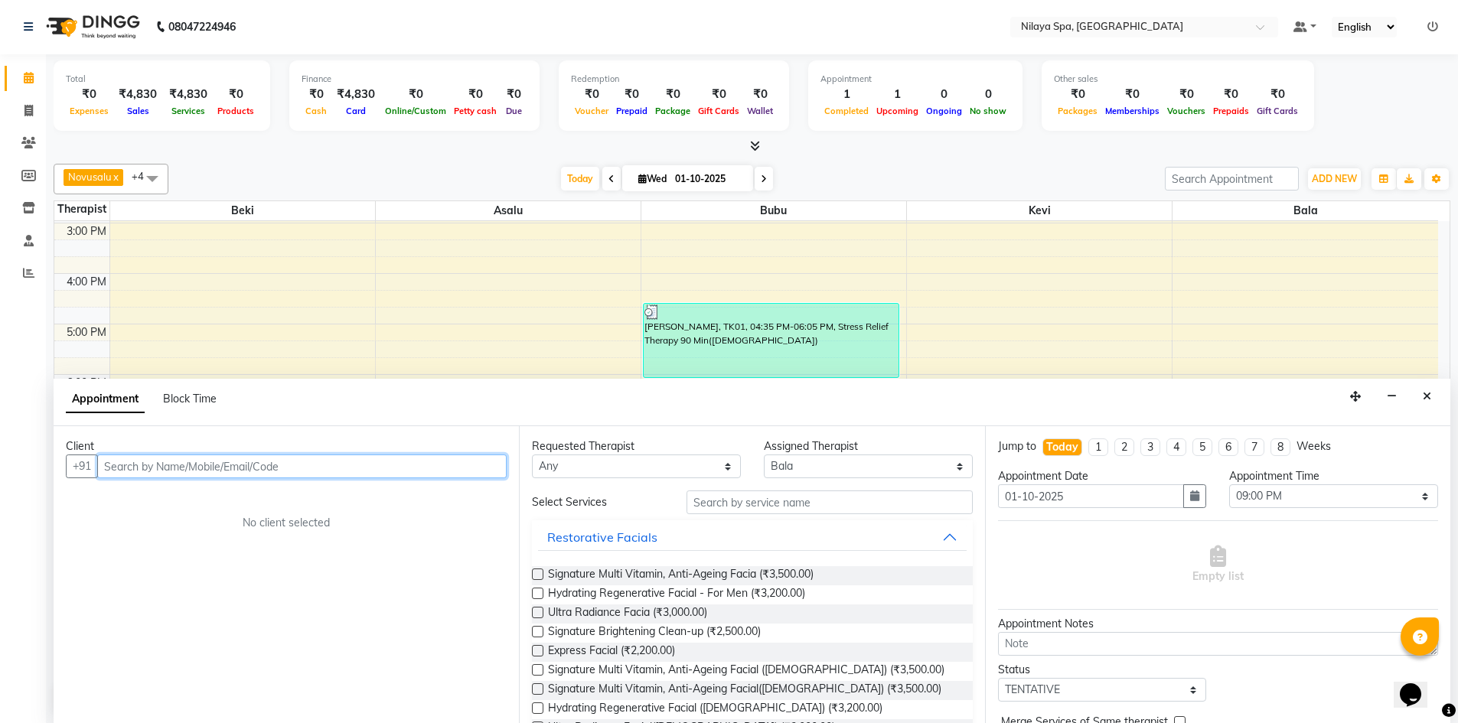
click at [113, 472] on input "text" at bounding box center [302, 467] width 410 height 24
type input "r"
type input "E"
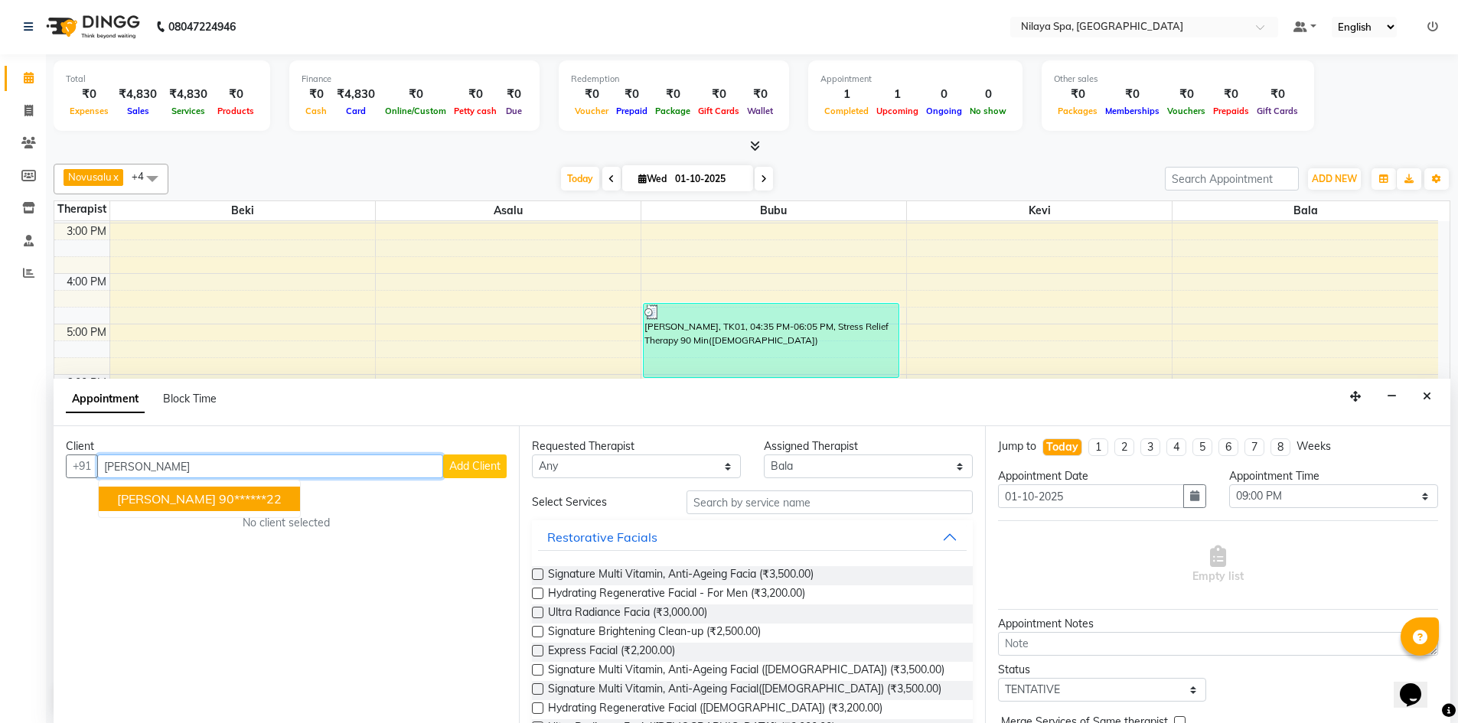
click at [138, 499] on span "[PERSON_NAME]" at bounding box center [166, 498] width 99 height 15
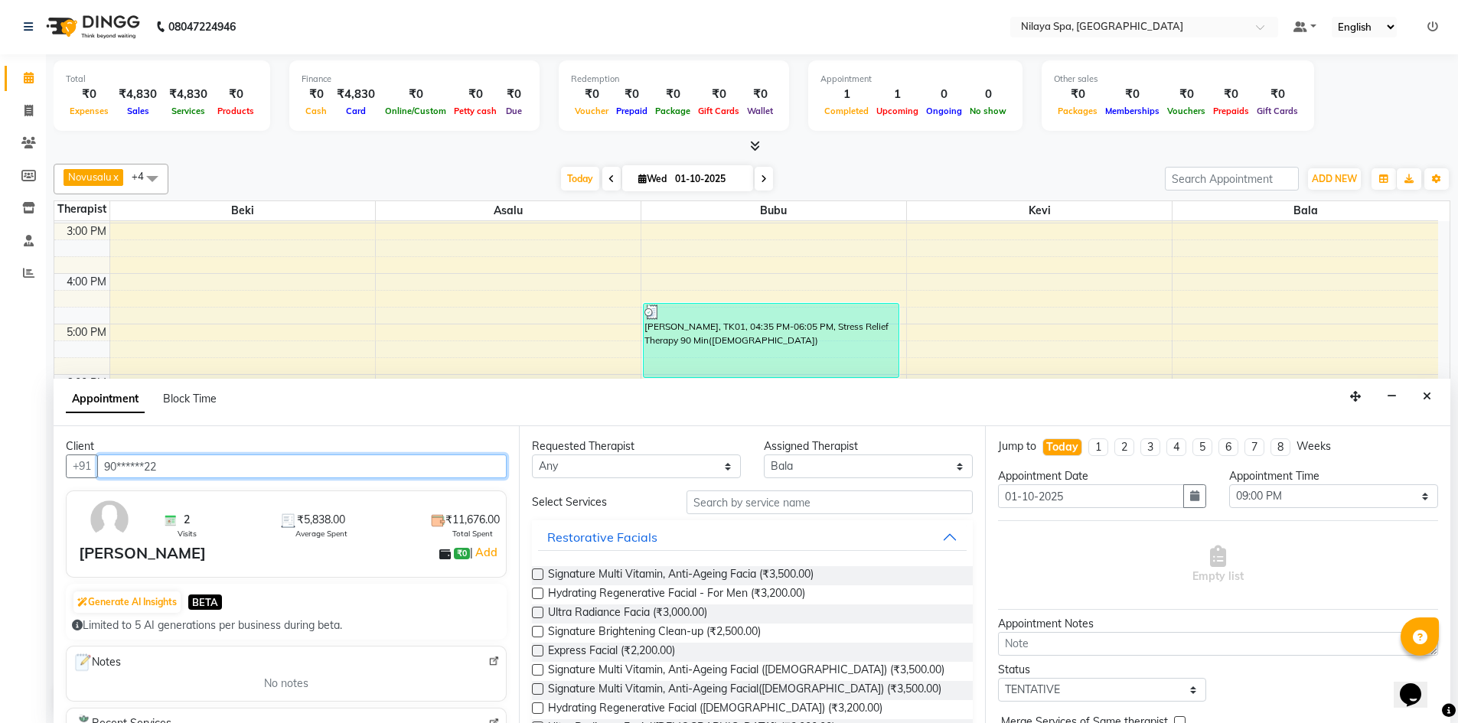
type input "90******22"
click at [939, 538] on button "Restorative Facials" at bounding box center [752, 538] width 428 height 28
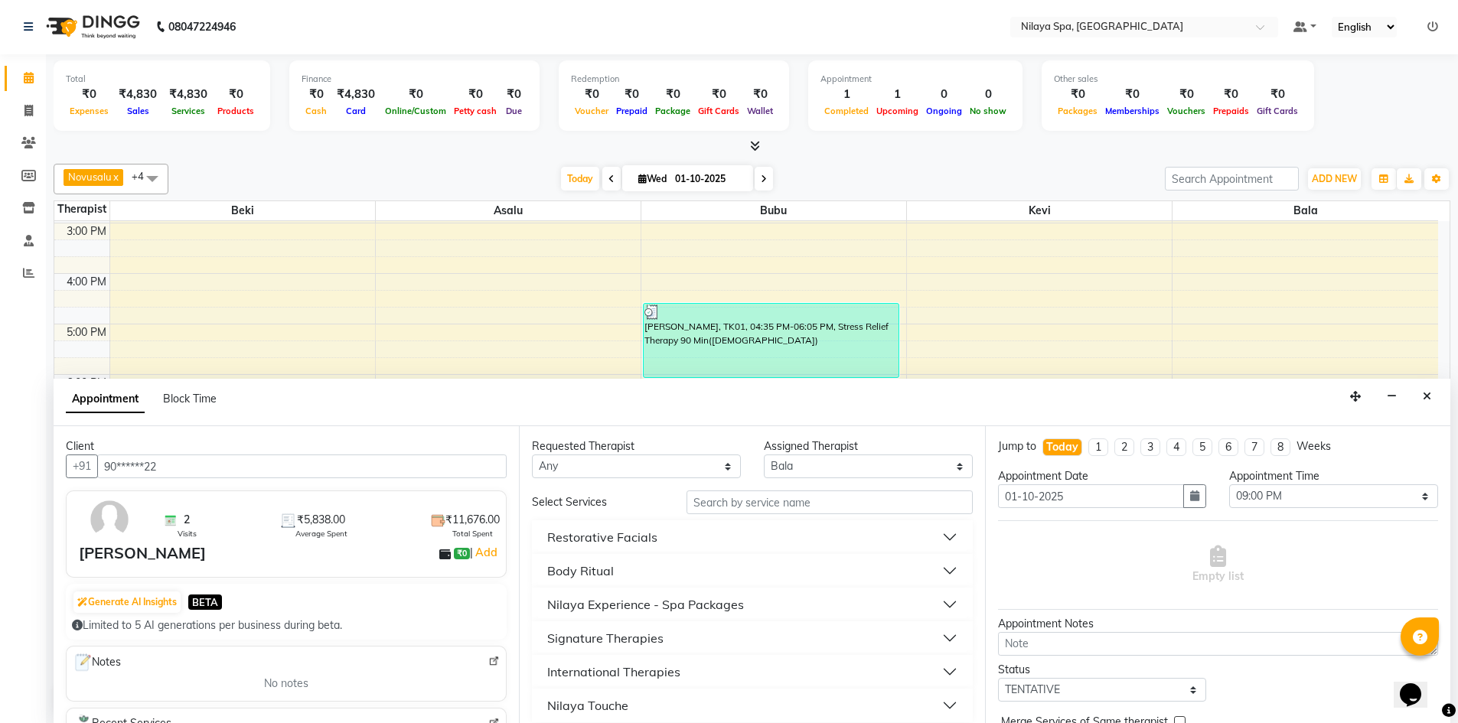
click at [598, 705] on div "Nilaya Touche" at bounding box center [587, 706] width 81 height 18
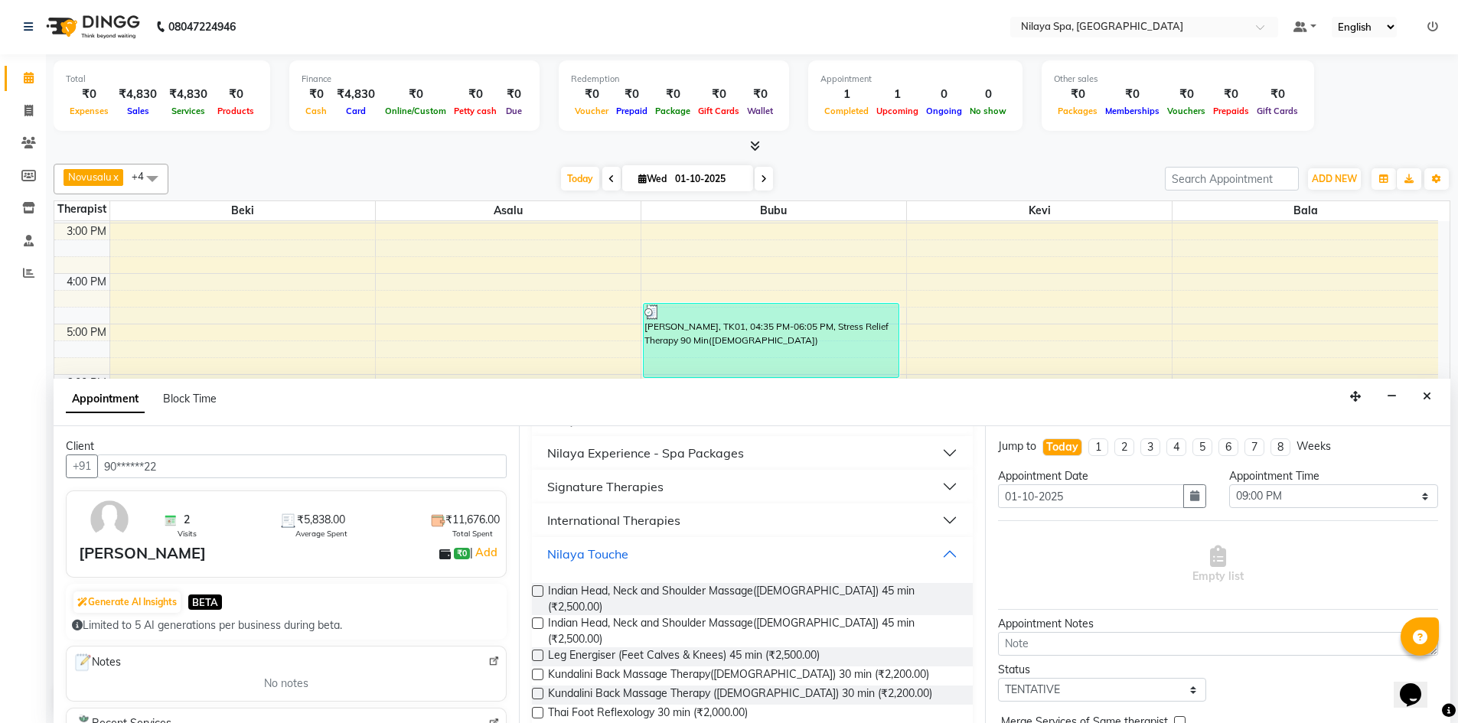
scroll to position [153, 0]
click at [534, 616] on label at bounding box center [537, 621] width 11 height 11
click at [534, 619] on input "checkbox" at bounding box center [537, 624] width 10 height 10
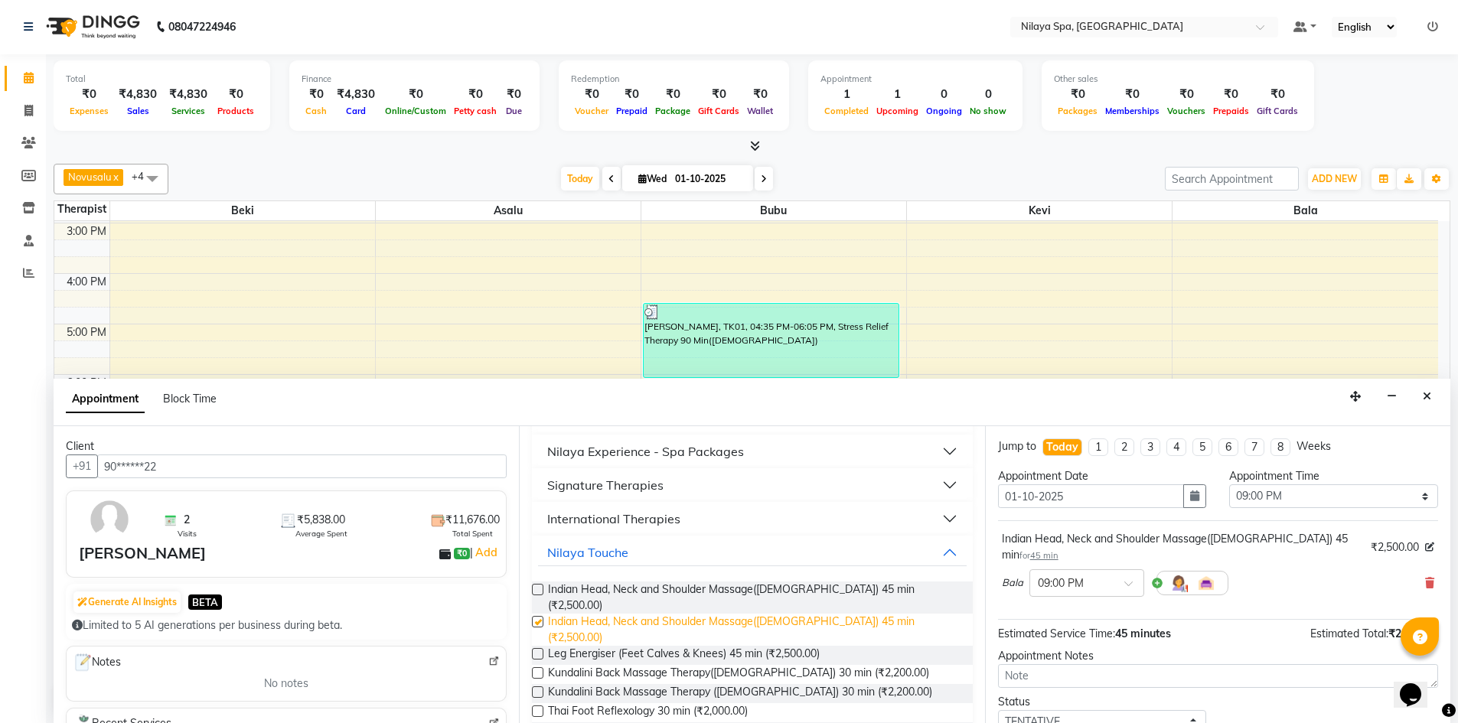
checkbox input "false"
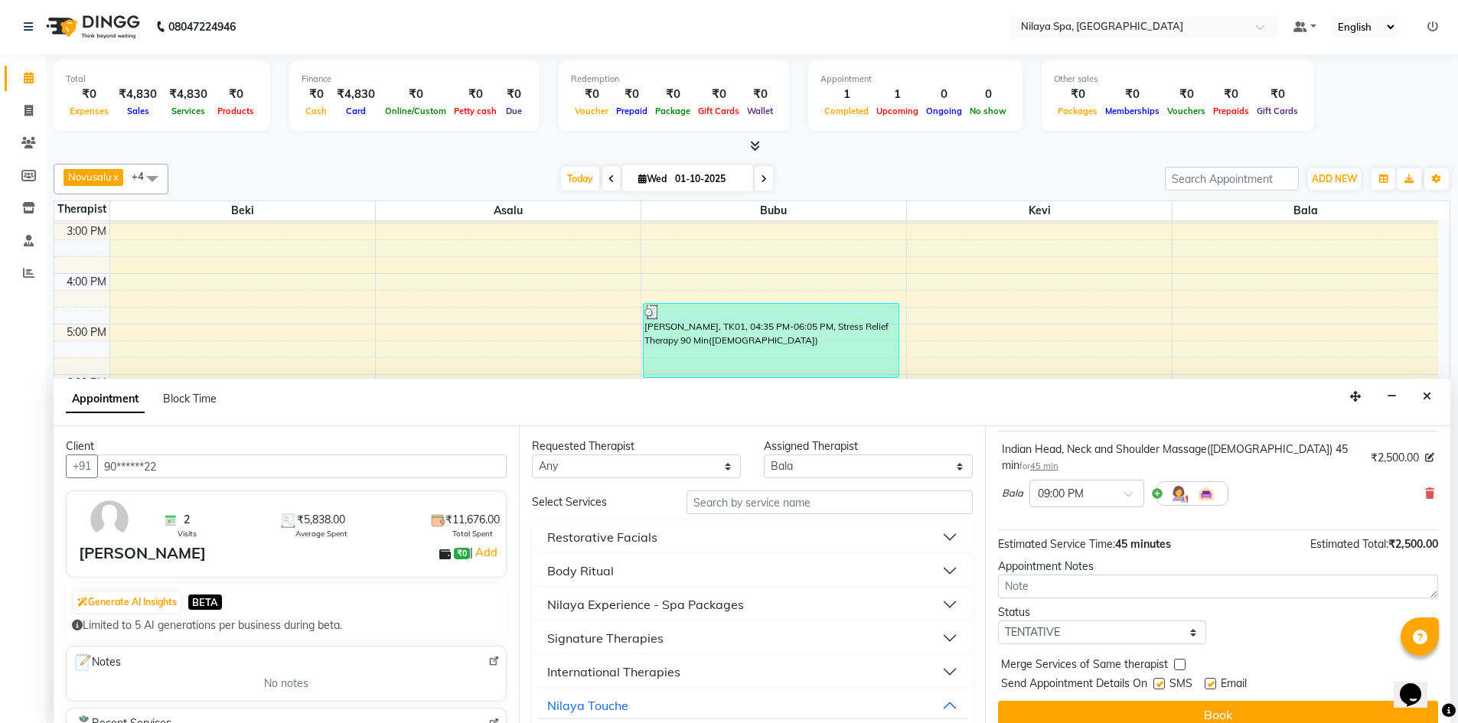
scroll to position [91, 0]
click at [1089, 700] on button "Book" at bounding box center [1218, 714] width 440 height 28
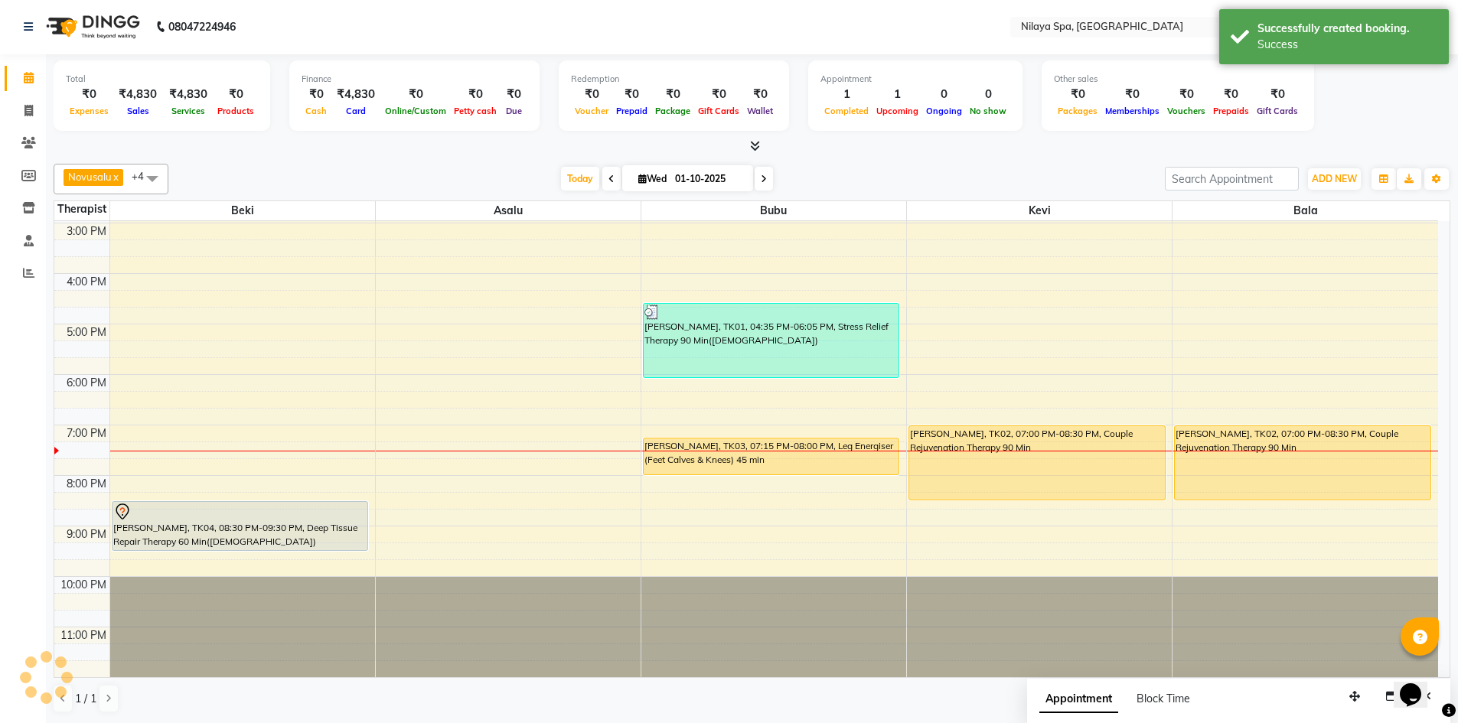
scroll to position [0, 0]
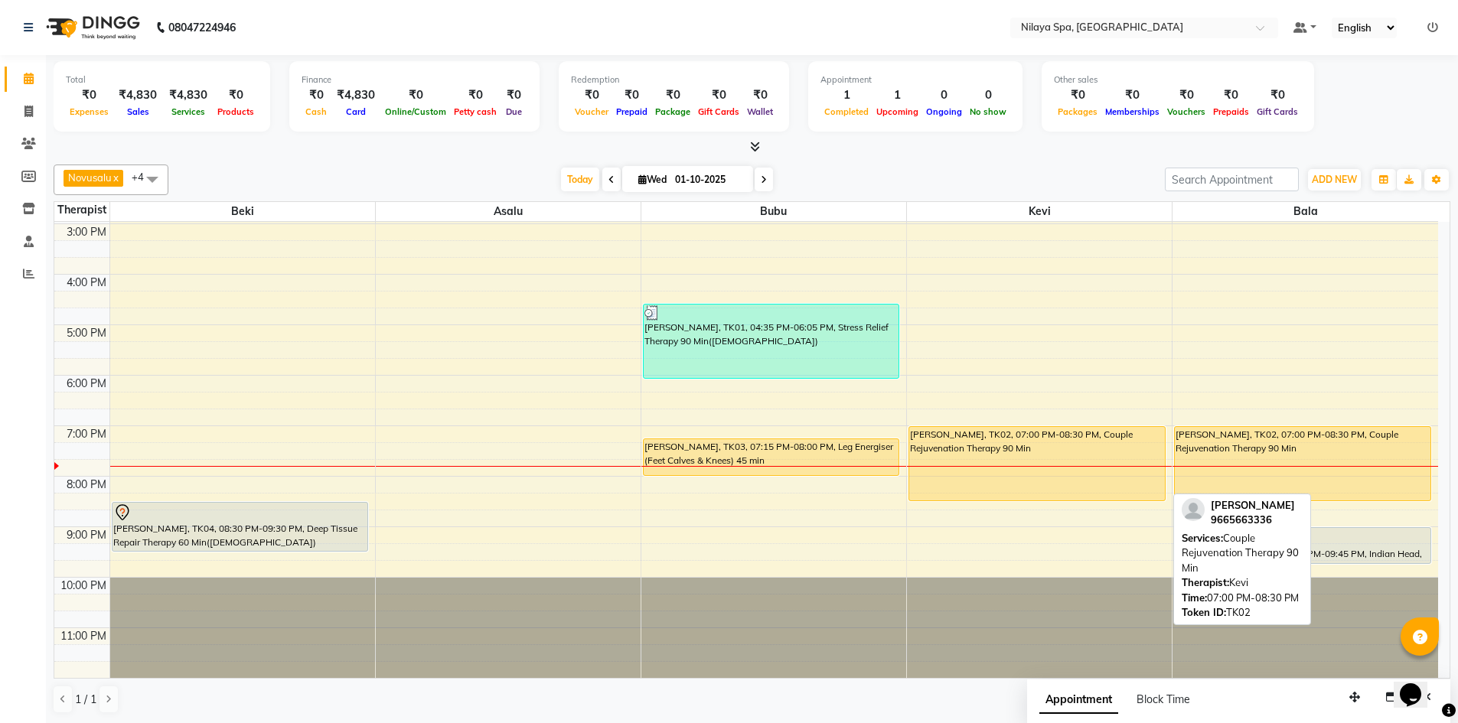
click at [1090, 453] on div "[PERSON_NAME], TK02, 07:00 PM-08:30 PM, Couple Rejuvenation Therapy 90 Min" at bounding box center [1037, 463] width 256 height 73
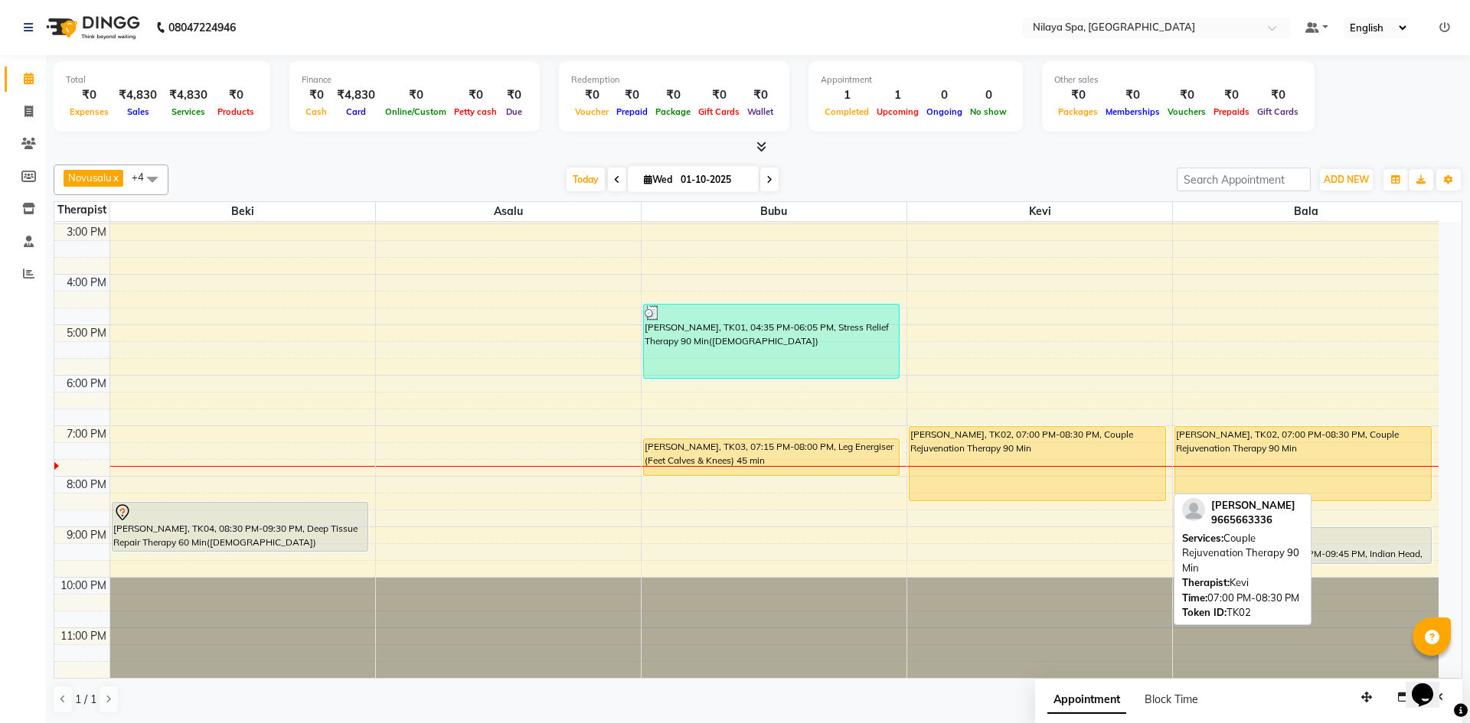
select select "1"
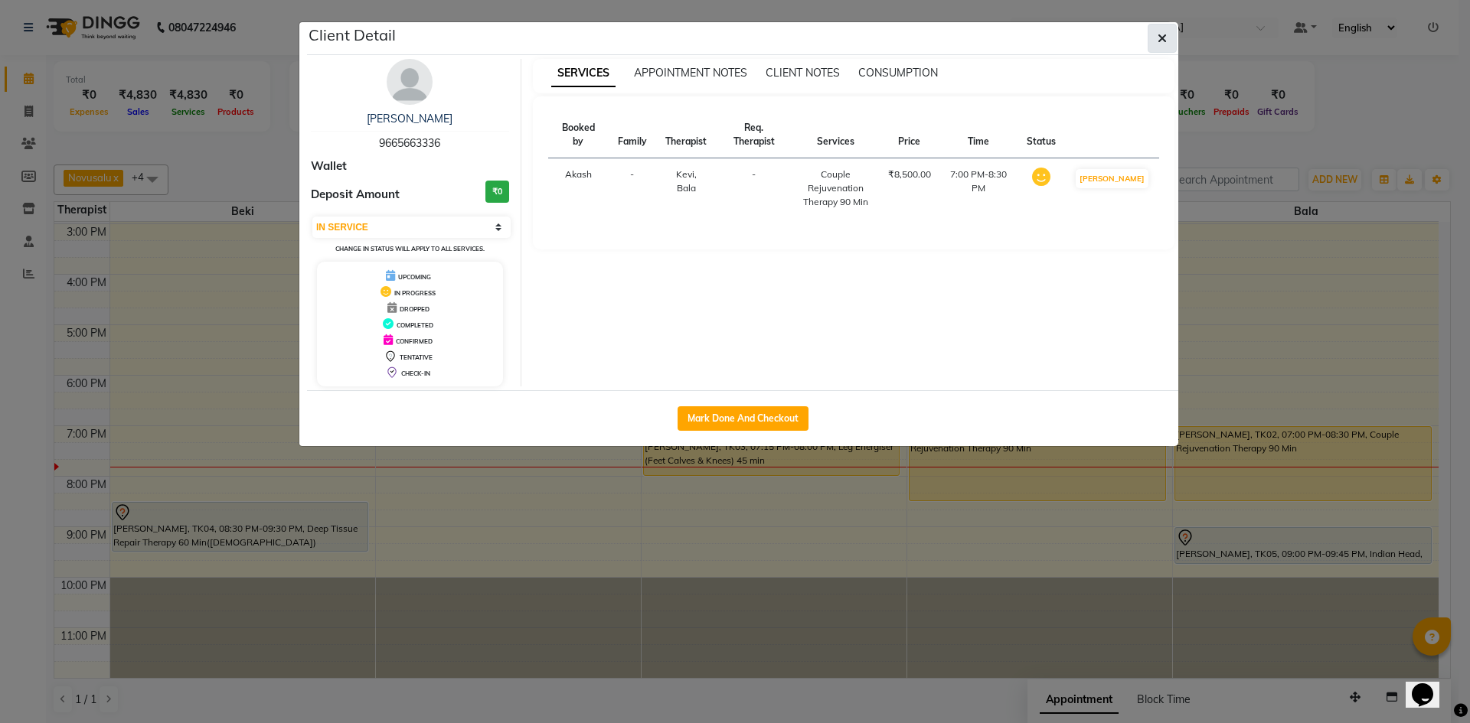
click at [1150, 41] on button "button" at bounding box center [1162, 38] width 29 height 29
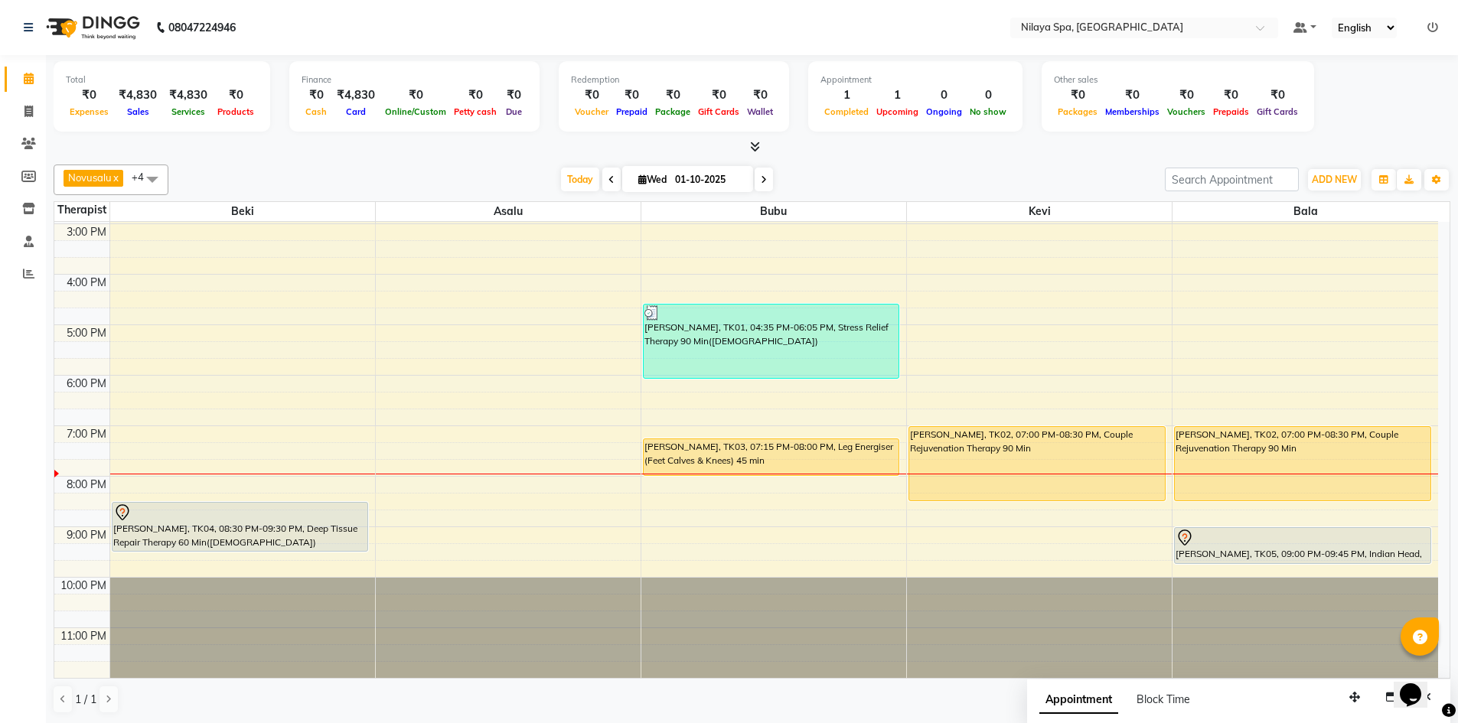
click at [761, 179] on icon at bounding box center [764, 179] width 6 height 9
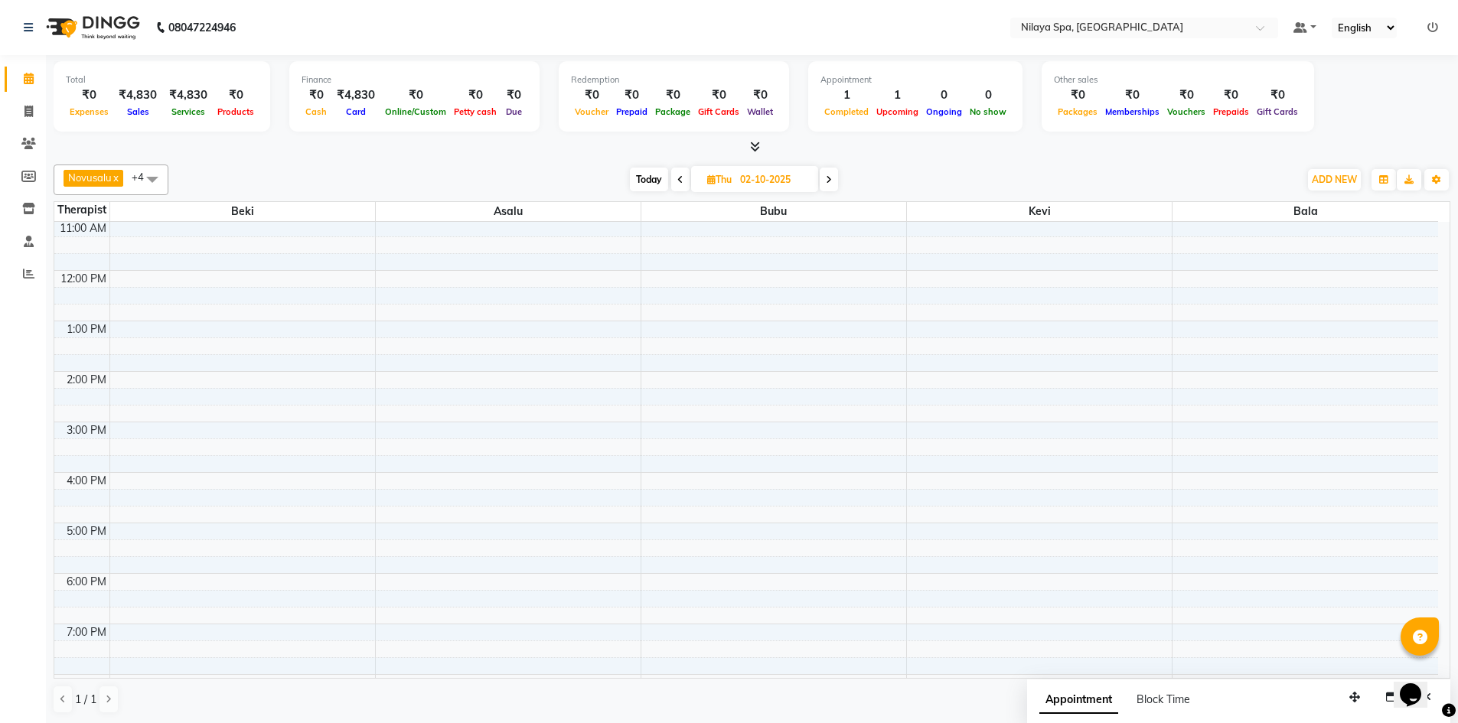
scroll to position [230, 0]
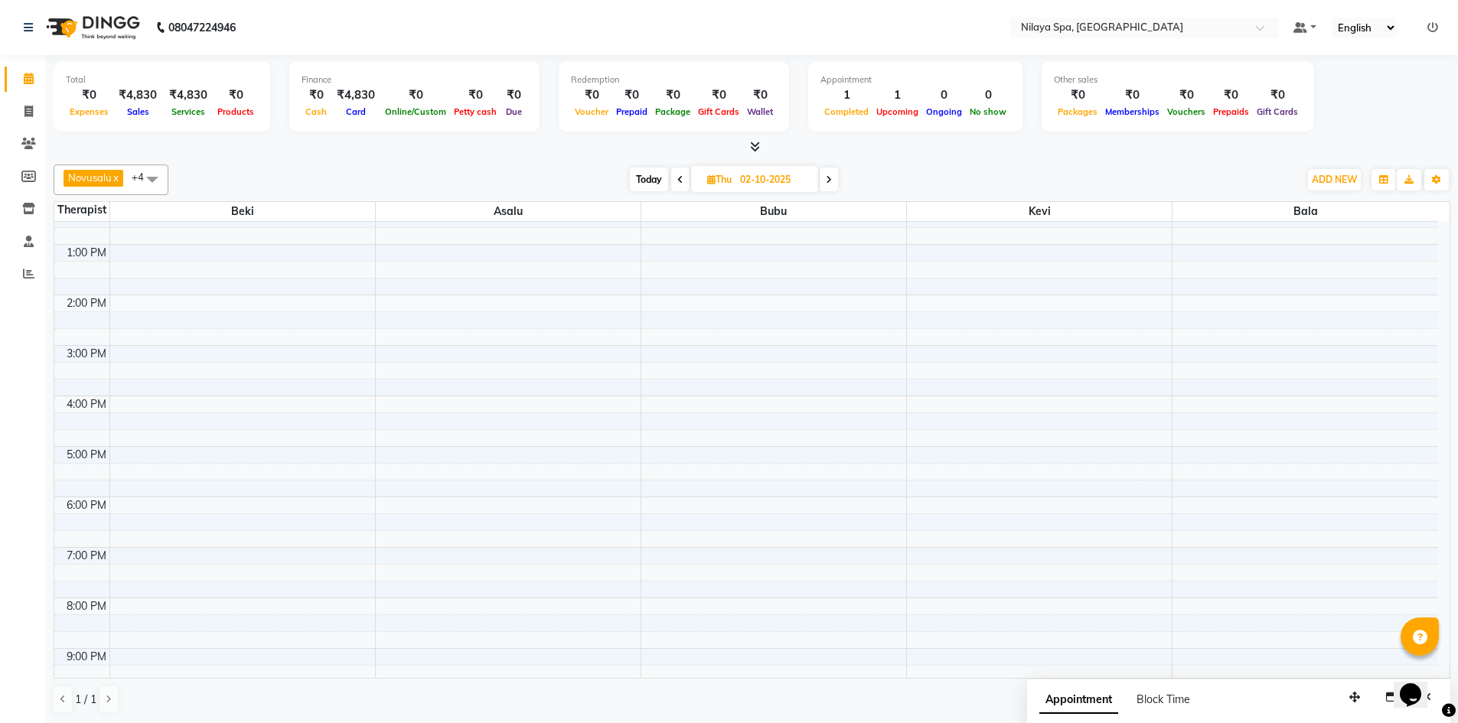
click at [672, 188] on span at bounding box center [680, 180] width 18 height 24
type input "01-10-2025"
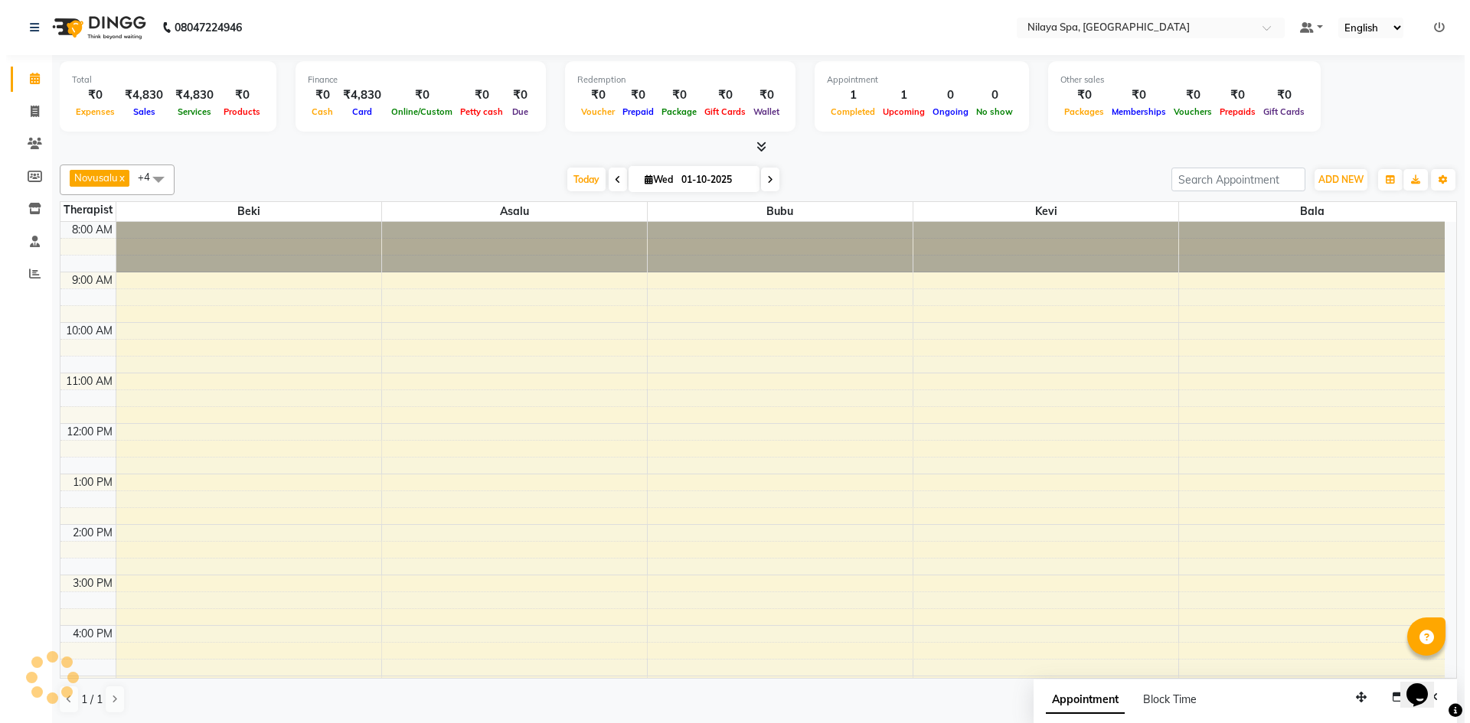
scroll to position [351, 0]
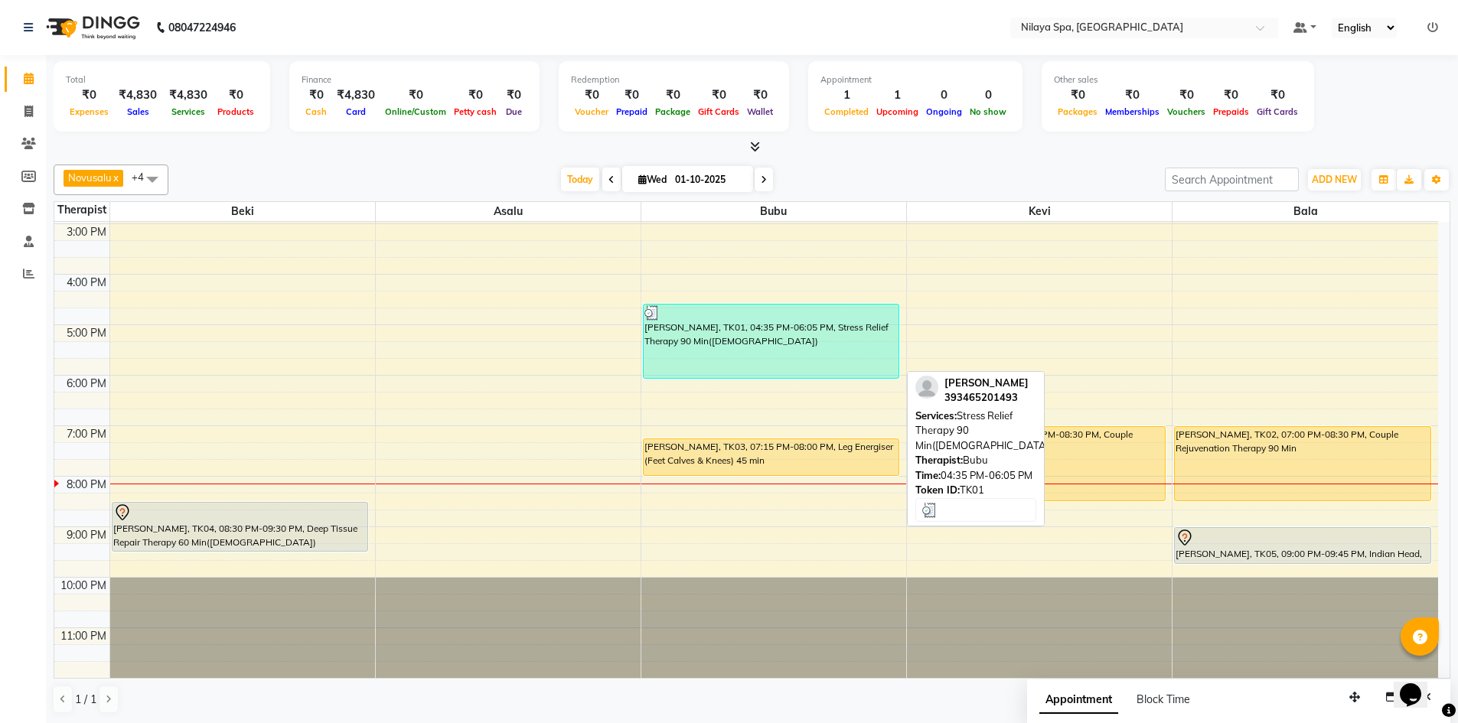
click at [810, 332] on div "[PERSON_NAME], TK01, 04:35 PM-06:05 PM, Stress Relief Therapy 90 Min([DEMOGRAPH…" at bounding box center [772, 341] width 256 height 73
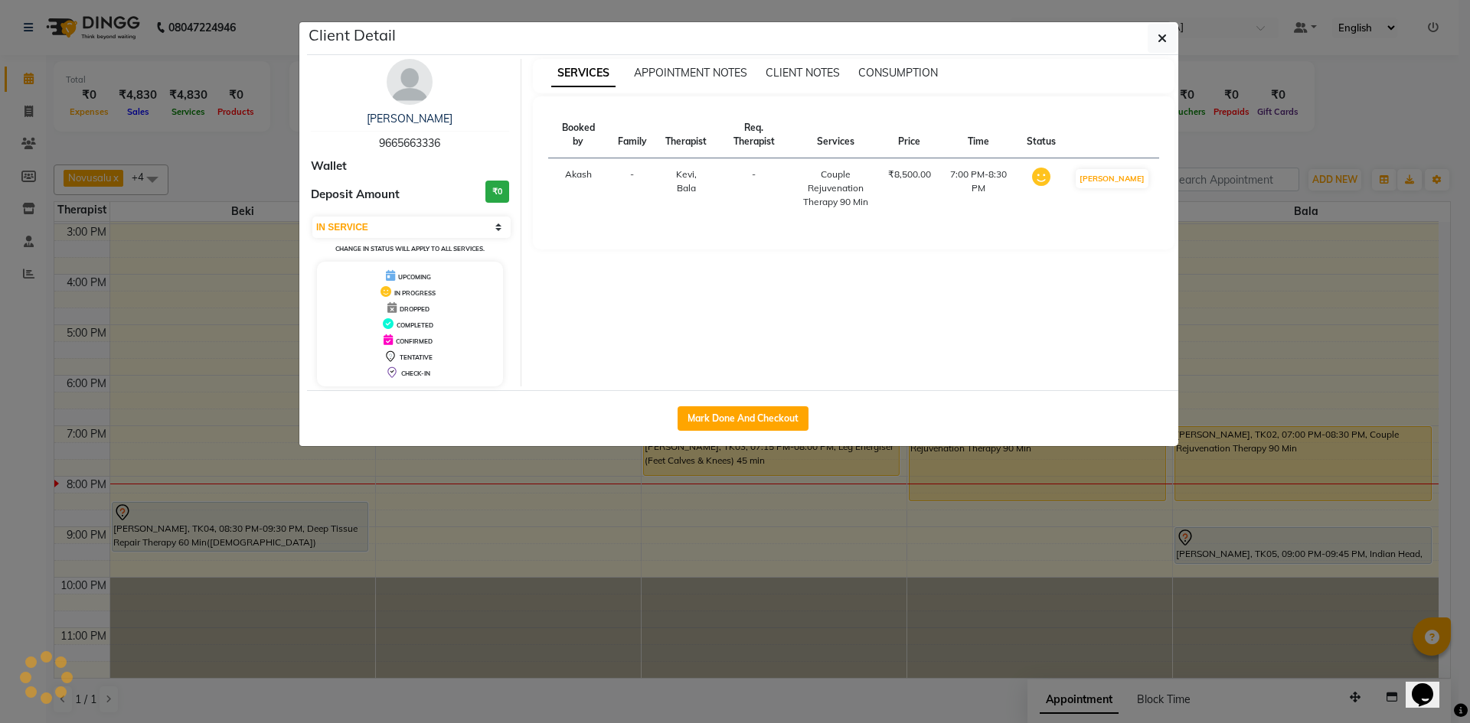
select select "3"
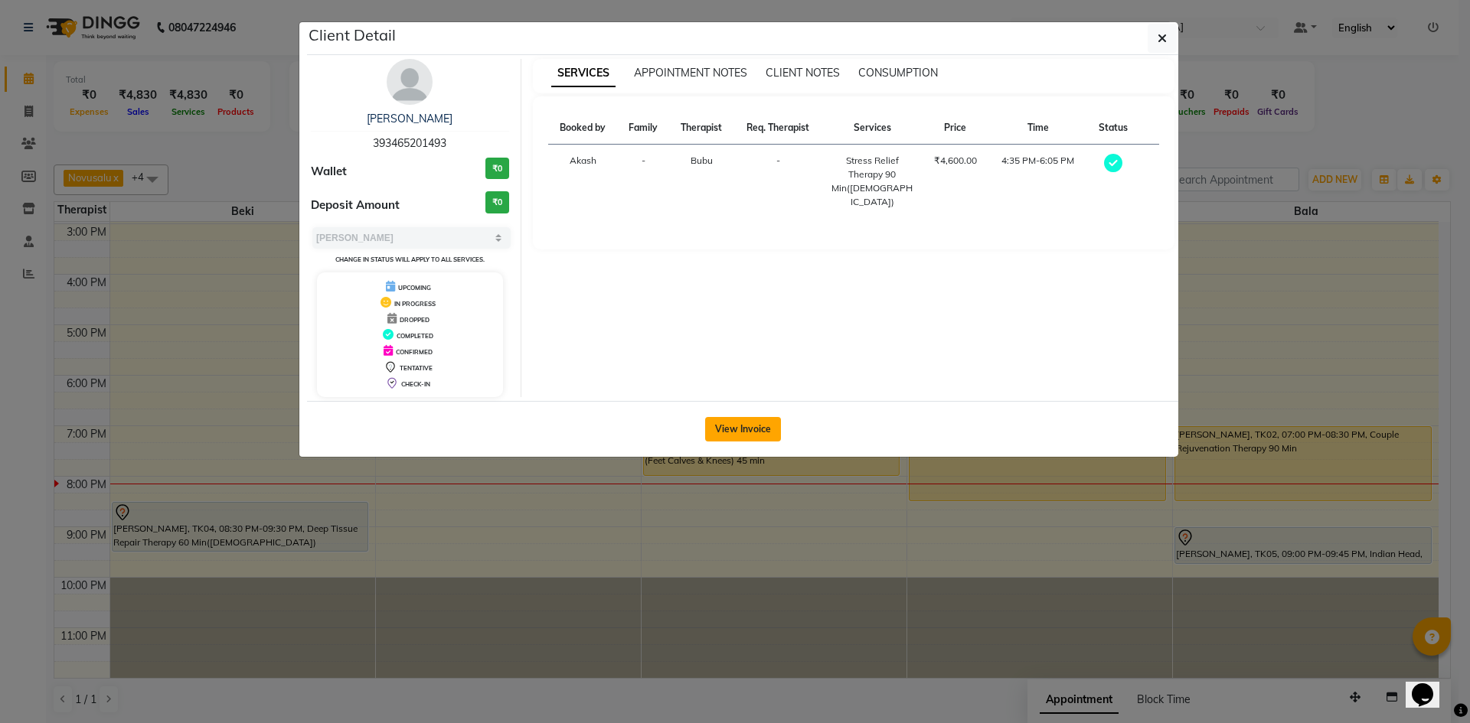
click at [759, 432] on button "View Invoice" at bounding box center [743, 429] width 76 height 24
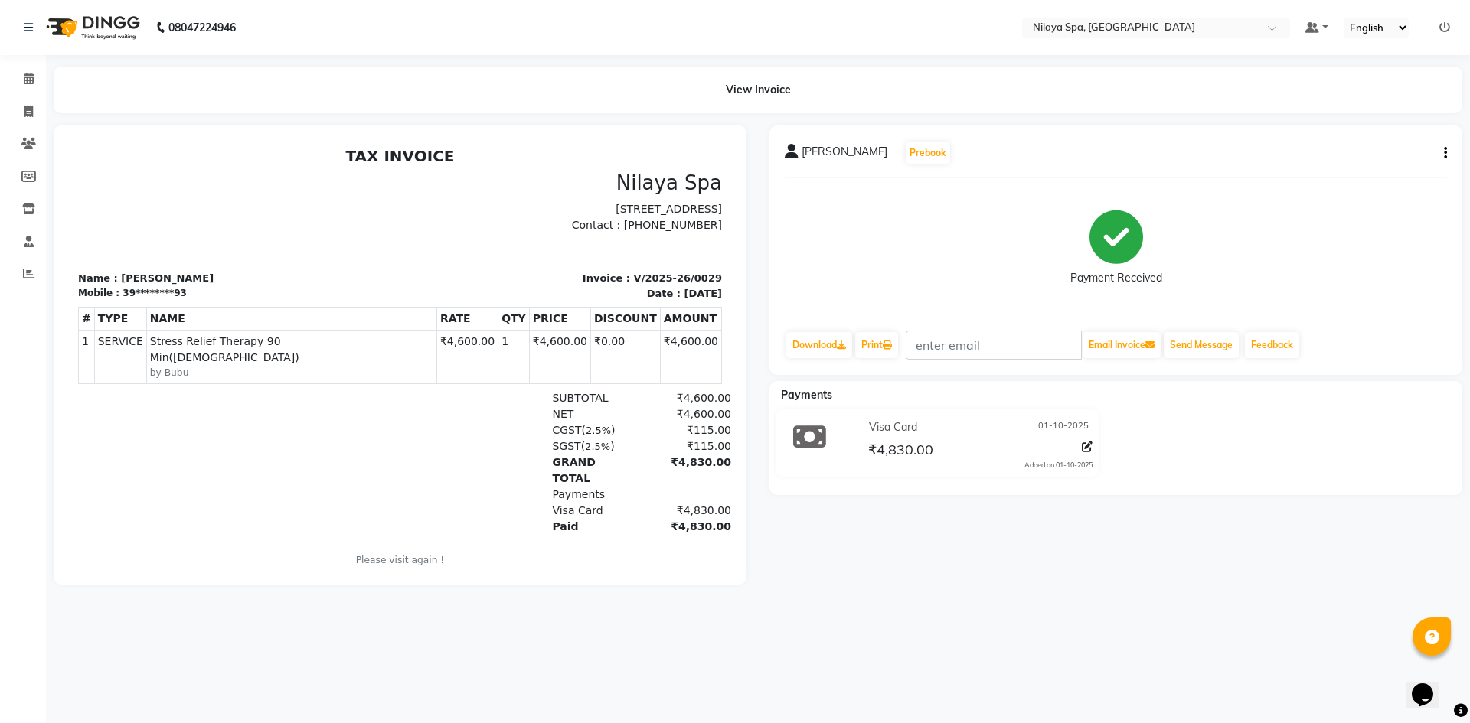
click at [1106, 658] on div "08047224946 Select Location × Nilaya Spa, Khopoli Default Panel My Panel Englis…" at bounding box center [735, 361] width 1470 height 723
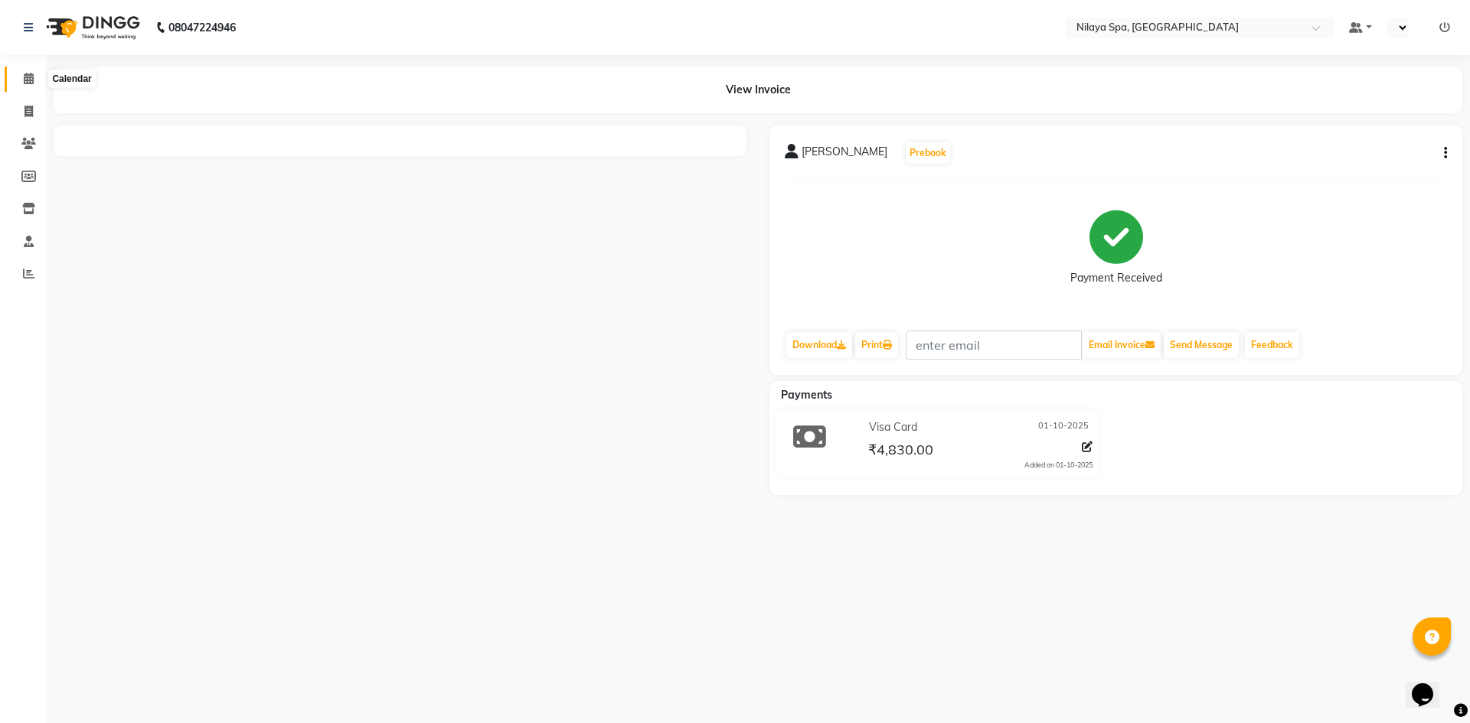
click at [31, 85] on span at bounding box center [28, 79] width 27 height 18
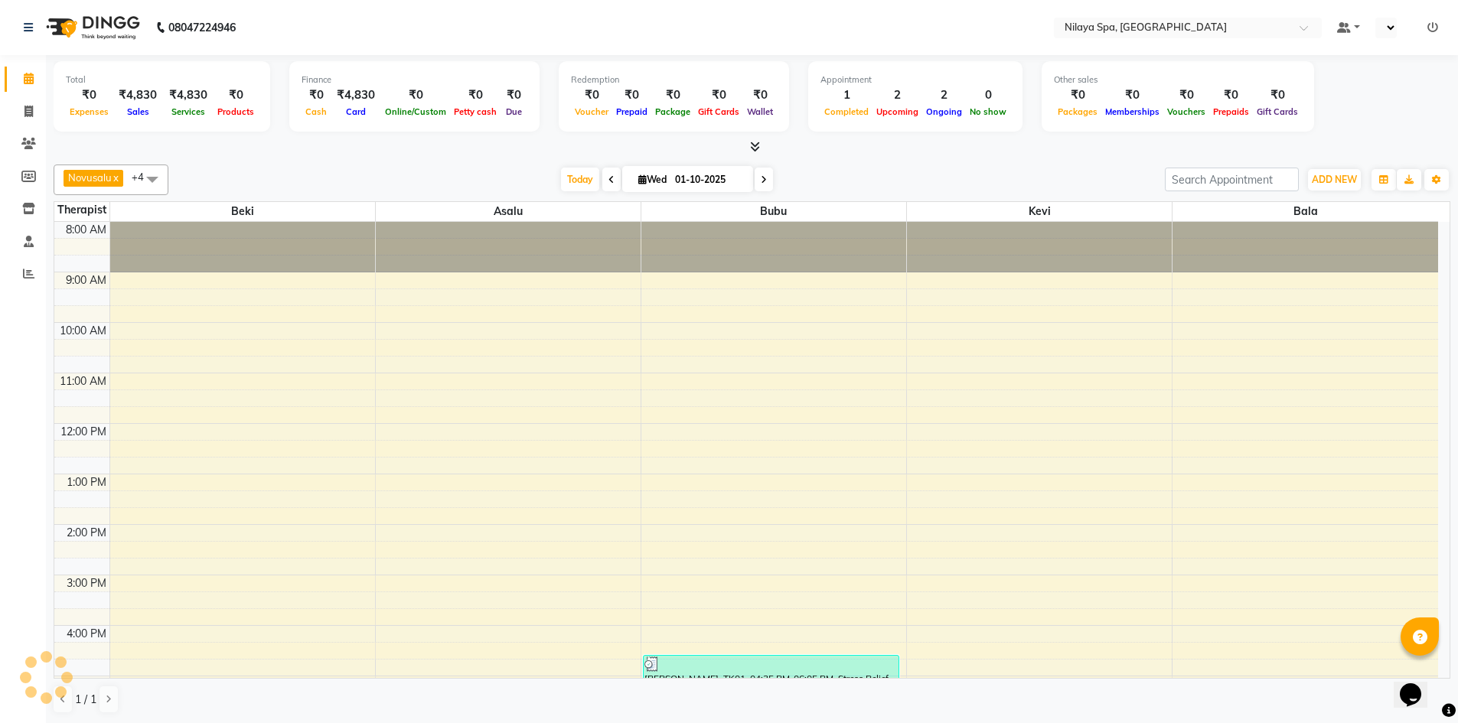
scroll to position [322, 0]
